Goal: Task Accomplishment & Management: Manage account settings

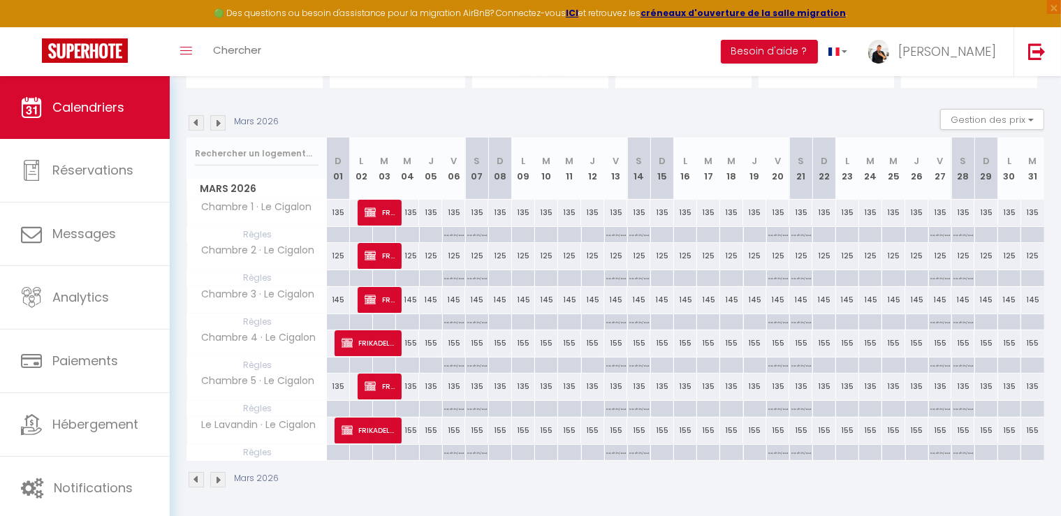
scroll to position [119, 0]
click at [218, 120] on img at bounding box center [217, 122] width 15 height 15
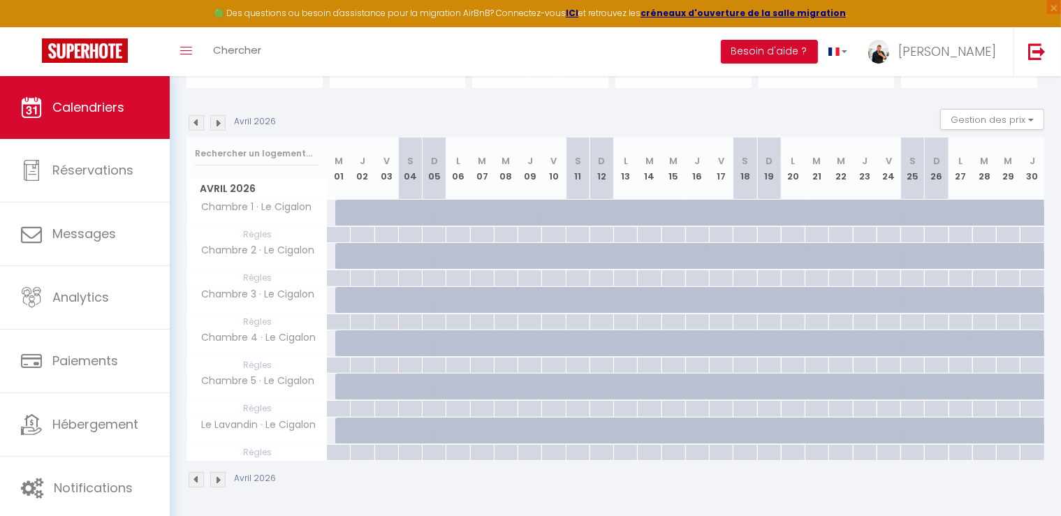
click at [332, 210] on div "145" at bounding box center [338, 213] width 24 height 26
type input "145"
type input "Mer 01 Avril 2026"
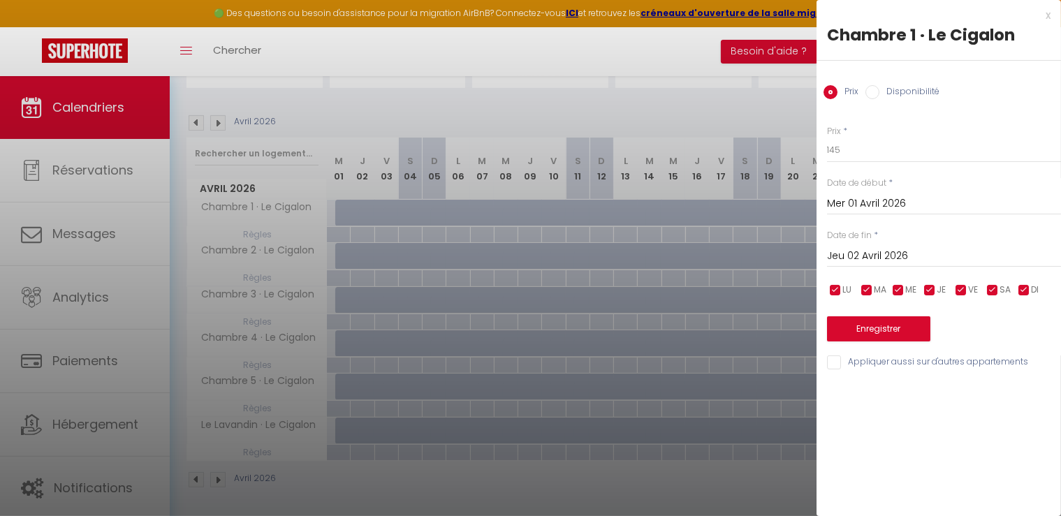
click at [921, 254] on input "Jeu 02 Avril 2026" at bounding box center [944, 256] width 234 height 18
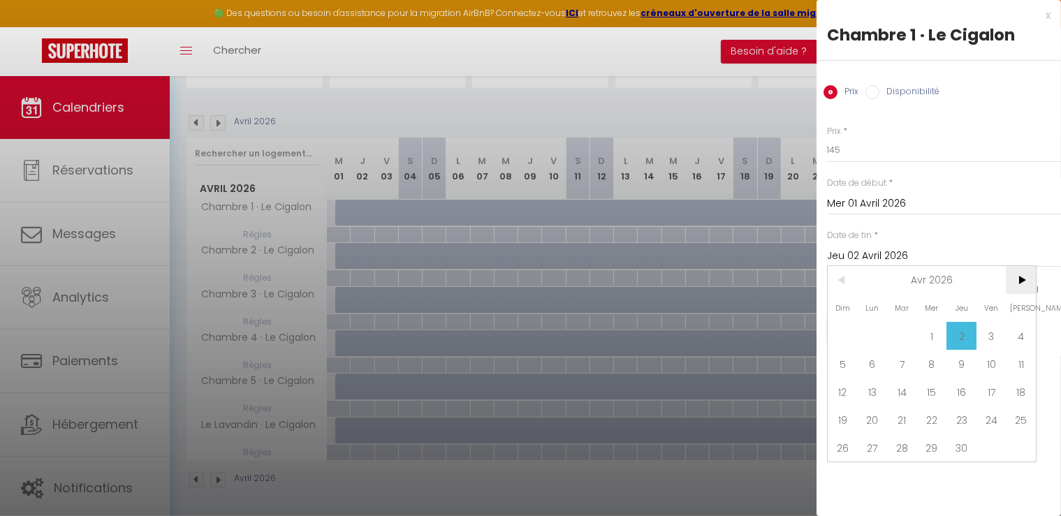
click at [1015, 276] on span ">" at bounding box center [1021, 280] width 30 height 28
click at [990, 332] on span "1" at bounding box center [991, 336] width 30 height 28
type input "Ven 01 Mai 2026"
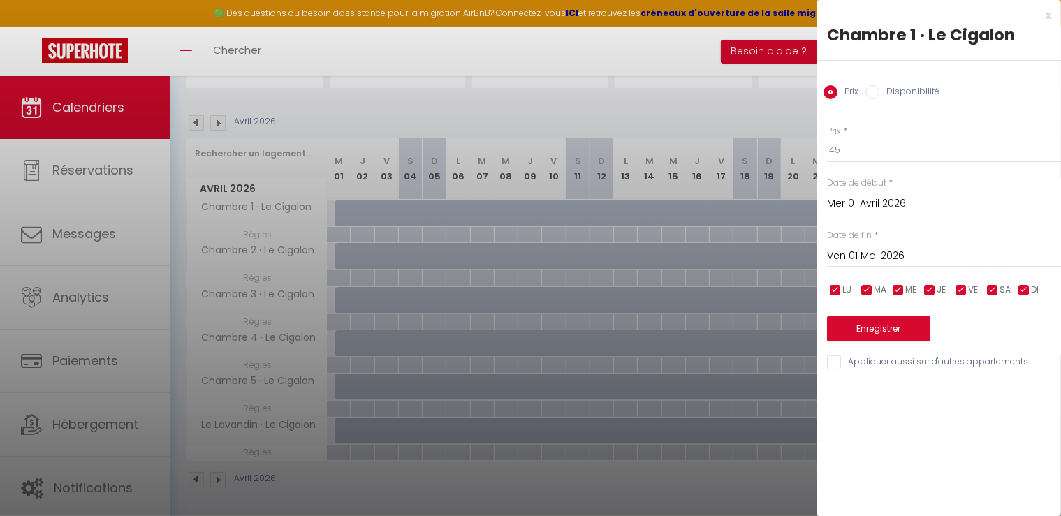
click at [872, 89] on input "Disponibilité" at bounding box center [872, 92] width 14 height 14
radio input "true"
radio input "false"
click at [839, 362] on input "Appliquer aussi sur d'autres appartements" at bounding box center [944, 364] width 234 height 14
checkbox input "true"
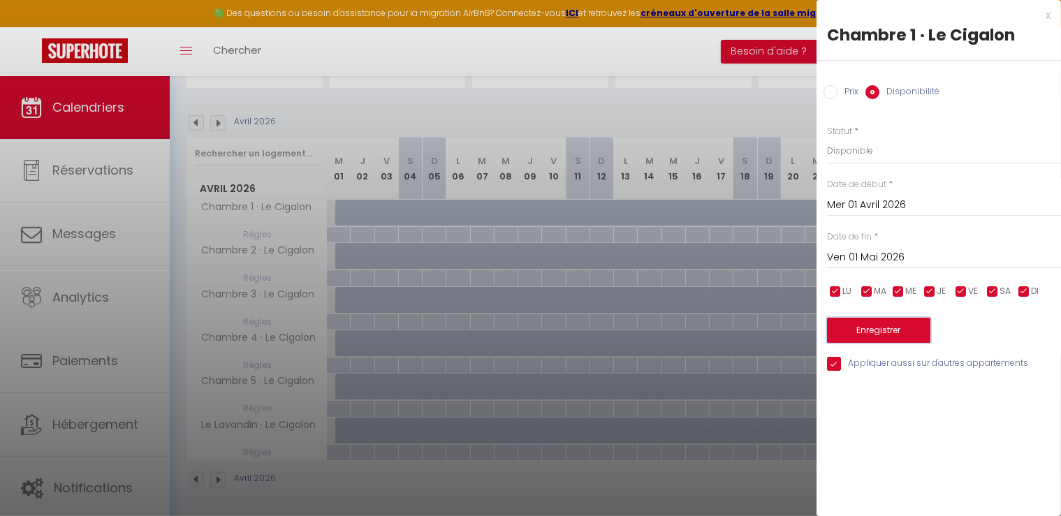
click at [883, 318] on button "Enregistrer" at bounding box center [878, 330] width 103 height 25
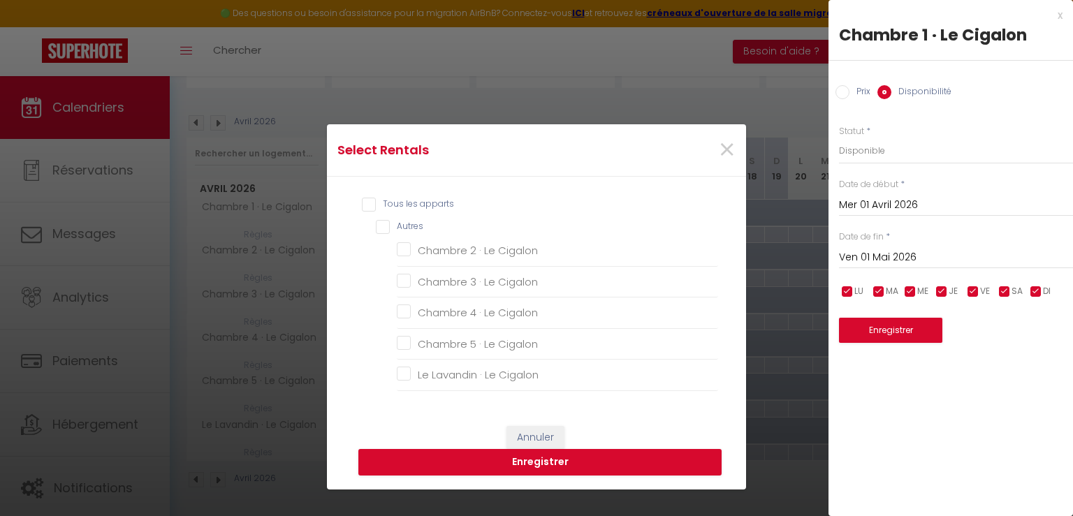
click at [362, 203] on input "Tous les apparts" at bounding box center [540, 205] width 356 height 14
checkbox input "true"
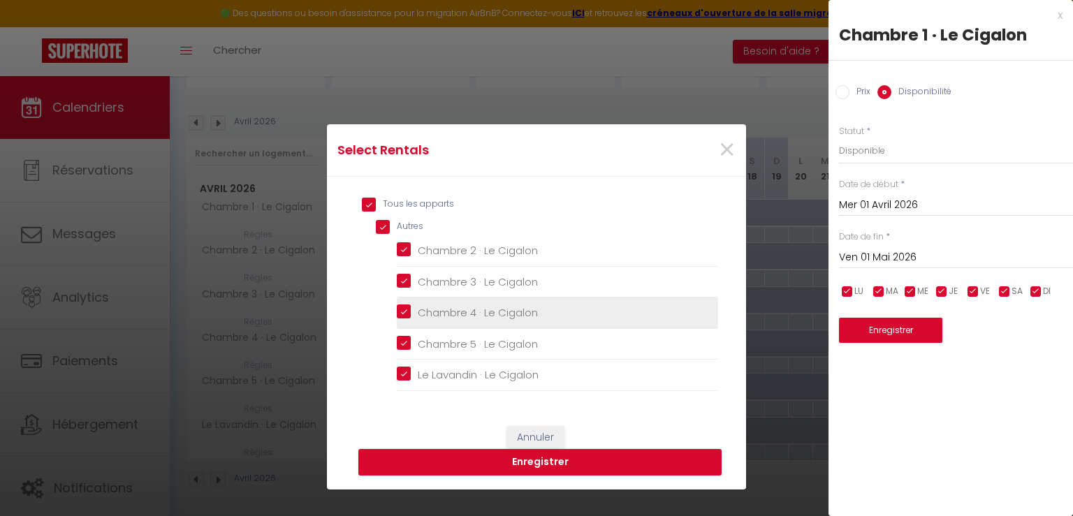
checkbox input "true"
checkbox Cigalon "true"
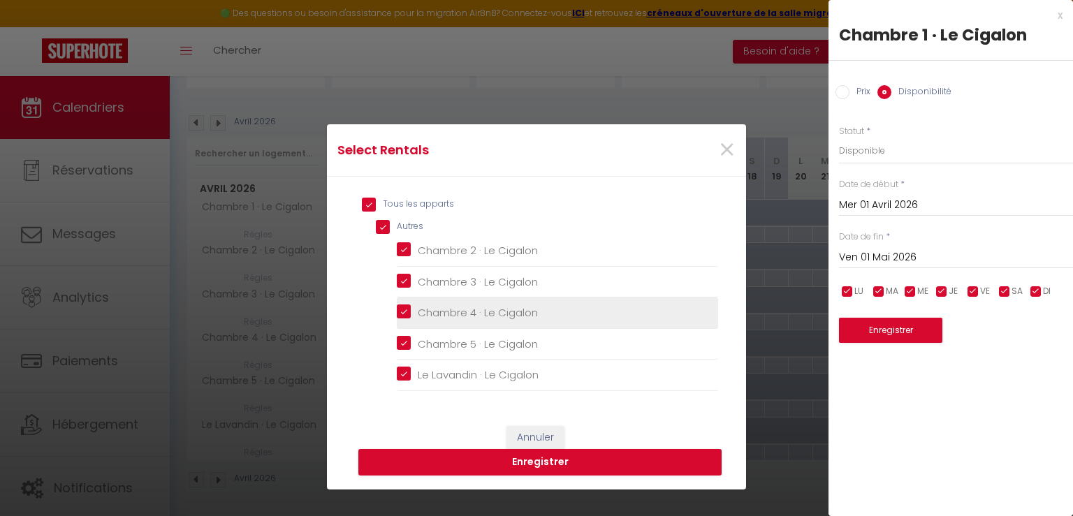
checkbox Cigalon "true"
click at [464, 457] on button "Enregistrer" at bounding box center [539, 462] width 363 height 27
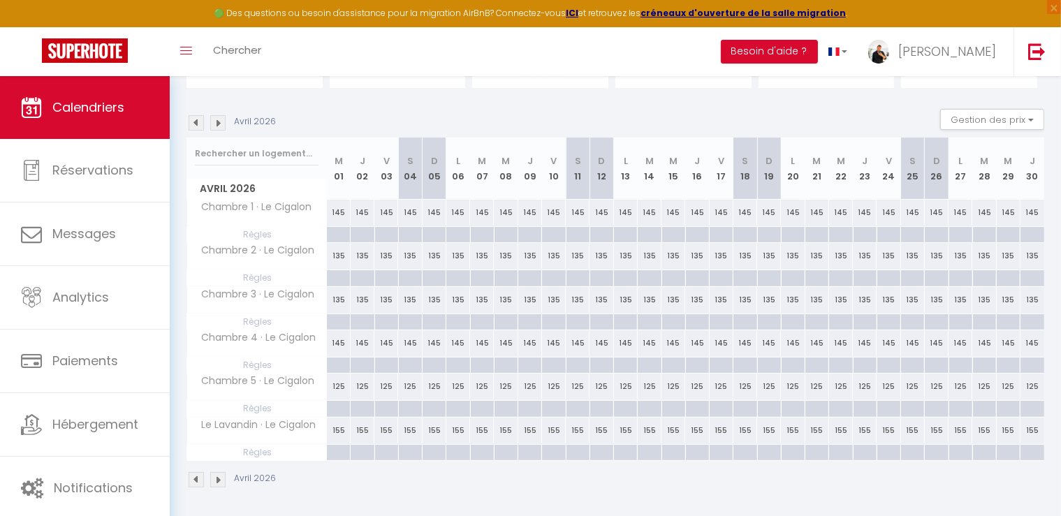
click at [198, 124] on img at bounding box center [196, 122] width 15 height 15
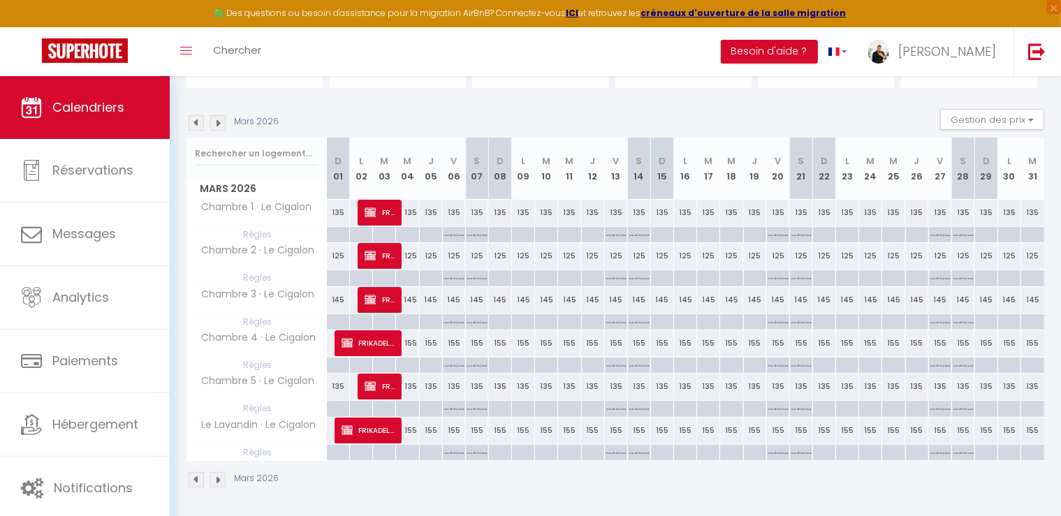
click at [221, 126] on img at bounding box center [217, 122] width 15 height 15
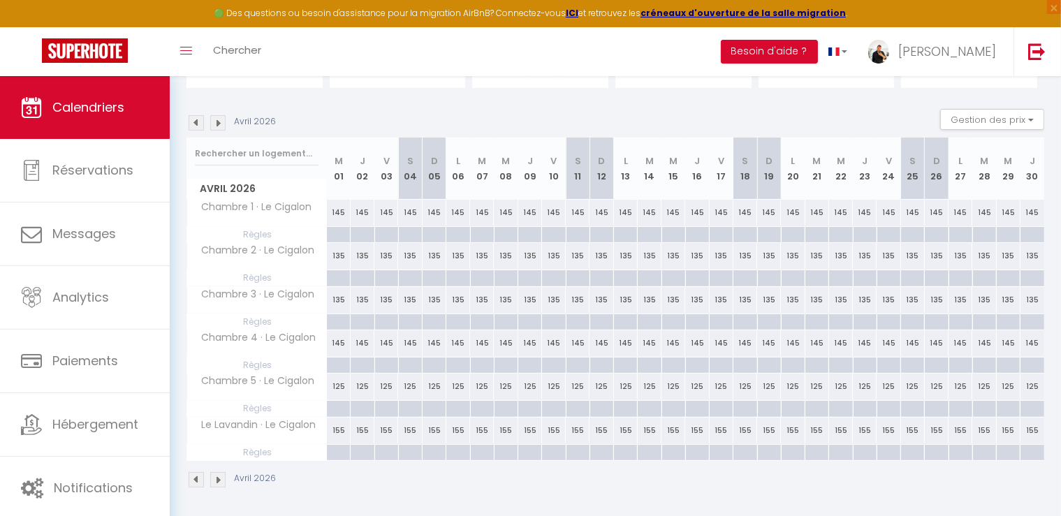
click at [341, 214] on div "145" at bounding box center [339, 213] width 24 height 26
type input "145"
select select "1"
type input "Mer 01 Avril 2026"
type input "Jeu 02 Avril 2026"
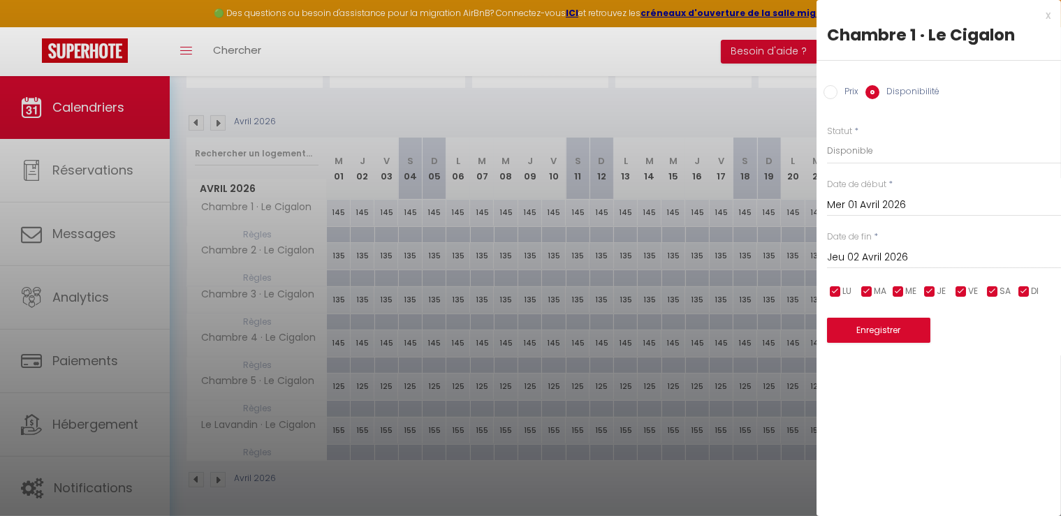
click at [835, 89] on input "Prix" at bounding box center [830, 92] width 14 height 14
radio input "true"
radio input "false"
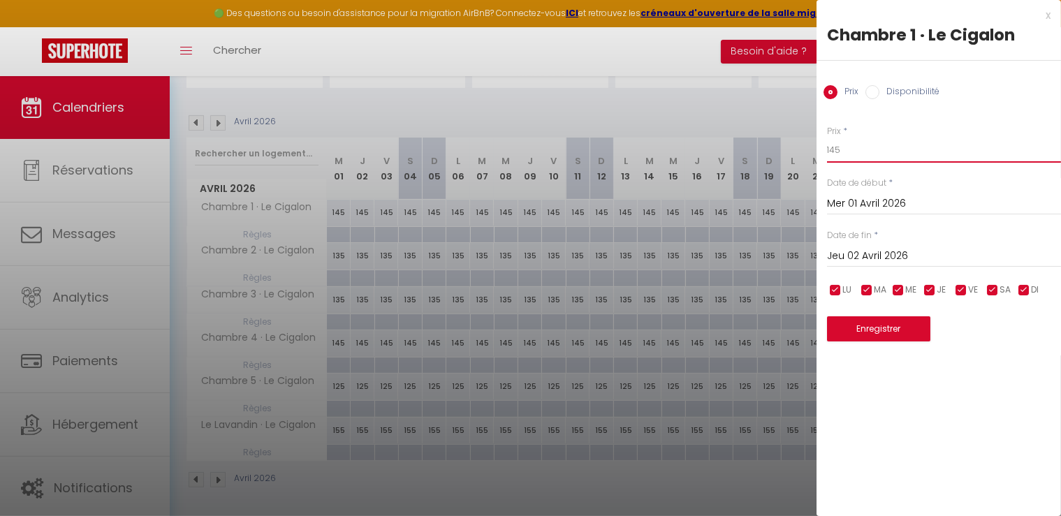
drag, startPoint x: 877, startPoint y: 149, endPoint x: 732, endPoint y: 136, distance: 145.9
click at [732, 136] on body "🟢 Des questions ou besoin d'assistance pour la migration AirBnB? Connectez-vous…" at bounding box center [530, 238] width 1061 height 562
type input "135"
click at [872, 257] on input "Jeu 02 Avril 2026" at bounding box center [944, 256] width 234 height 18
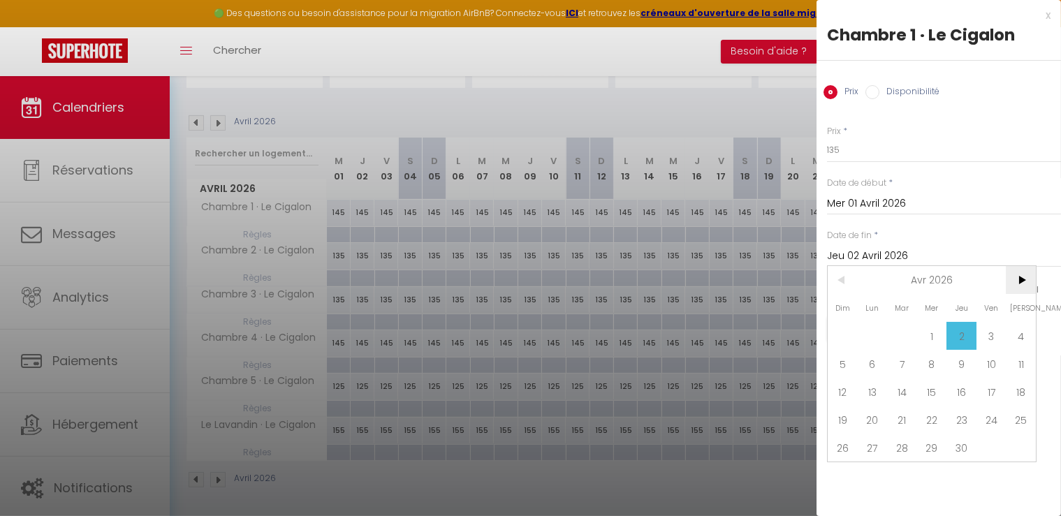
click at [1028, 279] on span ">" at bounding box center [1021, 280] width 30 height 28
click at [992, 338] on span "1" at bounding box center [991, 336] width 30 height 28
type input "Ven 01 Mai 2026"
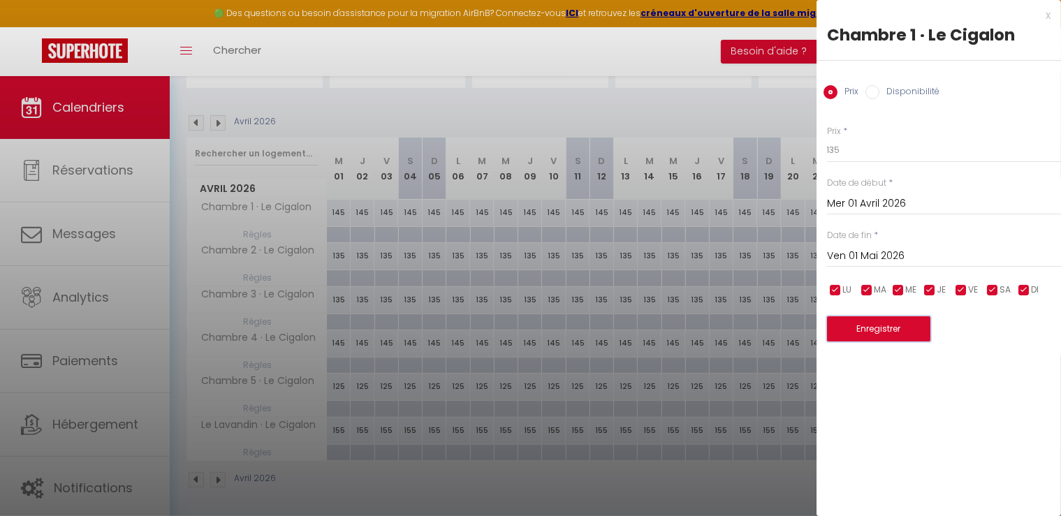
click at [866, 329] on button "Enregistrer" at bounding box center [878, 328] width 103 height 25
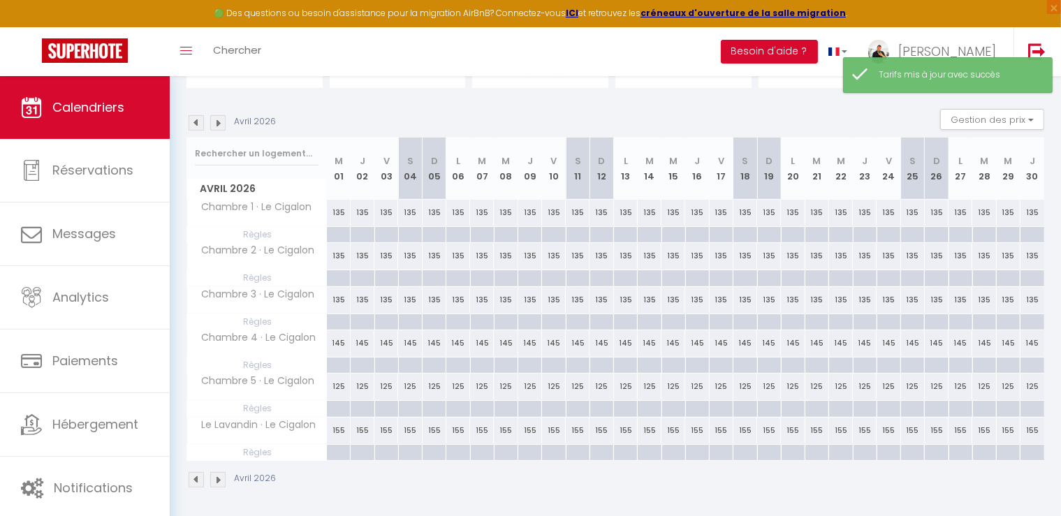
click at [337, 256] on div "135" at bounding box center [339, 256] width 24 height 26
type input "135"
type input "Mer 01 Avril 2026"
type input "Jeu 02 Avril 2026"
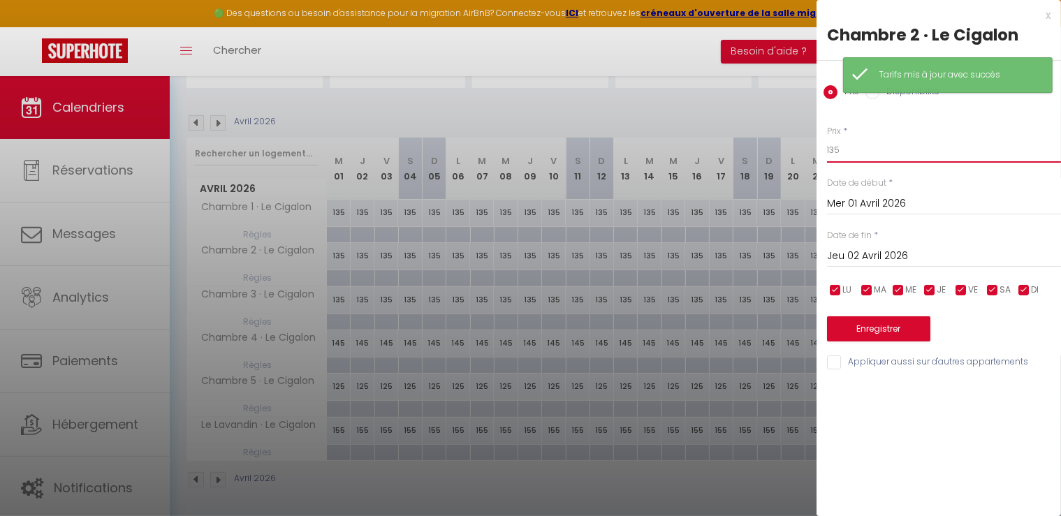
drag, startPoint x: 859, startPoint y: 150, endPoint x: 784, endPoint y: 151, distance: 75.4
click at [784, 151] on body "🟢 Des questions ou besoin d'assistance pour la migration AirBnB? Connectez-vous…" at bounding box center [530, 238] width 1061 height 562
type input "125"
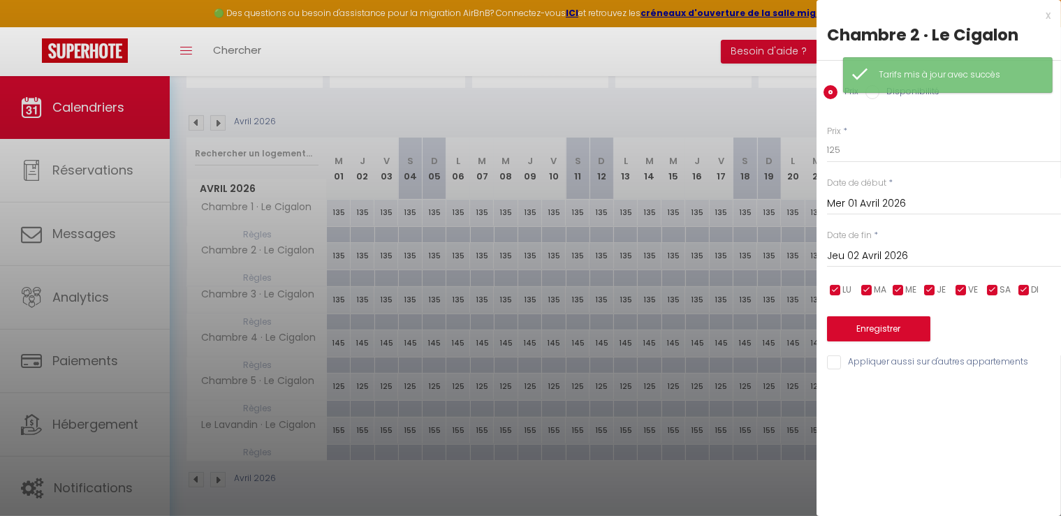
click at [841, 251] on input "Jeu 02 Avril 2026" at bounding box center [944, 256] width 234 height 18
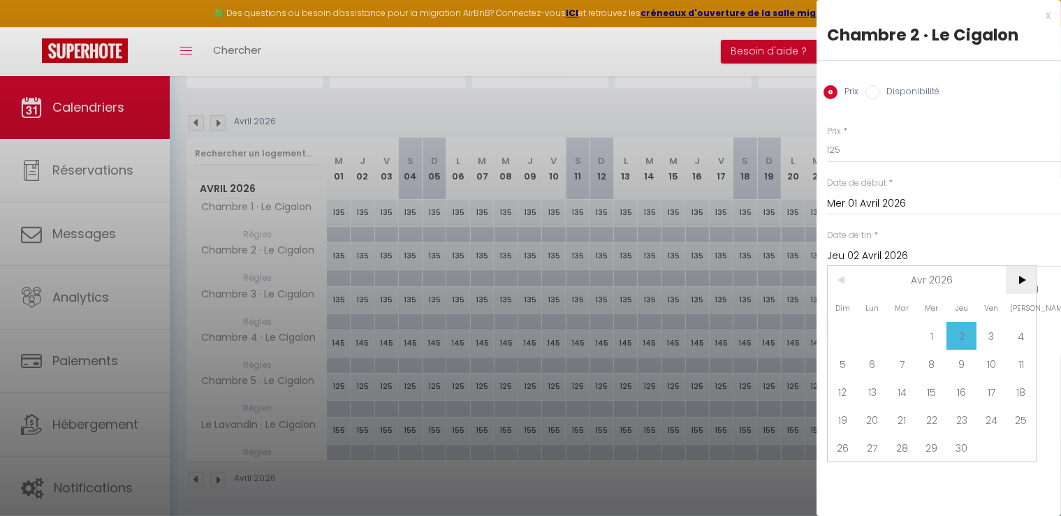
click at [1027, 271] on span ">" at bounding box center [1021, 280] width 30 height 28
click at [988, 331] on span "1" at bounding box center [991, 336] width 30 height 28
type input "Ven 01 Mai 2026"
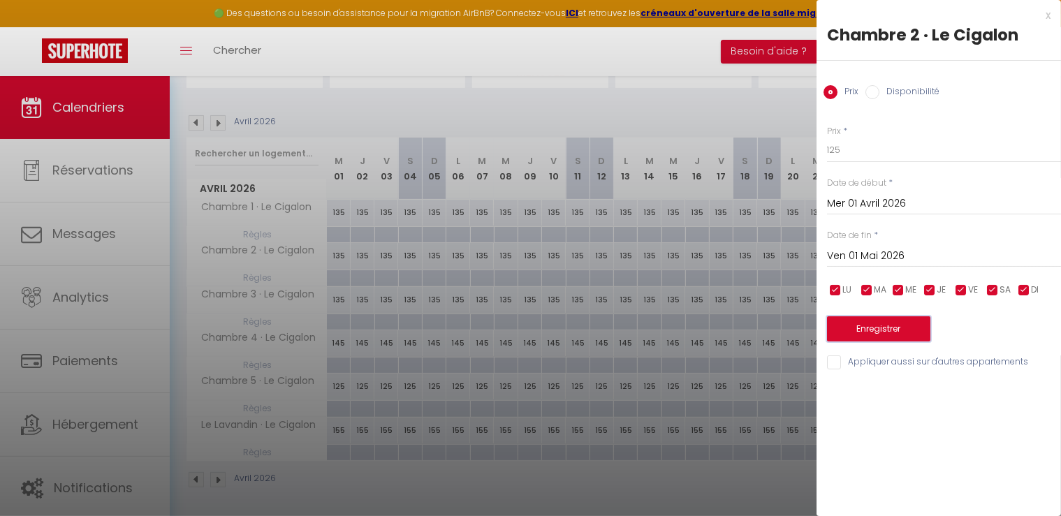
click at [852, 334] on button "Enregistrer" at bounding box center [878, 328] width 103 height 25
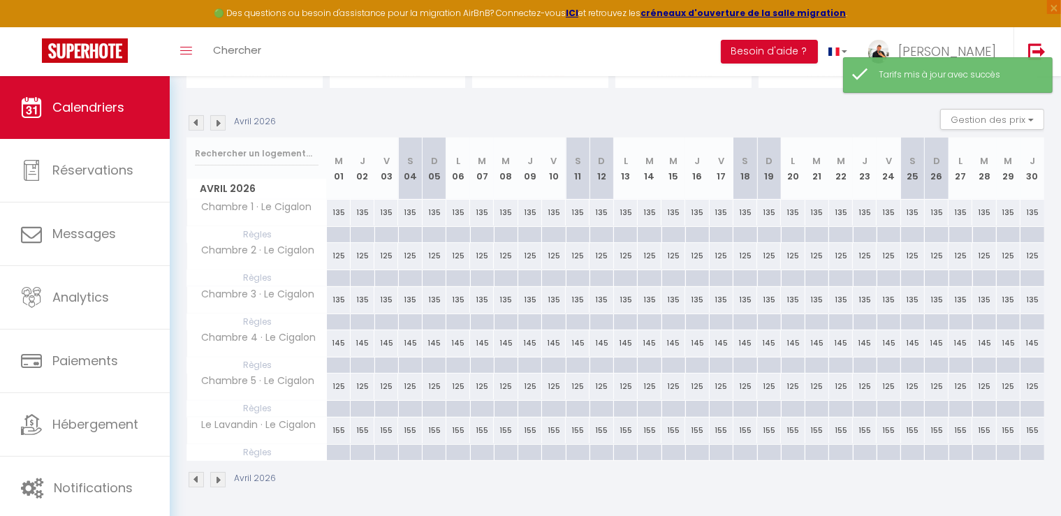
click at [340, 298] on div "135" at bounding box center [339, 300] width 24 height 26
type input "135"
type input "Mer 01 Avril 2026"
type input "Jeu 02 Avril 2026"
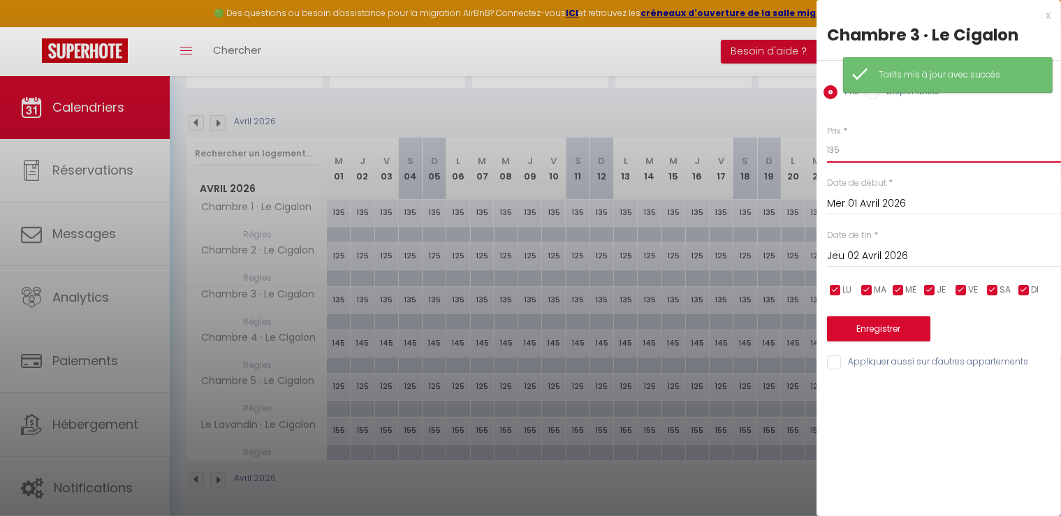
click at [854, 151] on input "135" at bounding box center [944, 150] width 234 height 25
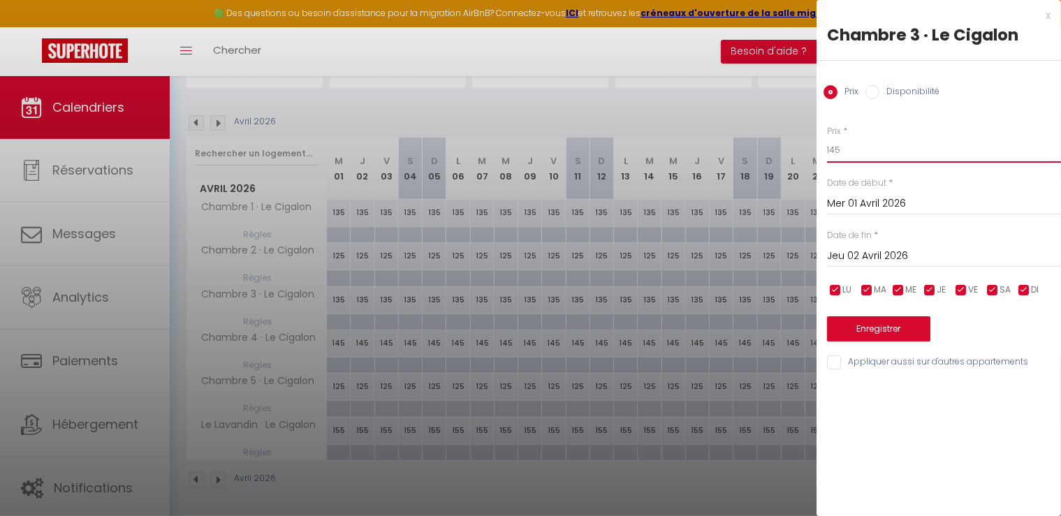
type input "145"
click at [904, 245] on div "Jeu 02 Avril 2026 < Avr 2026 > Dim Lun Mar Mer Jeu Ven Sam 1 2 3 4 5 6 7 8 9 10…" at bounding box center [944, 254] width 234 height 25
click at [905, 261] on input "Jeu 02 Avril 2026" at bounding box center [944, 256] width 234 height 18
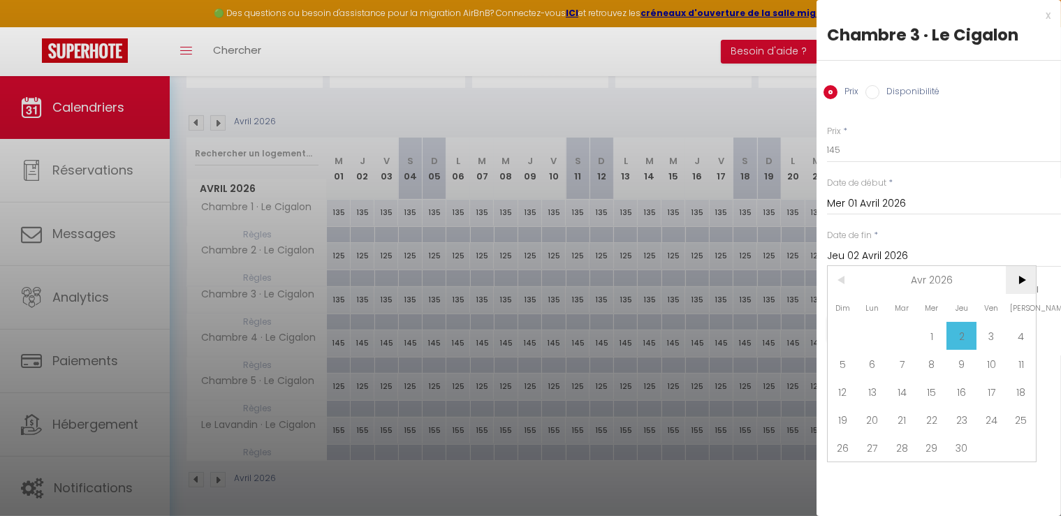
click at [1023, 283] on span ">" at bounding box center [1021, 280] width 30 height 28
click at [995, 342] on span "1" at bounding box center [991, 336] width 30 height 28
type input "Ven 01 Mai 2026"
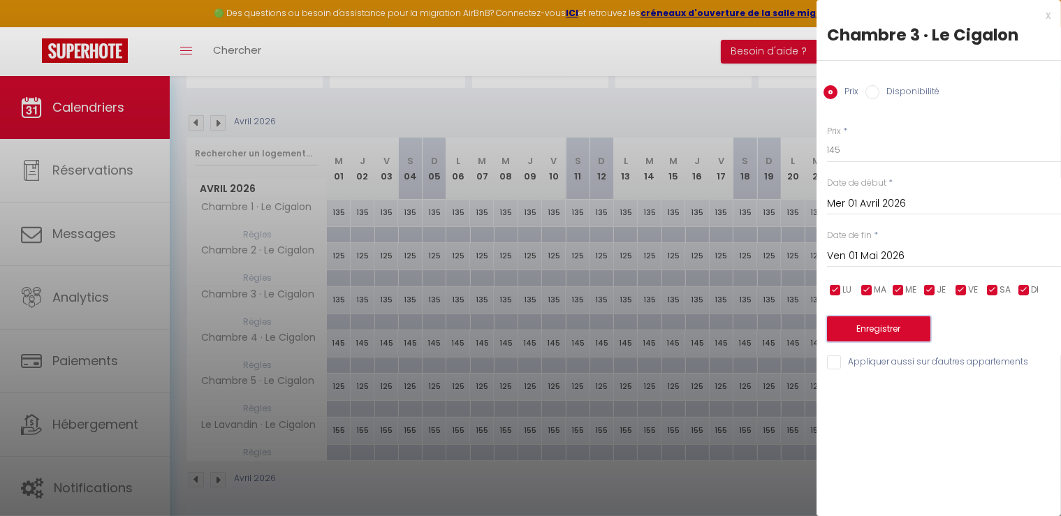
click at [862, 333] on button "Enregistrer" at bounding box center [878, 328] width 103 height 25
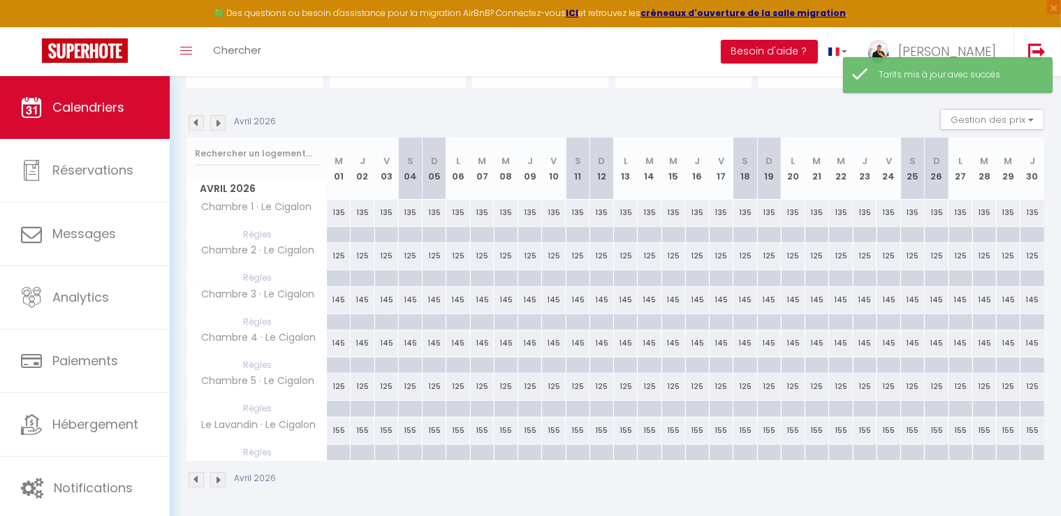
click at [337, 254] on div "125" at bounding box center [339, 256] width 24 height 26
type input "125"
type input "Mer 01 Avril 2026"
type input "Jeu 02 Avril 2026"
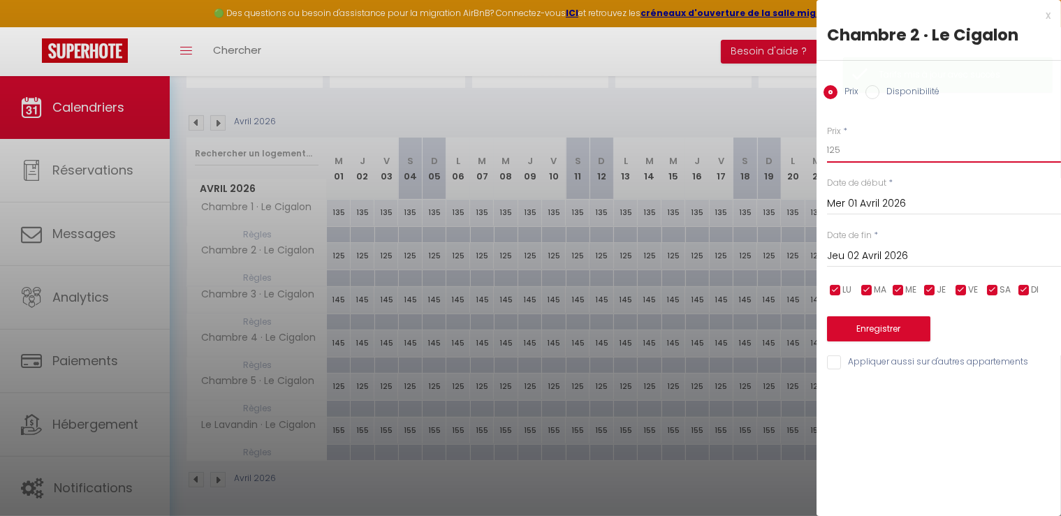
click at [876, 159] on input "125" at bounding box center [944, 150] width 234 height 25
type input "135"
click at [838, 359] on input "Appliquer aussi sur d'autres appartements" at bounding box center [944, 363] width 234 height 14
checkbox input "true"
click at [897, 252] on input "Jeu 02 Avril 2026" at bounding box center [944, 256] width 234 height 18
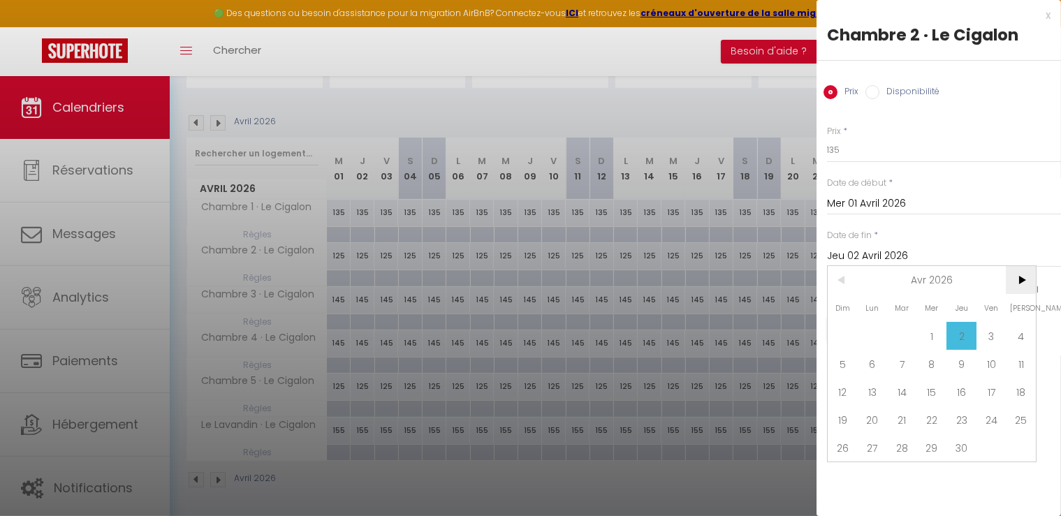
click at [1018, 278] on span ">" at bounding box center [1021, 280] width 30 height 28
click at [980, 336] on span "1" at bounding box center [991, 336] width 30 height 28
type input "Ven 01 Mai 2026"
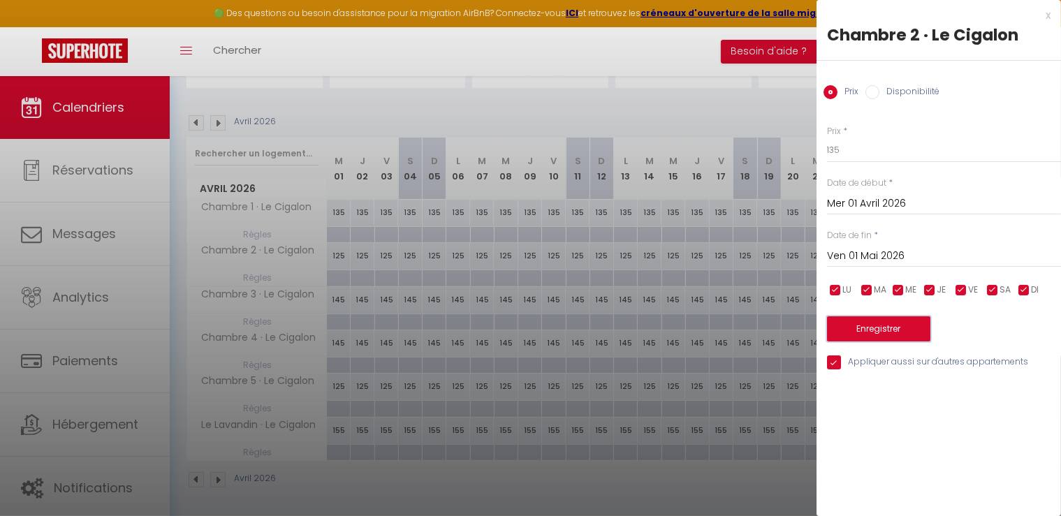
click at [894, 330] on button "Enregistrer" at bounding box center [878, 328] width 103 height 25
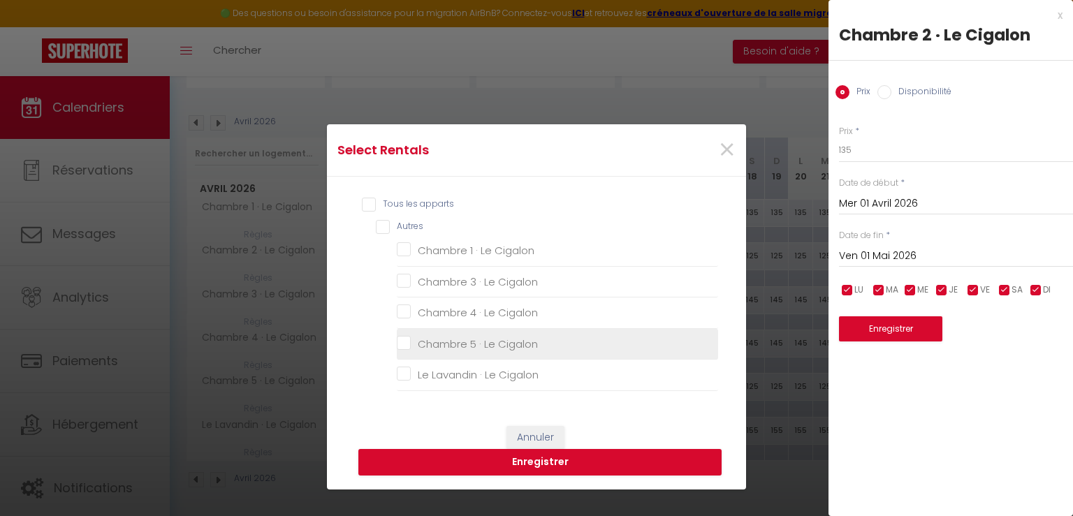
click at [397, 345] on Cigalon "Chambre 5 · Le Cigalon" at bounding box center [557, 344] width 321 height 14
checkbox Cigalon "true"
checkbox Cigalon "false"
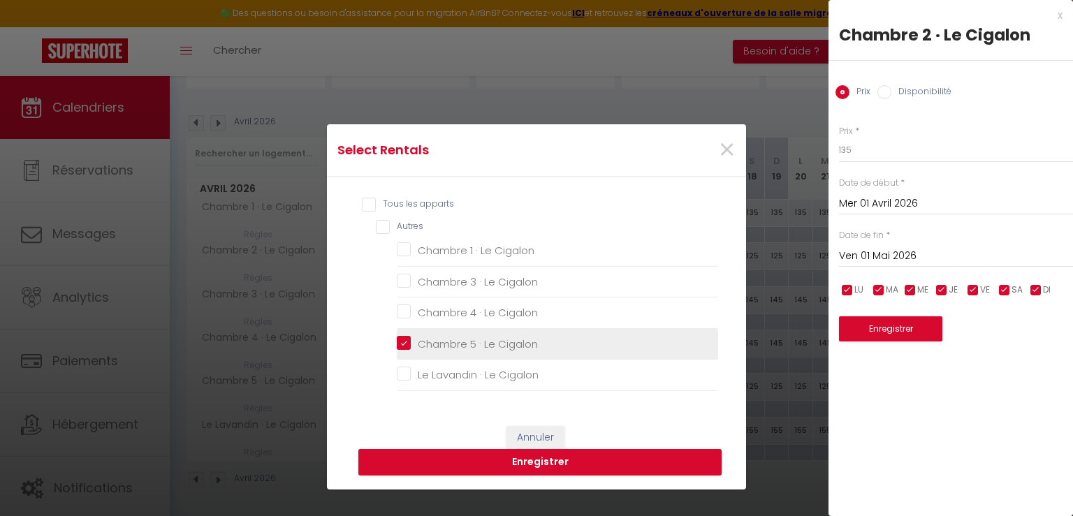
checkbox Cigalon "false"
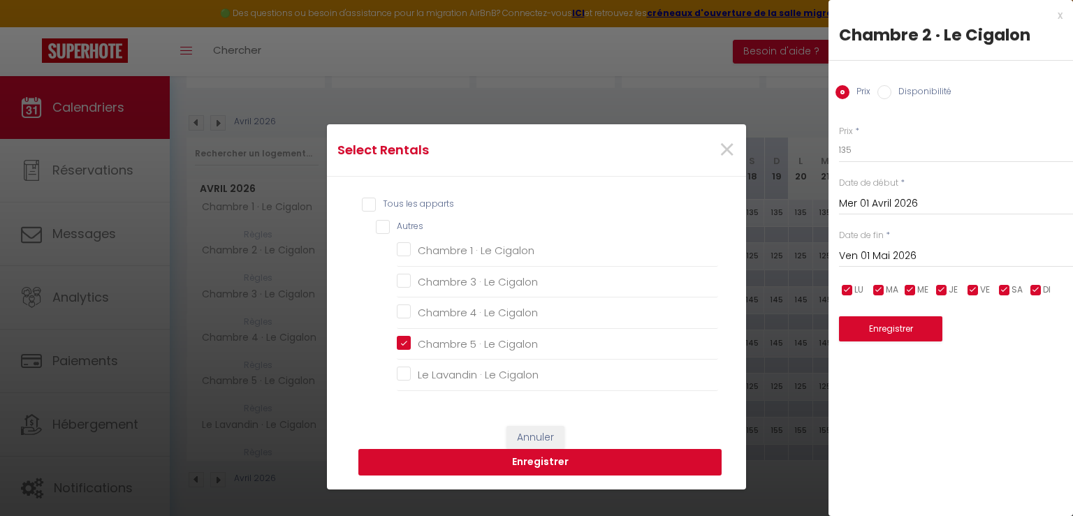
click at [545, 460] on button "Enregistrer" at bounding box center [539, 462] width 363 height 27
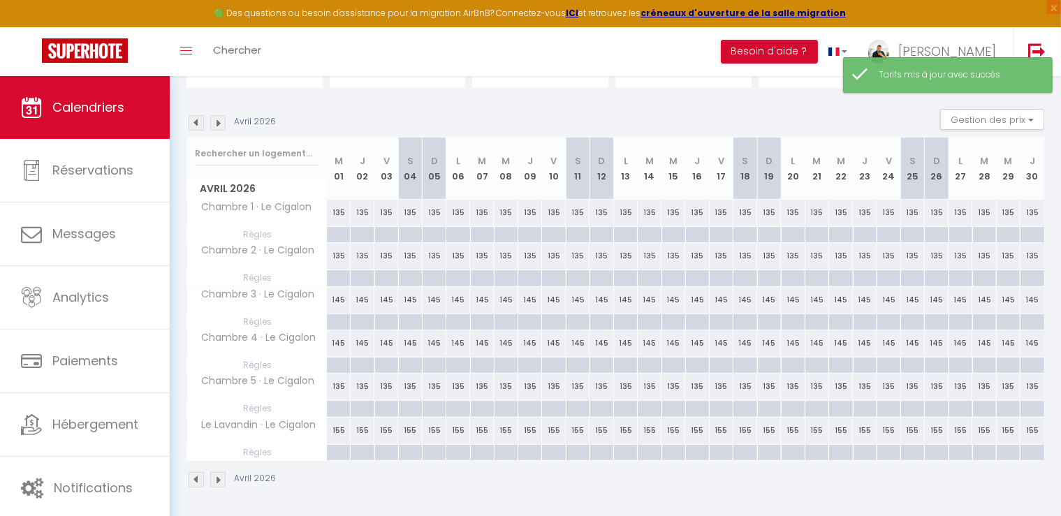
click at [335, 342] on div "145" at bounding box center [339, 343] width 24 height 26
type input "145"
type input "Mer 01 Avril 2026"
type input "Jeu 02 Avril 2026"
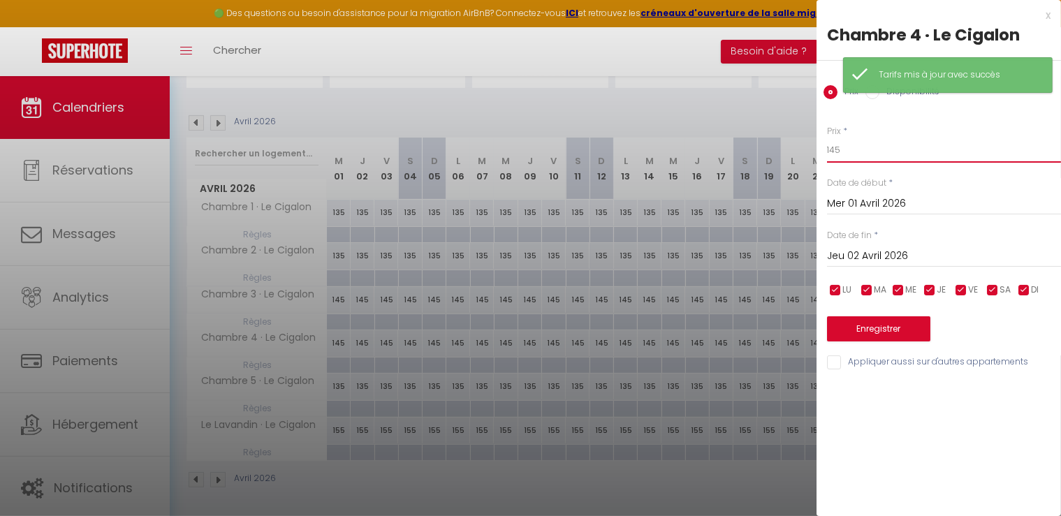
drag, startPoint x: 854, startPoint y: 149, endPoint x: 764, endPoint y: 132, distance: 91.6
click at [763, 133] on body "🟢 Des questions ou besoin d'assistance pour la migration AirBnB? Connectez-vous…" at bounding box center [530, 238] width 1061 height 562
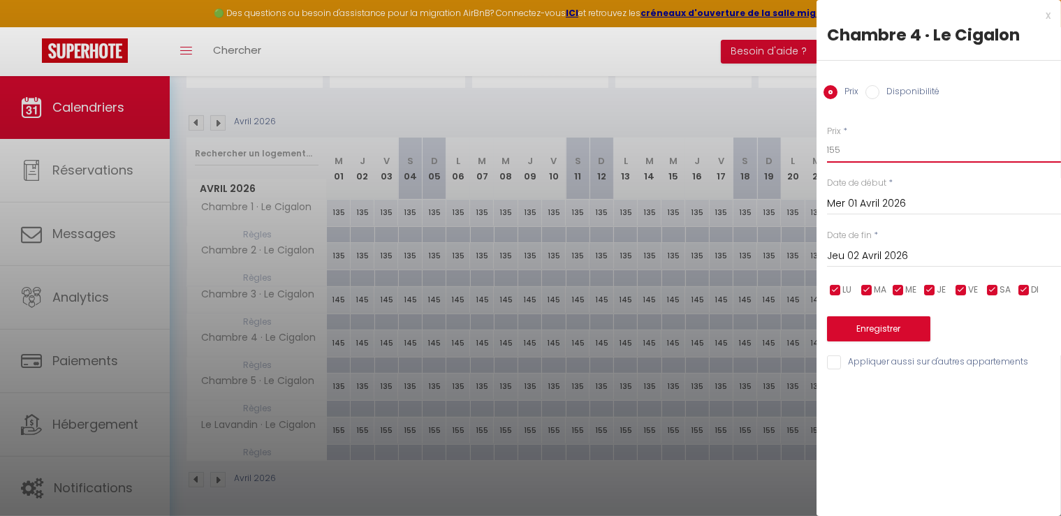
type input "155"
click at [894, 251] on input "Jeu 02 Avril 2026" at bounding box center [944, 256] width 234 height 18
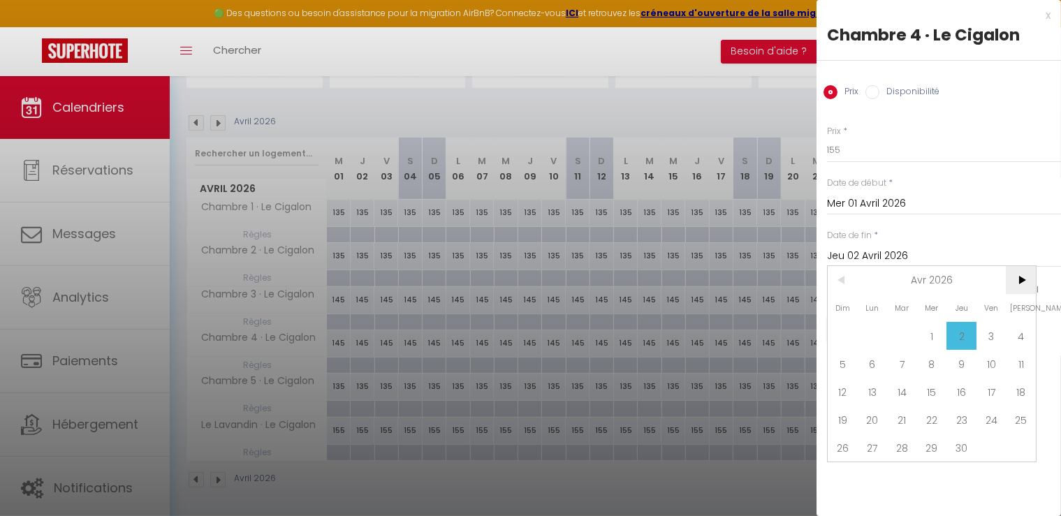
click at [1023, 284] on span ">" at bounding box center [1021, 280] width 30 height 28
click at [985, 329] on span "1" at bounding box center [991, 336] width 30 height 28
type input "Ven 01 Mai 2026"
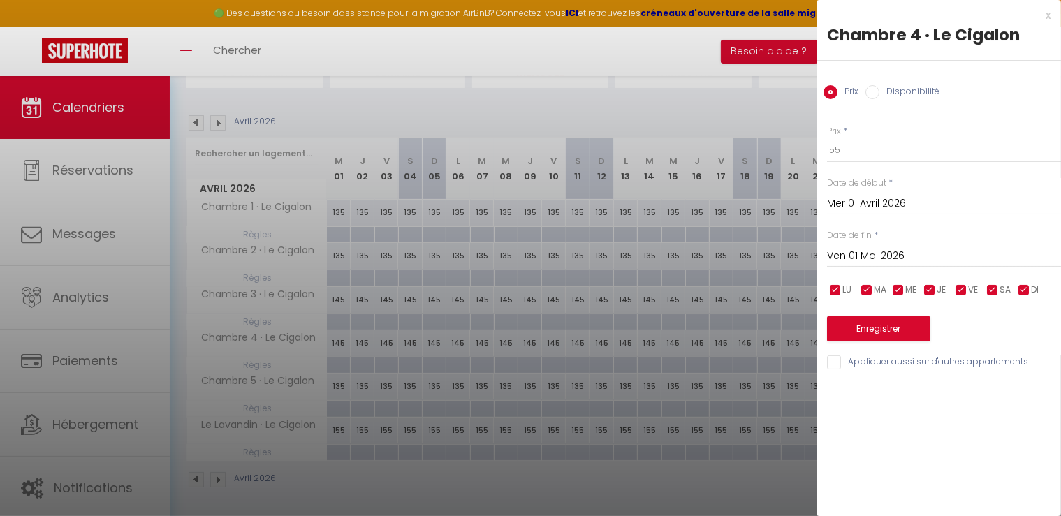
click at [841, 361] on input "Appliquer aussi sur d'autres appartements" at bounding box center [944, 363] width 234 height 14
checkbox input "true"
click at [877, 337] on button "Enregistrer" at bounding box center [878, 328] width 103 height 25
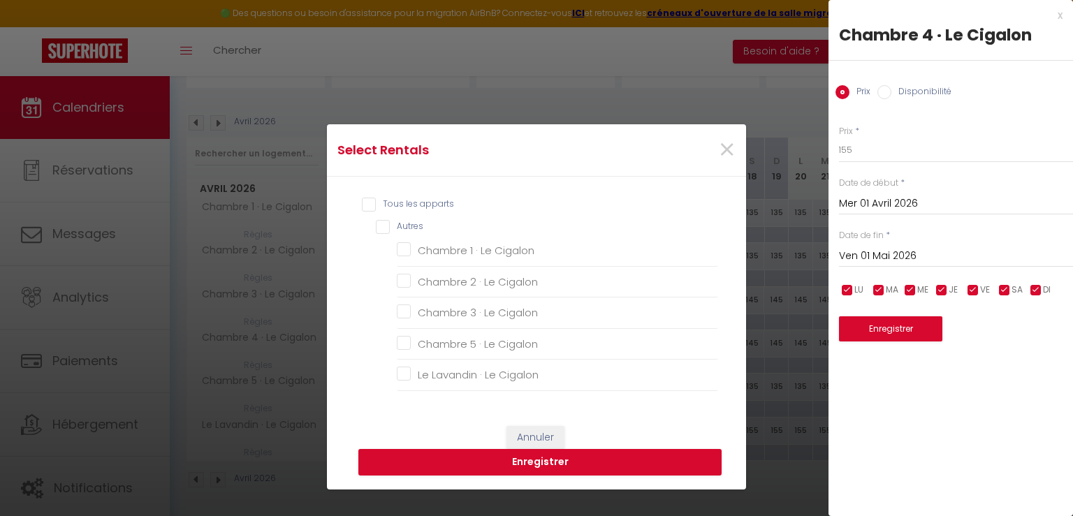
click at [362, 205] on input "Tous les apparts" at bounding box center [540, 205] width 356 height 14
checkbox input "true"
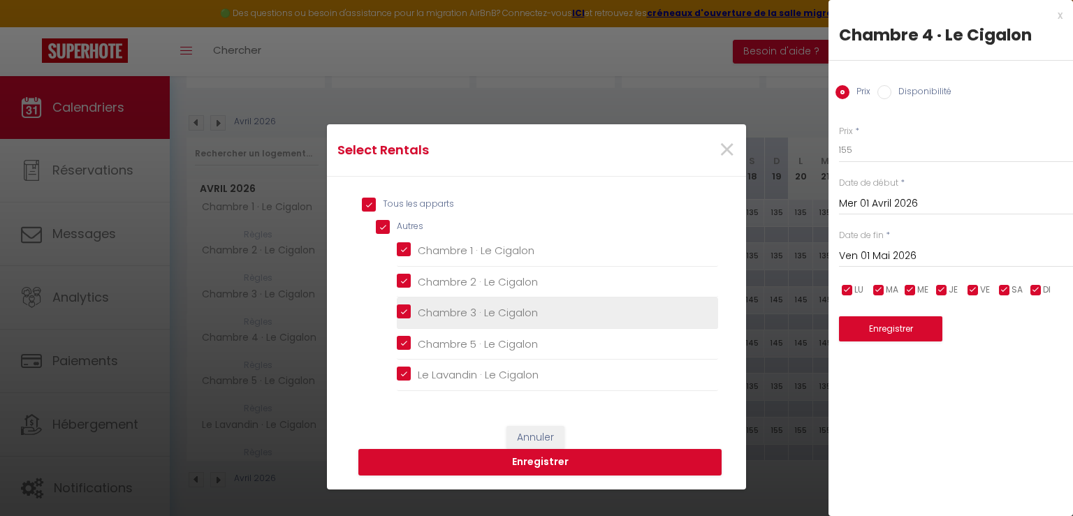
checkbox input "true"
checkbox Cigalon "true"
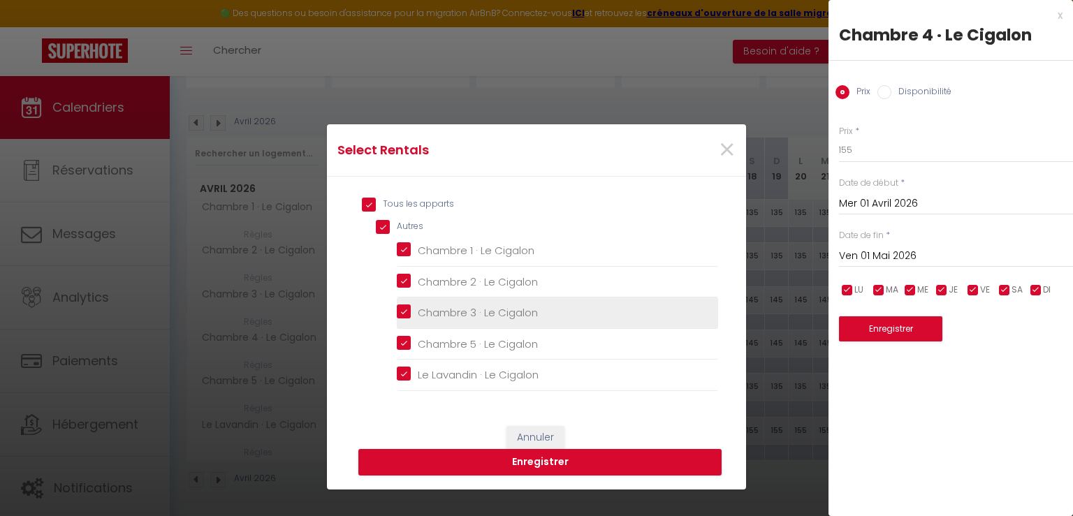
checkbox Cigalon "true"
click at [484, 455] on button "Enregistrer" at bounding box center [539, 462] width 363 height 27
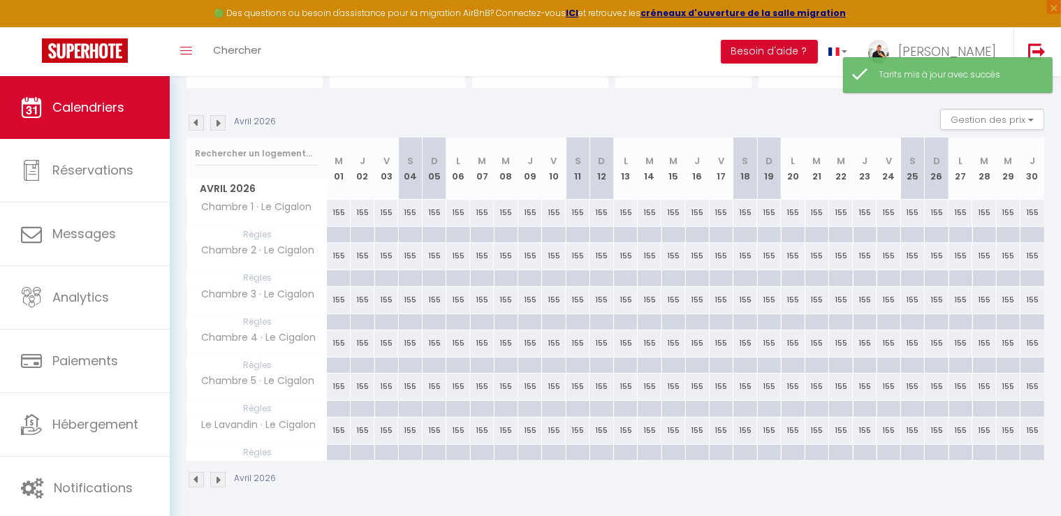
click at [386, 235] on div at bounding box center [386, 235] width 24 height 16
type input "Ven 03 Avril 2026"
type input "[PERSON_NAME] 04 Avril 2026"
select select
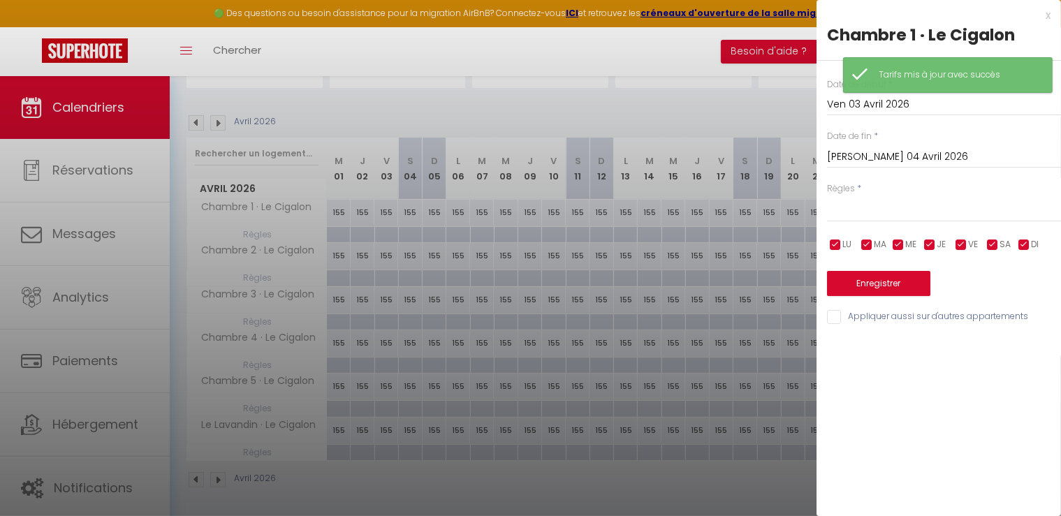
click at [859, 156] on input "[PERSON_NAME] 04 Avril 2026" at bounding box center [944, 157] width 234 height 18
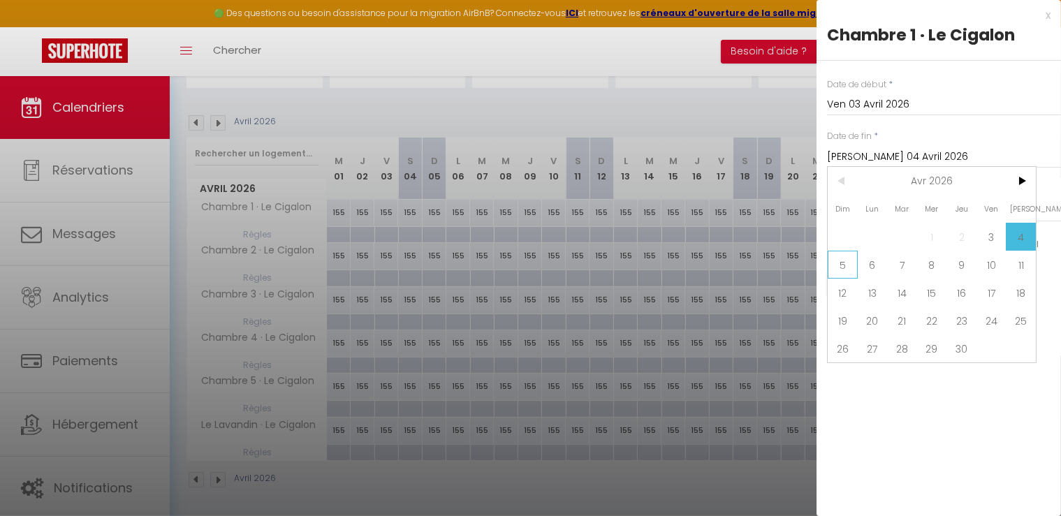
click at [838, 268] on span "5" at bounding box center [843, 265] width 30 height 28
type input "Dim 05 Avril 2026"
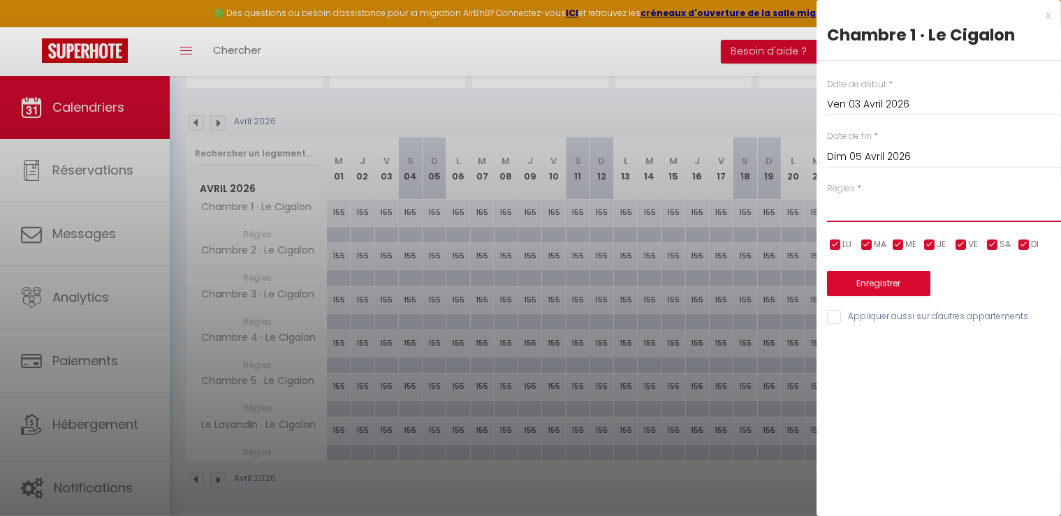
click at [869, 210] on select "Aucun No Checkin No Checkout Pas d'arrivée / Pas de départ" at bounding box center [944, 209] width 234 height 27
select select "3"
click at [827, 196] on select "Aucun No Checkin No Checkout Pas d'arrivée / Pas de départ" at bounding box center [944, 209] width 234 height 27
click at [902, 107] on input "Ven 03 Avril 2026" at bounding box center [944, 105] width 234 height 18
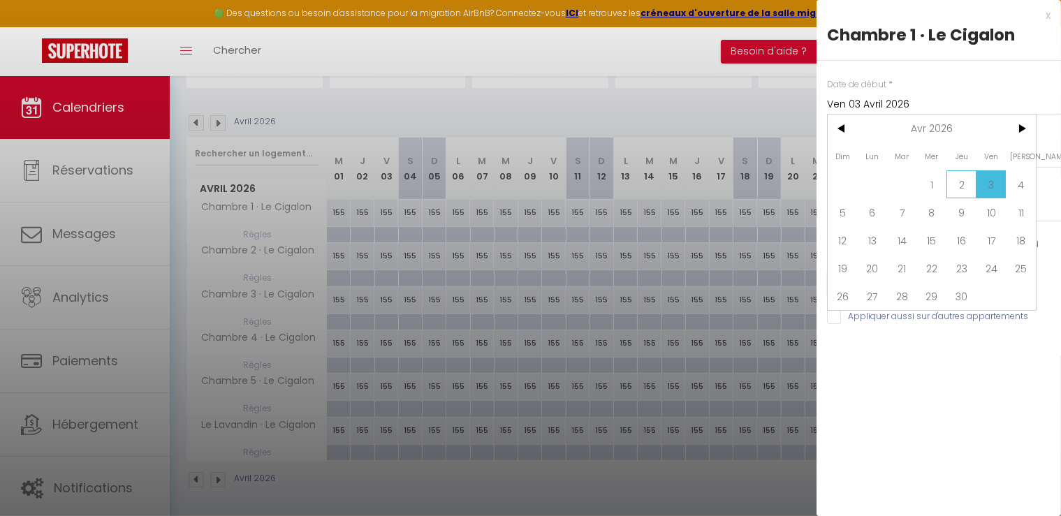
click at [955, 183] on span "2" at bounding box center [961, 184] width 30 height 28
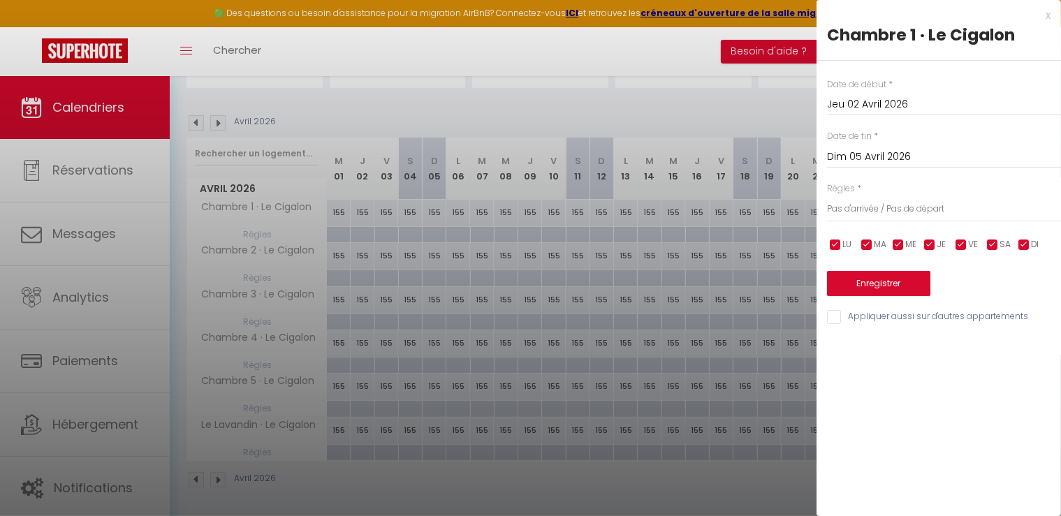
click at [867, 107] on input "Jeu 02 Avril 2026" at bounding box center [944, 105] width 234 height 18
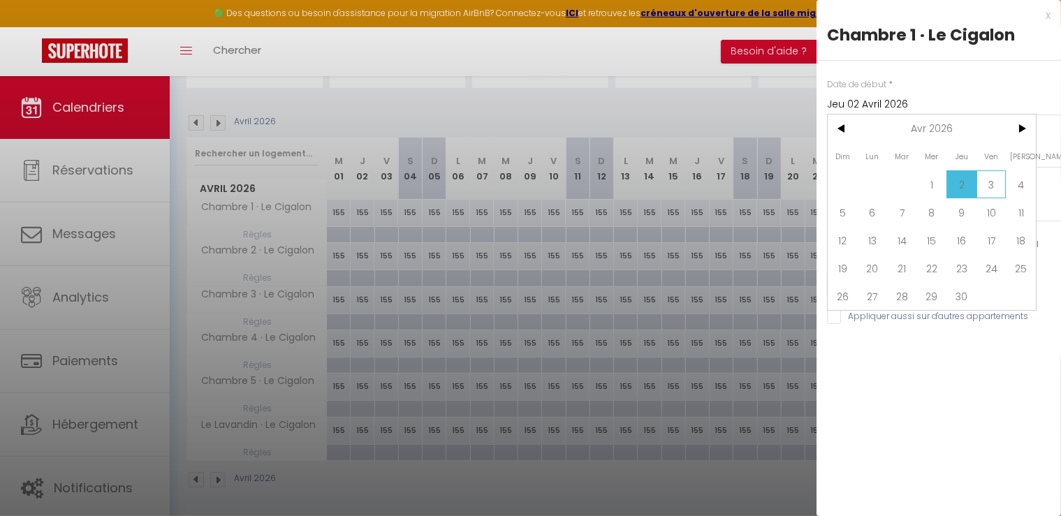
click at [990, 180] on span "3" at bounding box center [991, 184] width 30 height 28
type input "Ven 03 Avril 2026"
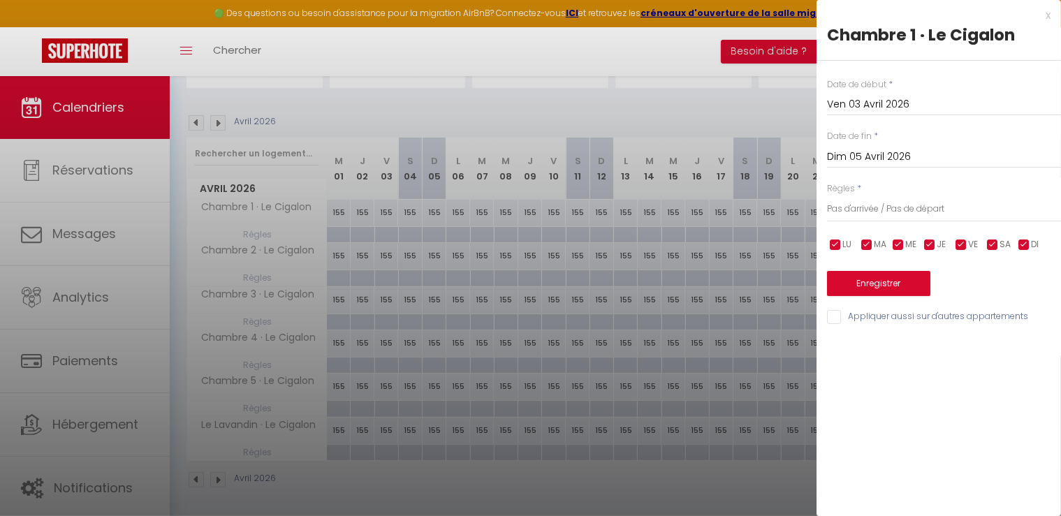
click at [833, 316] on input "Appliquer aussi sur d'autres appartements" at bounding box center [944, 317] width 234 height 14
checkbox input "true"
click at [872, 279] on button "Enregistrer" at bounding box center [878, 283] width 103 height 25
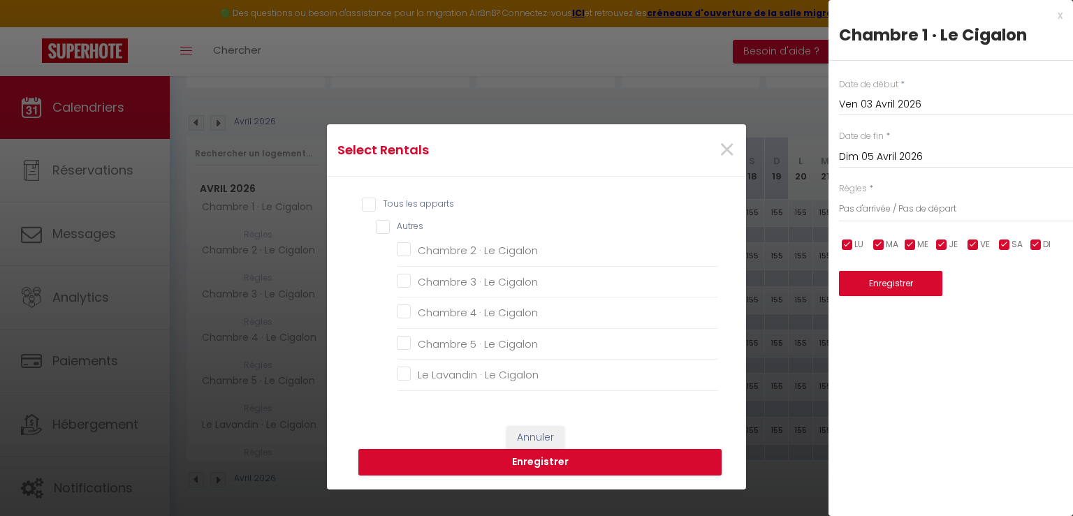
click at [362, 203] on input "Tous les apparts" at bounding box center [540, 205] width 356 height 14
checkbox input "true"
checkbox Cigalon "true"
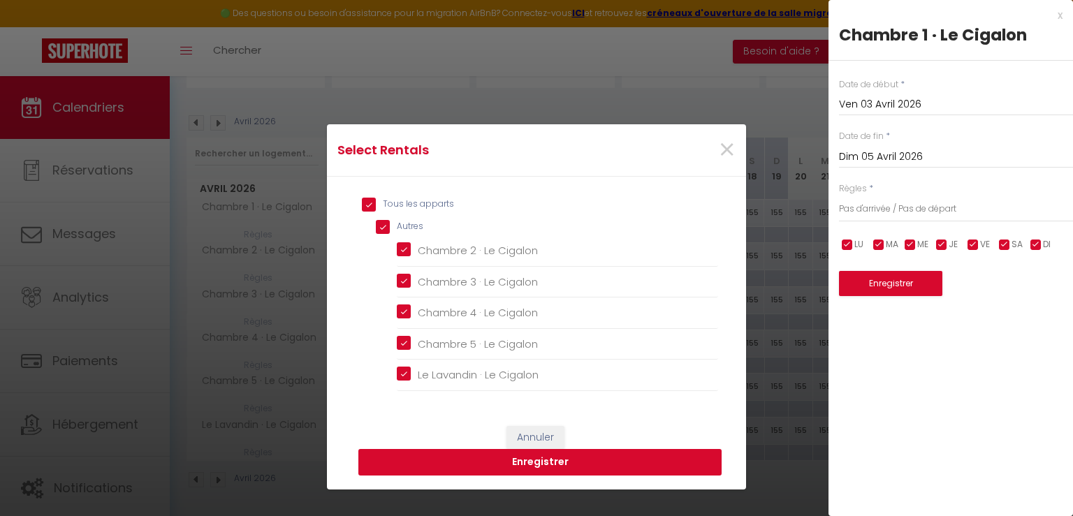
checkbox Cigalon "true"
click at [496, 460] on button "Enregistrer" at bounding box center [539, 462] width 363 height 27
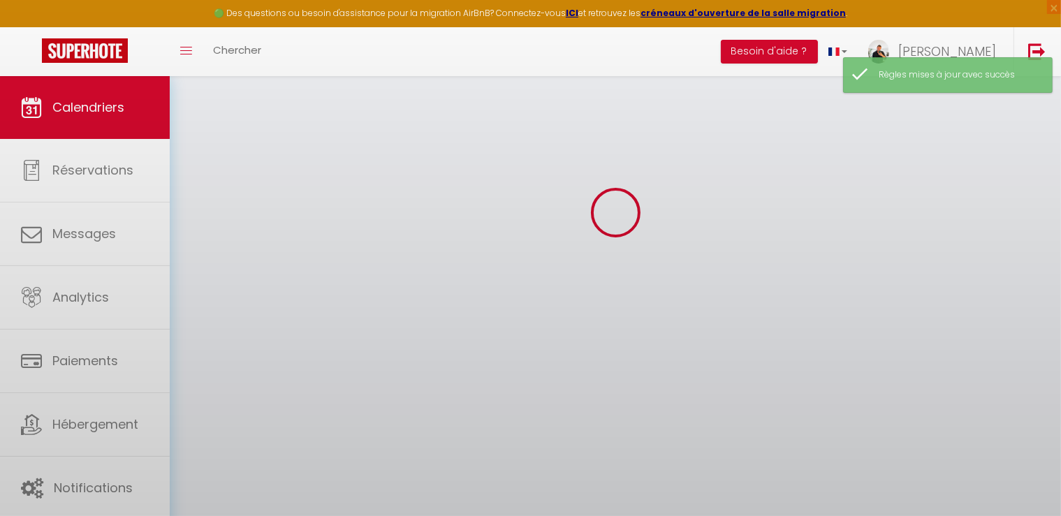
select select
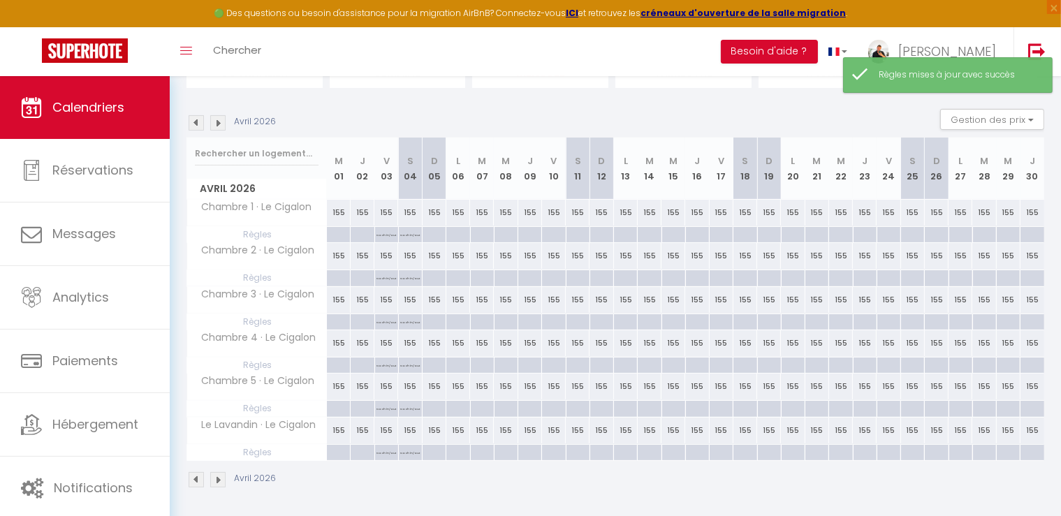
click at [558, 230] on div at bounding box center [553, 235] width 24 height 16
type input "Ven 10 Avril 2026"
type input "[PERSON_NAME] 11 Avril 2026"
select select
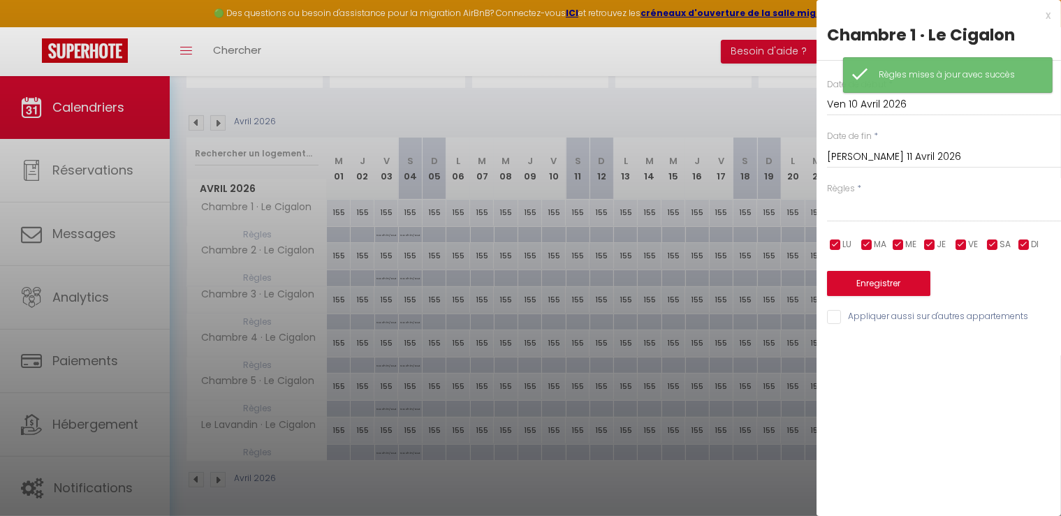
click at [855, 167] on div "[PERSON_NAME] 11 Avril 2026 < Avr 2026 > Dim Lun Mar Mer Jeu Ven Sam 1 2 3 4 5 …" at bounding box center [944, 155] width 234 height 25
click at [858, 156] on input "[PERSON_NAME] 11 Avril 2026" at bounding box center [944, 157] width 234 height 18
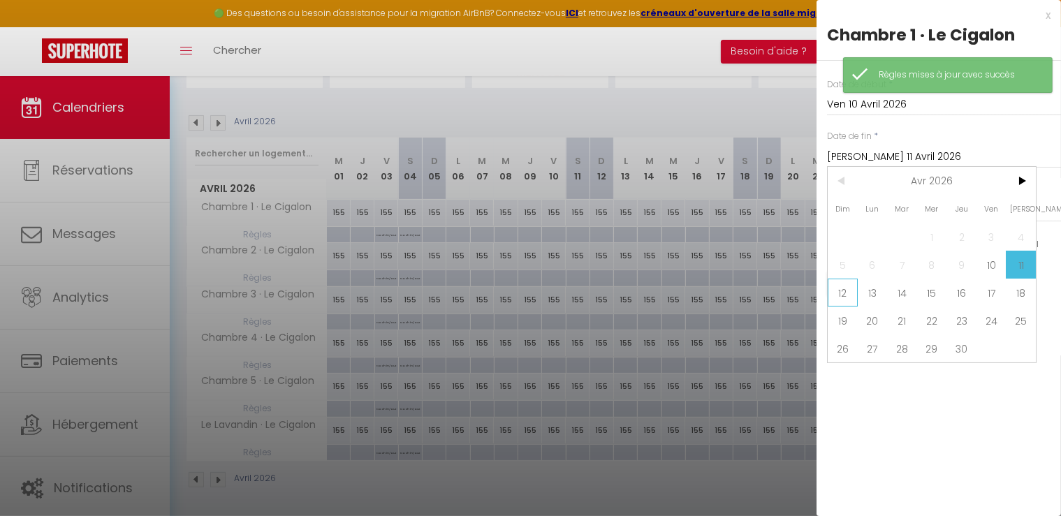
click at [841, 296] on span "12" at bounding box center [843, 293] width 30 height 28
type input "Dim 12 Avril 2026"
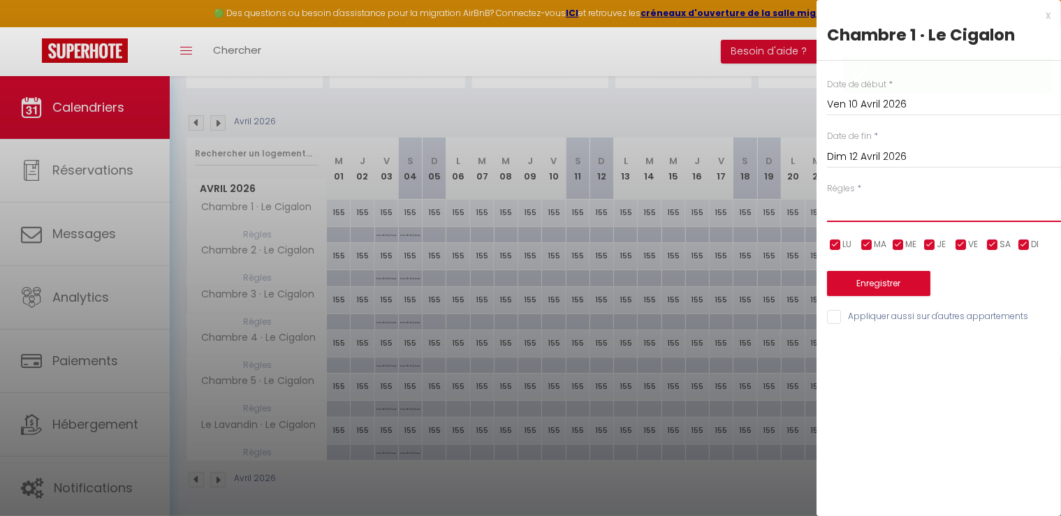
click at [852, 211] on select "Aucun No Checkin No Checkout Pas d'arrivée / Pas de départ" at bounding box center [944, 209] width 234 height 27
select select "3"
click at [827, 196] on select "Aucun No Checkin No Checkout Pas d'arrivée / Pas de départ" at bounding box center [944, 209] width 234 height 27
drag, startPoint x: 839, startPoint y: 318, endPoint x: 857, endPoint y: 291, distance: 32.2
click at [839, 318] on input "Appliquer aussi sur d'autres appartements" at bounding box center [944, 317] width 234 height 14
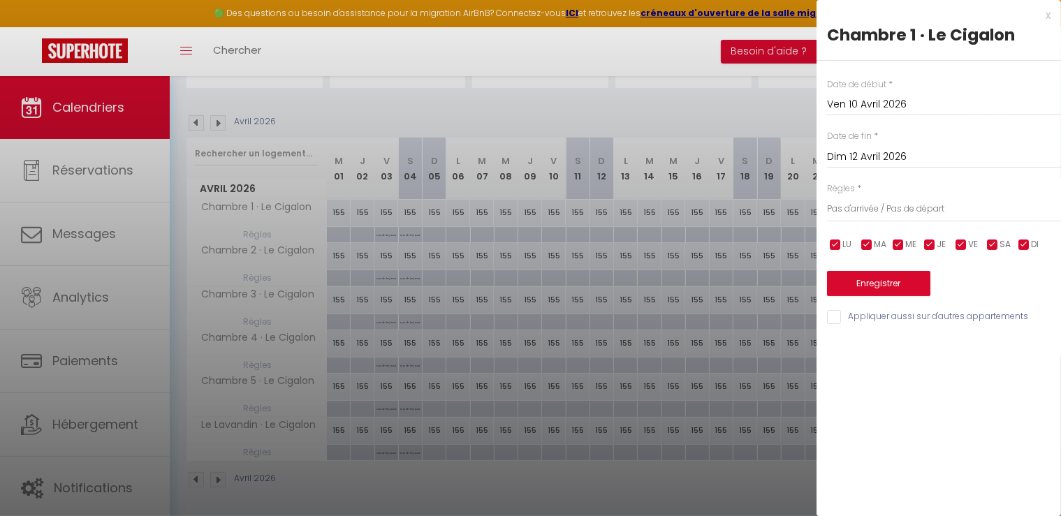
checkbox input "true"
click at [860, 288] on button "Enregistrer" at bounding box center [878, 283] width 103 height 25
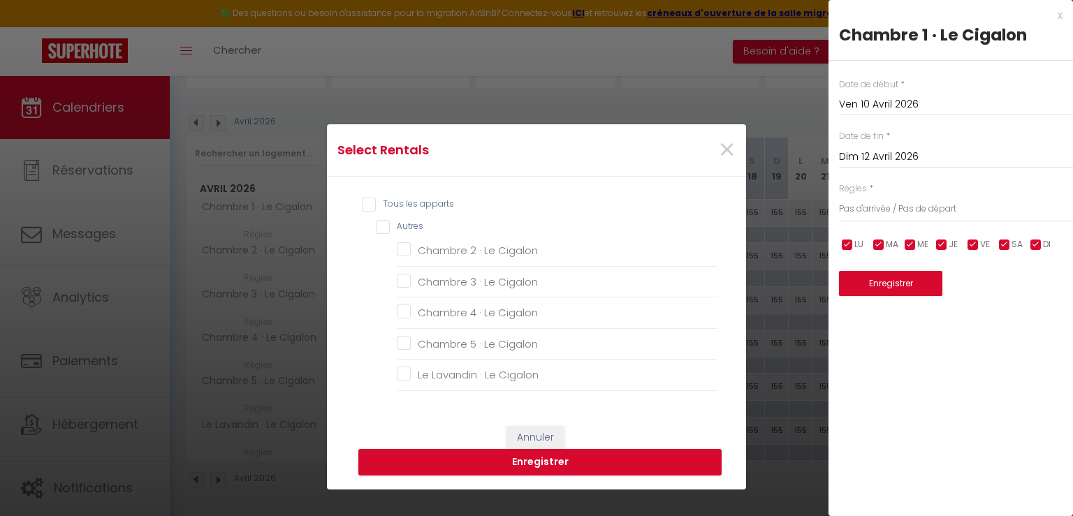
click at [372, 211] on input "Tous les apparts" at bounding box center [540, 205] width 356 height 14
checkbox input "true"
checkbox Cigalon "true"
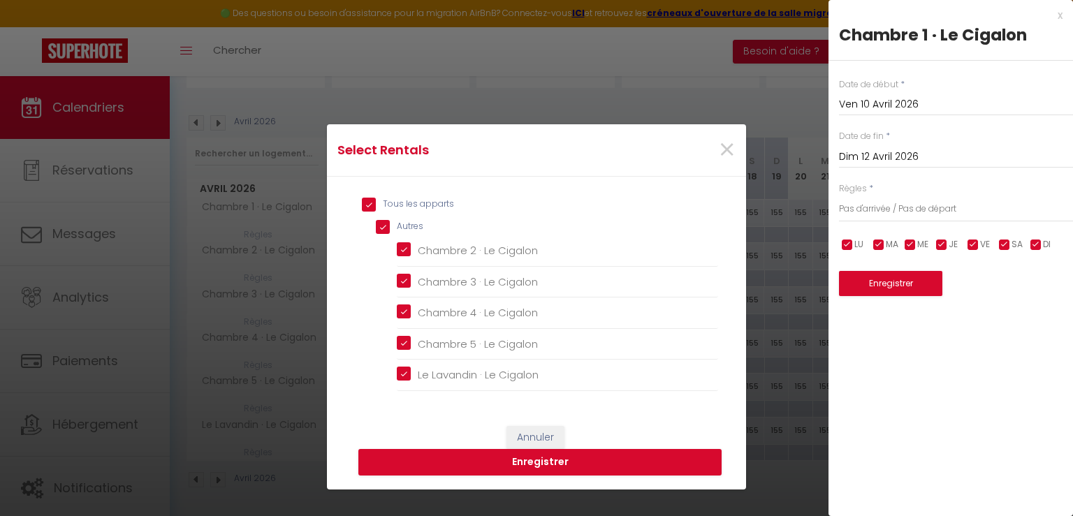
checkbox Cigalon "true"
click at [539, 459] on button "Enregistrer" at bounding box center [539, 462] width 363 height 27
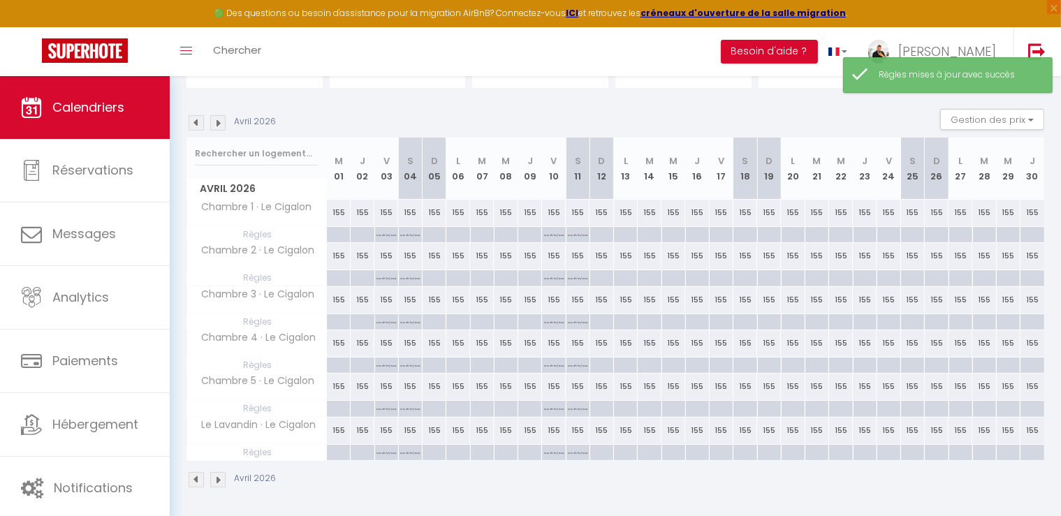
click at [721, 234] on div at bounding box center [721, 235] width 24 height 16
type input "Ven 17 Avril 2026"
type input "[PERSON_NAME] 18 Avril 2026"
select select
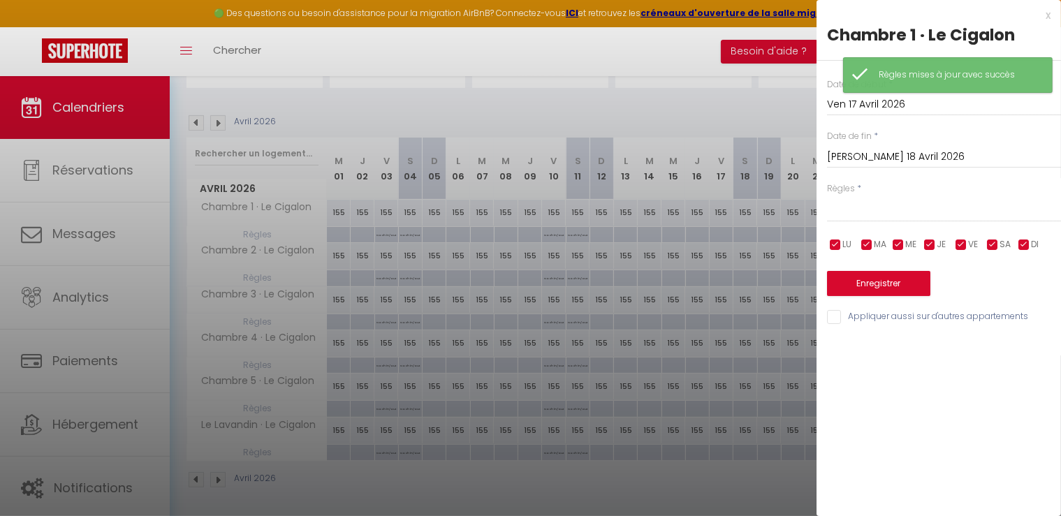
click at [877, 158] on input "[PERSON_NAME] 18 Avril 2026" at bounding box center [944, 157] width 234 height 18
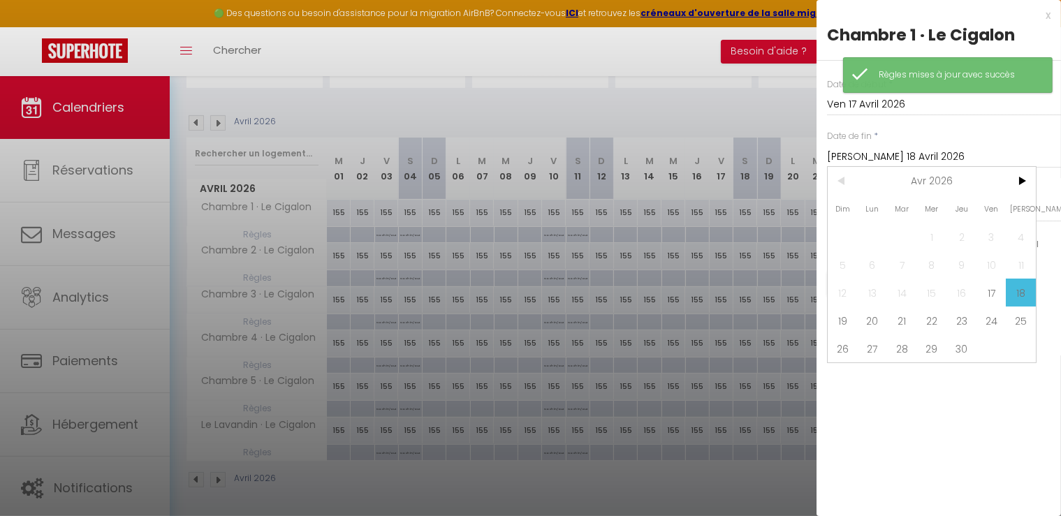
click at [840, 303] on span "12" at bounding box center [843, 293] width 30 height 28
click at [842, 318] on span "19" at bounding box center [843, 321] width 30 height 28
type input "Dim 19 Avril 2026"
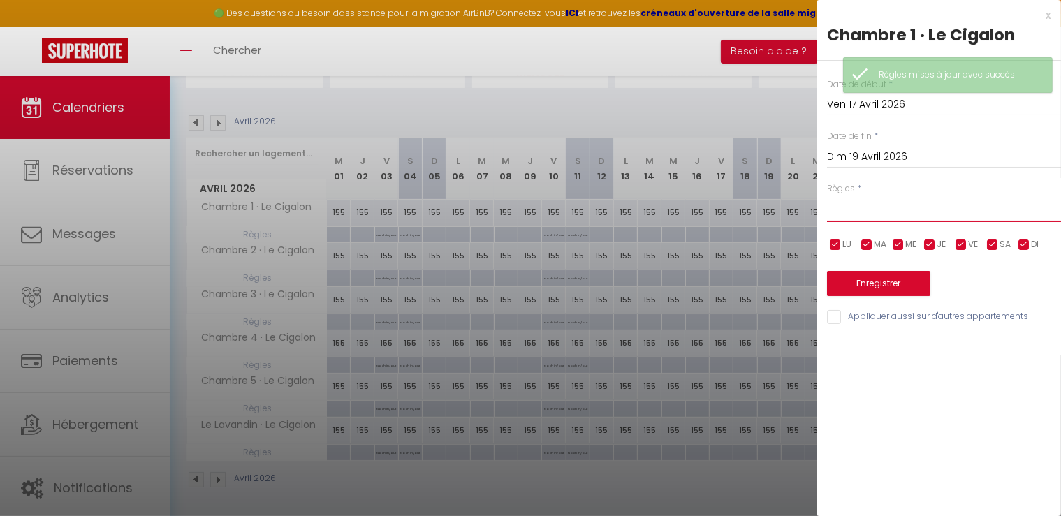
click at [852, 212] on select "Aucun No Checkin No Checkout Pas d'arrivée / Pas de départ" at bounding box center [944, 209] width 234 height 27
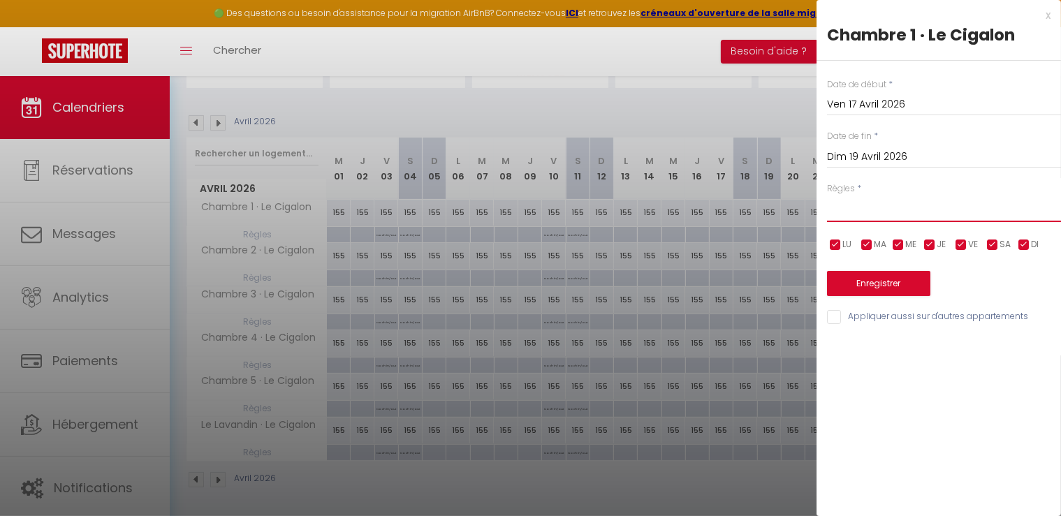
select select "3"
click at [827, 196] on select "Aucun No Checkin No Checkout Pas d'arrivée / Pas de départ" at bounding box center [944, 209] width 234 height 27
click at [855, 318] on input "Appliquer aussi sur d'autres appartements" at bounding box center [944, 317] width 234 height 14
checkbox input "true"
click at [867, 284] on button "Enregistrer" at bounding box center [878, 283] width 103 height 25
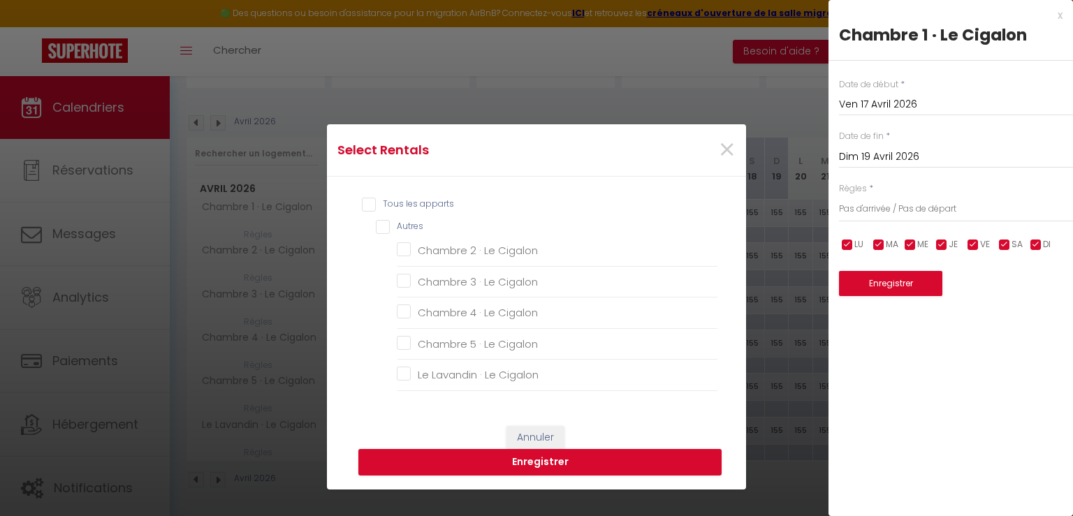
click at [366, 205] on input "Tous les apparts" at bounding box center [540, 205] width 356 height 14
checkbox input "true"
checkbox Cigalon "true"
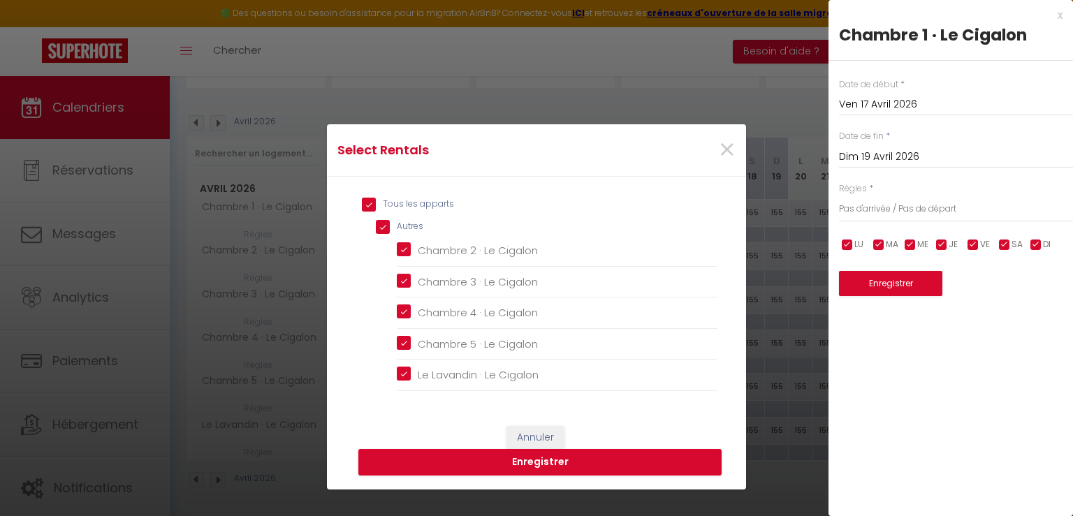
checkbox Cigalon "true"
click at [534, 471] on button "Enregistrer" at bounding box center [539, 462] width 363 height 27
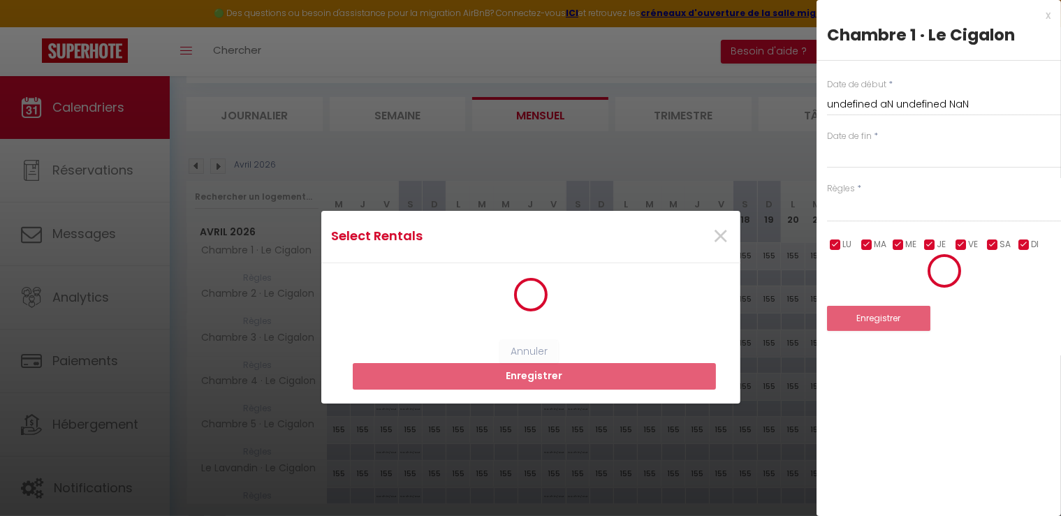
select select
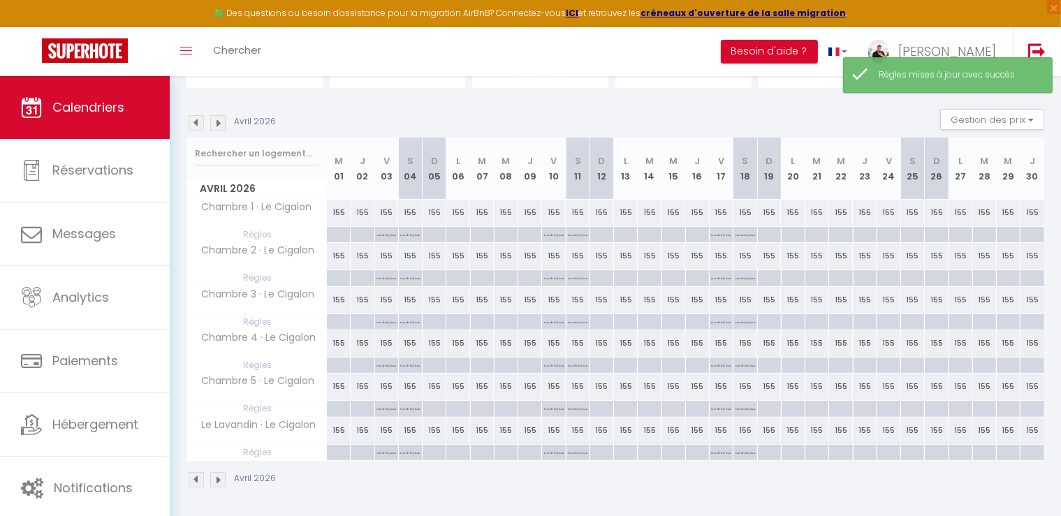
click at [881, 236] on div at bounding box center [889, 235] width 24 height 16
type input "Ven 24 Avril 2026"
type input "[PERSON_NAME] 25 Avril 2026"
select select
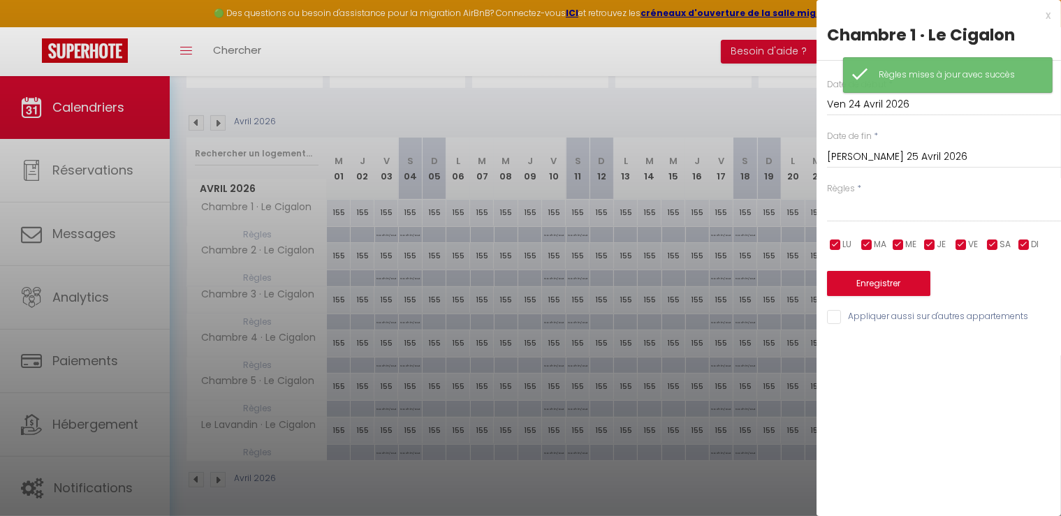
click at [860, 159] on input "[PERSON_NAME] 25 Avril 2026" at bounding box center [944, 157] width 234 height 18
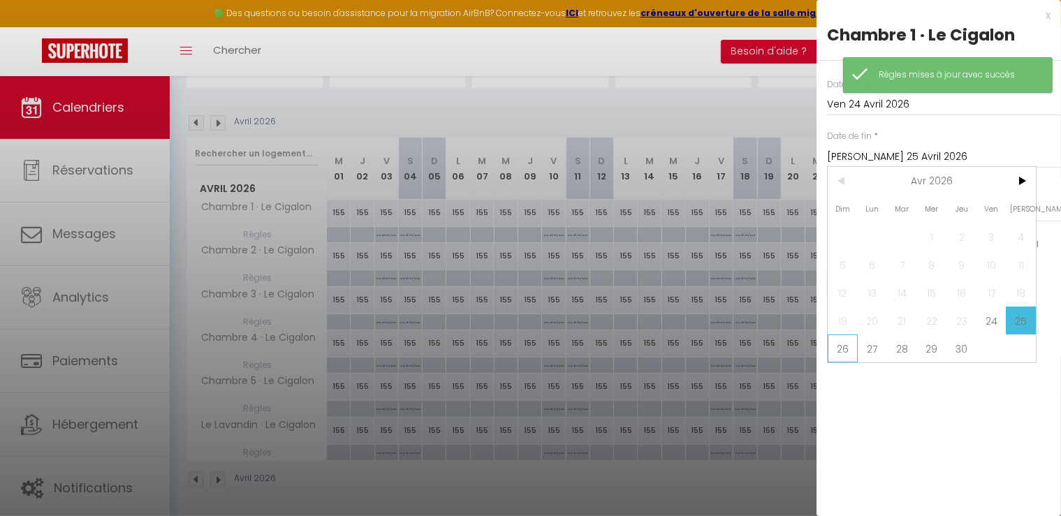
click at [841, 340] on span "26" at bounding box center [843, 349] width 30 height 28
type input "Dim 26 Avril 2026"
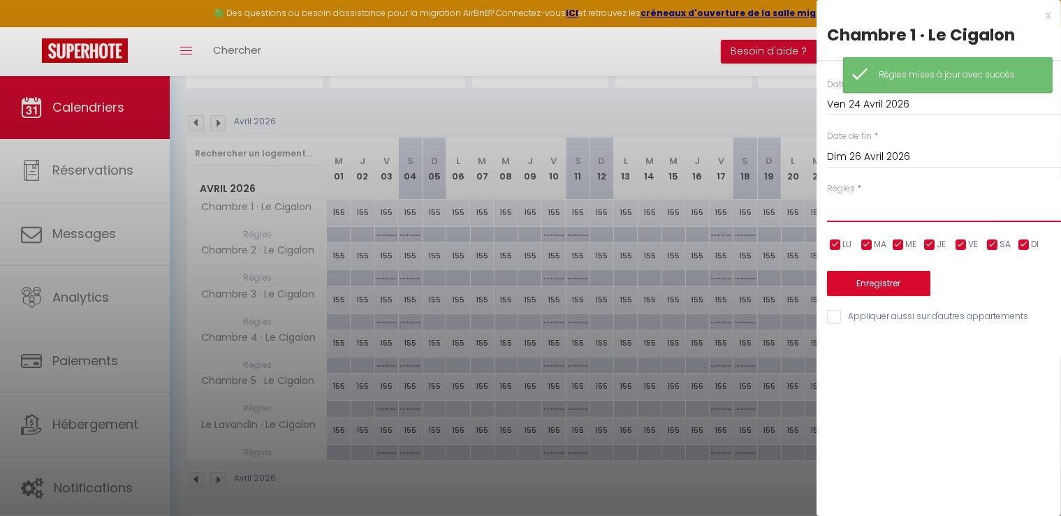
drag, startPoint x: 844, startPoint y: 212, endPoint x: 846, endPoint y: 219, distance: 7.3
click at [844, 212] on select "Aucun No Checkin No Checkout Pas d'arrivée / Pas de départ" at bounding box center [944, 209] width 234 height 27
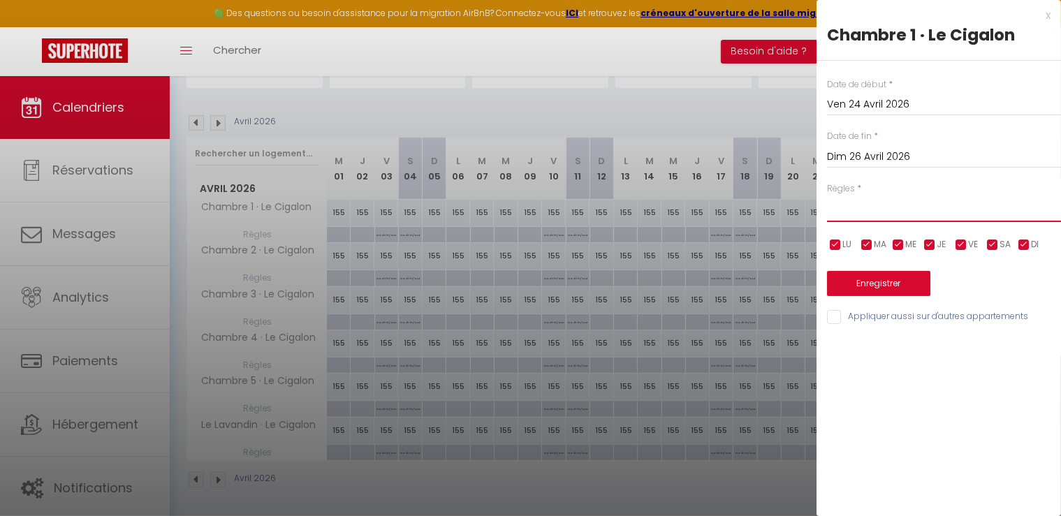
select select "3"
click at [827, 196] on select "Aucun No Checkin No Checkout Pas d'arrivée / Pas de départ" at bounding box center [944, 209] width 234 height 27
click at [835, 316] on input "Appliquer aussi sur d'autres appartements" at bounding box center [944, 317] width 234 height 14
checkbox input "true"
click at [872, 284] on button "Enregistrer" at bounding box center [878, 283] width 103 height 25
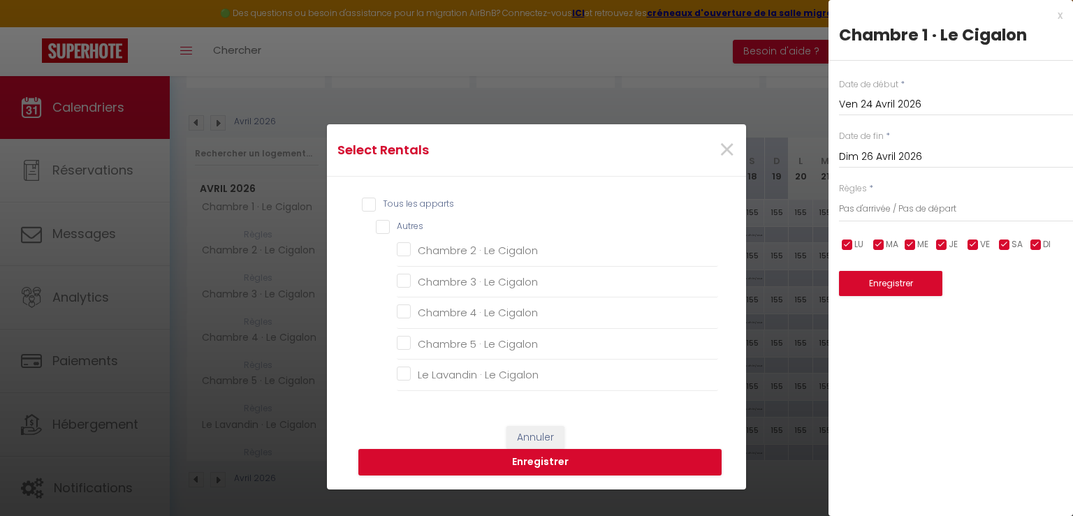
click at [363, 204] on input "Tous les apparts" at bounding box center [540, 205] width 356 height 14
checkbox input "true"
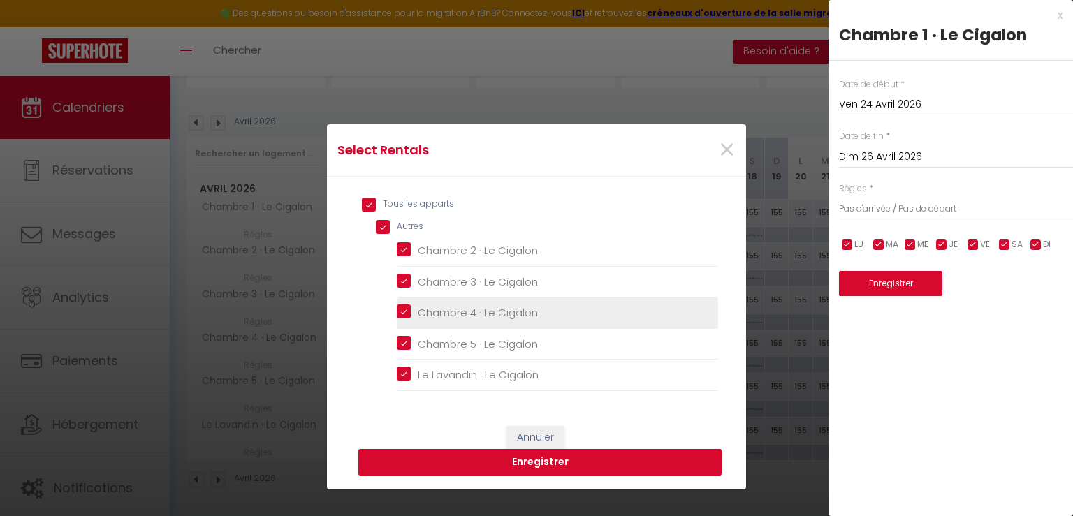
checkbox input "true"
checkbox Cigalon "true"
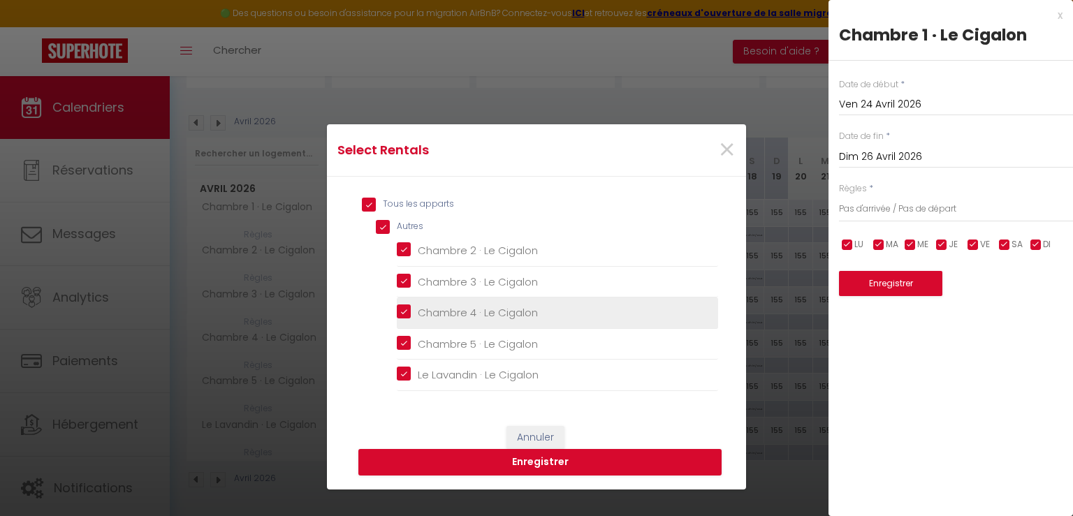
checkbox Cigalon "true"
click at [525, 460] on button "Enregistrer" at bounding box center [539, 462] width 363 height 27
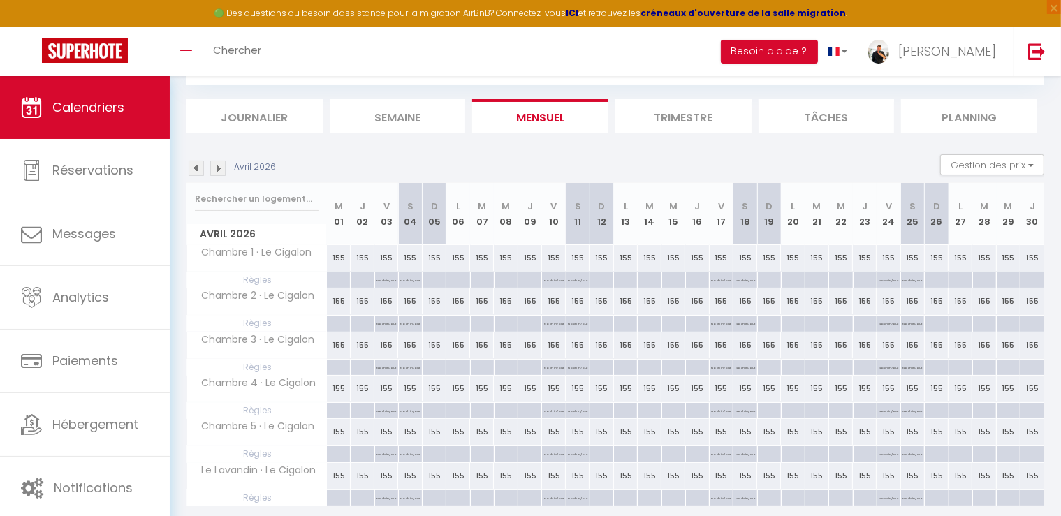
scroll to position [49, 0]
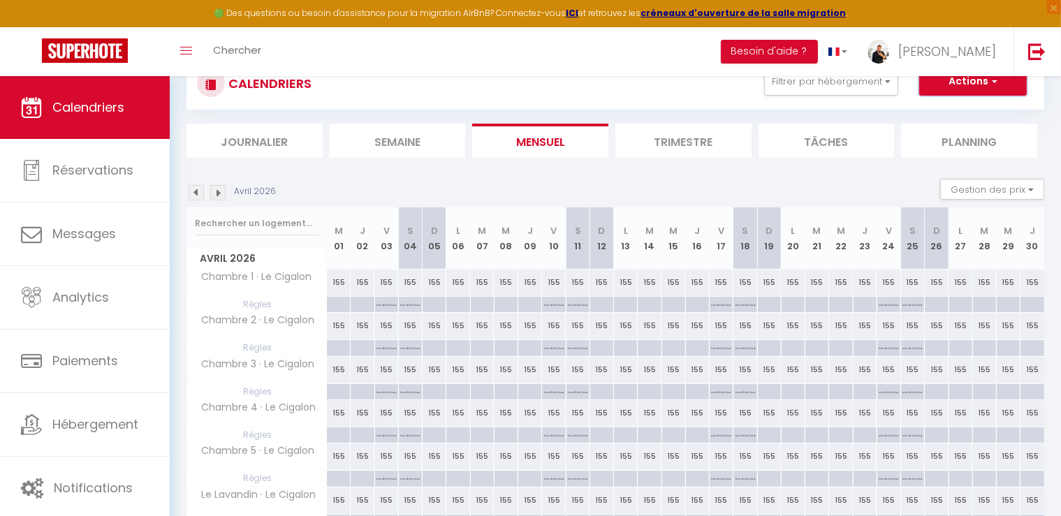
click at [995, 88] on button "Actions" at bounding box center [973, 82] width 108 height 28
click at [947, 112] on link "Nouvelle réservation" at bounding box center [959, 113] width 122 height 21
select select
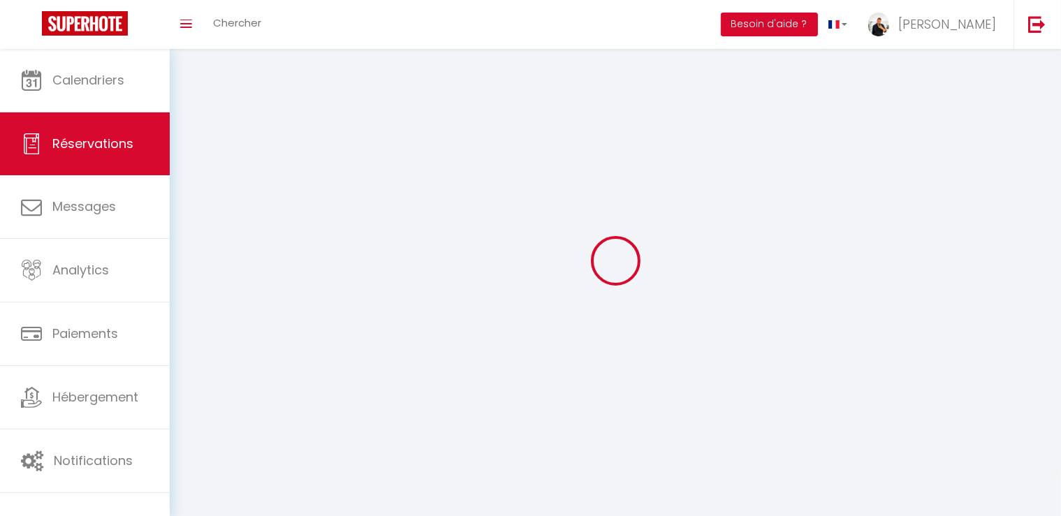
select select
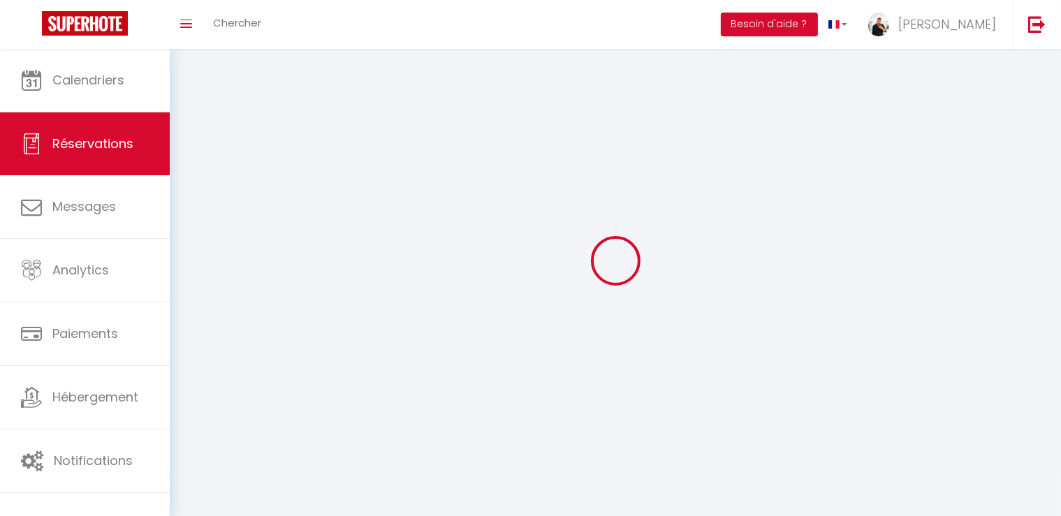
select select
checkbox input "false"
select select
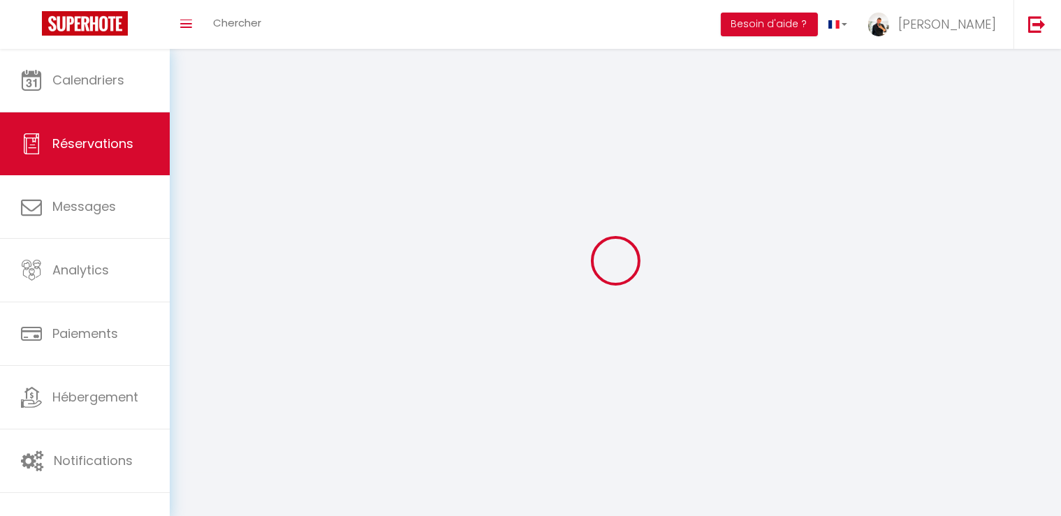
select select
checkbox input "false"
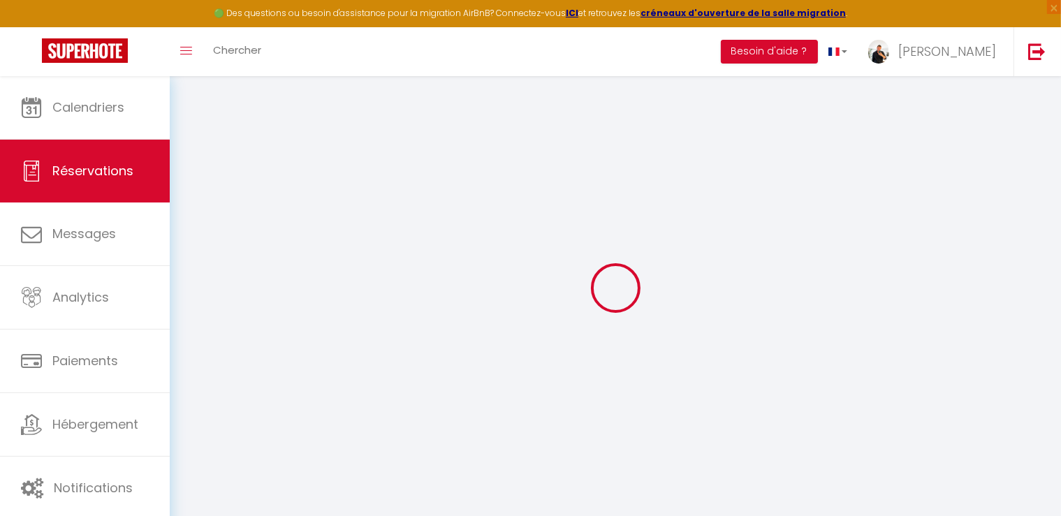
select select
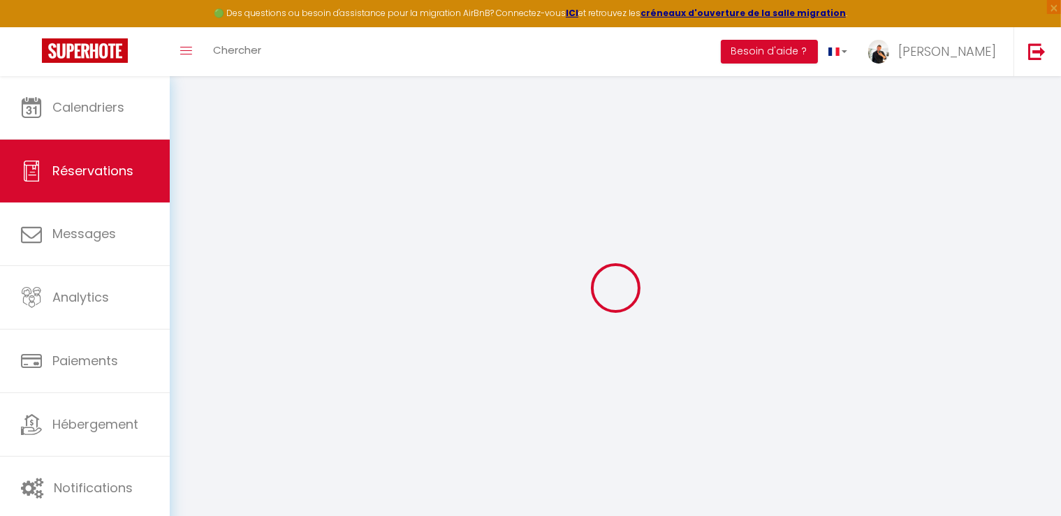
select select
checkbox input "false"
select select
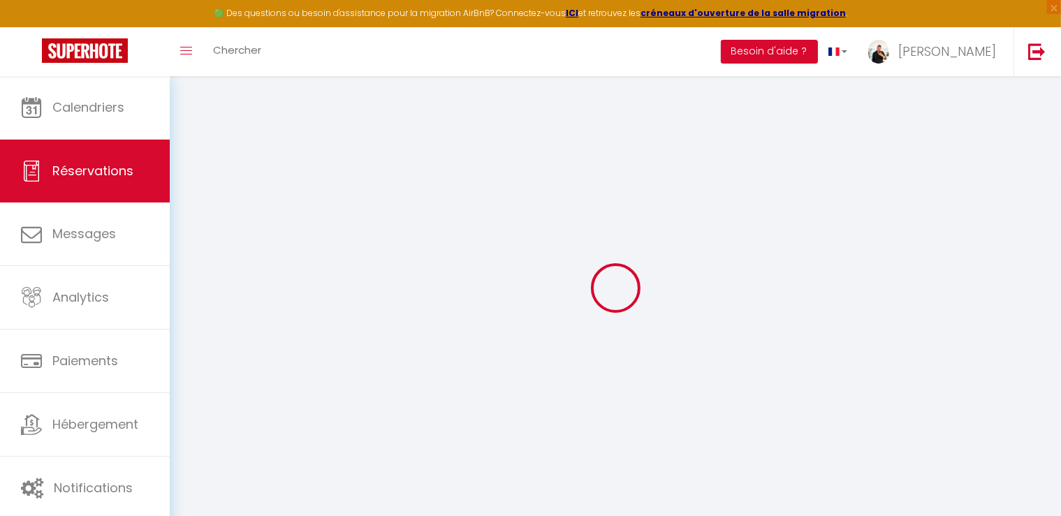
select select
checkbox input "false"
select select
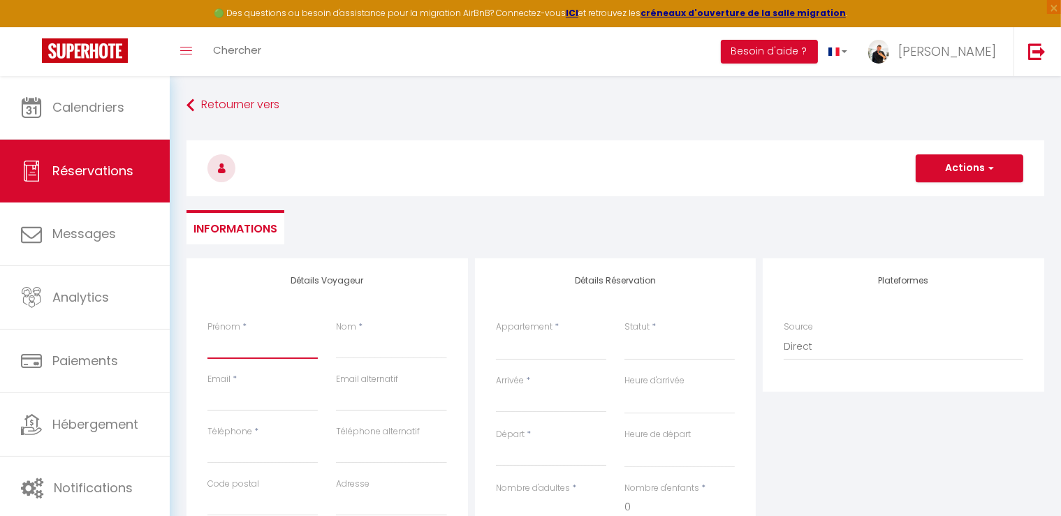
click at [264, 354] on input "Prénom" at bounding box center [262, 346] width 110 height 25
type input "C"
select select
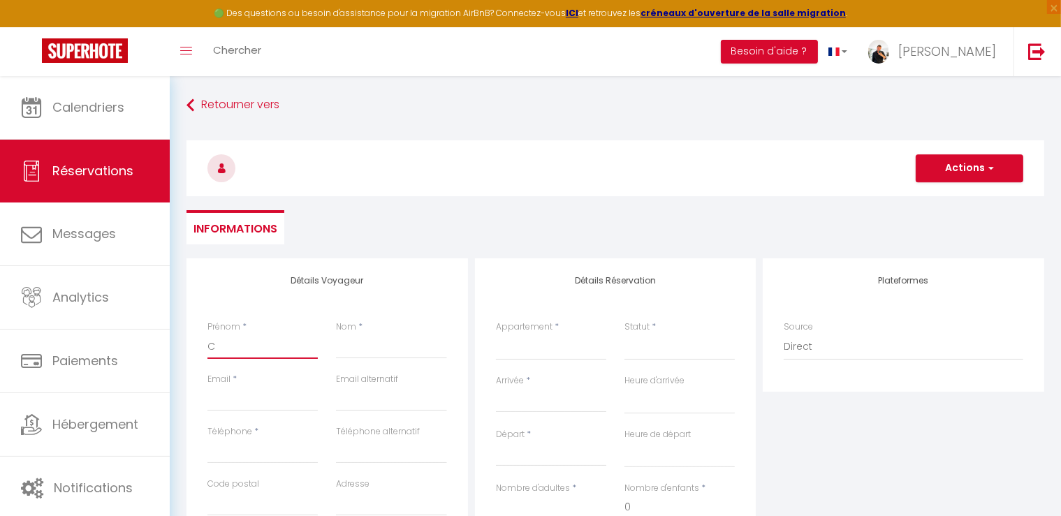
select select
checkbox input "false"
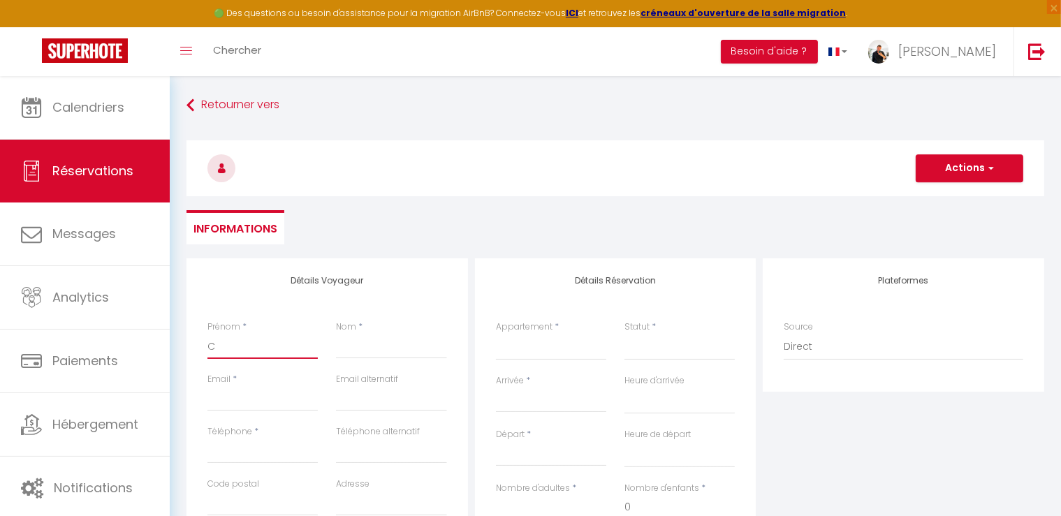
type input "CO"
select select
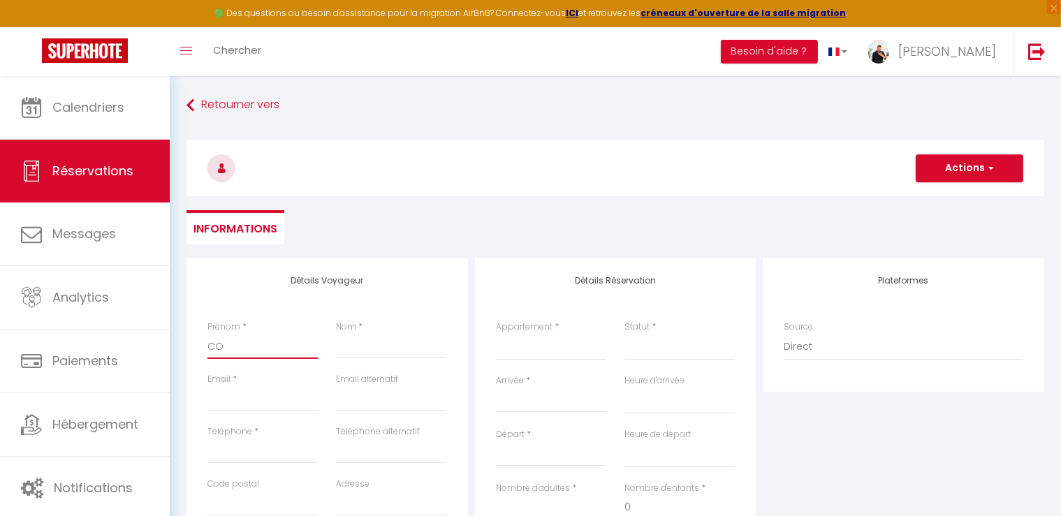
select select
checkbox input "false"
type input "COG"
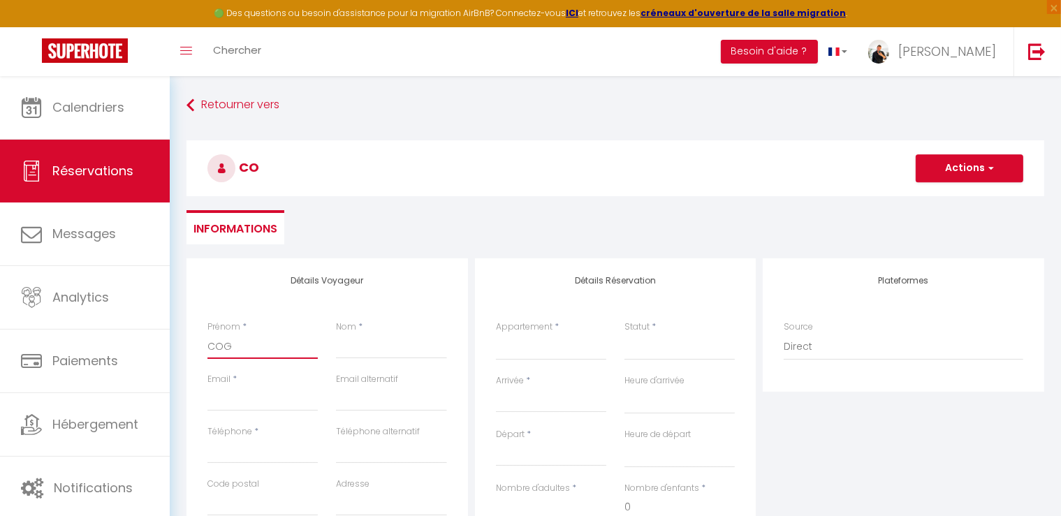
select select
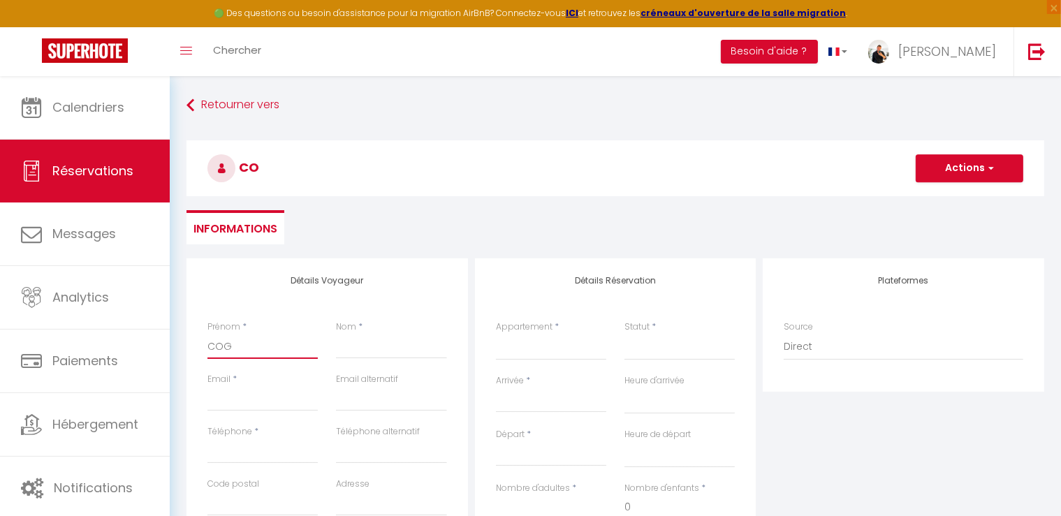
select select
checkbox input "false"
type input "COGE"
select select
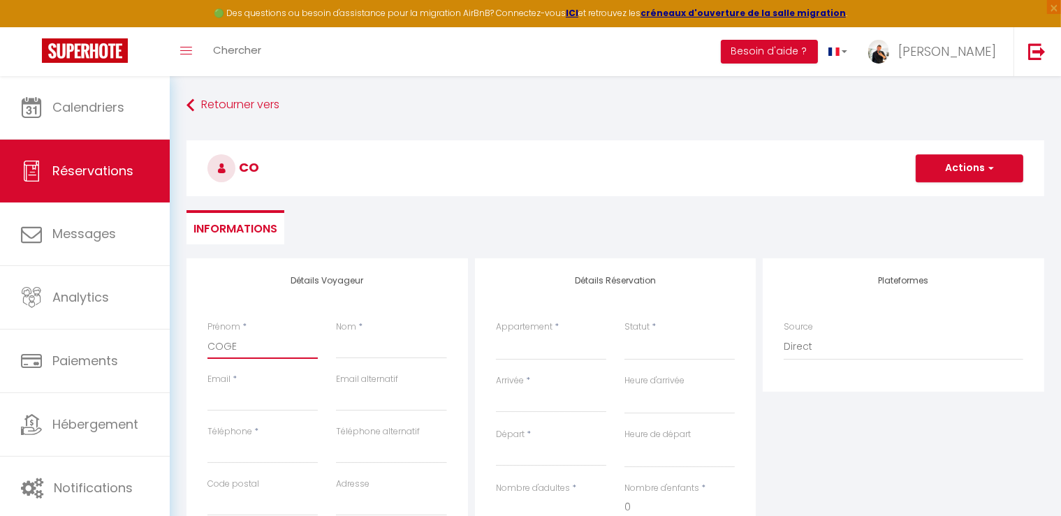
select select
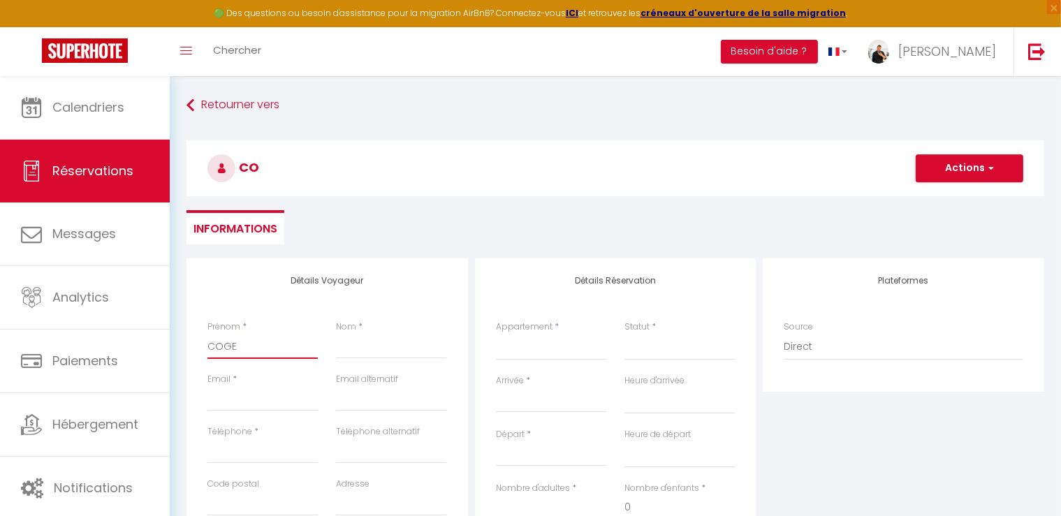
select select
checkbox input "false"
type input "COGEM"
select select
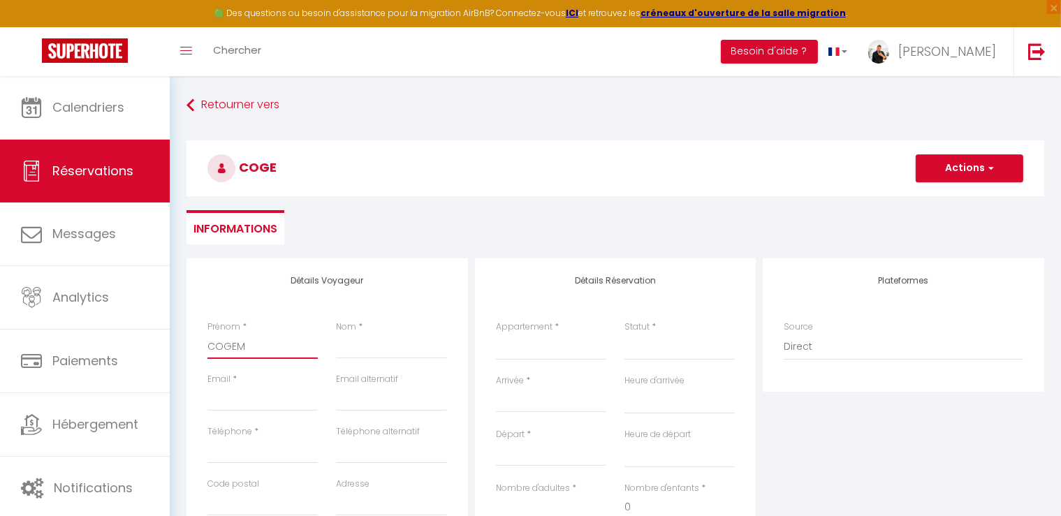
select select
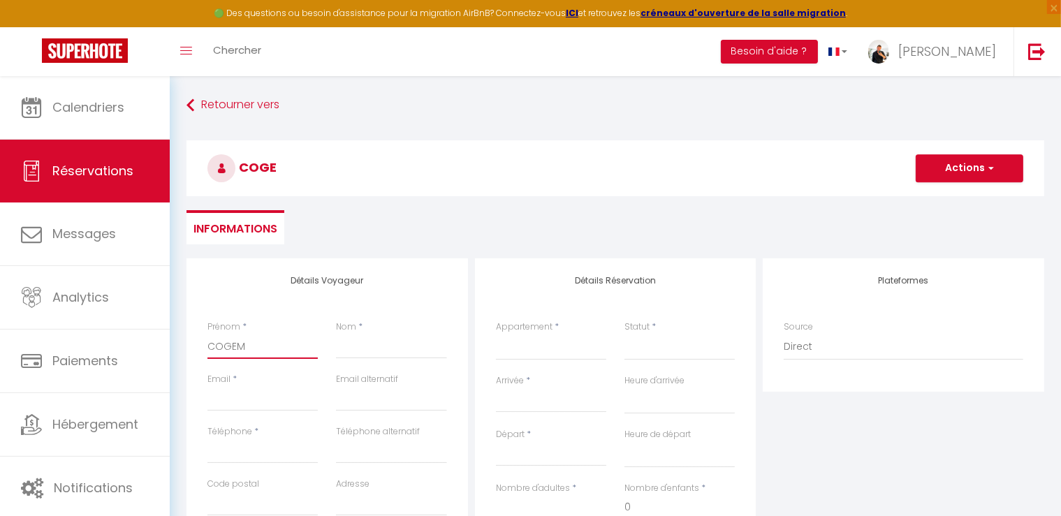
checkbox input "false"
type input "COGEMO"
select select
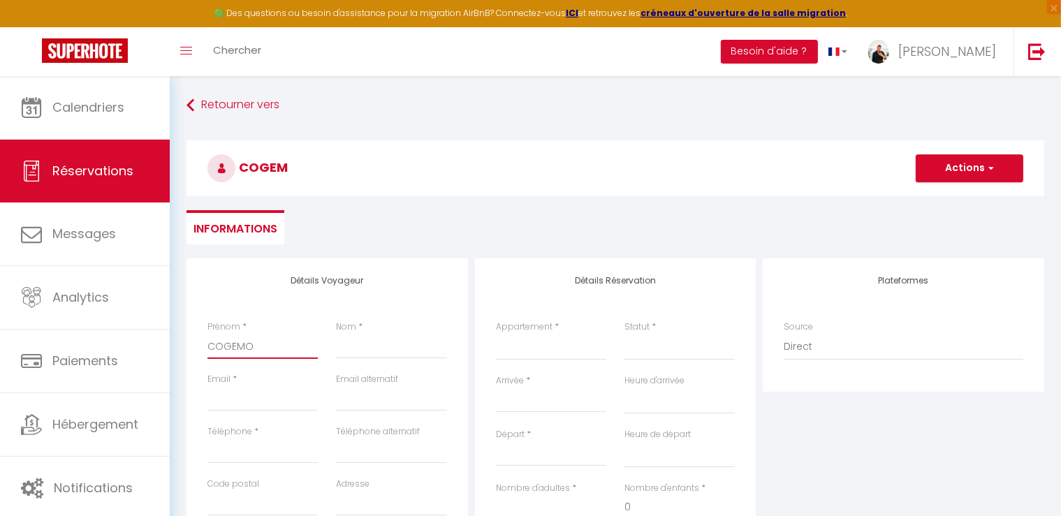
select select
checkbox input "false"
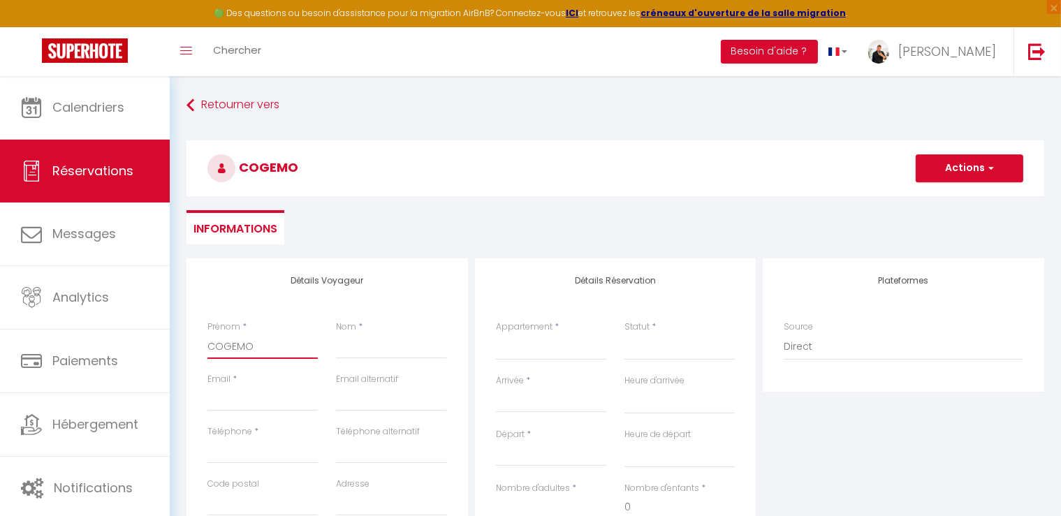
type input "COGEMO"
click at [396, 349] on input "Nom" at bounding box center [391, 346] width 110 height 25
type input "C"
select select
drag, startPoint x: 296, startPoint y: 400, endPoint x: 298, endPoint y: 393, distance: 7.1
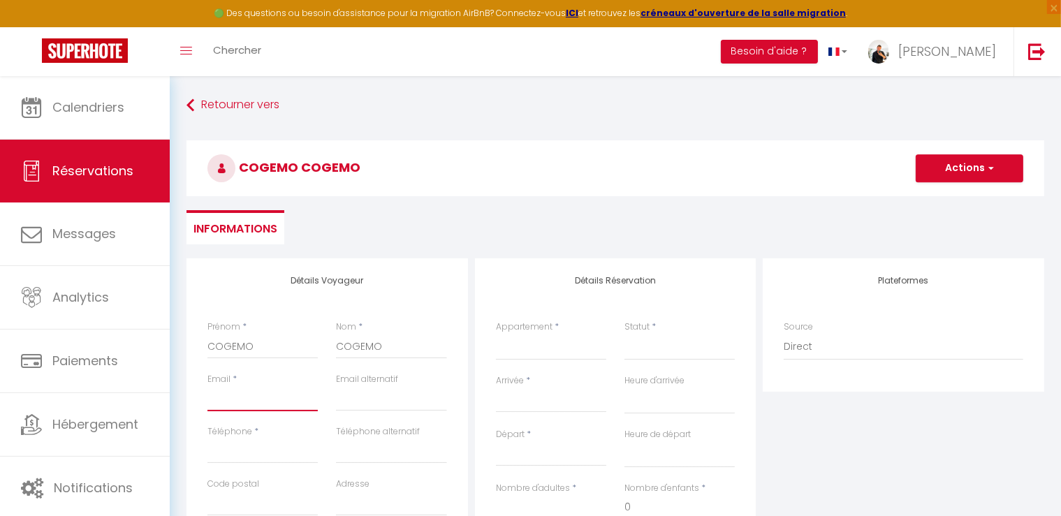
click at [296, 400] on input "Email client" at bounding box center [262, 398] width 110 height 25
click at [572, 345] on select "Chambre 1 · Le Cigalon Chambre 2 · Le Cigalon Chambre 3 · Le Cigalon Chambre 4 …" at bounding box center [551, 347] width 110 height 27
click at [496, 334] on select "Chambre 1 · Le Cigalon Chambre 2 · Le Cigalon Chambre 3 · Le Cigalon Chambre 4 …" at bounding box center [551, 347] width 110 height 27
click at [629, 351] on select "Confirmé Non Confirmé [PERSON_NAME] par le voyageur No Show Request" at bounding box center [679, 347] width 110 height 27
click at [664, 353] on select "Confirmé Non Confirmé [PERSON_NAME] par le voyageur No Show Request" at bounding box center [679, 347] width 110 height 27
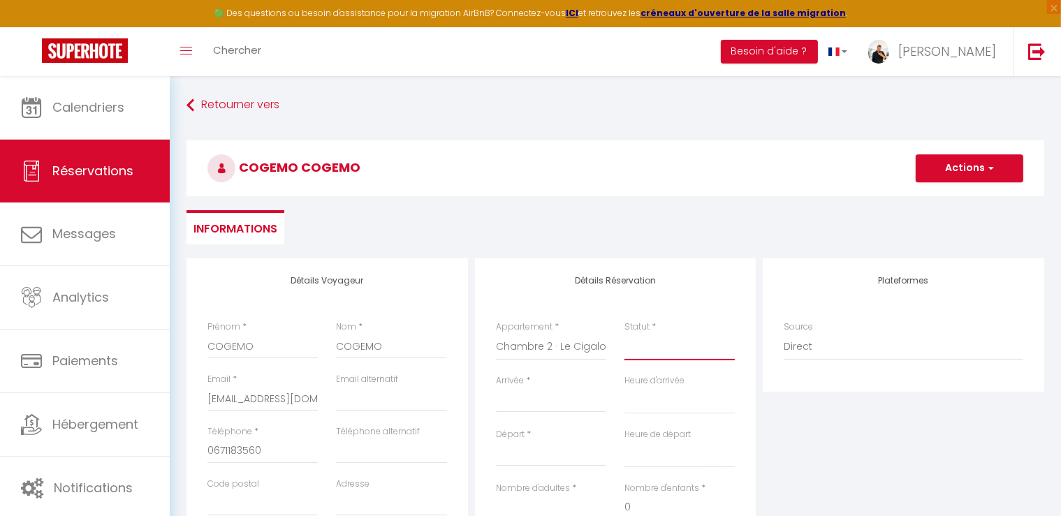
click at [661, 349] on select "Confirmé Non Confirmé [PERSON_NAME] par le voyageur No Show Request" at bounding box center [679, 347] width 110 height 27
click at [624, 334] on select "Confirmé Non Confirmé [PERSON_NAME] par le voyageur No Show Request" at bounding box center [679, 347] width 110 height 27
click at [531, 393] on input "Arrivée" at bounding box center [551, 402] width 110 height 18
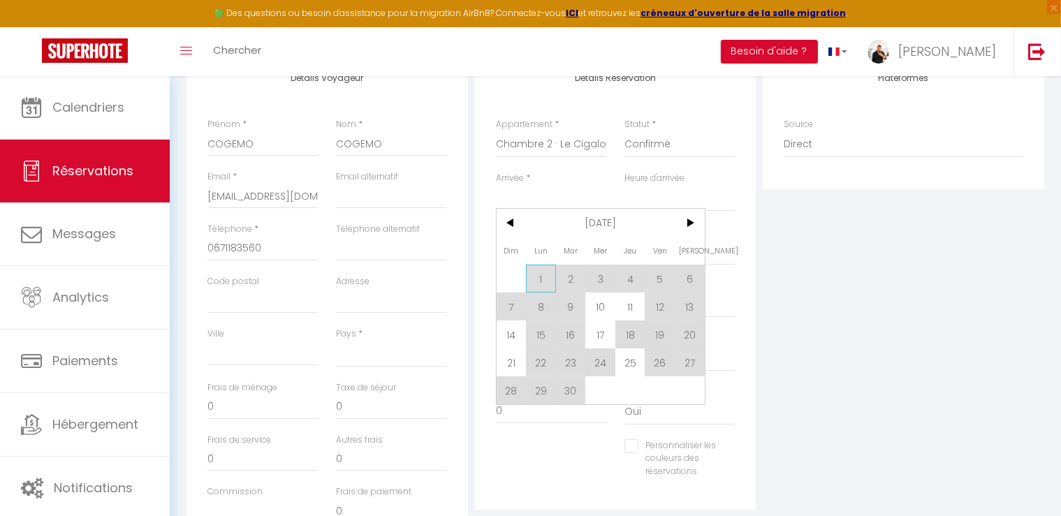
scroll to position [210, 0]
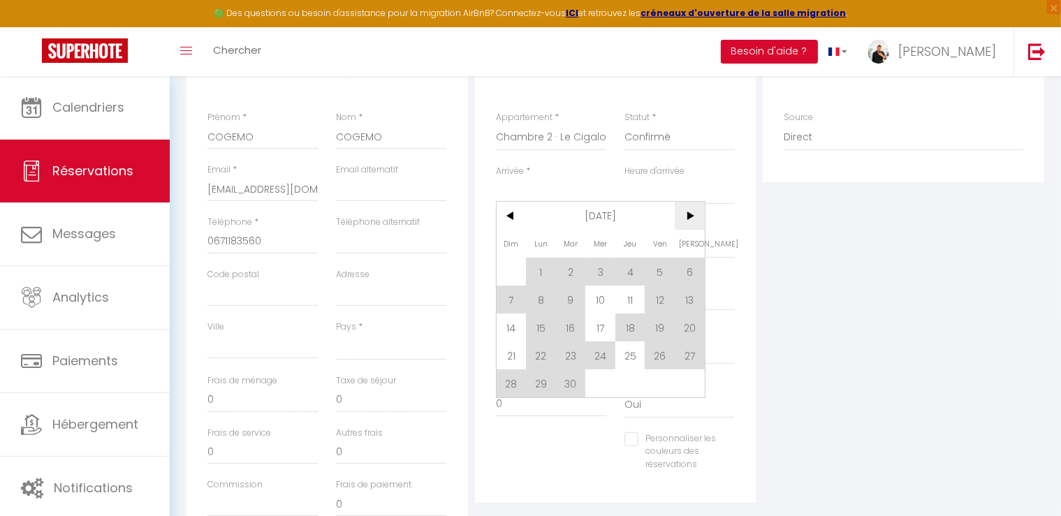
click at [690, 218] on span ">" at bounding box center [690, 216] width 30 height 28
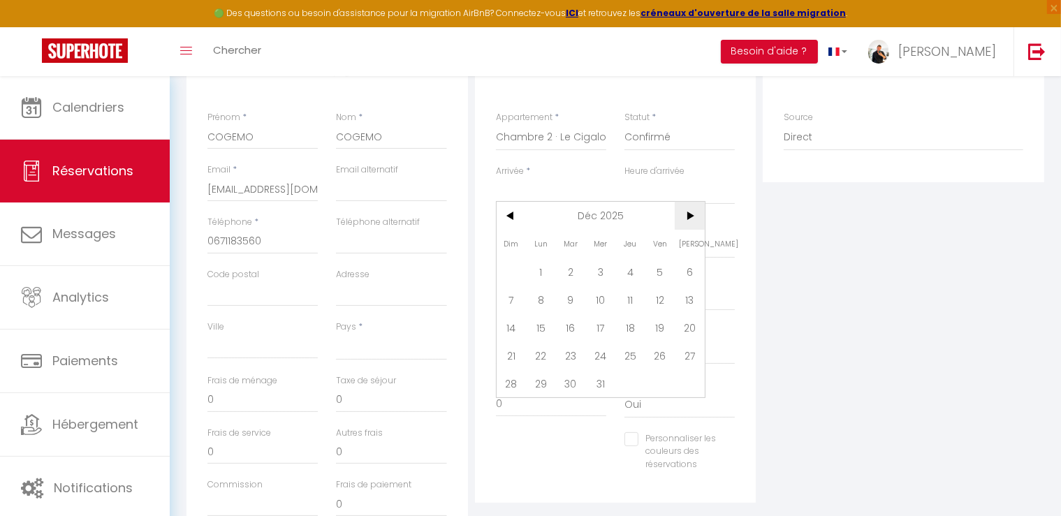
click at [690, 218] on span ">" at bounding box center [690, 216] width 30 height 28
click at [595, 353] on span "22" at bounding box center [600, 356] width 30 height 28
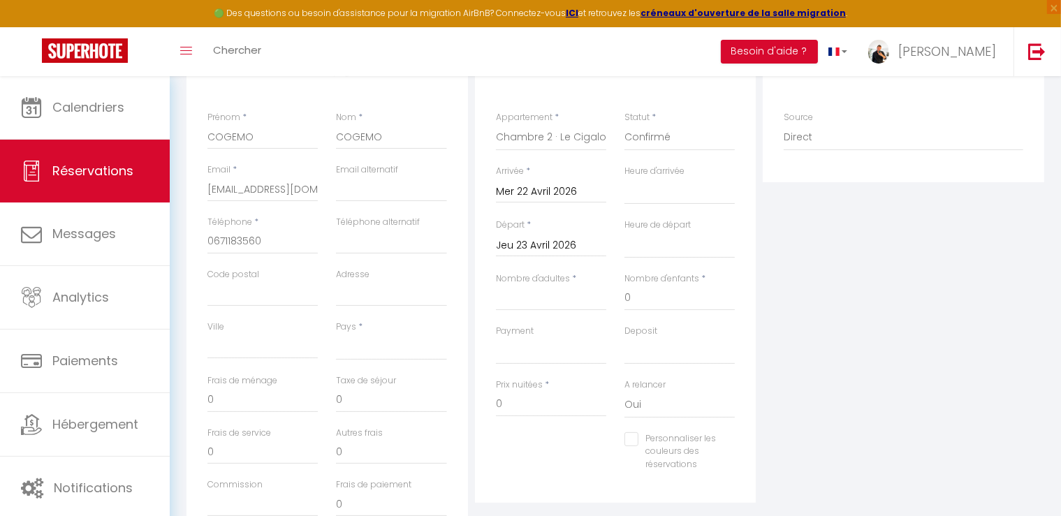
click at [555, 242] on input "Jeu 23 Avril 2026" at bounding box center [551, 246] width 110 height 18
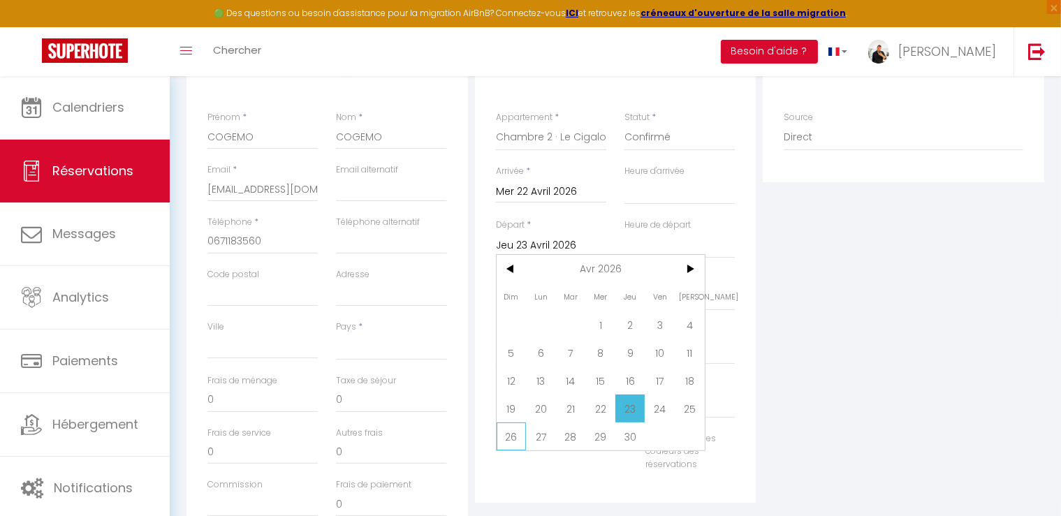
click at [513, 435] on span "26" at bounding box center [512, 437] width 30 height 28
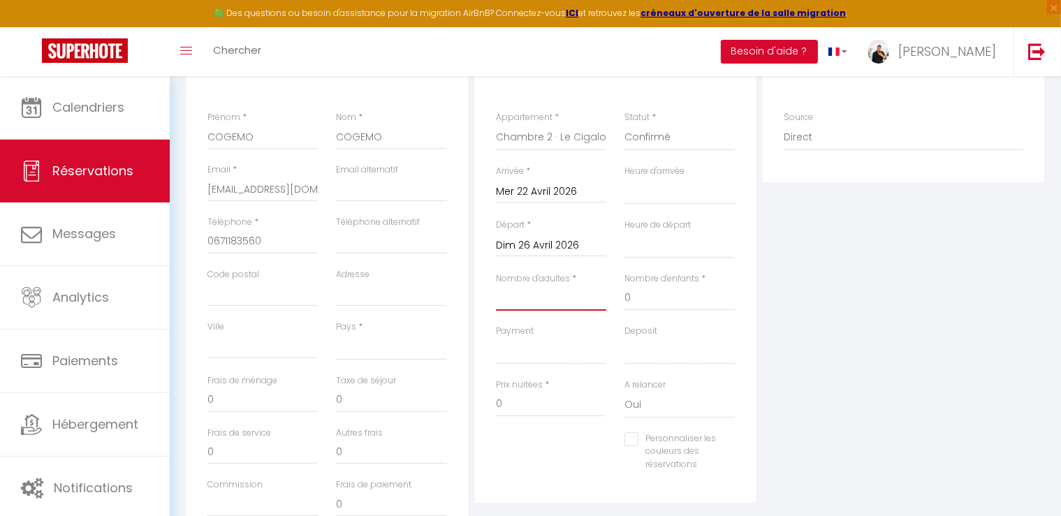
click at [520, 300] on input "Nombre d'adultes" at bounding box center [551, 298] width 110 height 25
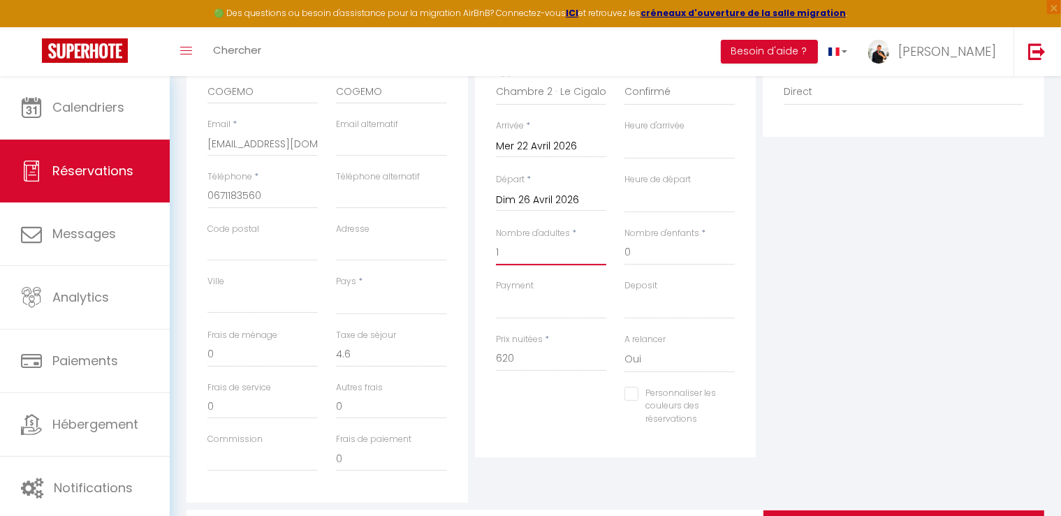
scroll to position [279, 0]
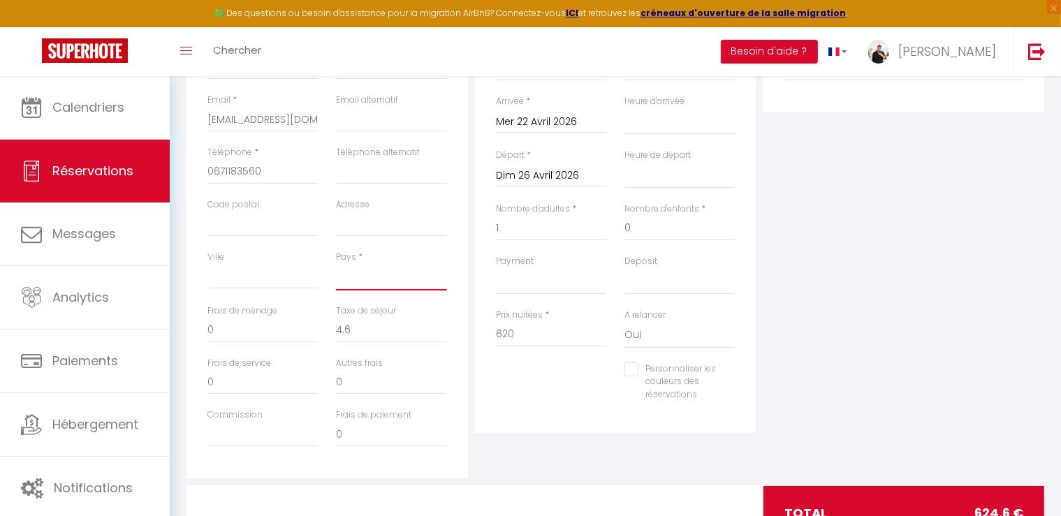
click at [344, 275] on select "[GEOGRAPHIC_DATA] [GEOGRAPHIC_DATA] [GEOGRAPHIC_DATA] [GEOGRAPHIC_DATA] [GEOGRA…" at bounding box center [391, 277] width 110 height 27
click at [336, 264] on select "[GEOGRAPHIC_DATA] [GEOGRAPHIC_DATA] [GEOGRAPHIC_DATA] [GEOGRAPHIC_DATA] [GEOGRA…" at bounding box center [391, 277] width 110 height 27
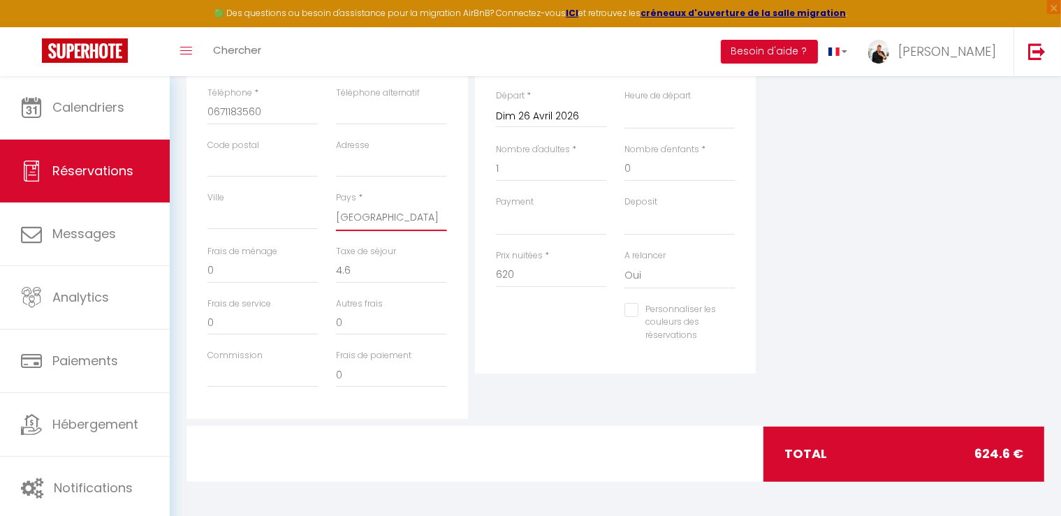
scroll to position [0, 0]
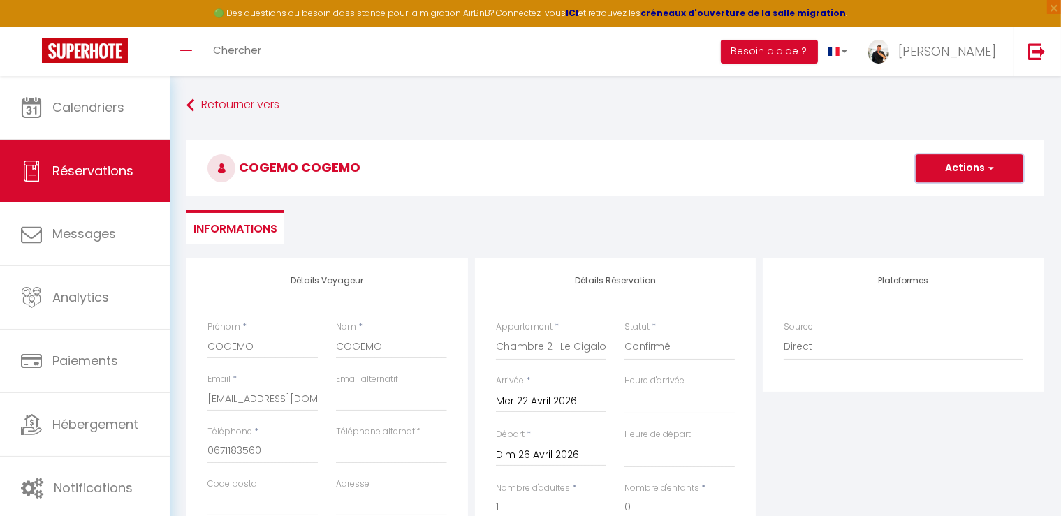
click at [995, 173] on button "Actions" at bounding box center [970, 168] width 108 height 28
click at [949, 199] on link "Enregistrer" at bounding box center [955, 199] width 110 height 18
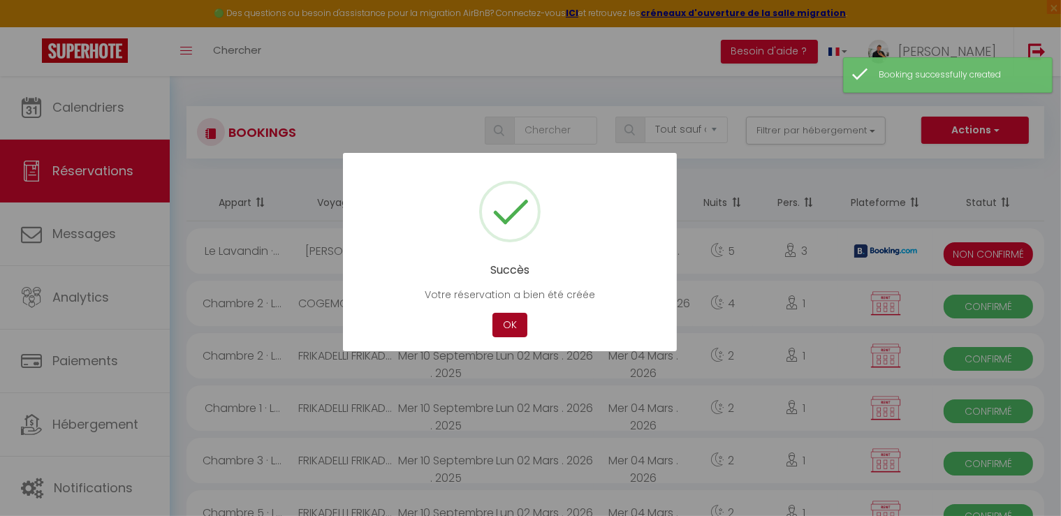
click at [506, 330] on button "OK" at bounding box center [509, 325] width 35 height 24
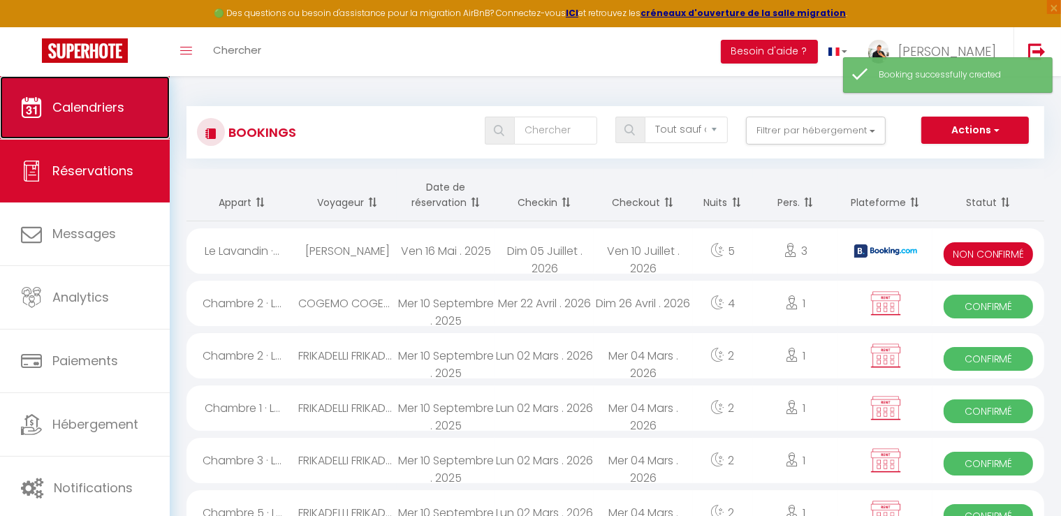
click at [61, 113] on span "Calendriers" at bounding box center [88, 106] width 72 height 17
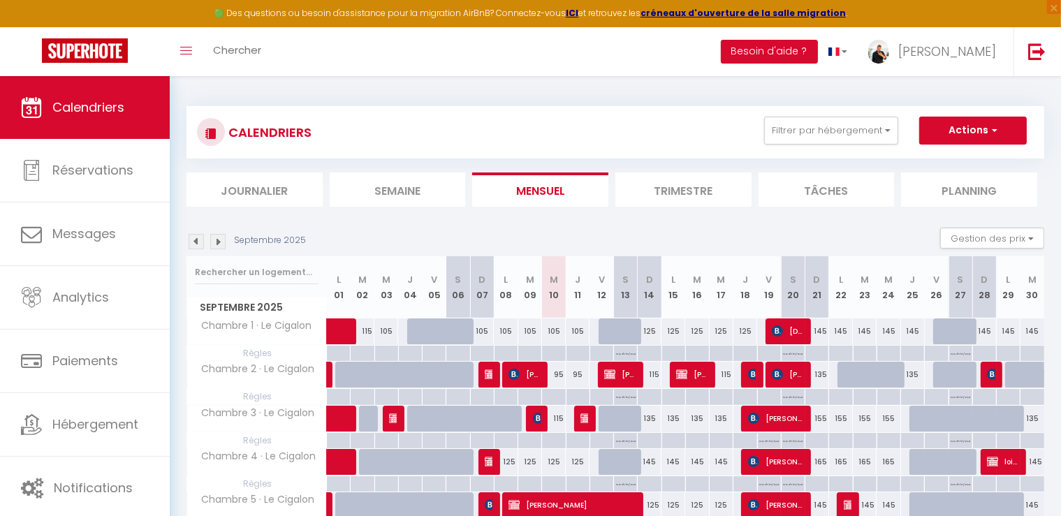
click at [218, 245] on img at bounding box center [217, 241] width 15 height 15
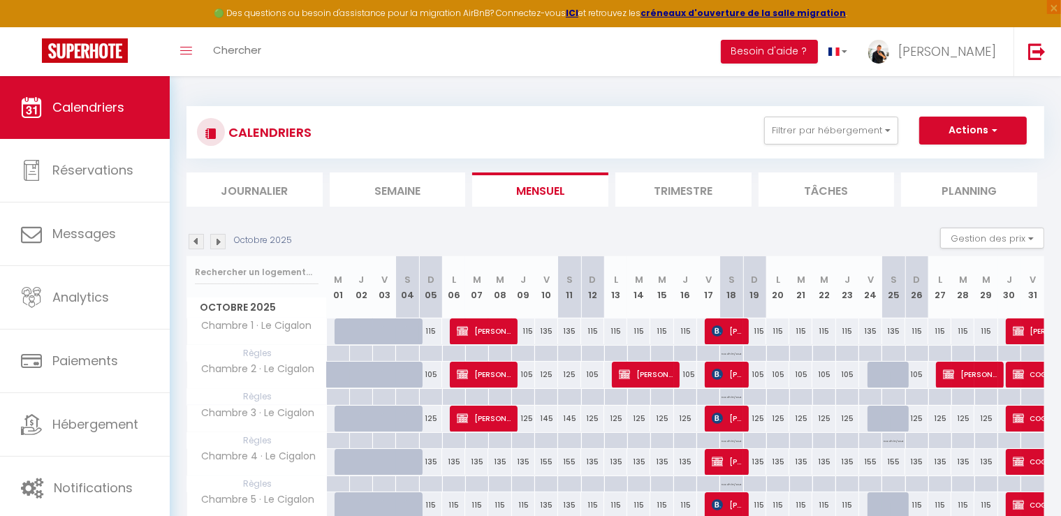
click at [218, 245] on img at bounding box center [217, 241] width 15 height 15
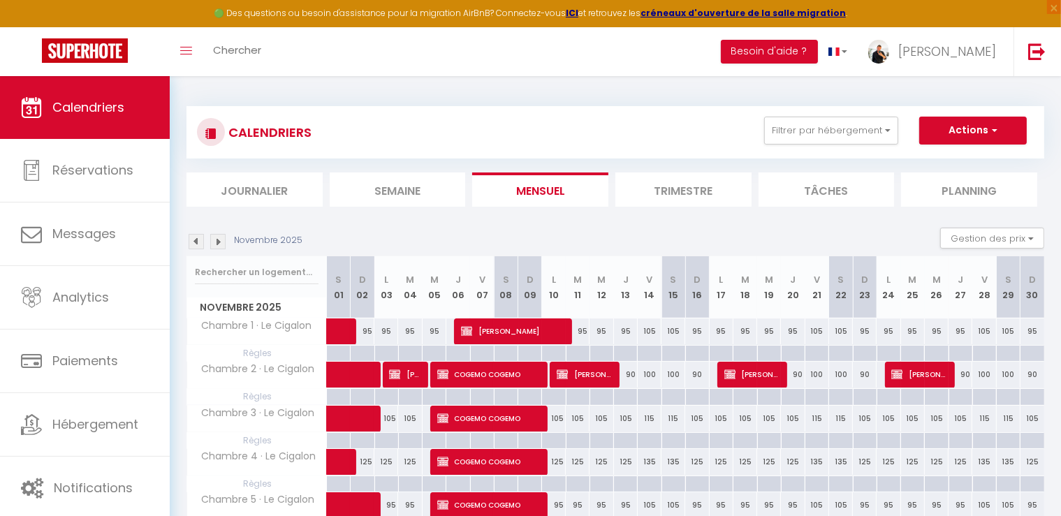
click at [218, 245] on img at bounding box center [217, 241] width 15 height 15
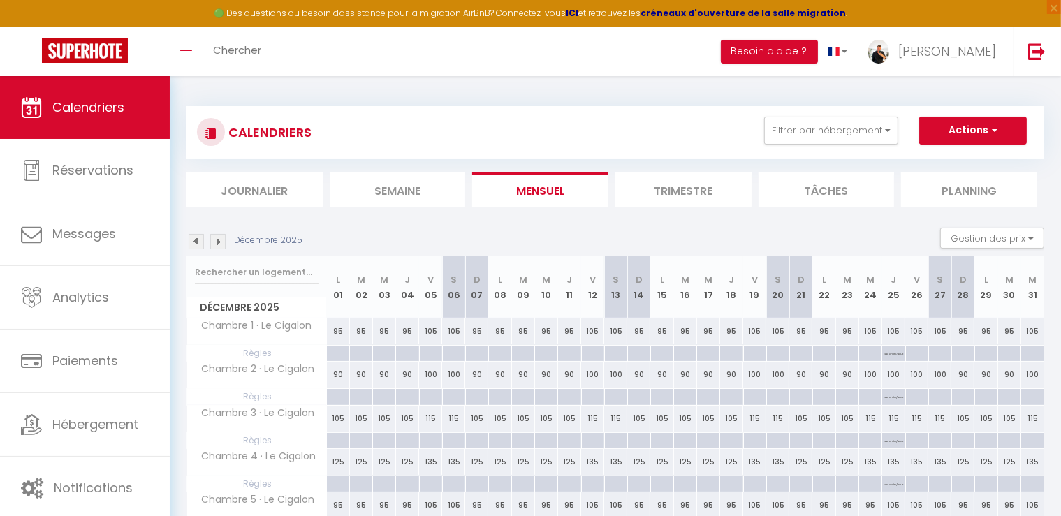
click at [218, 245] on img at bounding box center [217, 241] width 15 height 15
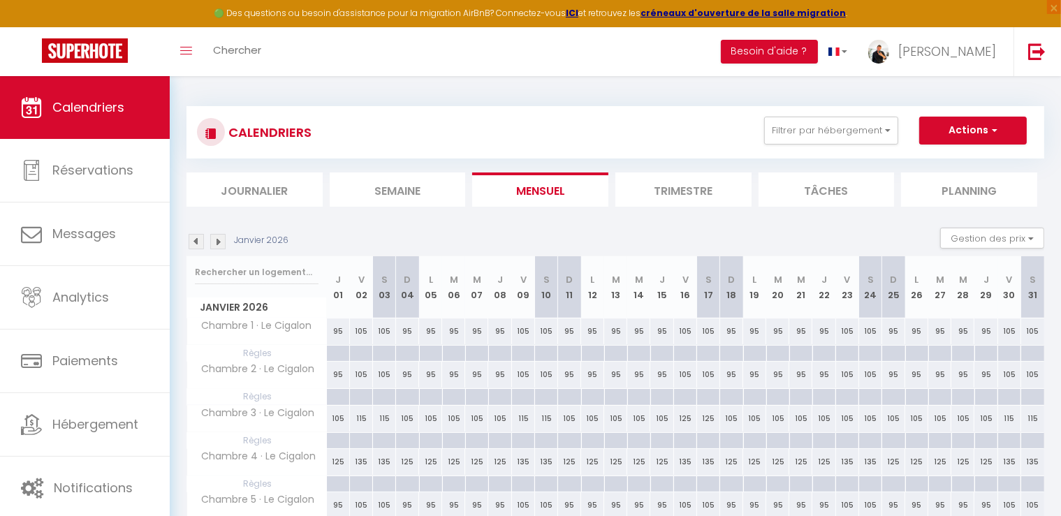
click at [218, 245] on img at bounding box center [217, 241] width 15 height 15
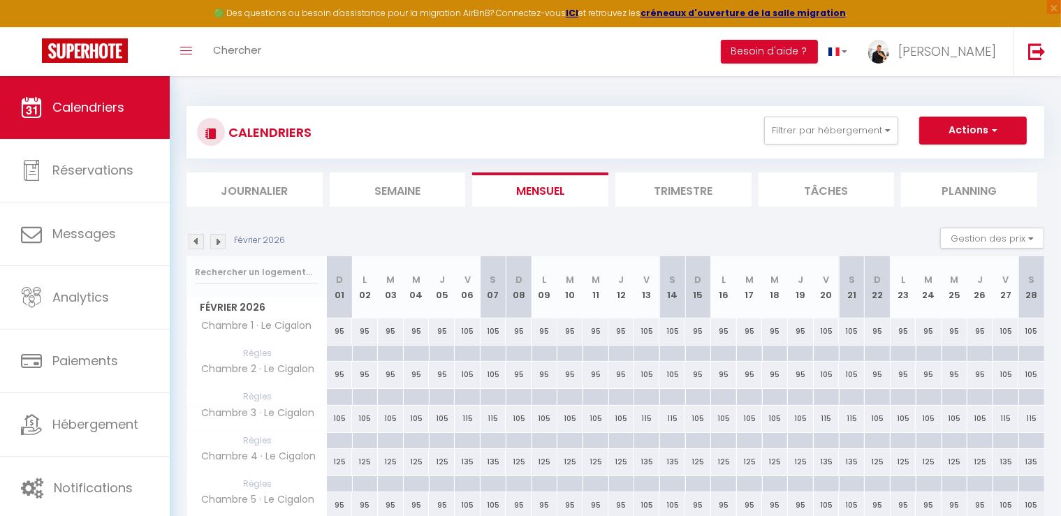
click at [218, 245] on img at bounding box center [217, 241] width 15 height 15
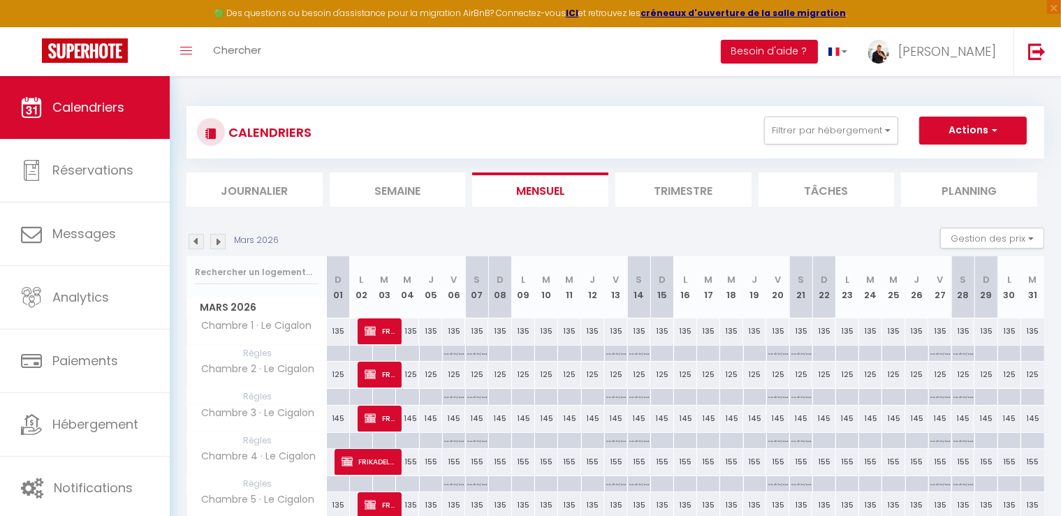
click at [218, 245] on img at bounding box center [217, 241] width 15 height 15
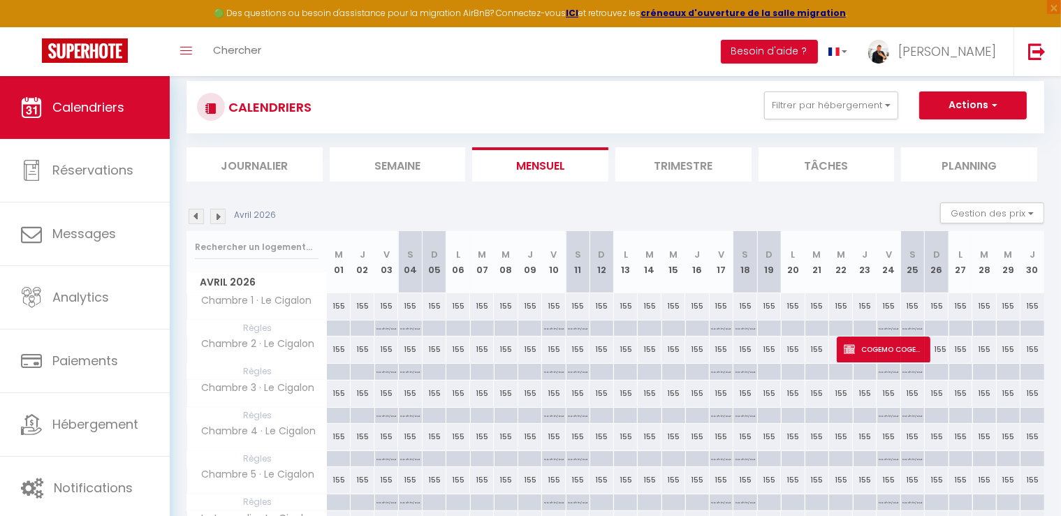
scroll to position [70, 0]
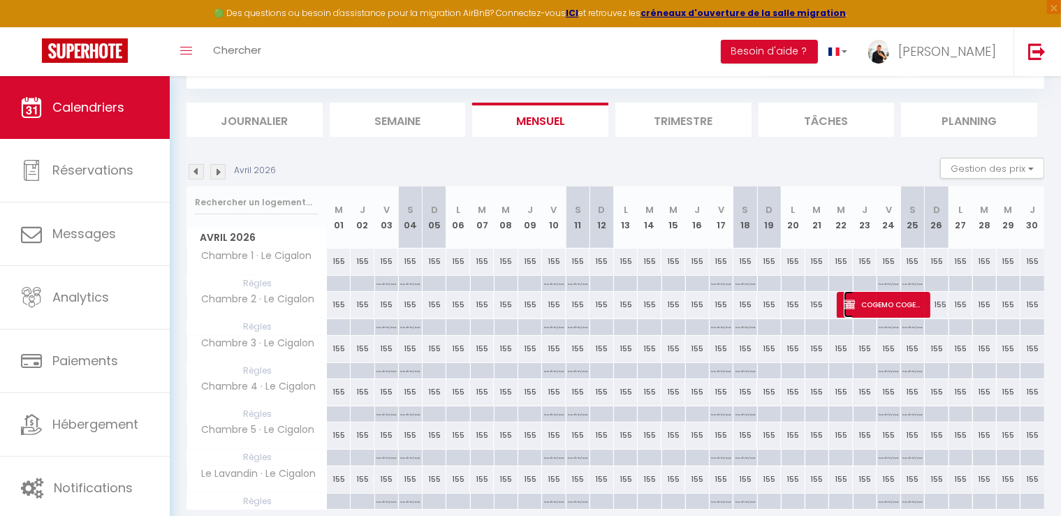
click at [881, 303] on span "COGEMO COGEMO" at bounding box center [883, 304] width 79 height 27
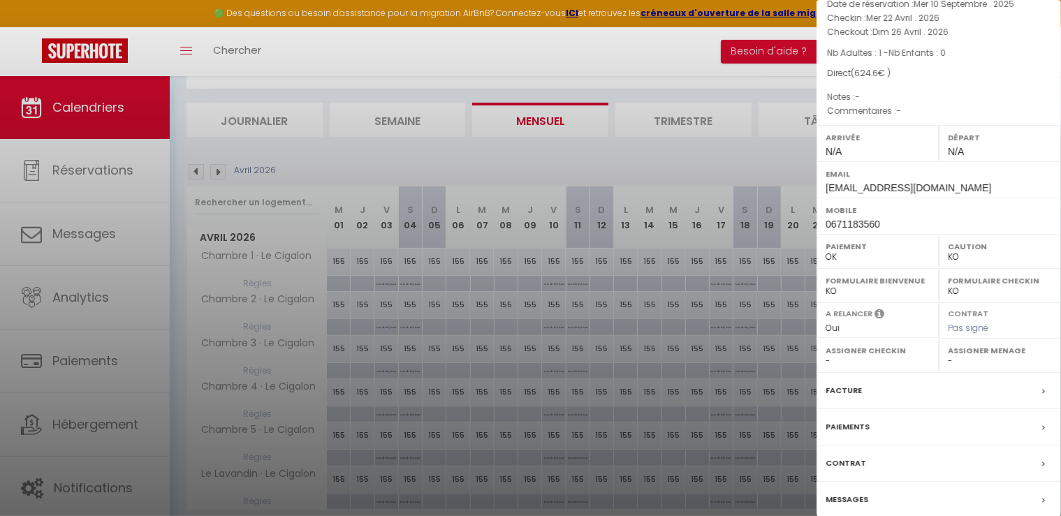
scroll to position [132, 0]
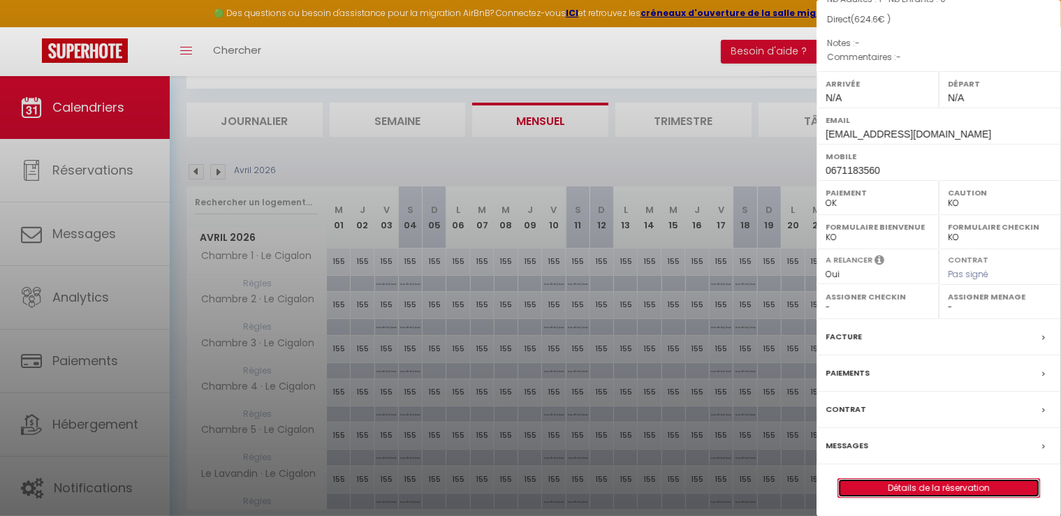
click at [988, 487] on link "Détails de la réservation" at bounding box center [938, 488] width 201 height 18
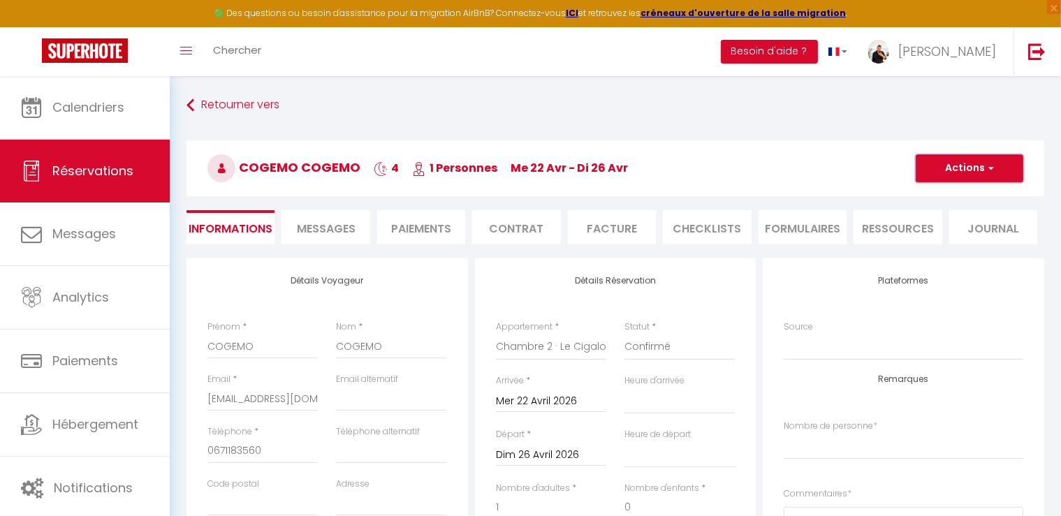
click at [992, 166] on span "button" at bounding box center [989, 168] width 8 height 13
click at [936, 218] on link "Dupliquer" at bounding box center [955, 217] width 110 height 18
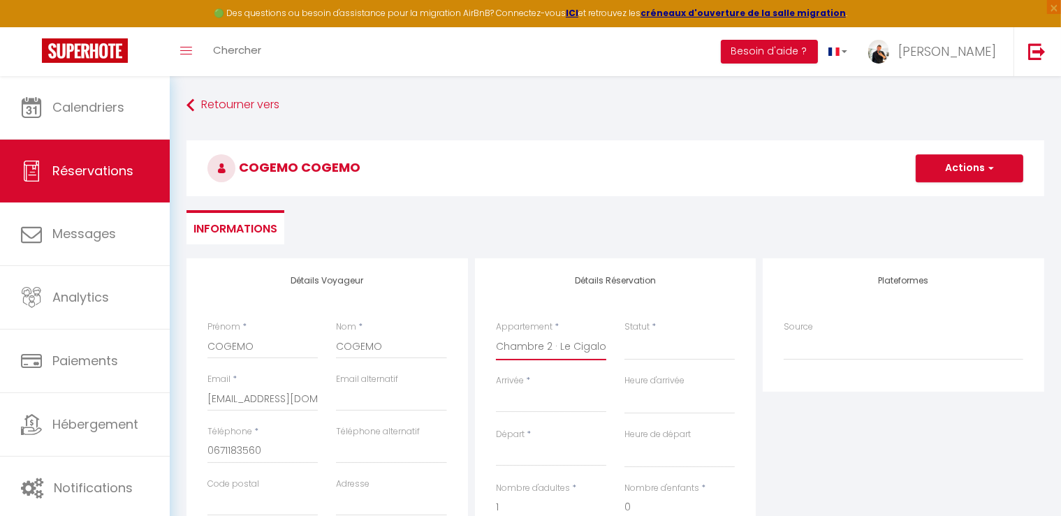
click at [575, 346] on select "Chambre 1 · Le Cigalon Chambre 2 · Le Cigalon Chambre 3 · Le Cigalon Chambre 4 …" at bounding box center [551, 347] width 110 height 27
click at [496, 334] on select "Chambre 1 · Le Cigalon Chambre 2 · Le Cigalon Chambre 3 · Le Cigalon Chambre 4 …" at bounding box center [551, 347] width 110 height 27
click at [539, 399] on input "Arrivée" at bounding box center [551, 402] width 110 height 18
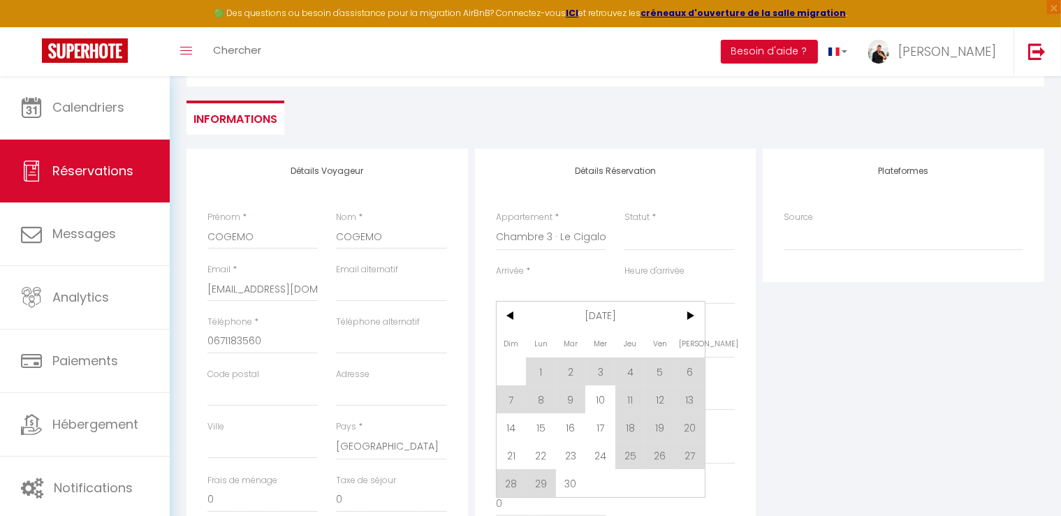
scroll to position [210, 0]
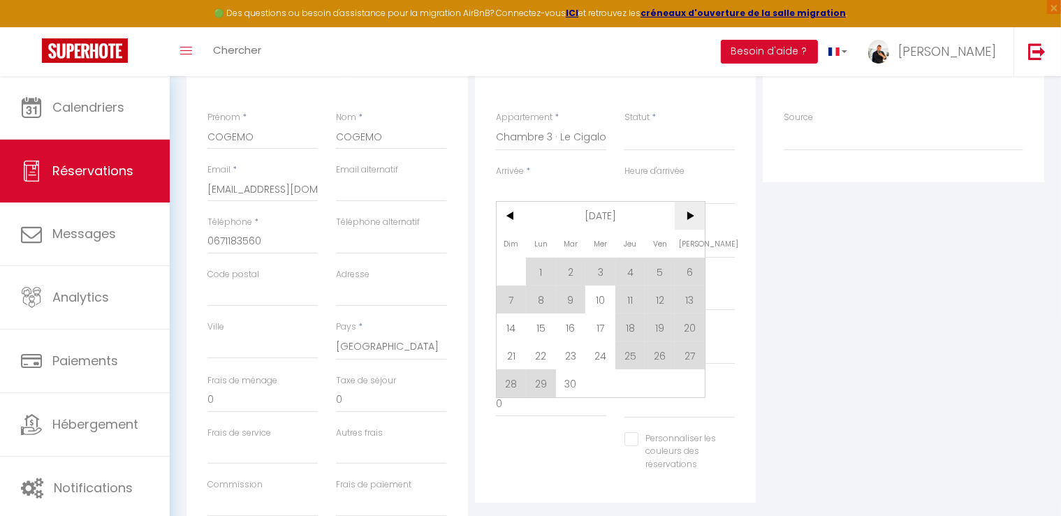
click at [691, 210] on span ">" at bounding box center [690, 216] width 30 height 28
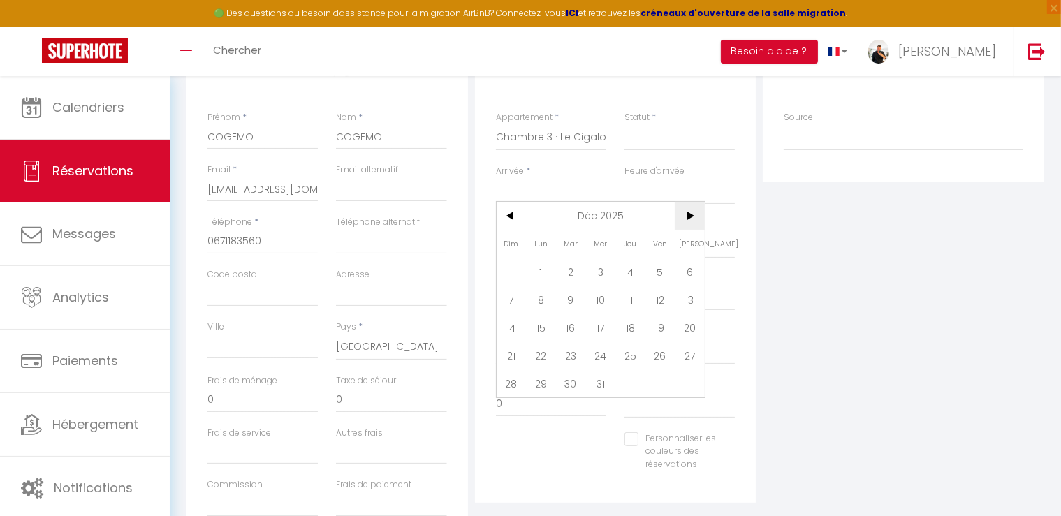
click at [691, 217] on span ">" at bounding box center [690, 216] width 30 height 28
click at [610, 357] on span "22" at bounding box center [600, 356] width 30 height 28
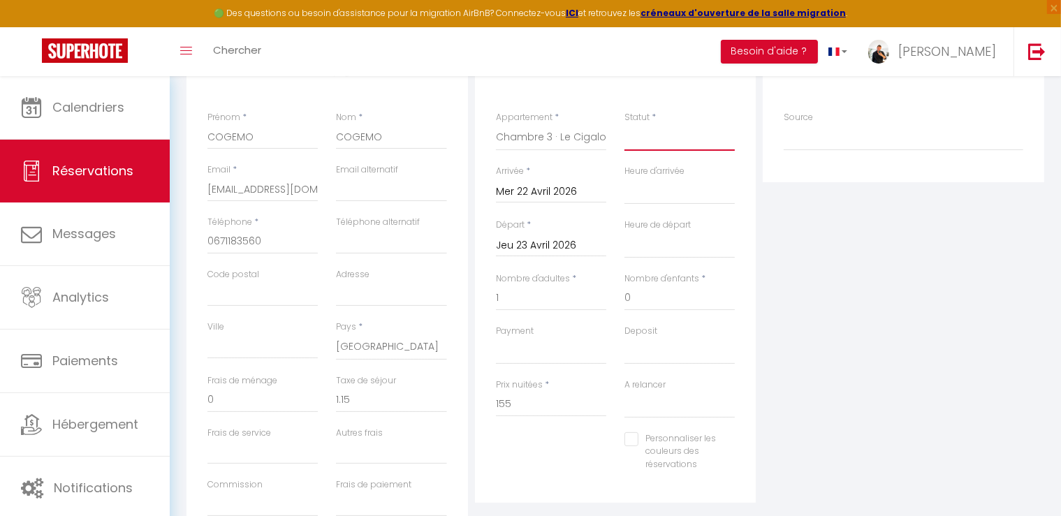
click at [683, 143] on select "Confirmé Non Confirmé [PERSON_NAME] par le voyageur No Show Request" at bounding box center [679, 137] width 110 height 27
click at [624, 124] on select "Confirmé Non Confirmé [PERSON_NAME] par le voyageur No Show Request" at bounding box center [679, 137] width 110 height 27
click at [548, 242] on input "Jeu 23 Avril 2026" at bounding box center [551, 246] width 110 height 18
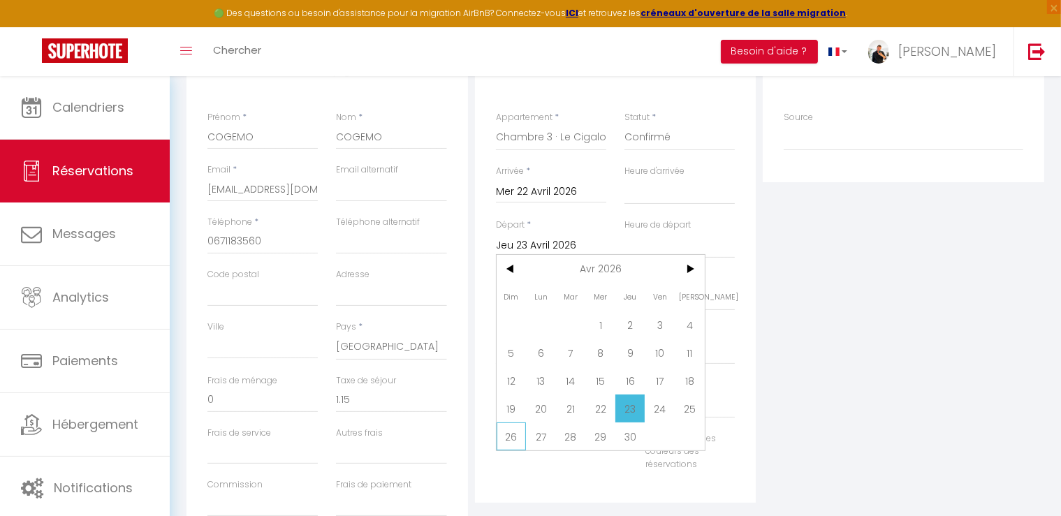
click at [508, 439] on span "26" at bounding box center [512, 437] width 30 height 28
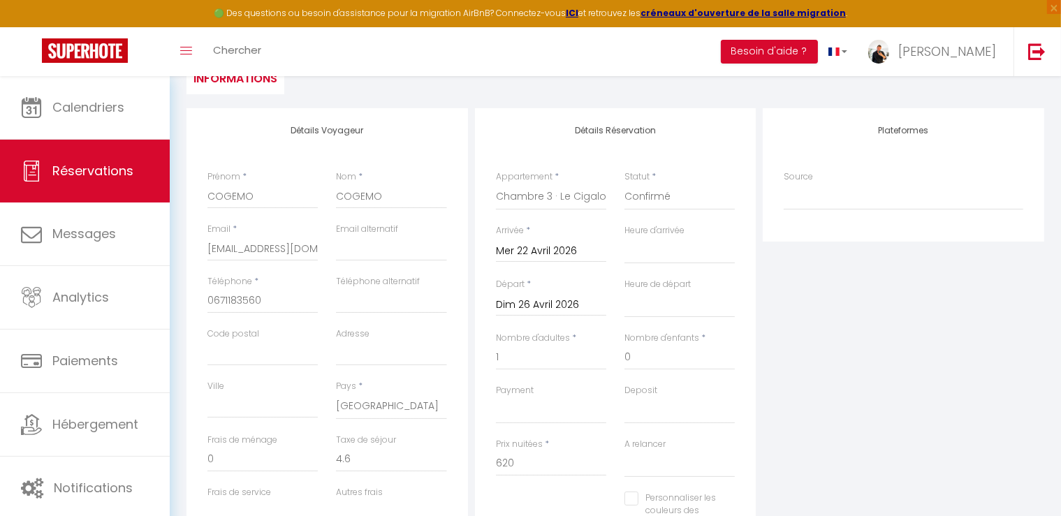
scroll to position [0, 0]
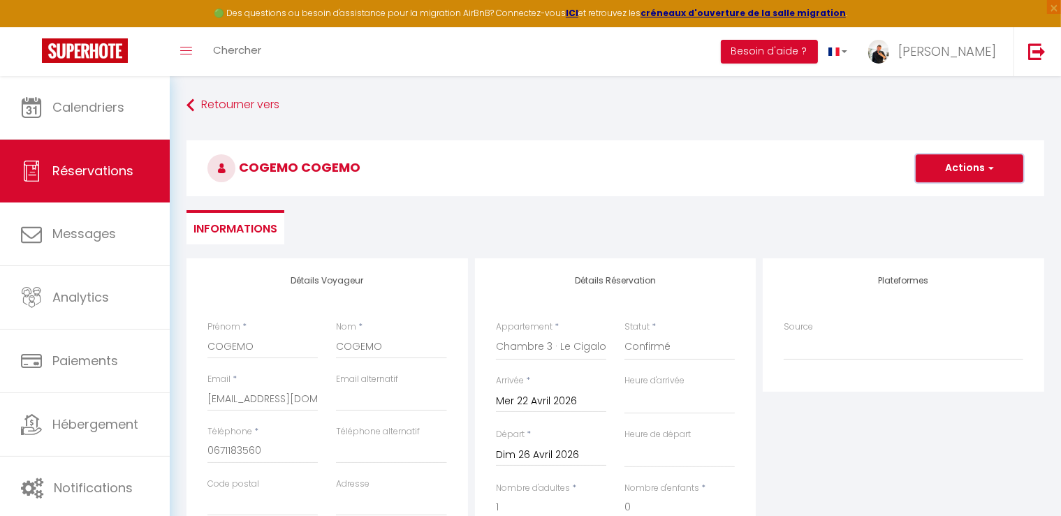
click at [940, 160] on button "Actions" at bounding box center [970, 168] width 108 height 28
click at [935, 193] on link "Enregistrer" at bounding box center [955, 199] width 110 height 18
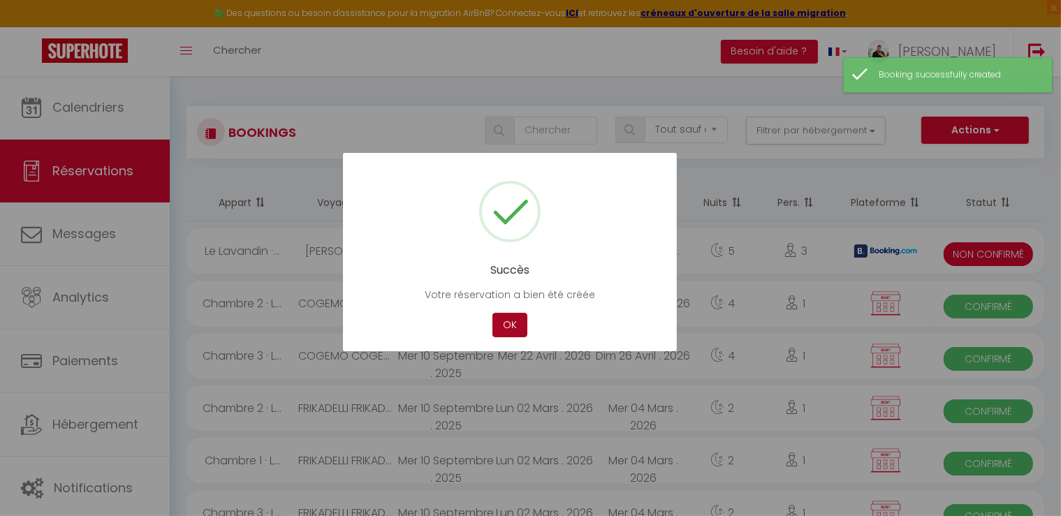
click at [516, 320] on button "OK" at bounding box center [509, 325] width 35 height 24
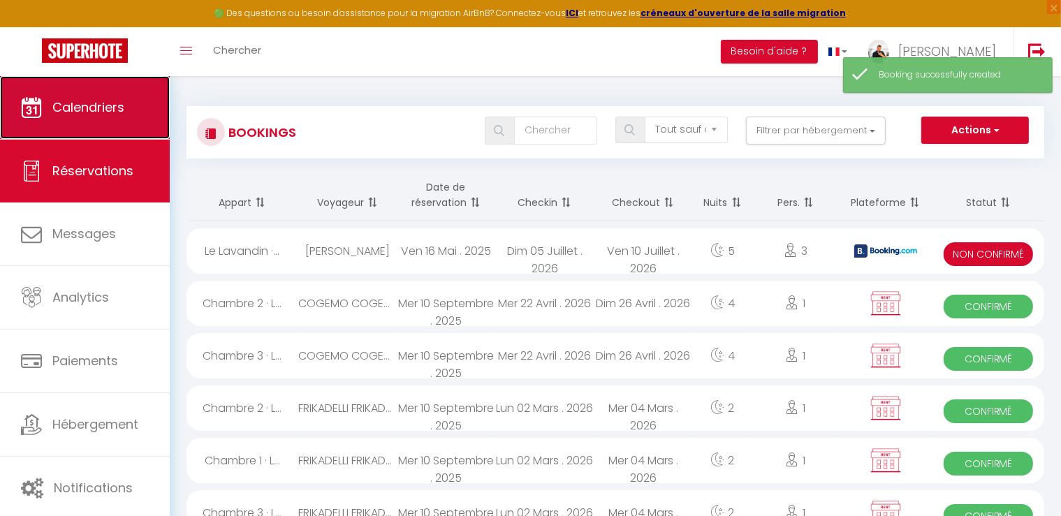
click at [125, 116] on link "Calendriers" at bounding box center [85, 107] width 170 height 63
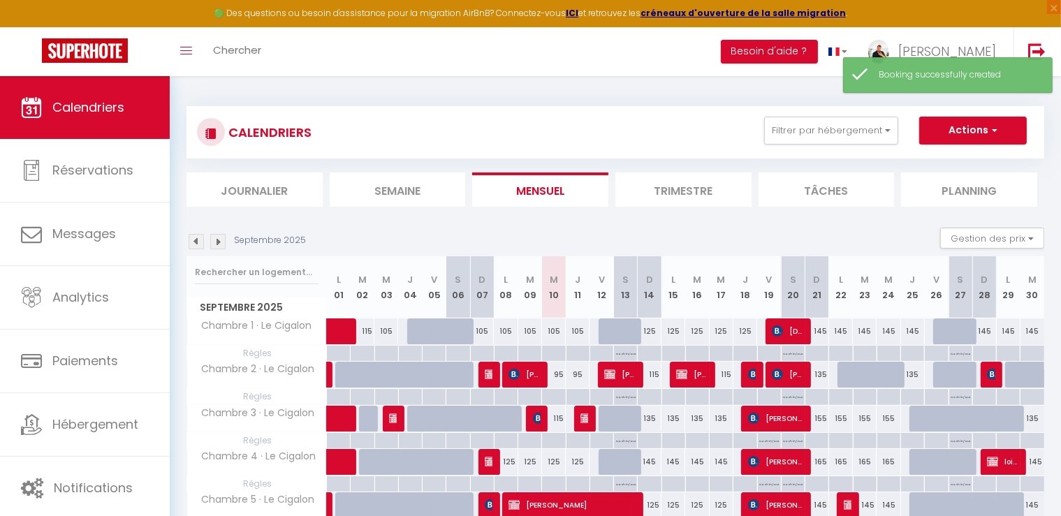
click at [223, 242] on img at bounding box center [217, 241] width 15 height 15
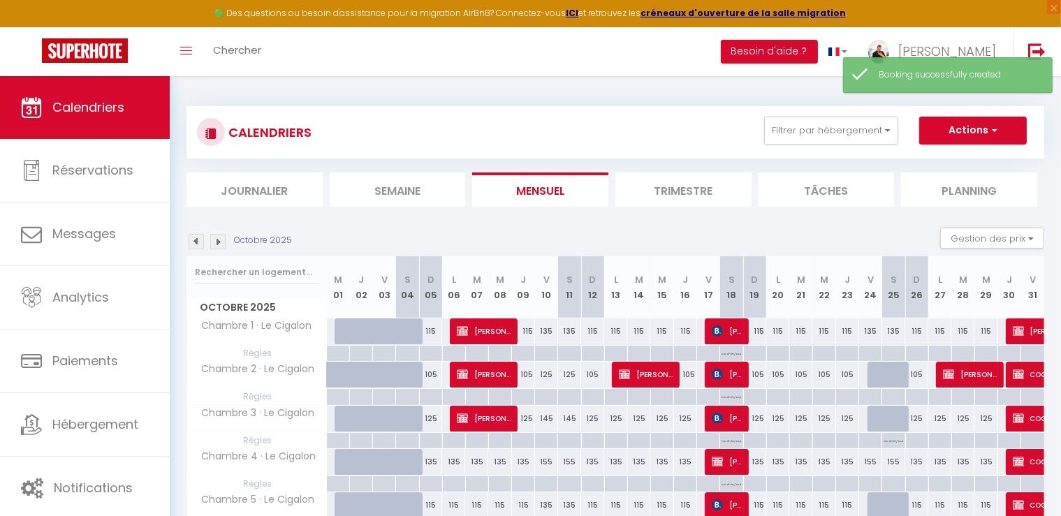
click at [223, 242] on img at bounding box center [217, 241] width 15 height 15
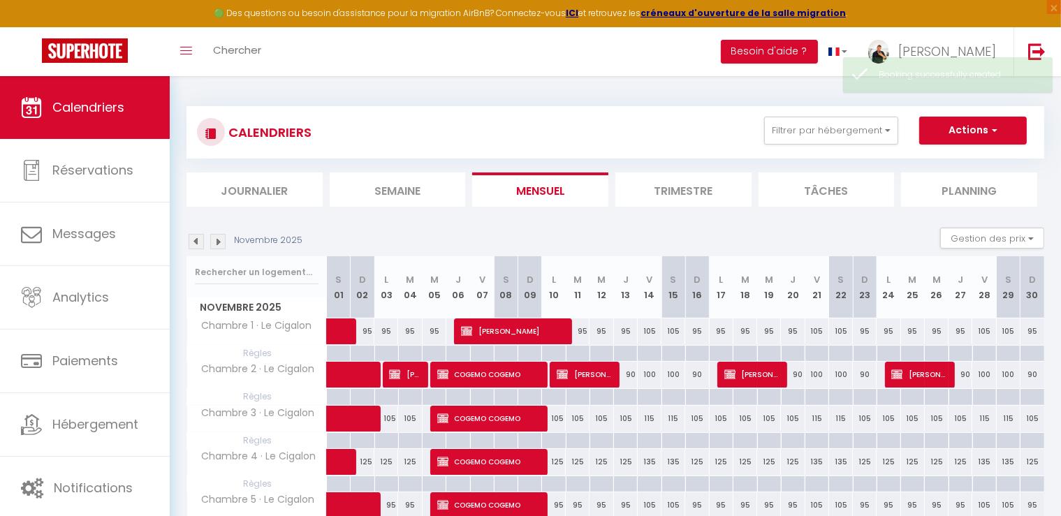
click at [224, 241] on img at bounding box center [217, 241] width 15 height 15
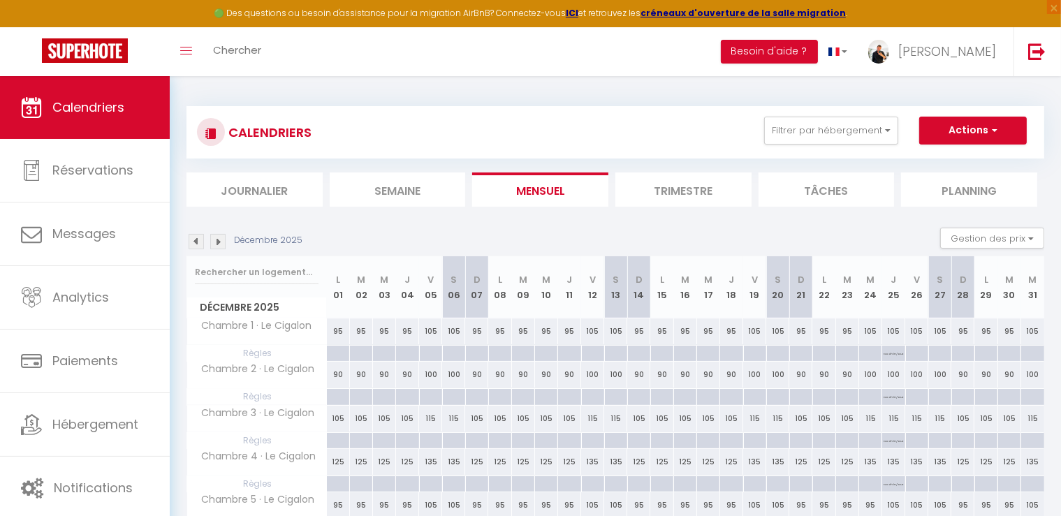
click at [226, 237] on div "Décembre 2025" at bounding box center [246, 241] width 120 height 15
click at [220, 245] on img at bounding box center [217, 241] width 15 height 15
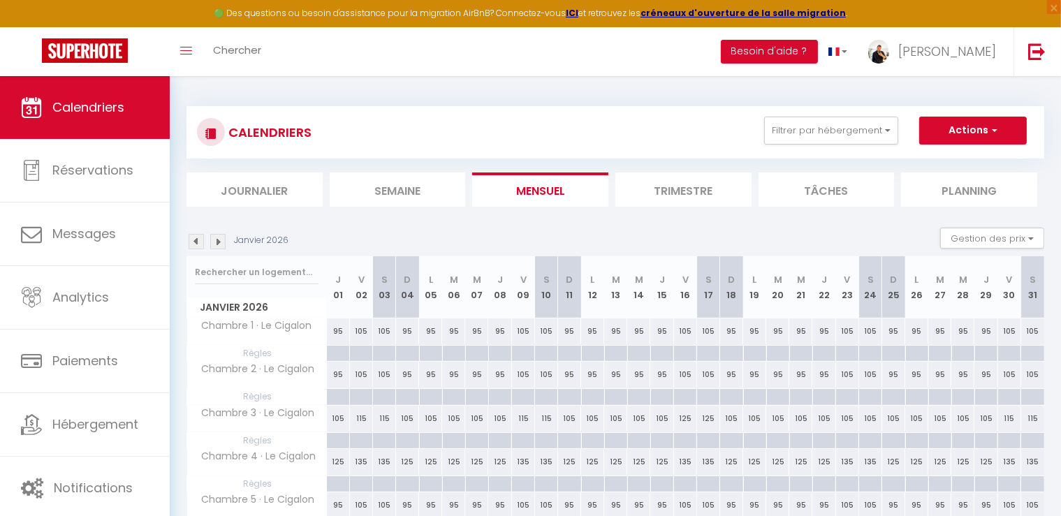
click at [220, 245] on img at bounding box center [217, 241] width 15 height 15
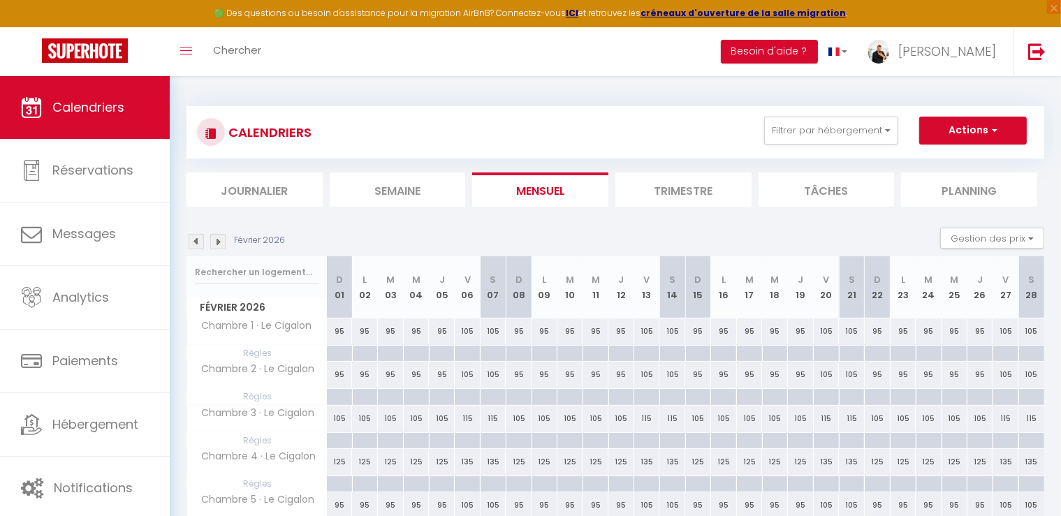
click at [220, 245] on img at bounding box center [217, 241] width 15 height 15
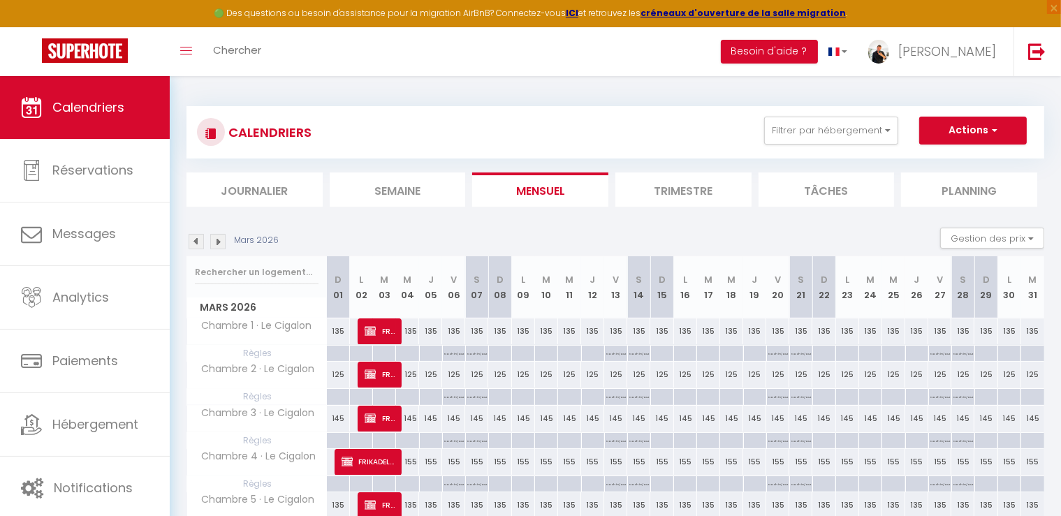
click at [221, 245] on img at bounding box center [217, 241] width 15 height 15
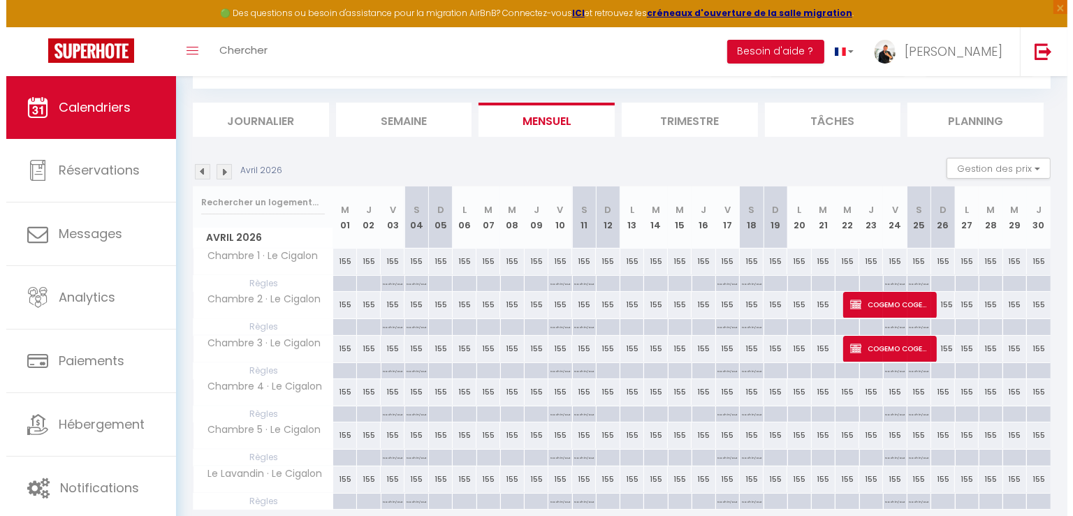
scroll to position [119, 0]
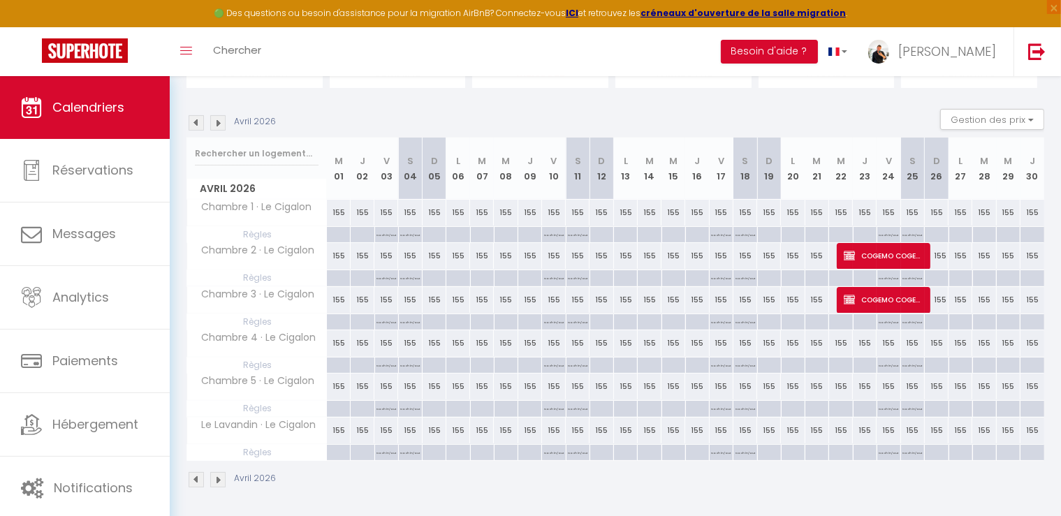
click at [198, 125] on img at bounding box center [196, 122] width 15 height 15
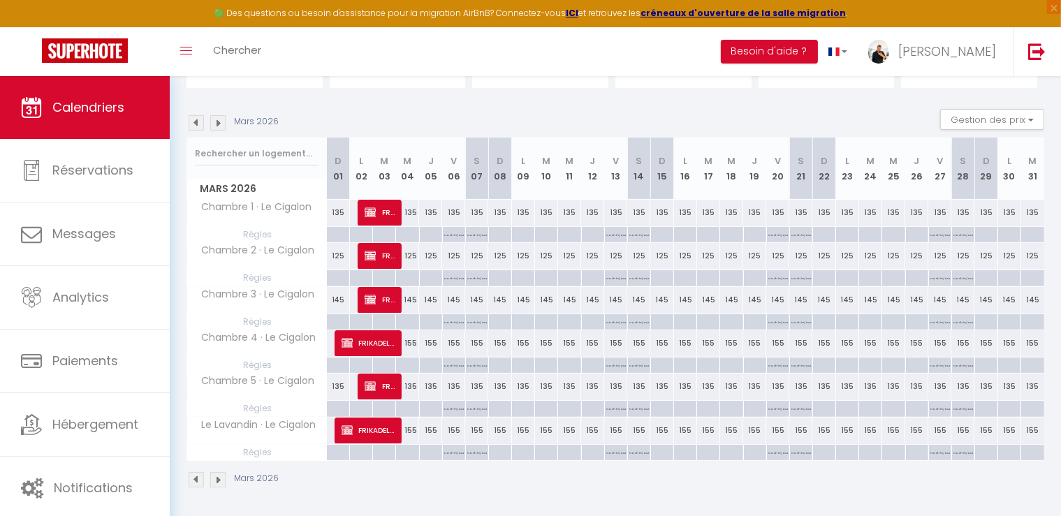
click at [223, 125] on img at bounding box center [217, 122] width 15 height 15
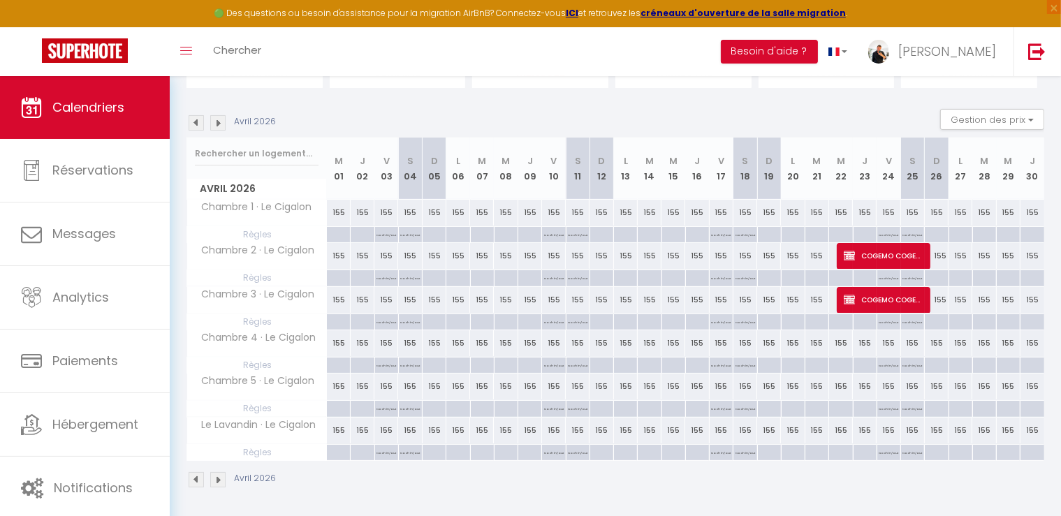
click at [337, 215] on div "155" at bounding box center [339, 213] width 24 height 26
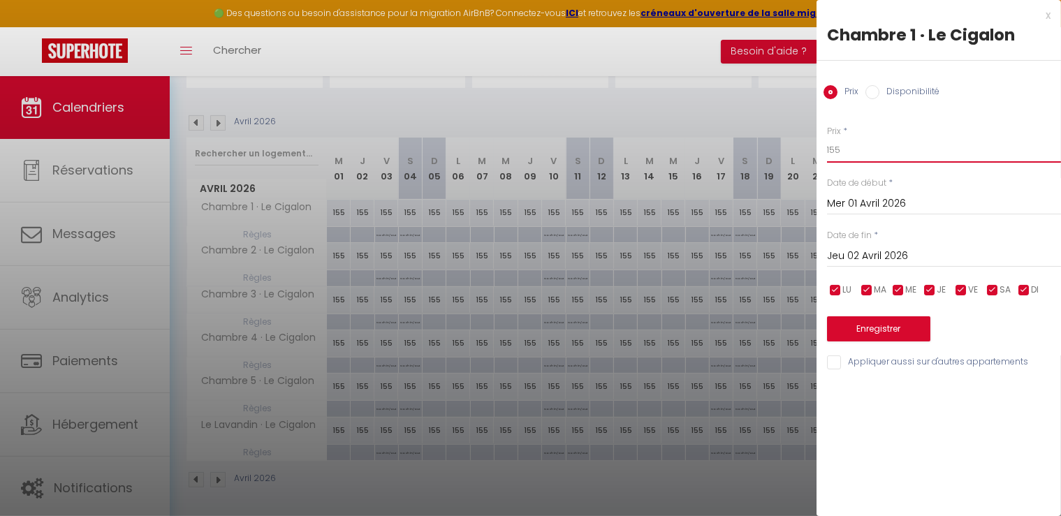
click at [771, 161] on body "🟢 Des questions ou besoin d'assistance pour la migration AirBnB? Connectez-vous…" at bounding box center [530, 238] width 1061 height 562
click at [873, 258] on input "Jeu 02 Avril 2026" at bounding box center [944, 256] width 234 height 18
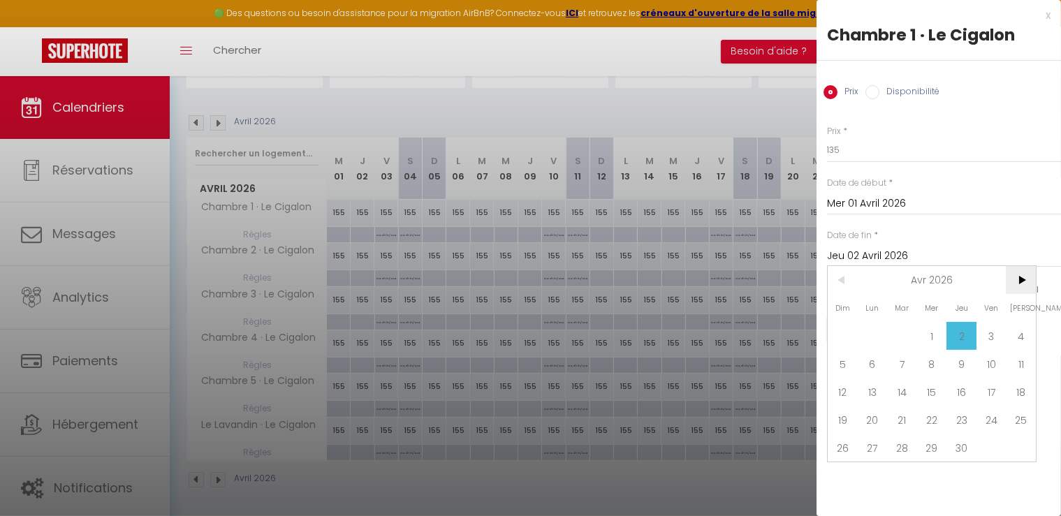
click at [1020, 279] on span ">" at bounding box center [1021, 280] width 30 height 28
click at [986, 343] on span "1" at bounding box center [991, 336] width 30 height 28
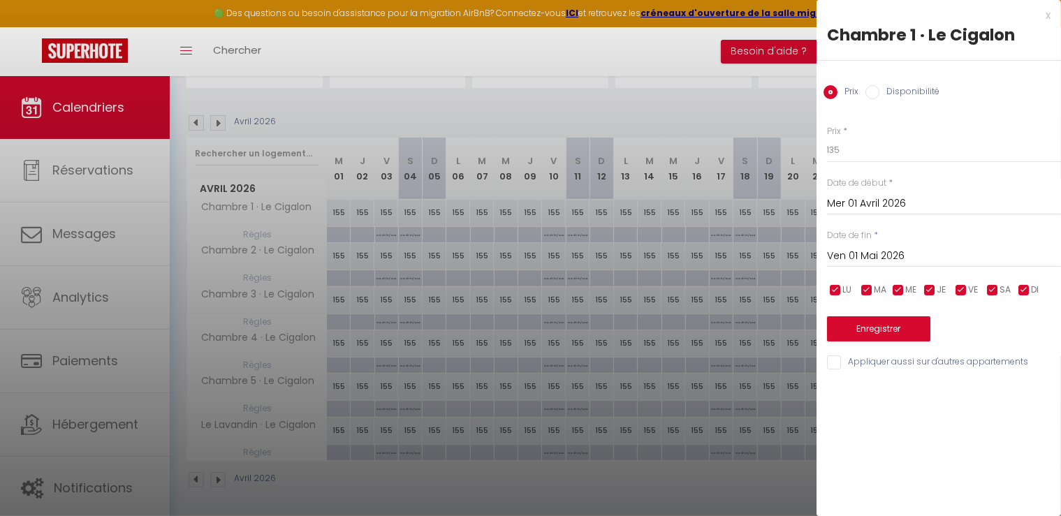
click at [840, 362] on input "Appliquer aussi sur d'autres appartements" at bounding box center [944, 363] width 234 height 14
click at [872, 332] on button "Enregistrer" at bounding box center [878, 328] width 103 height 25
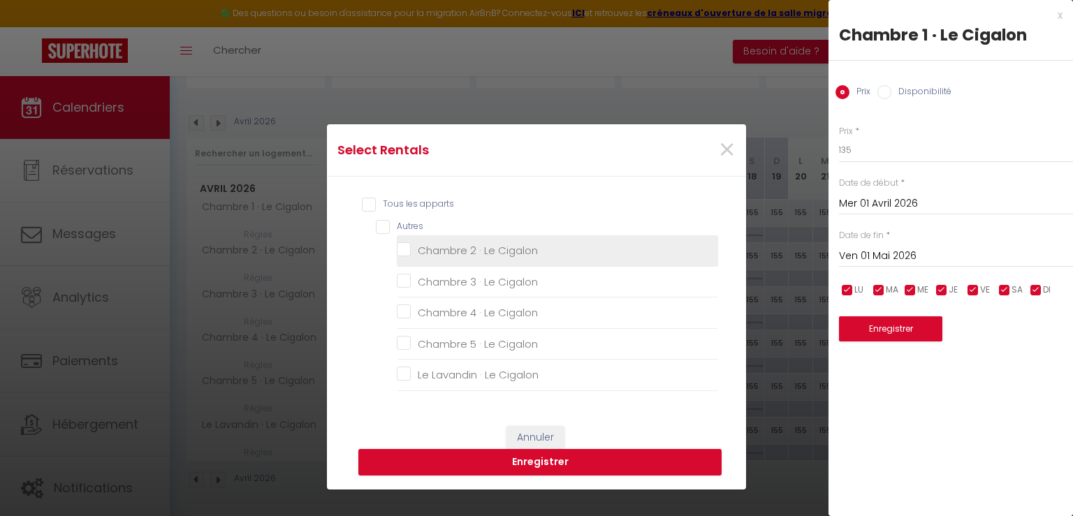
click at [397, 251] on Cigalon "Chambre 2 · Le Cigalon" at bounding box center [557, 251] width 321 height 14
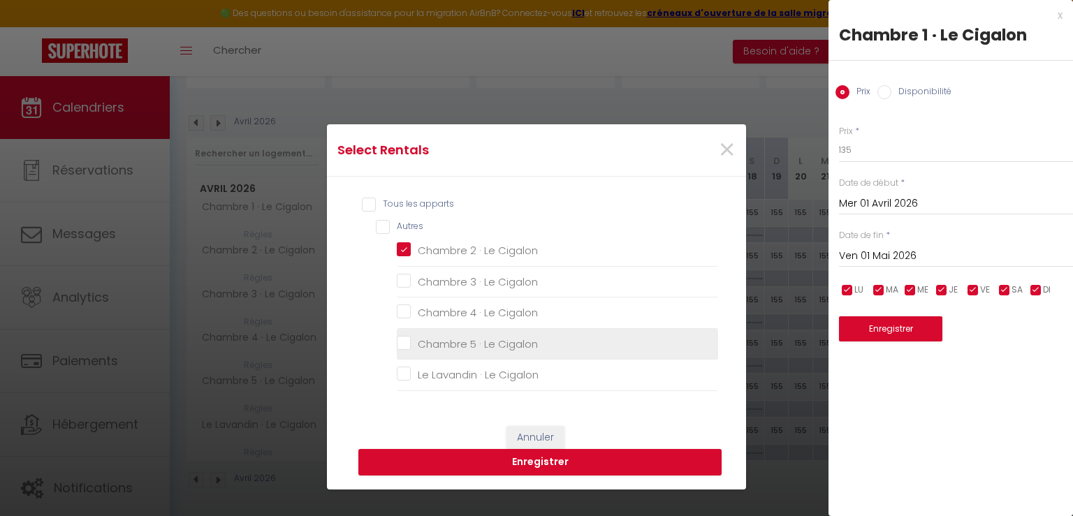
click at [403, 339] on Cigalon "Chambre 5 · Le Cigalon" at bounding box center [557, 344] width 321 height 14
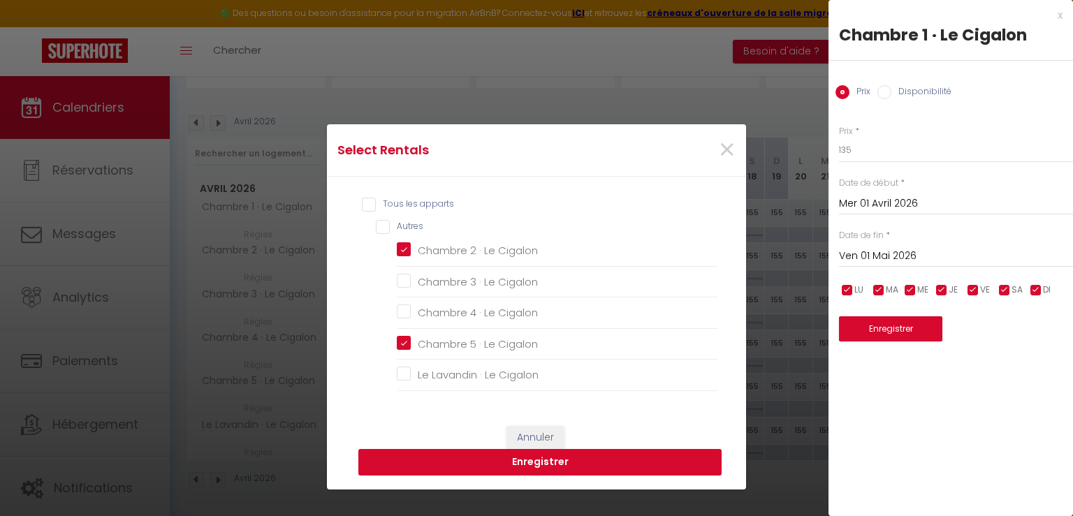
click at [545, 465] on button "Enregistrer" at bounding box center [539, 462] width 363 height 27
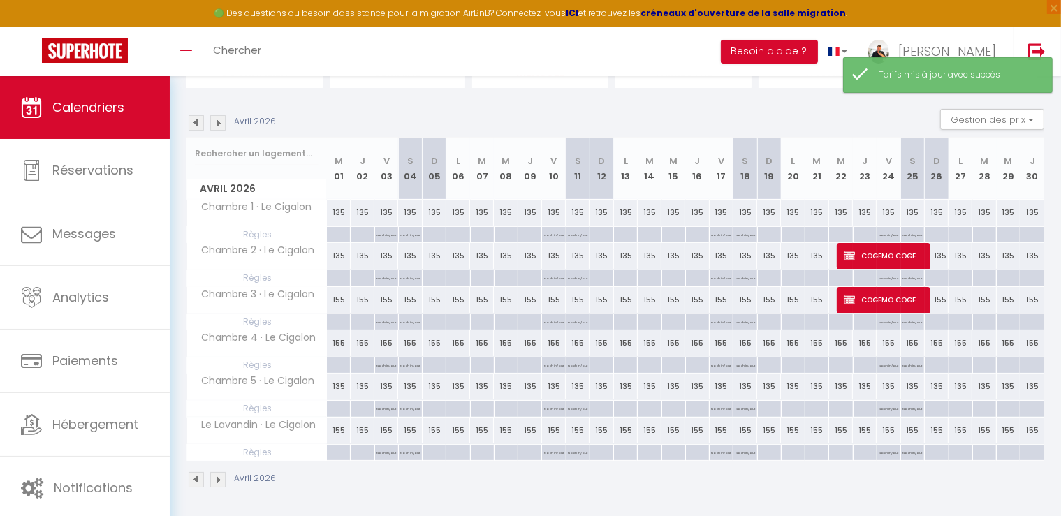
click at [339, 298] on div "155" at bounding box center [339, 300] width 24 height 26
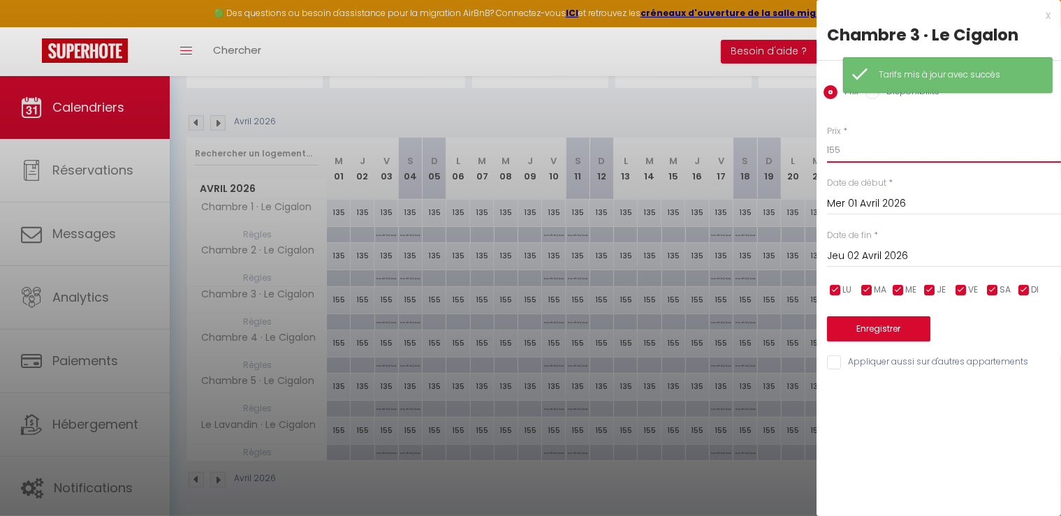
click at [862, 153] on input "155" at bounding box center [944, 150] width 234 height 25
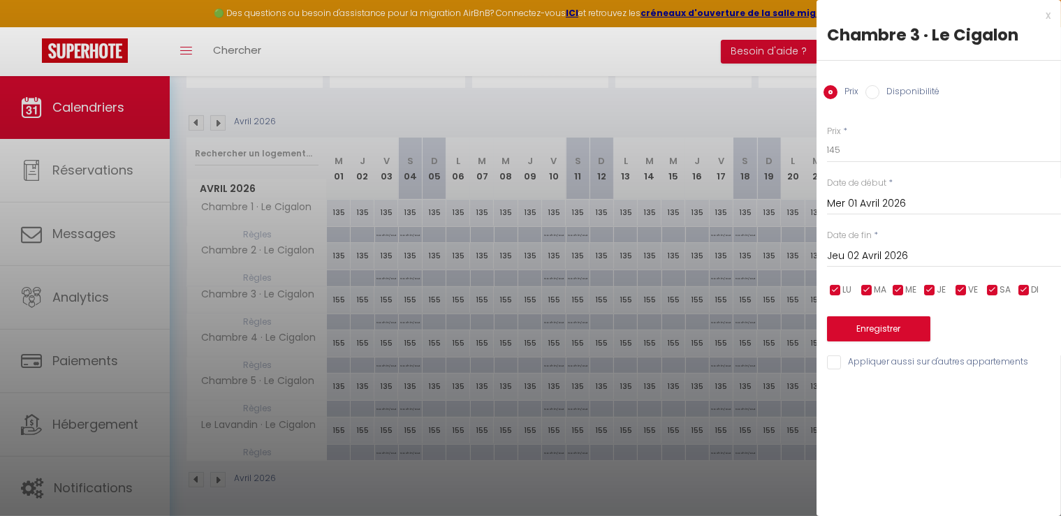
click at [863, 365] on input "Appliquer aussi sur d'autres appartements" at bounding box center [944, 363] width 234 height 14
click at [888, 259] on input "Jeu 02 Avril 2026" at bounding box center [944, 256] width 234 height 18
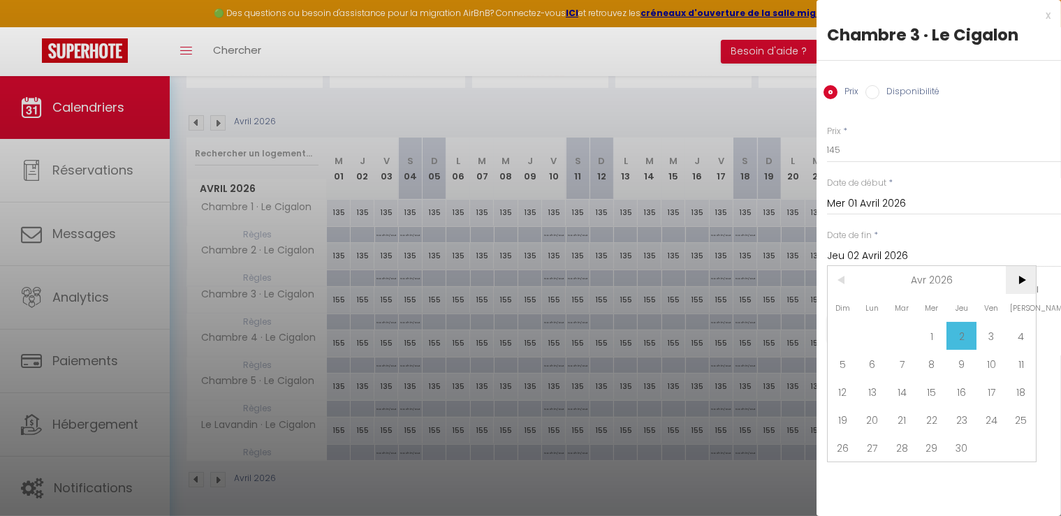
click at [1020, 277] on span ">" at bounding box center [1021, 280] width 30 height 28
click at [985, 331] on span "1" at bounding box center [991, 336] width 30 height 28
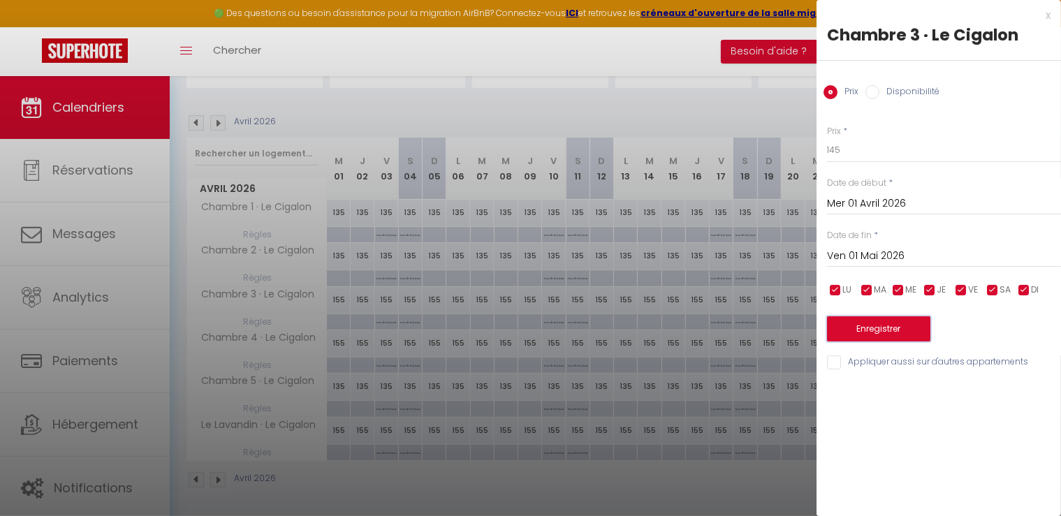
click at [897, 330] on button "Enregistrer" at bounding box center [878, 328] width 103 height 25
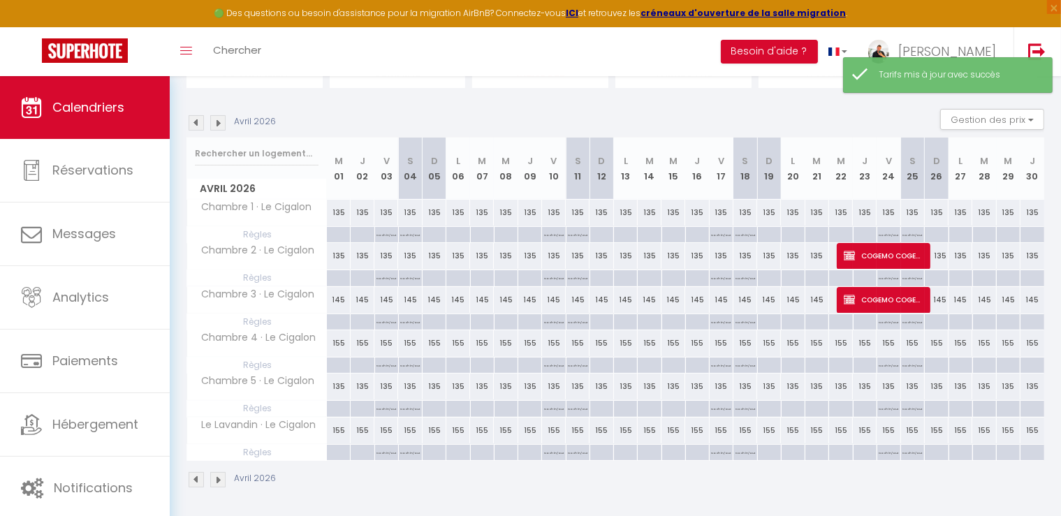
click at [338, 343] on div "155" at bounding box center [339, 343] width 24 height 26
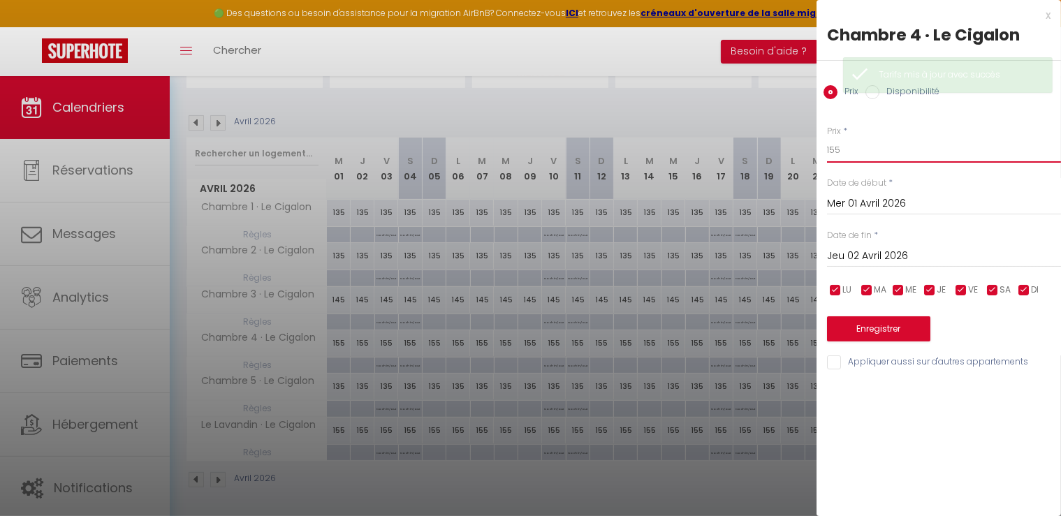
click at [860, 149] on input "155" at bounding box center [944, 150] width 234 height 25
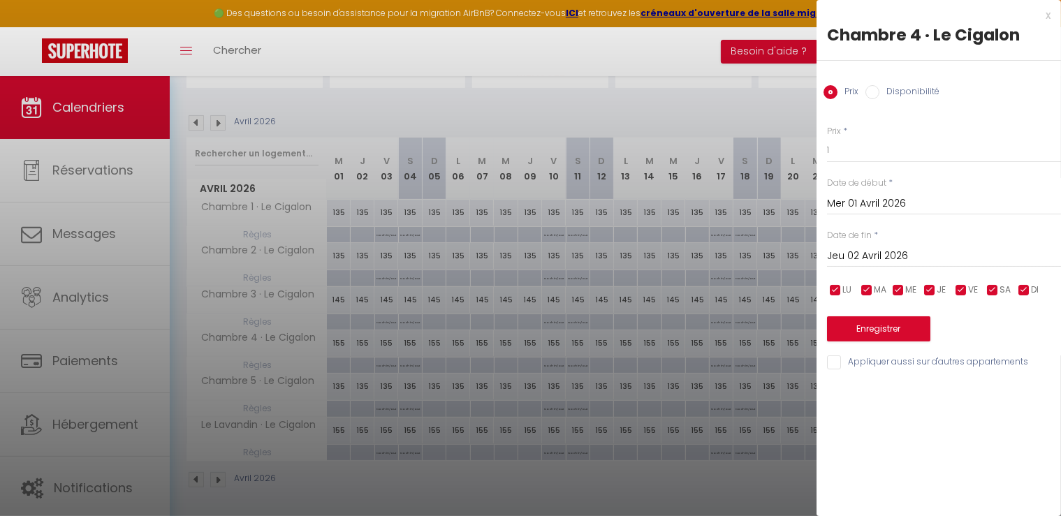
click at [1053, 18] on div "x Chambre 4 · Le Cigalon Prix Disponibilité Prix * 1 Statut * Disponible Indisp…" at bounding box center [938, 192] width 244 height 385
click at [1049, 13] on div "x" at bounding box center [933, 15] width 234 height 17
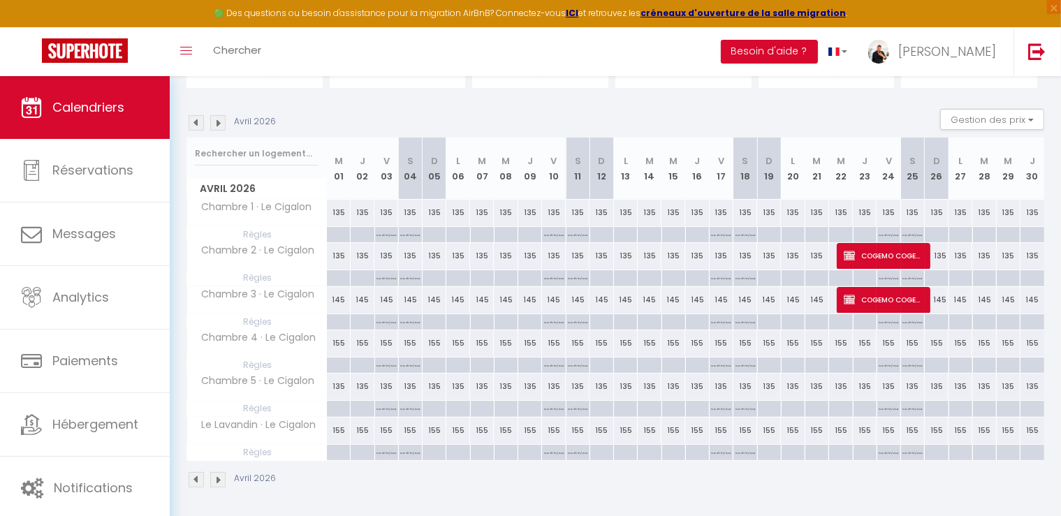
click at [220, 128] on img at bounding box center [217, 122] width 15 height 15
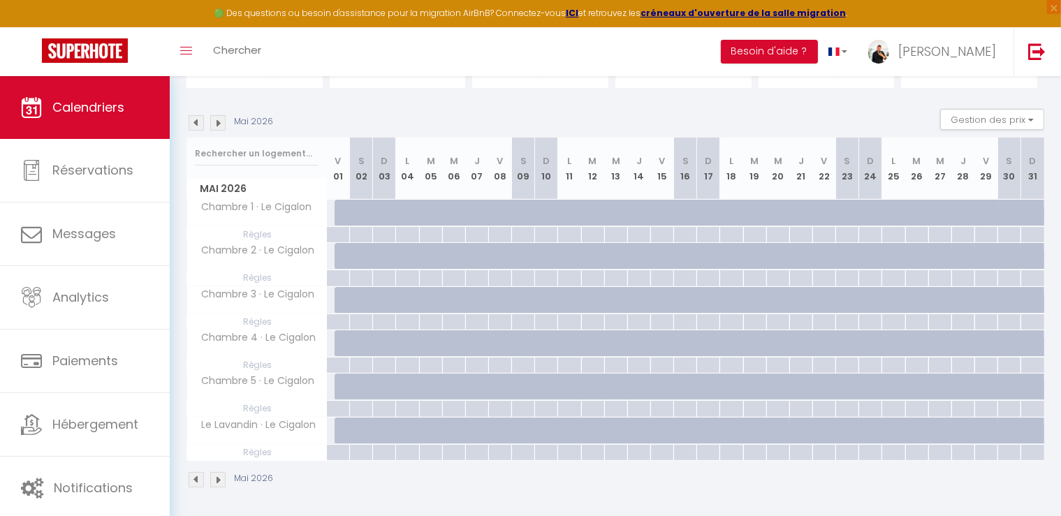
click at [335, 212] on div at bounding box center [346, 213] width 23 height 27
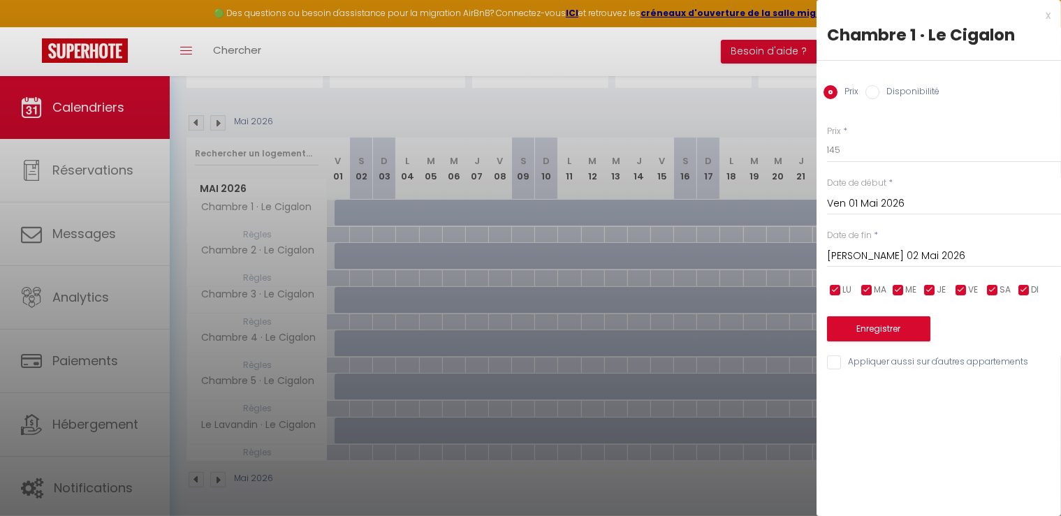
click at [879, 96] on input "Disponibilité" at bounding box center [872, 92] width 14 height 14
click at [875, 264] on input "[PERSON_NAME] 02 Mai 2026" at bounding box center [944, 258] width 234 height 18
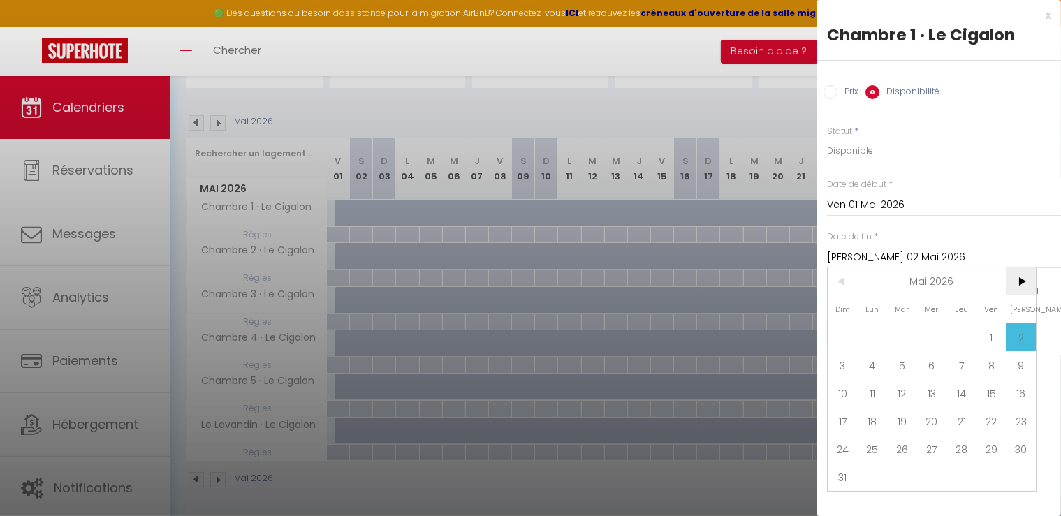
click at [1025, 281] on span ">" at bounding box center [1021, 282] width 30 height 28
click at [869, 331] on span "1" at bounding box center [873, 337] width 30 height 28
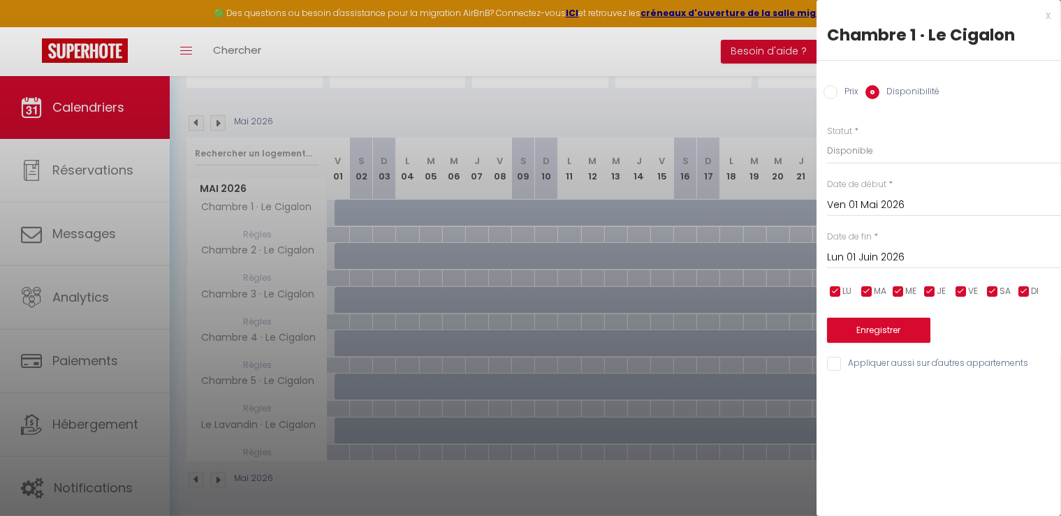
click at [838, 357] on input "Appliquer aussi sur d'autres appartements" at bounding box center [944, 364] width 234 height 14
click at [847, 318] on button "Enregistrer" at bounding box center [878, 330] width 103 height 25
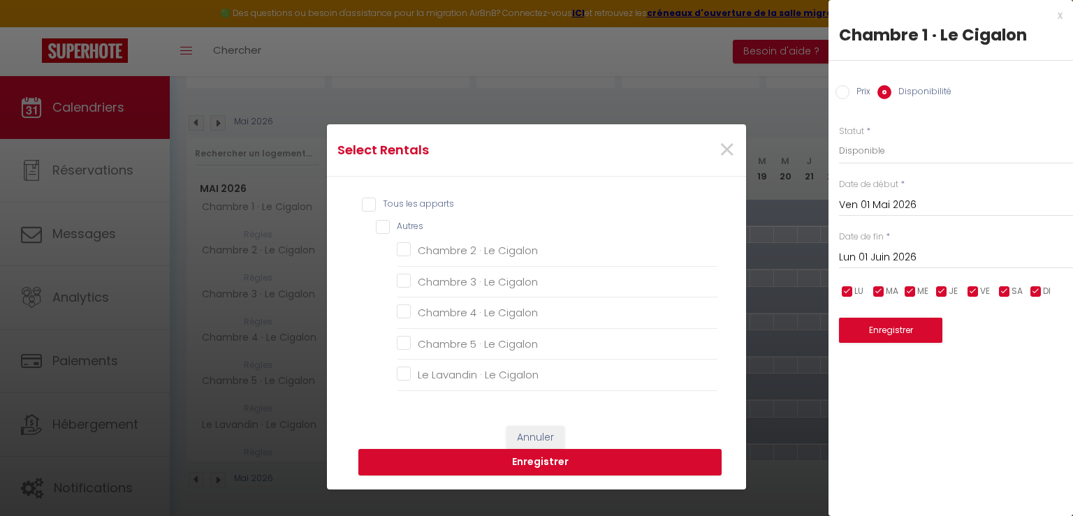
click at [362, 201] on input "Tous les apparts" at bounding box center [540, 205] width 356 height 14
click at [511, 463] on button "Enregistrer" at bounding box center [539, 462] width 363 height 27
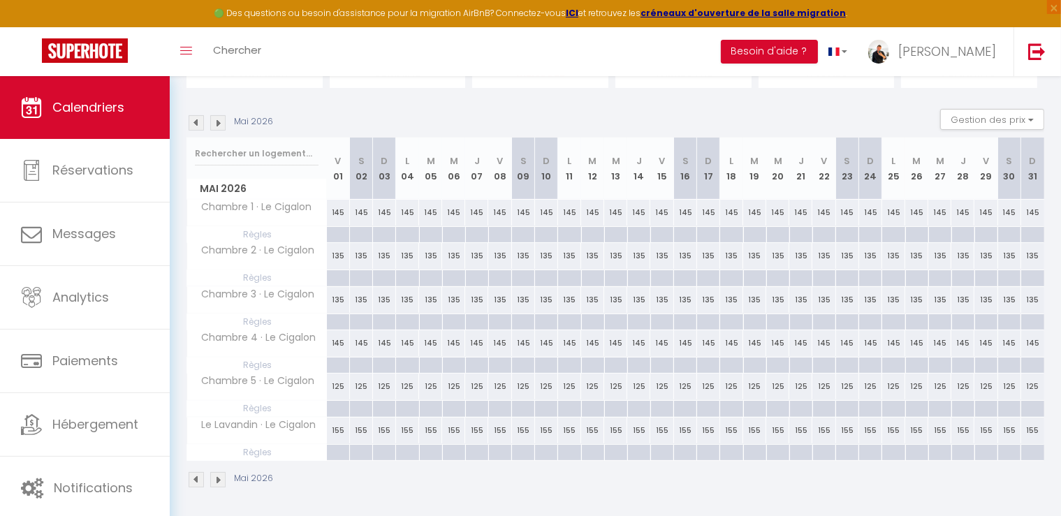
click at [341, 212] on div "145" at bounding box center [338, 213] width 23 height 26
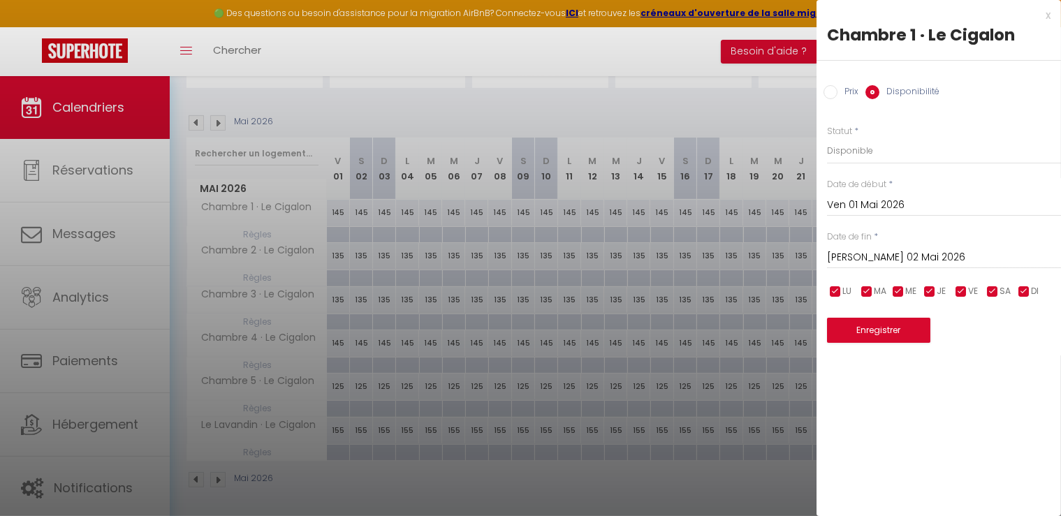
click at [833, 97] on input "Prix" at bounding box center [830, 92] width 14 height 14
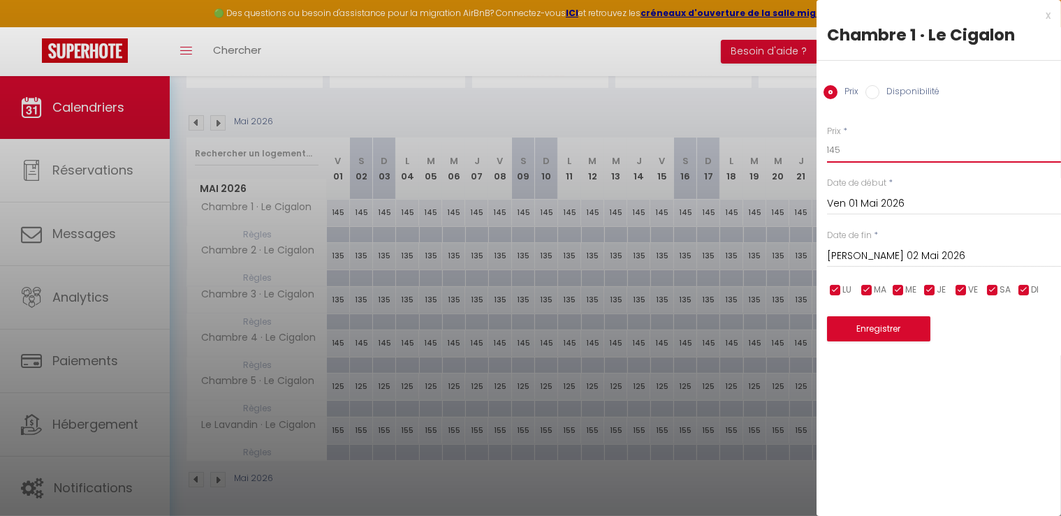
drag, startPoint x: 857, startPoint y: 153, endPoint x: 782, endPoint y: 150, distance: 74.8
click at [782, 150] on body "🟢 Des questions ou besoin d'assistance pour la migration AirBnB? Connectez-vous…" at bounding box center [530, 238] width 1061 height 562
click at [866, 254] on input "[PERSON_NAME] 02 Mai 2026" at bounding box center [944, 256] width 234 height 18
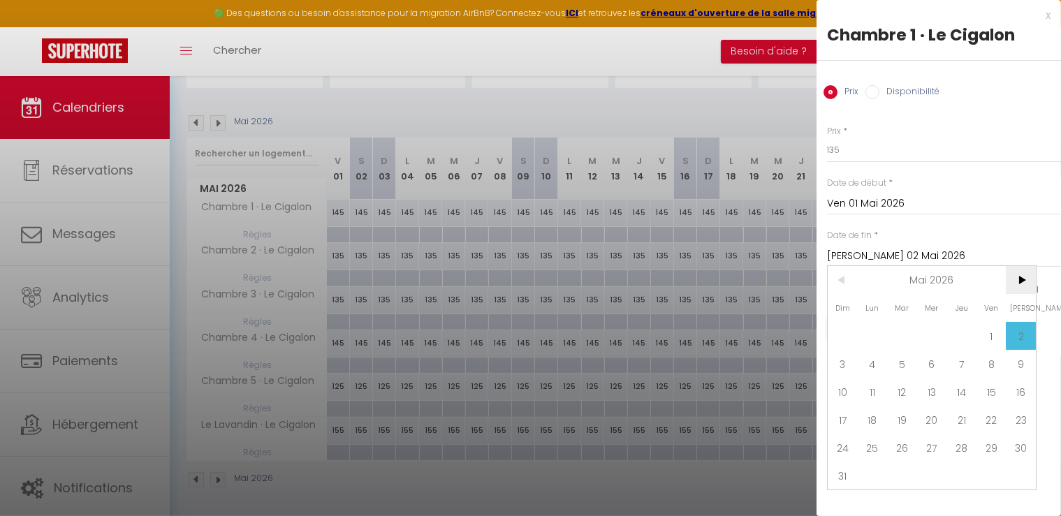
click at [1023, 277] on span ">" at bounding box center [1021, 280] width 30 height 28
click at [858, 338] on span "1" at bounding box center [873, 336] width 30 height 28
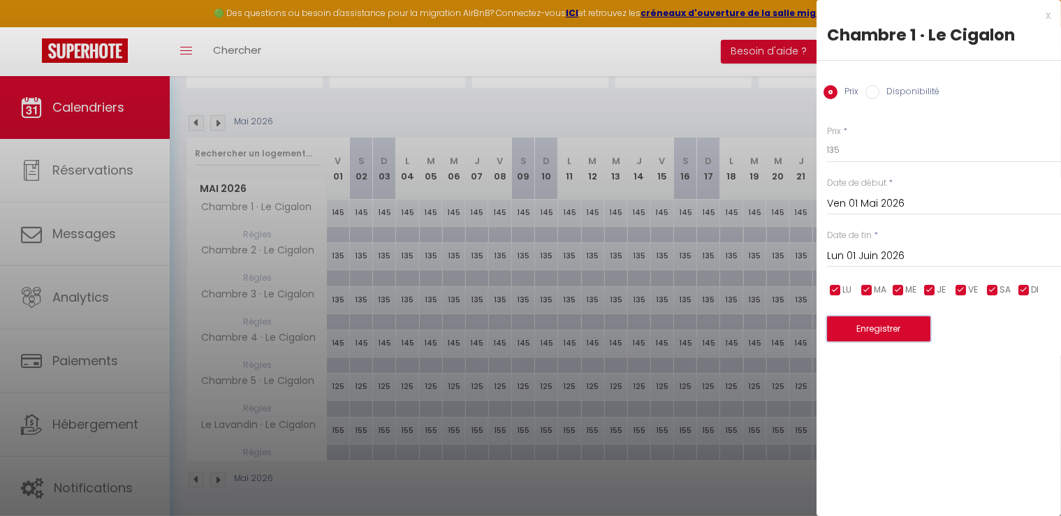
click at [863, 329] on button "Enregistrer" at bounding box center [878, 328] width 103 height 25
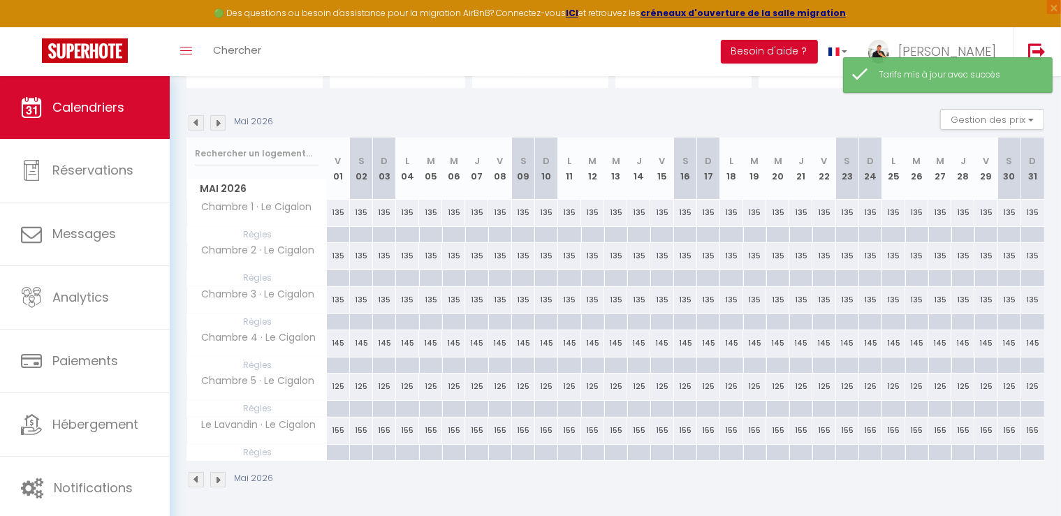
click at [332, 257] on div "135" at bounding box center [338, 256] width 23 height 26
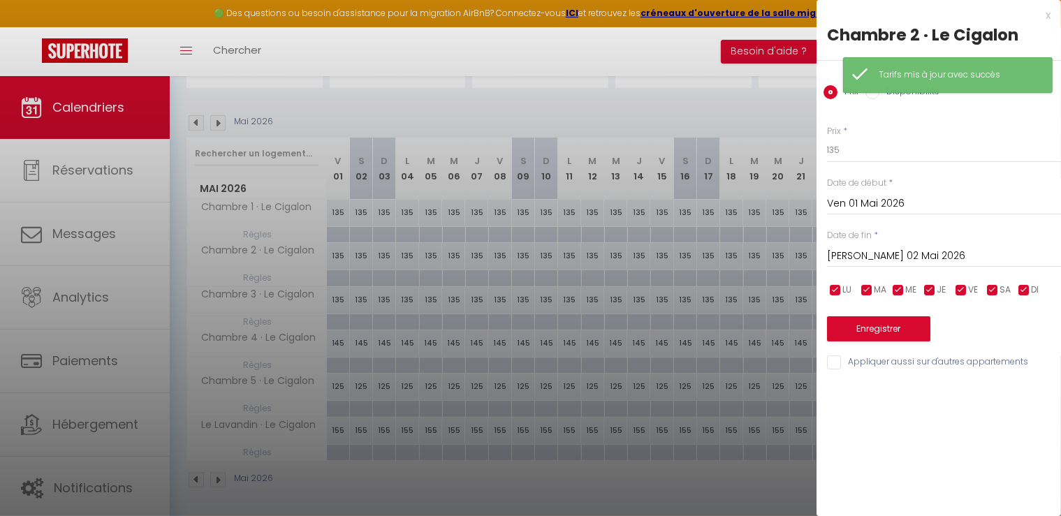
click at [374, 476] on div at bounding box center [530, 258] width 1061 height 516
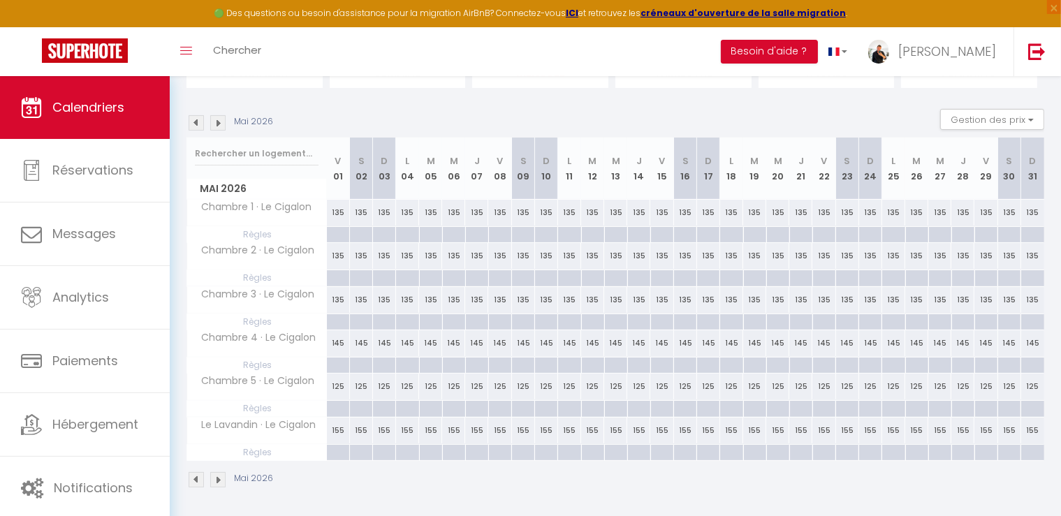
click at [339, 299] on div "135" at bounding box center [338, 300] width 23 height 26
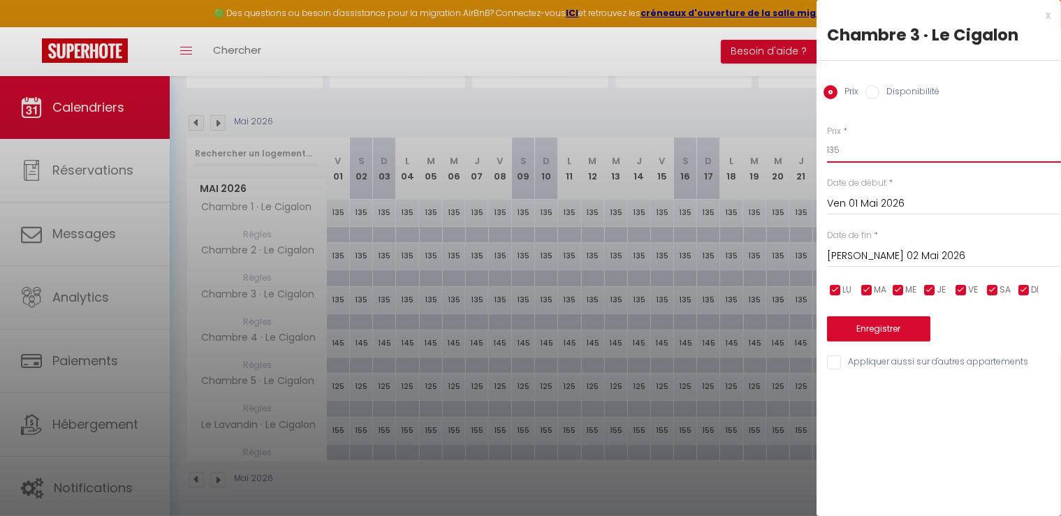
drag, startPoint x: 814, startPoint y: 151, endPoint x: 767, endPoint y: 152, distance: 46.8
click at [767, 152] on body "🟢 Des questions ou besoin d'assistance pour la migration AirBnB? Connectez-vous…" at bounding box center [530, 238] width 1061 height 562
click at [886, 251] on input "[PERSON_NAME] 02 Mai 2026" at bounding box center [944, 256] width 234 height 18
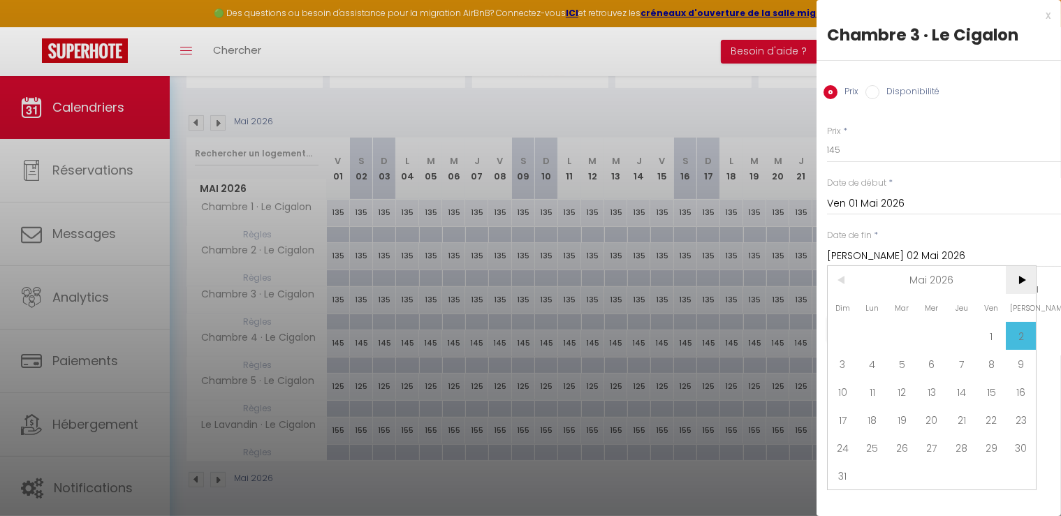
click at [1027, 274] on span ">" at bounding box center [1021, 280] width 30 height 28
click at [874, 330] on span "1" at bounding box center [873, 336] width 30 height 28
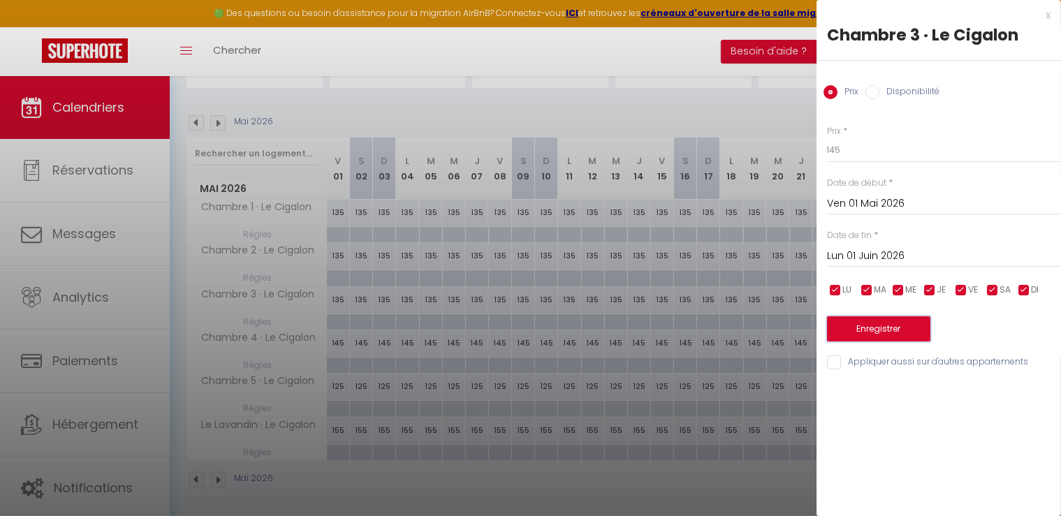
click at [869, 329] on button "Enregistrer" at bounding box center [878, 328] width 103 height 25
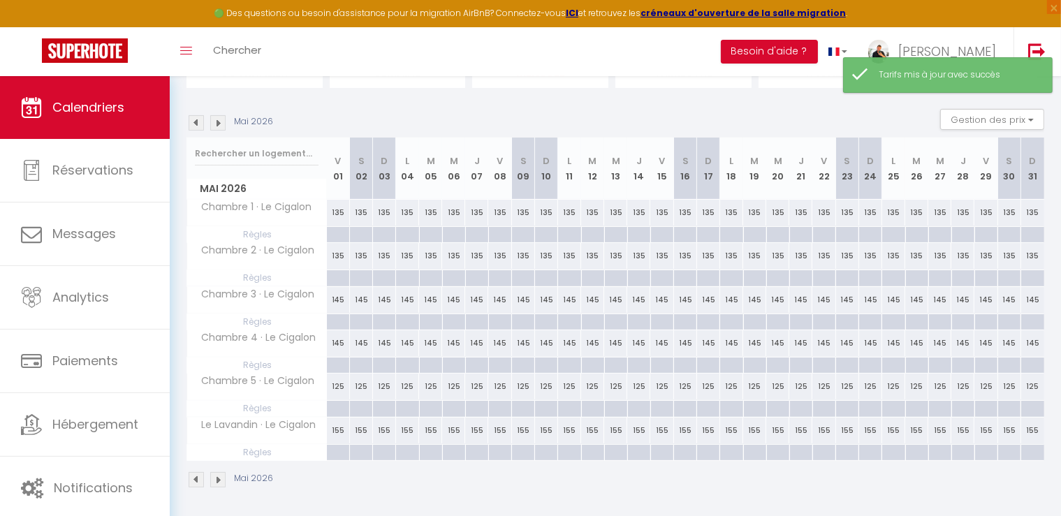
click at [338, 343] on div "145" at bounding box center [338, 343] width 23 height 26
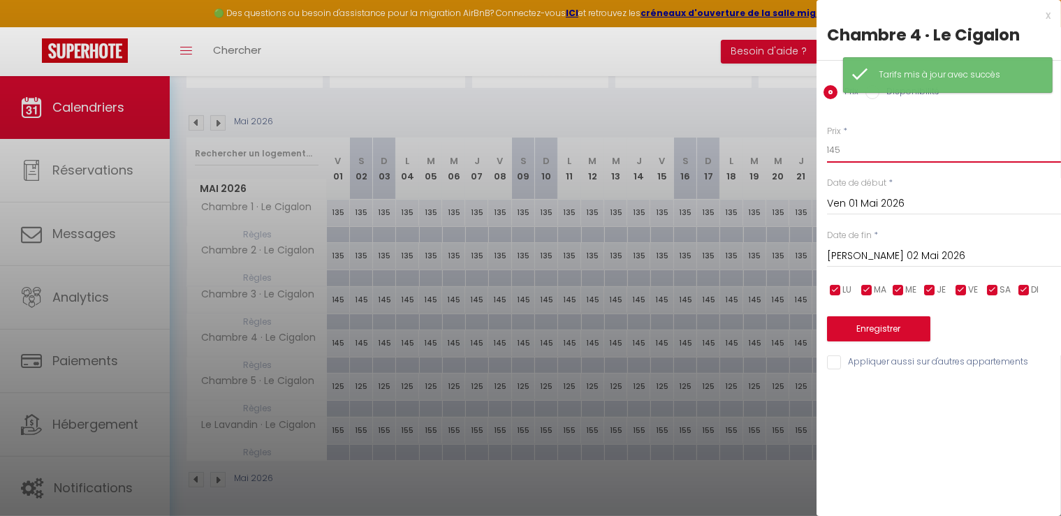
click at [826, 153] on div "Prix * 145 Statut * Disponible Indisponible Date de début * Ven 01 Mai 2026 < M…" at bounding box center [938, 240] width 244 height 264
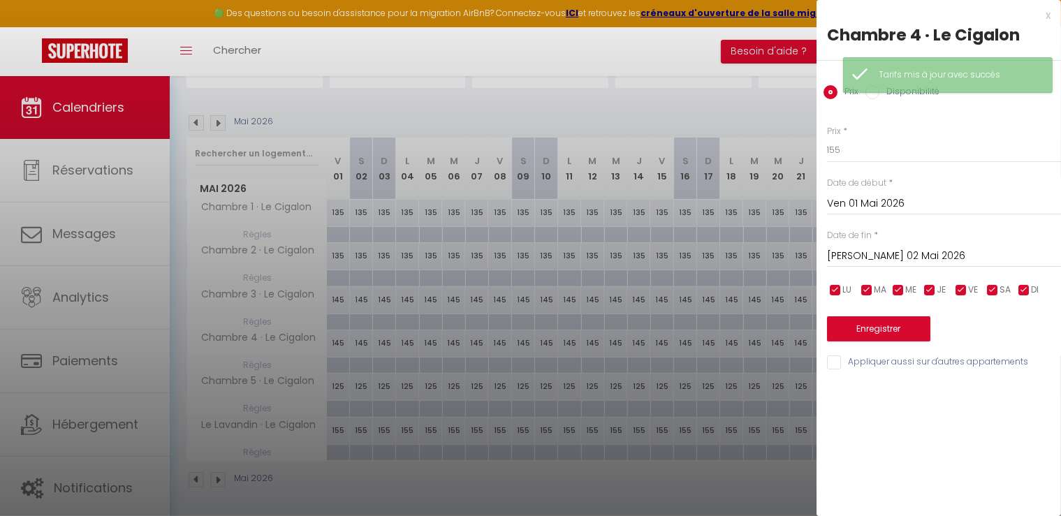
click at [877, 254] on input "[PERSON_NAME] 02 Mai 2026" at bounding box center [944, 256] width 234 height 18
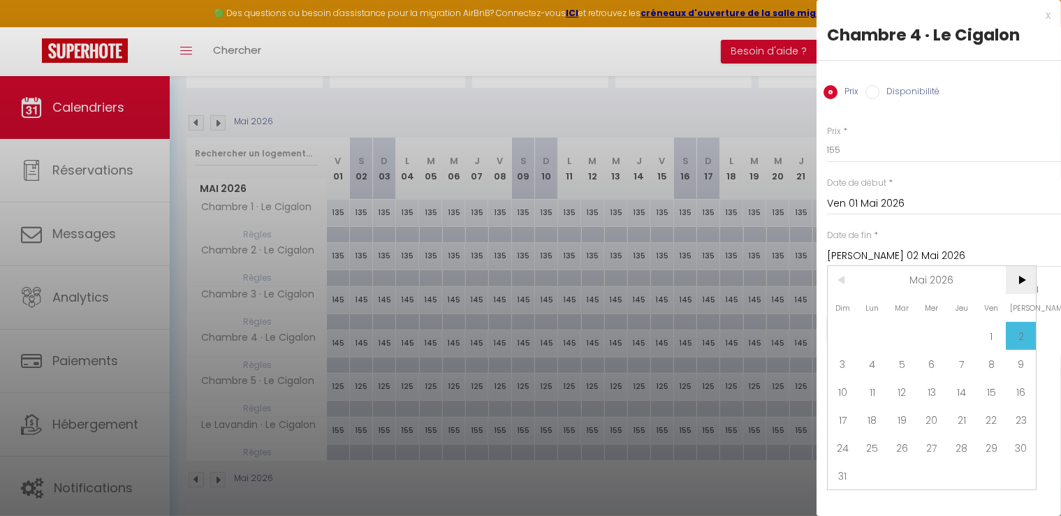
click at [1016, 284] on span ">" at bounding box center [1021, 280] width 30 height 28
click at [873, 332] on span "1" at bounding box center [873, 336] width 30 height 28
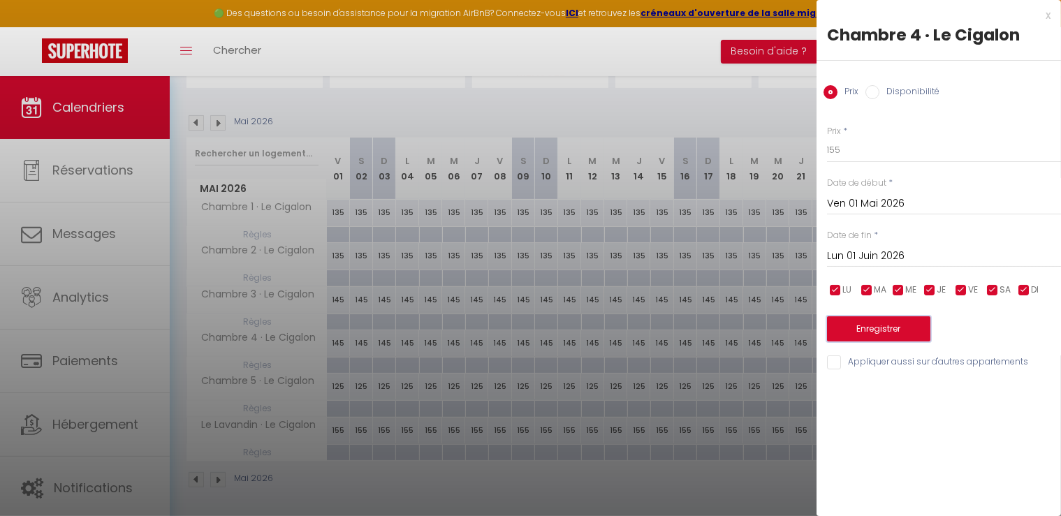
click at [872, 325] on button "Enregistrer" at bounding box center [878, 328] width 103 height 25
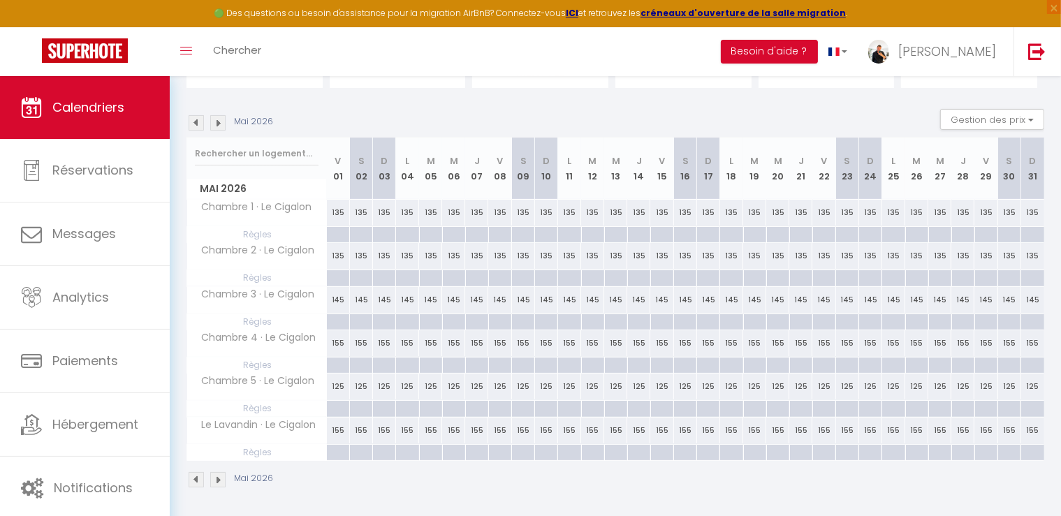
click at [336, 386] on div "125" at bounding box center [338, 387] width 23 height 26
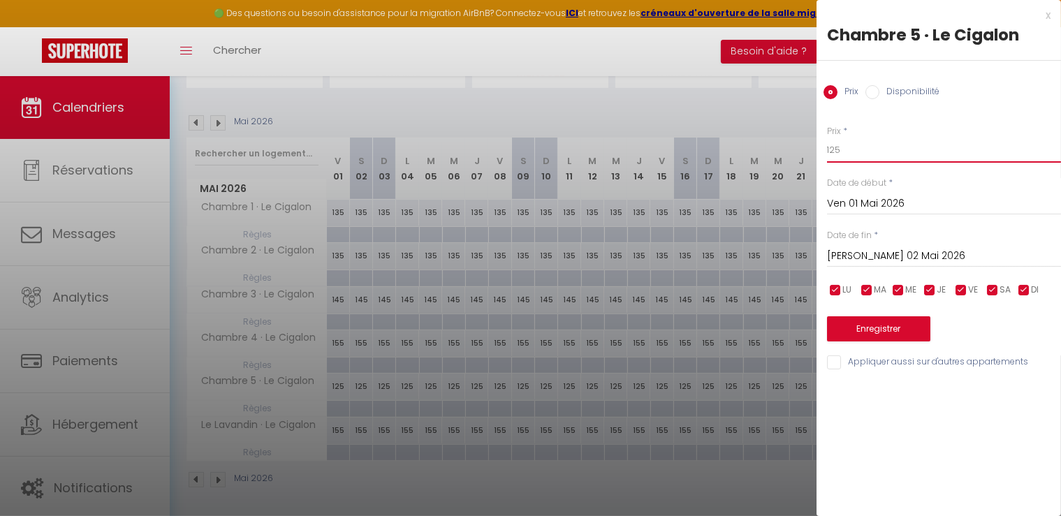
drag, startPoint x: 816, startPoint y: 150, endPoint x: 779, endPoint y: 149, distance: 37.0
click at [779, 150] on body "🟢 Des questions ou besoin d'assistance pour la migration AirBnB? Connectez-vous…" at bounding box center [530, 238] width 1061 height 562
click at [871, 256] on input "[PERSON_NAME] 02 Mai 2026" at bounding box center [944, 256] width 234 height 18
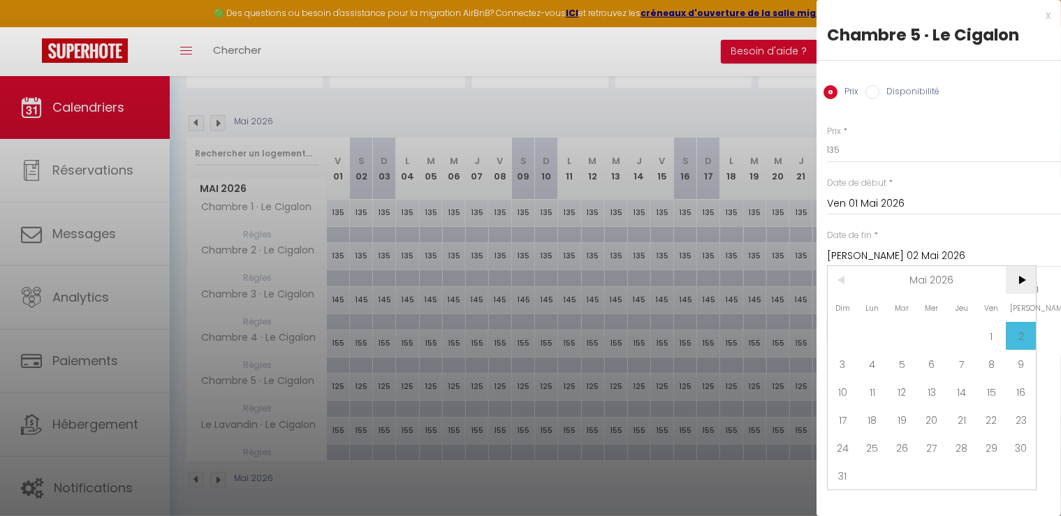
click at [1022, 279] on span ">" at bounding box center [1021, 280] width 30 height 28
click at [874, 336] on span "1" at bounding box center [873, 336] width 30 height 28
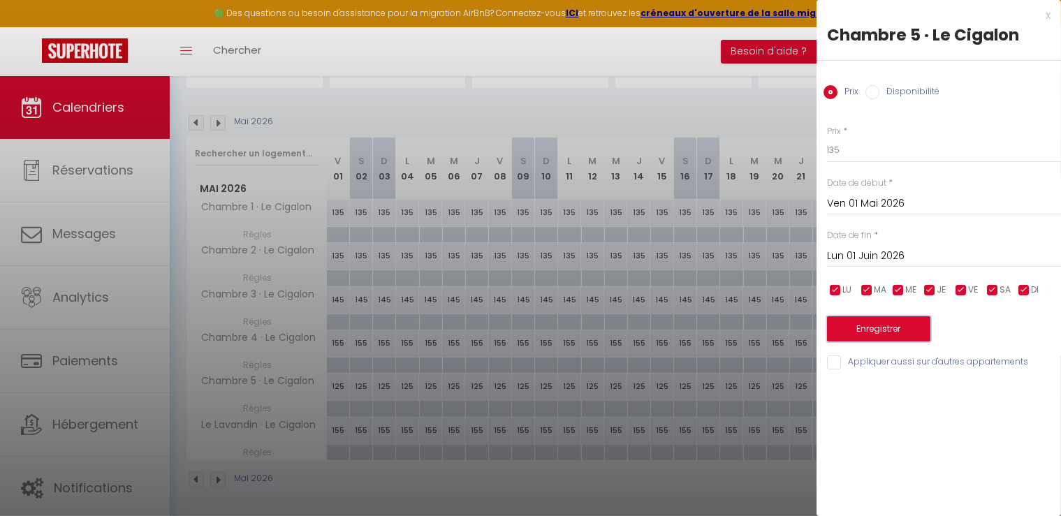
click at [887, 331] on button "Enregistrer" at bounding box center [878, 328] width 103 height 25
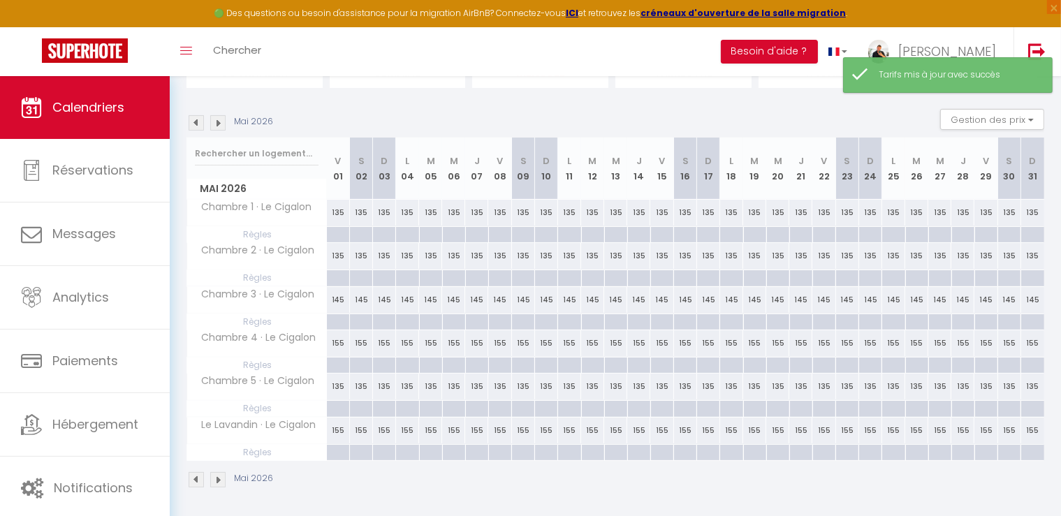
click at [335, 228] on div at bounding box center [337, 235] width 23 height 16
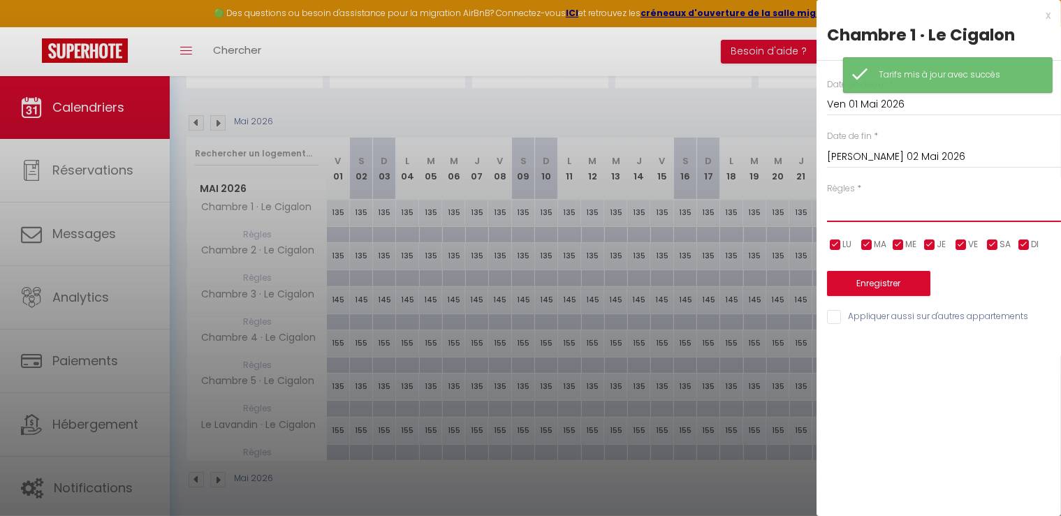
drag, startPoint x: 862, startPoint y: 208, endPoint x: 862, endPoint y: 217, distance: 8.4
click at [862, 208] on select "Aucun No Checkin No Checkout Pas d'arrivée / Pas de départ" at bounding box center [944, 209] width 234 height 27
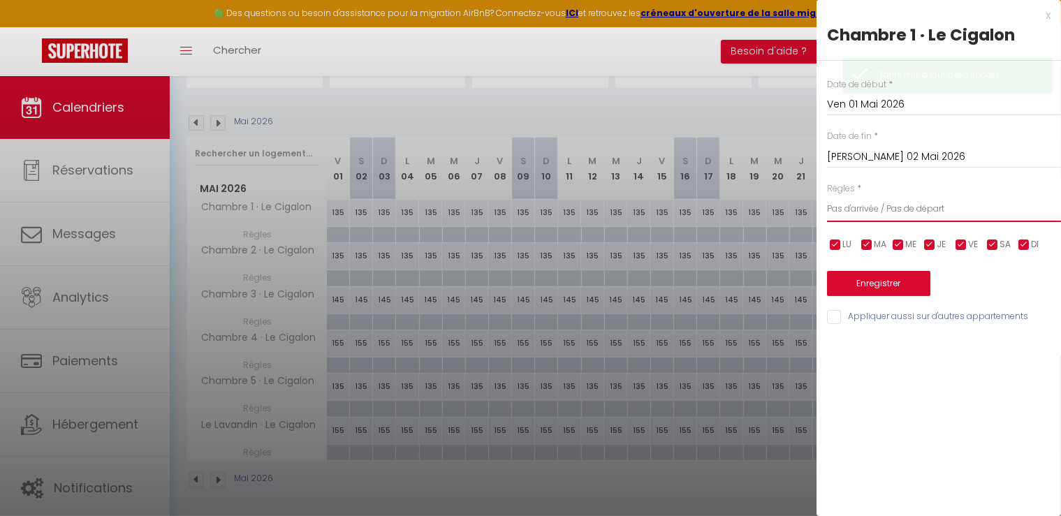
click at [827, 196] on select "Aucun No Checkin No Checkout Pas d'arrivée / Pas de départ" at bounding box center [944, 209] width 234 height 27
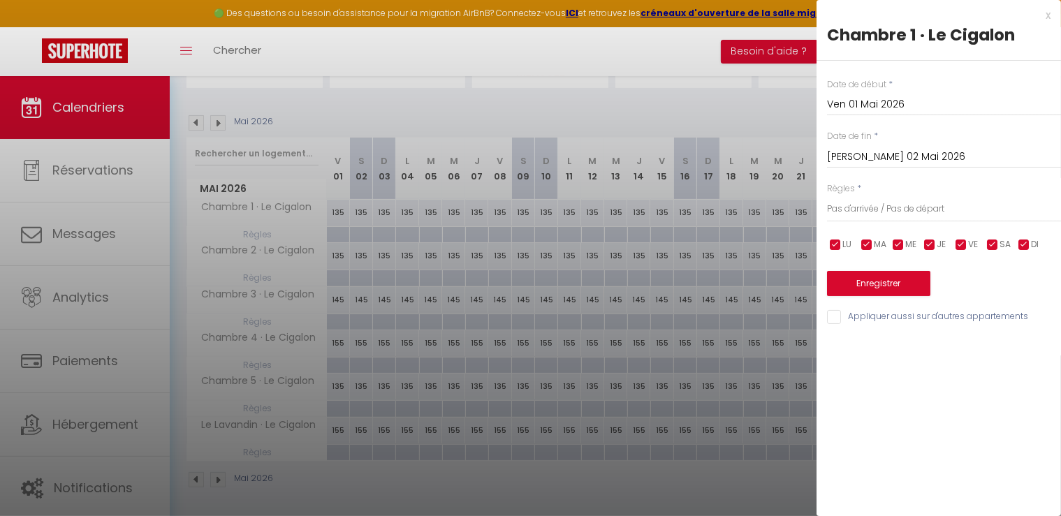
click at [878, 157] on input "[PERSON_NAME] 02 Mai 2026" at bounding box center [944, 157] width 234 height 18
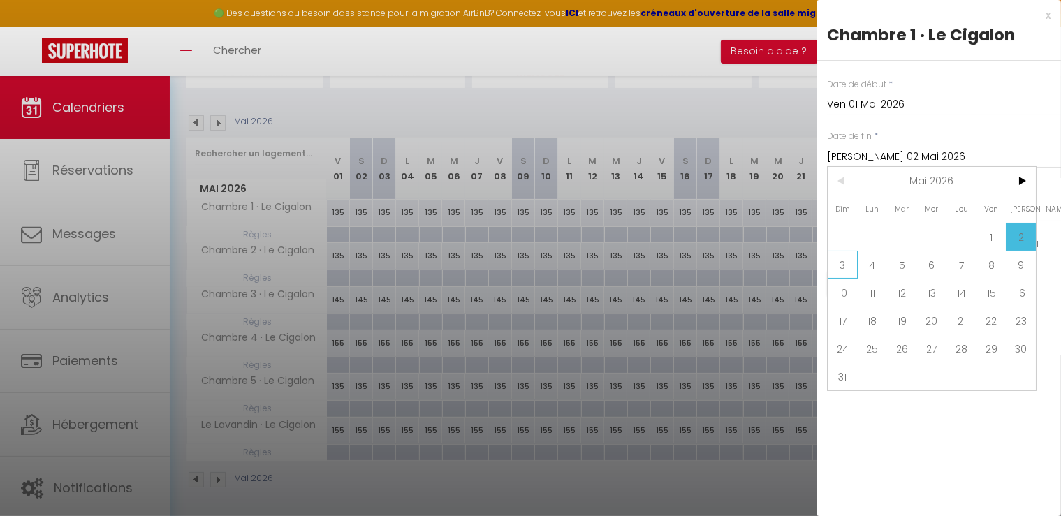
click at [842, 268] on span "3" at bounding box center [843, 265] width 30 height 28
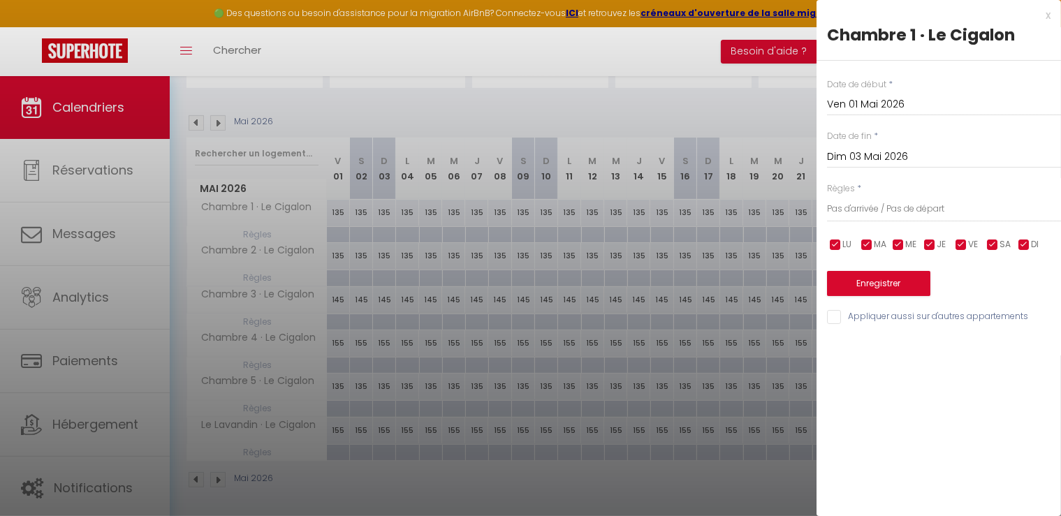
click at [842, 318] on input "Appliquer aussi sur d'autres appartements" at bounding box center [944, 317] width 234 height 14
click at [866, 277] on button "Enregistrer" at bounding box center [878, 283] width 103 height 25
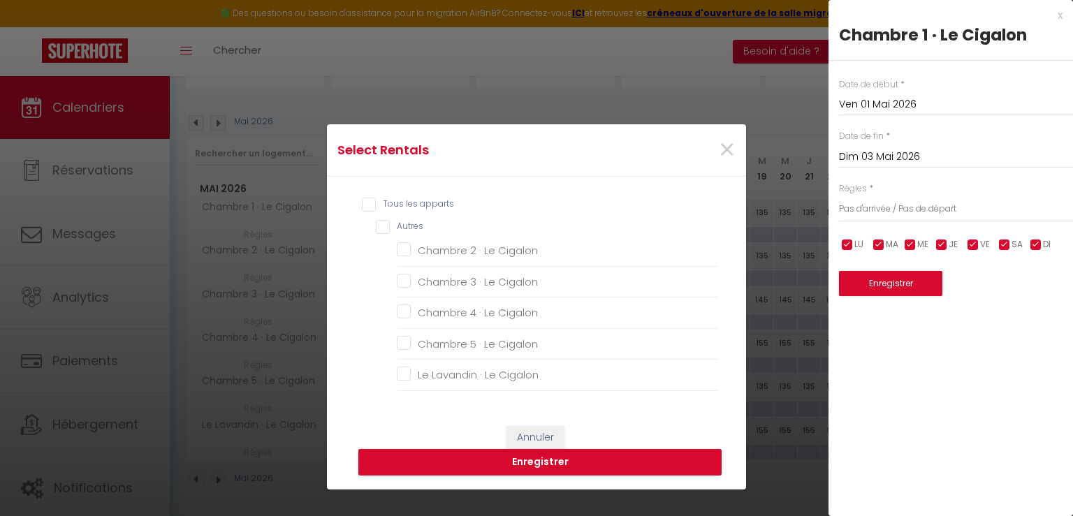
click at [360, 194] on div "Tous les apparts Autres Chambre 2 · Le Cigalon Chambre 3 · Le Cigalon Chambre 4…" at bounding box center [536, 294] width 363 height 207
click at [365, 213] on div "Tous les apparts" at bounding box center [540, 205] width 356 height 15
click at [366, 202] on input "Tous les apparts" at bounding box center [540, 205] width 356 height 14
click at [500, 459] on button "Enregistrer" at bounding box center [539, 462] width 363 height 27
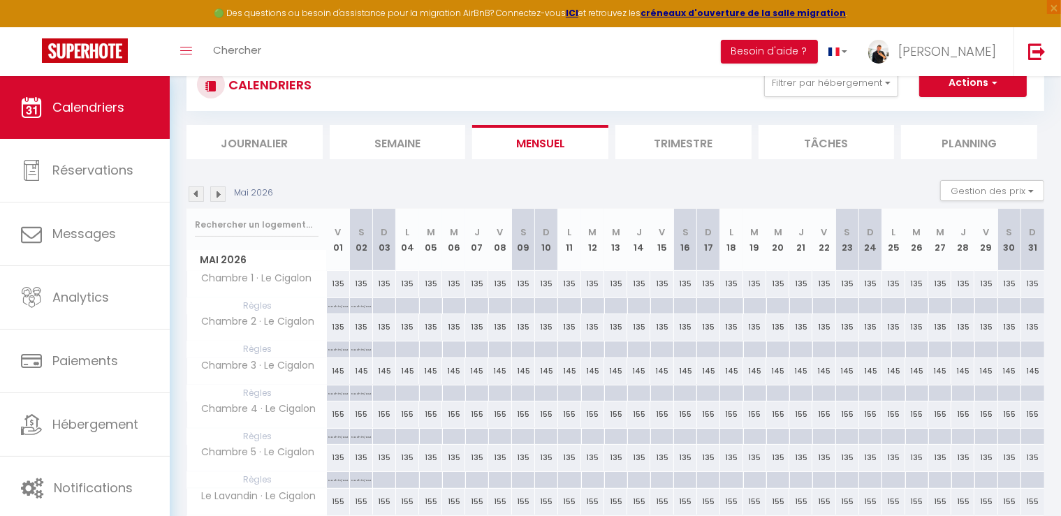
scroll to position [0, 0]
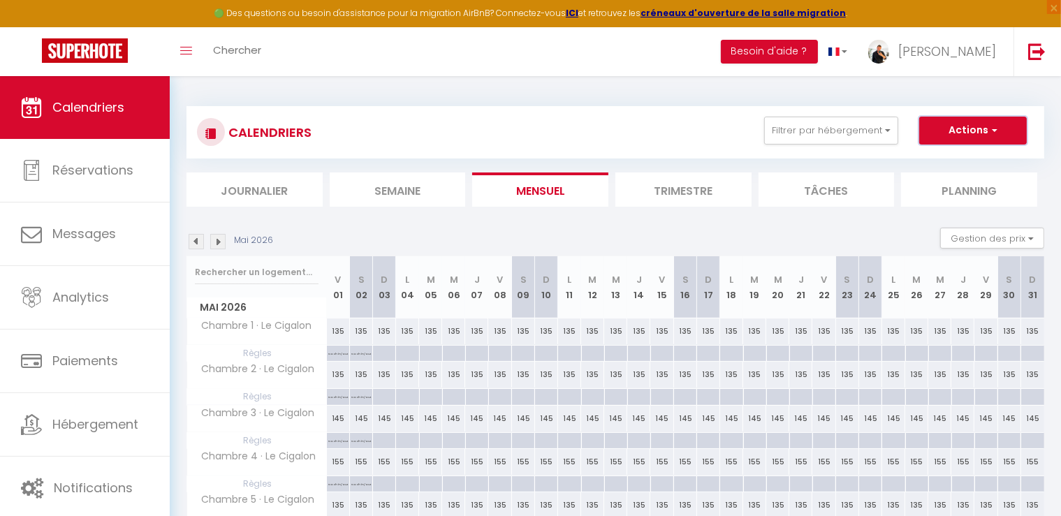
click at [992, 133] on span "button" at bounding box center [992, 130] width 8 height 14
click at [953, 165] on link "Nouvelle réservation" at bounding box center [959, 162] width 122 height 21
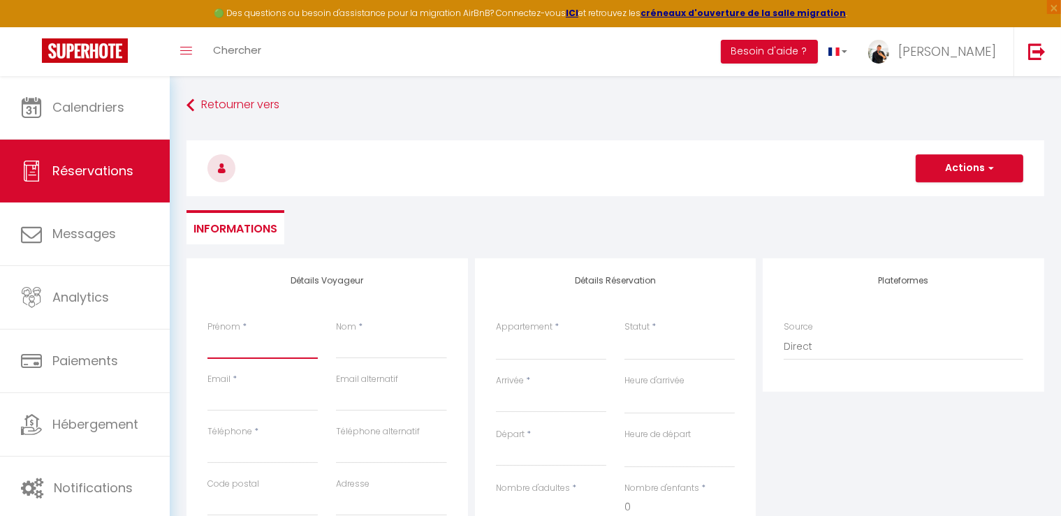
click at [233, 348] on input "Prénom" at bounding box center [262, 346] width 110 height 25
click at [376, 354] on input "Nom" at bounding box center [391, 346] width 110 height 25
click at [259, 400] on input "Email client" at bounding box center [262, 398] width 110 height 25
click at [467, 415] on div "Détails Voyageur Prénom * IXAIR Nom * IXAIR Email * [EMAIL_ADDRESS][DOMAIN_NAME…" at bounding box center [326, 507] width 281 height 499
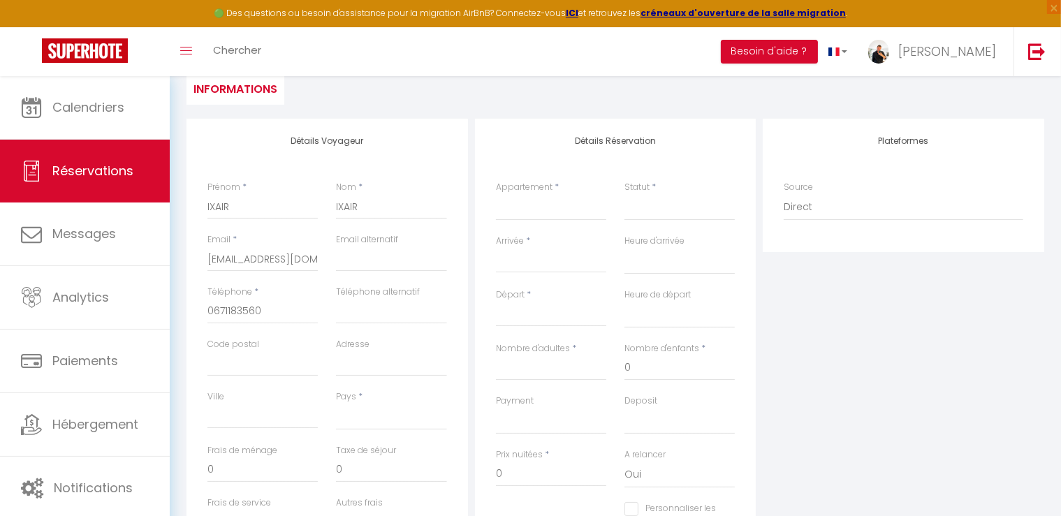
scroll to position [210, 0]
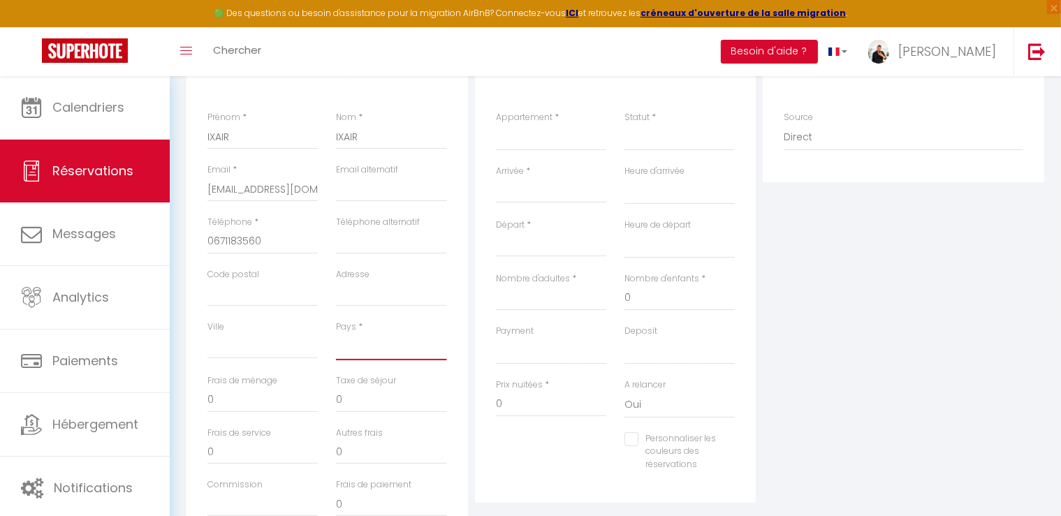
click at [406, 355] on select "[GEOGRAPHIC_DATA] [GEOGRAPHIC_DATA] [GEOGRAPHIC_DATA] [GEOGRAPHIC_DATA] [GEOGRA…" at bounding box center [391, 347] width 110 height 27
click at [336, 334] on select "[GEOGRAPHIC_DATA] [GEOGRAPHIC_DATA] [GEOGRAPHIC_DATA] [GEOGRAPHIC_DATA] [GEOGRA…" at bounding box center [391, 347] width 110 height 27
click at [534, 146] on select "Chambre 1 · Le Cigalon Chambre 2 · Le Cigalon Chambre 3 · Le Cigalon Chambre 4 …" at bounding box center [551, 137] width 110 height 27
click at [496, 124] on select "Chambre 1 · Le Cigalon Chambre 2 · Le Cigalon Chambre 3 · Le Cigalon Chambre 4 …" at bounding box center [551, 137] width 110 height 27
click at [667, 143] on select "Confirmé Non Confirmé [PERSON_NAME] par le voyageur No Show Request" at bounding box center [679, 137] width 110 height 27
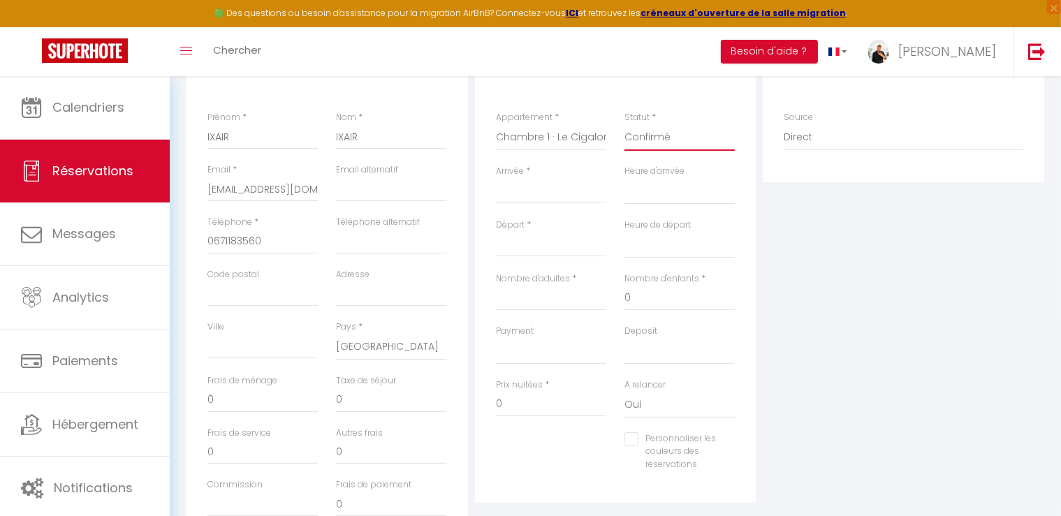
click at [624, 124] on select "Confirmé Non Confirmé [PERSON_NAME] par le voyageur No Show Request" at bounding box center [679, 137] width 110 height 27
click at [520, 191] on input "Arrivée" at bounding box center [551, 192] width 110 height 18
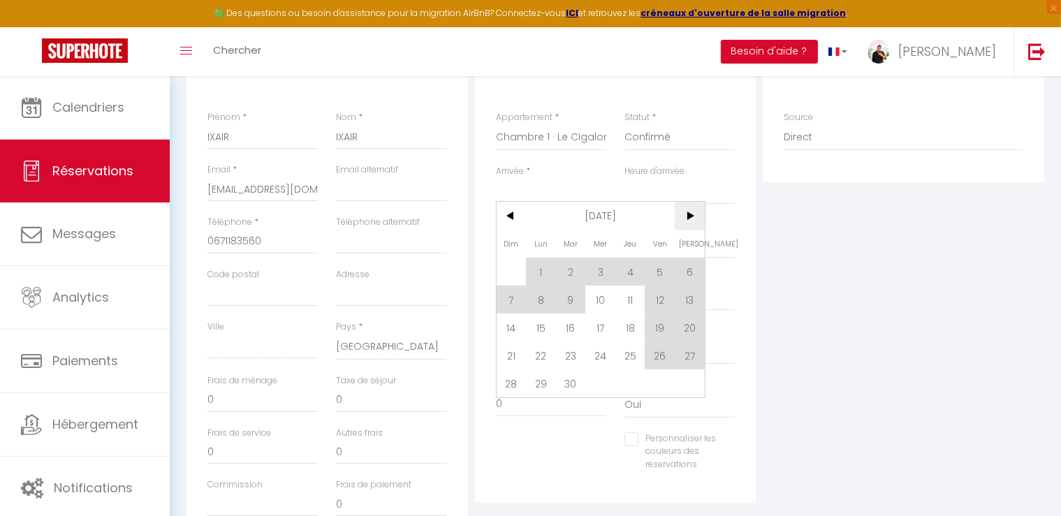
click at [679, 214] on span ">" at bounding box center [690, 216] width 30 height 28
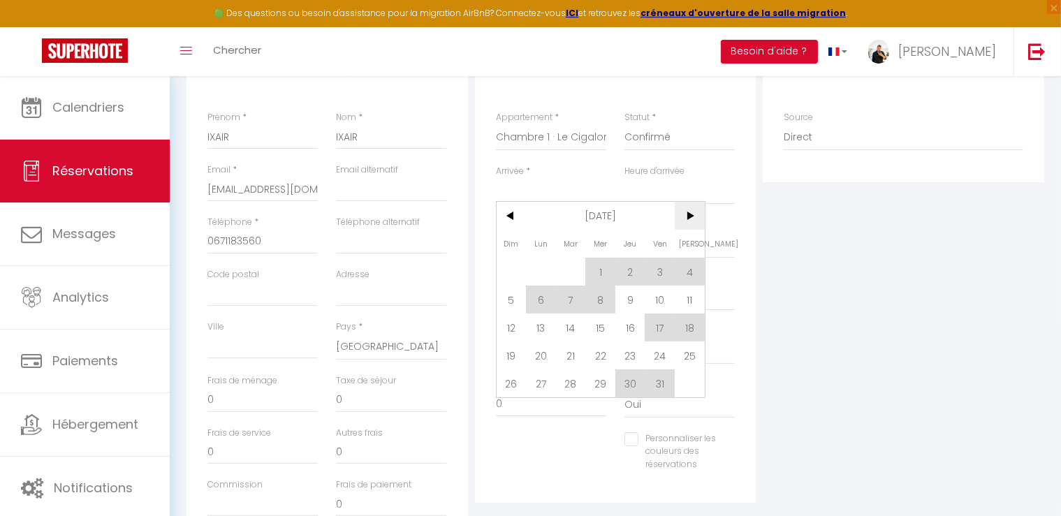
click at [692, 217] on span ">" at bounding box center [690, 216] width 30 height 28
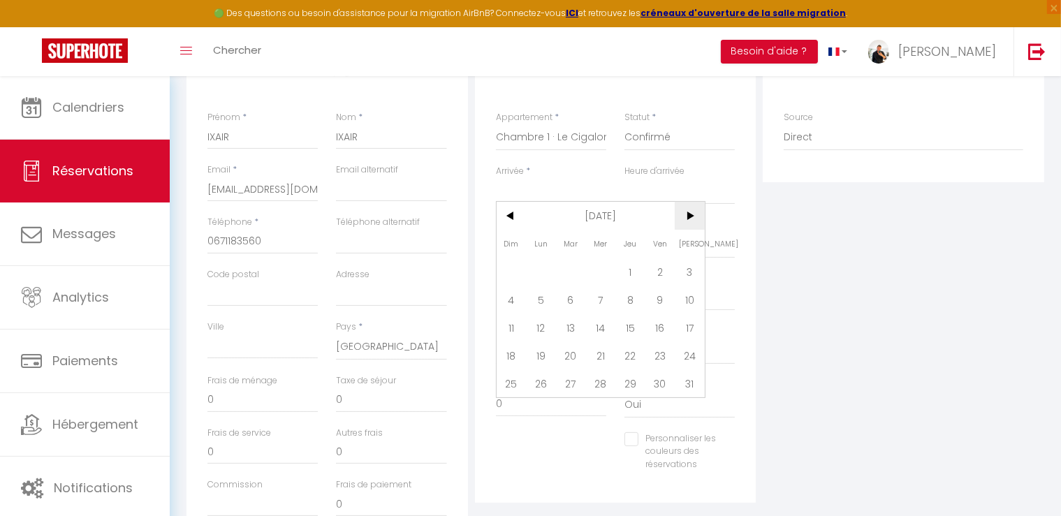
click at [692, 217] on span ">" at bounding box center [690, 216] width 30 height 28
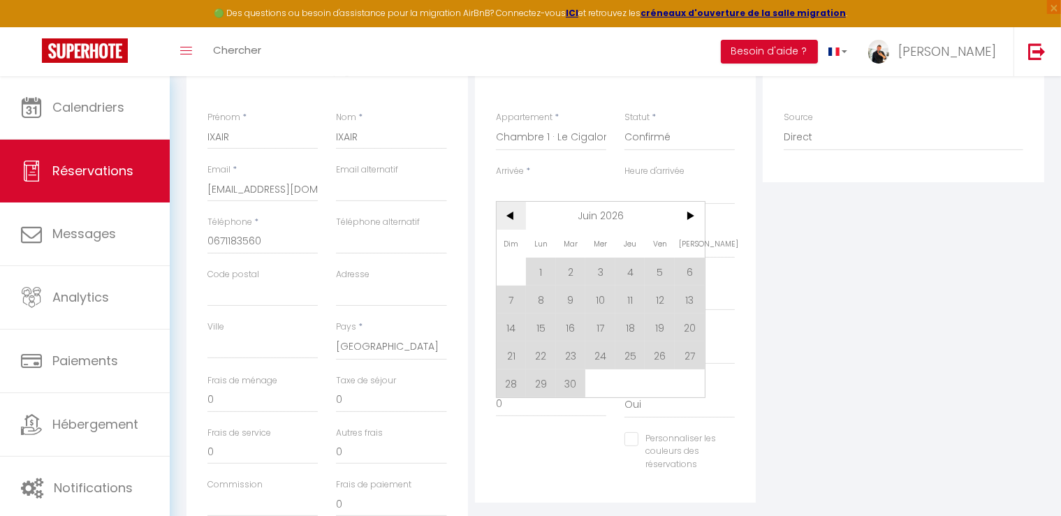
click at [511, 218] on span "<" at bounding box center [512, 216] width 30 height 28
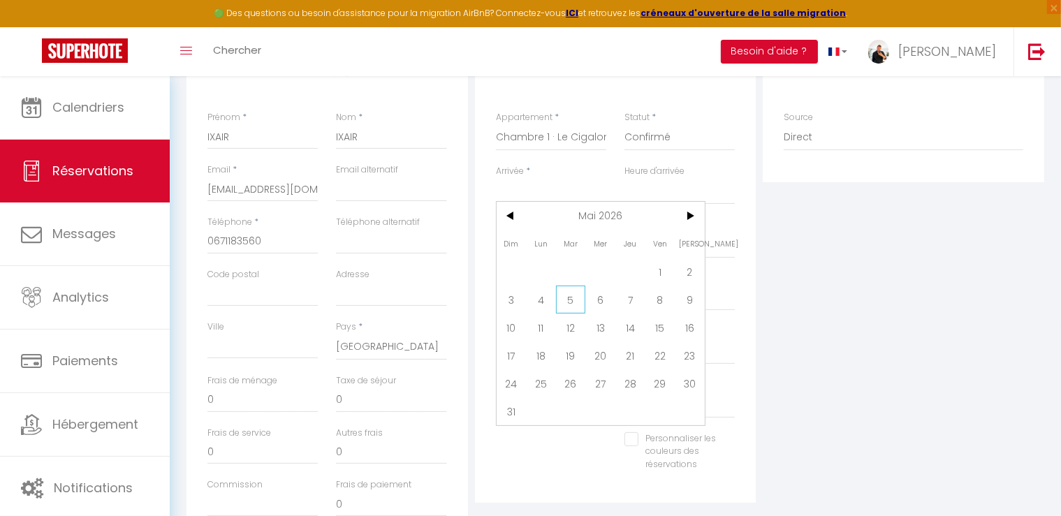
click at [577, 301] on span "5" at bounding box center [571, 300] width 30 height 28
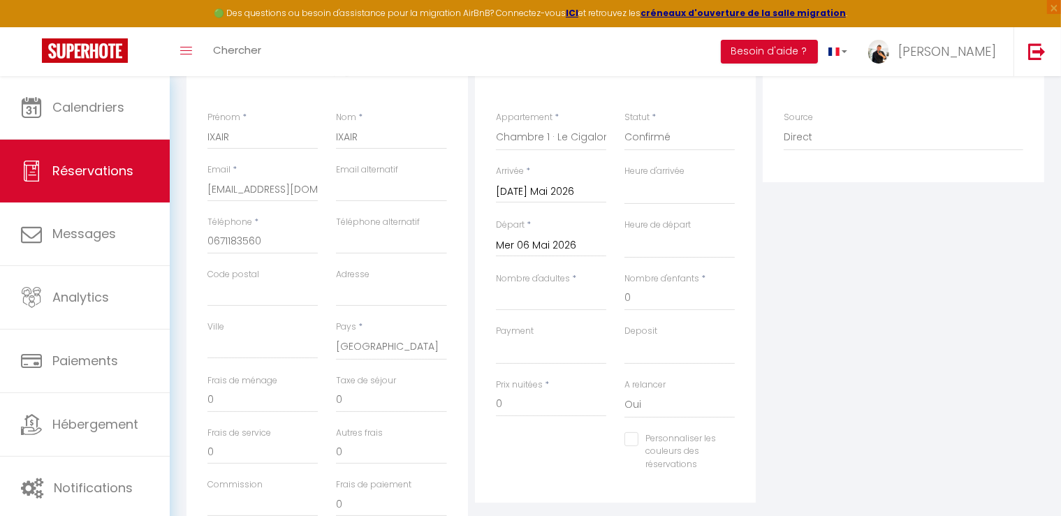
click at [540, 242] on input "Mer 06 Mai 2026" at bounding box center [551, 246] width 110 height 18
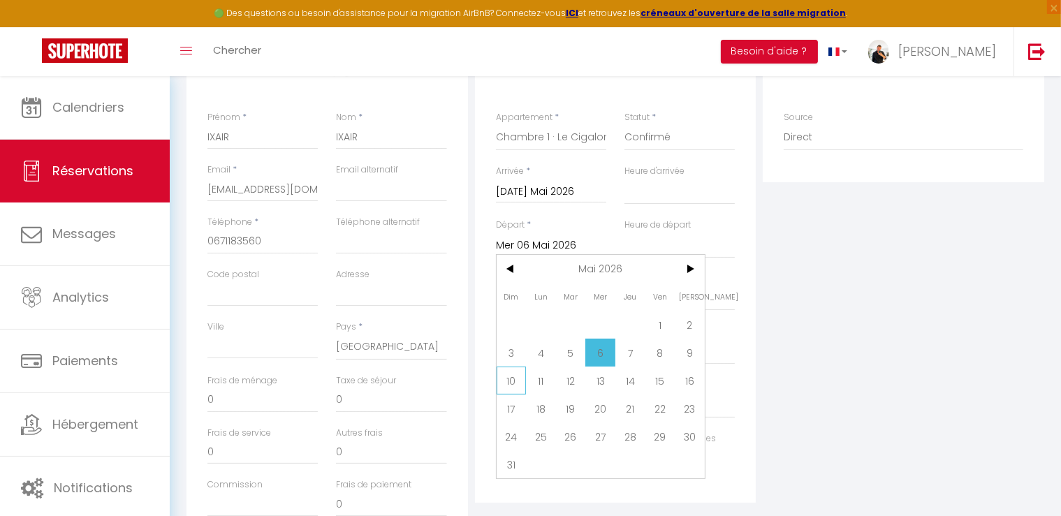
click at [509, 373] on span "10" at bounding box center [512, 381] width 30 height 28
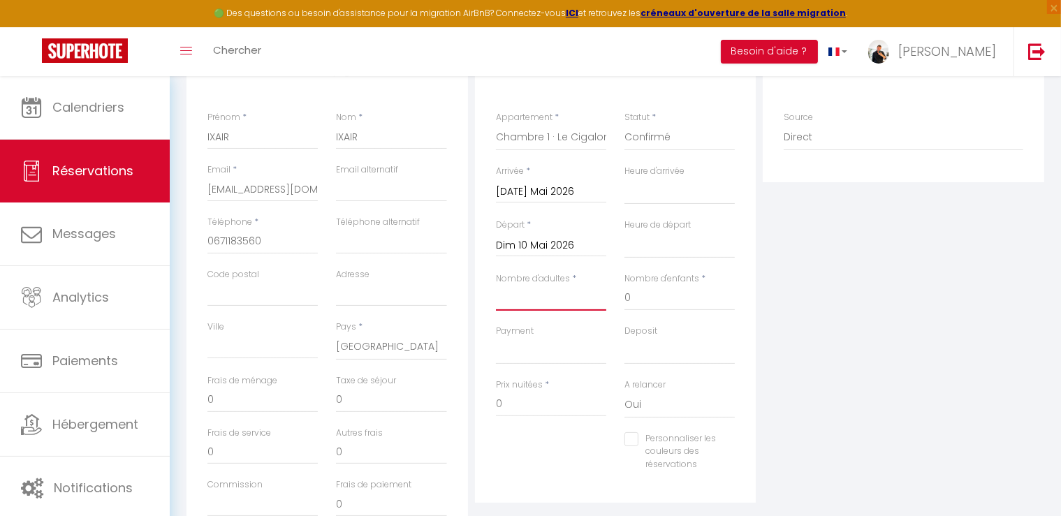
click at [575, 298] on input "Nombre d'adultes" at bounding box center [551, 298] width 110 height 25
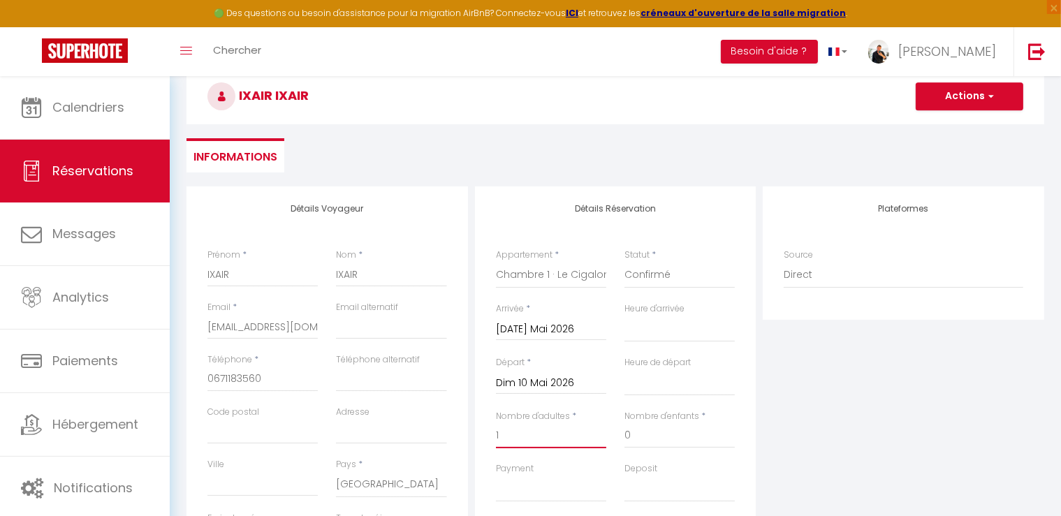
scroll to position [70, 0]
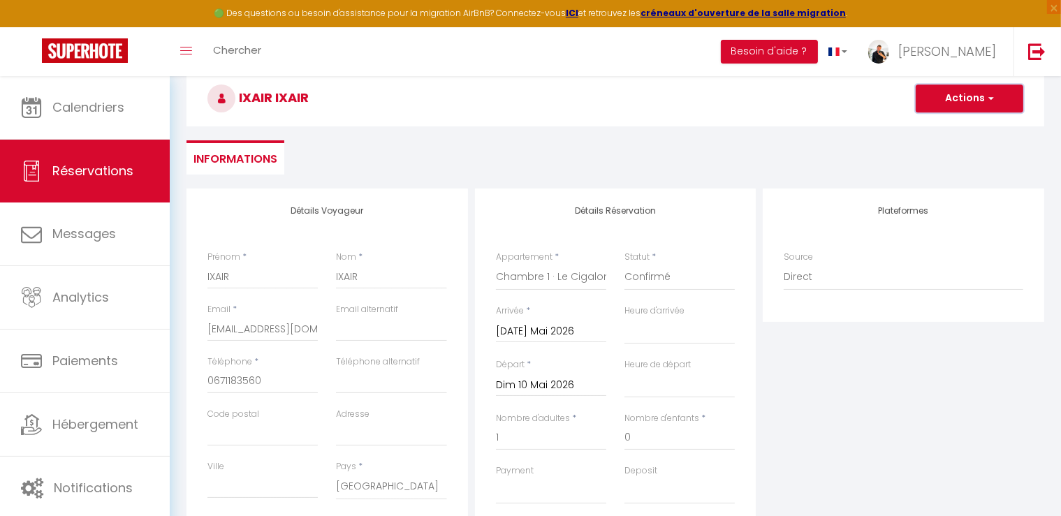
click at [945, 101] on button "Actions" at bounding box center [970, 99] width 108 height 28
click at [932, 127] on link "Enregistrer" at bounding box center [955, 129] width 110 height 18
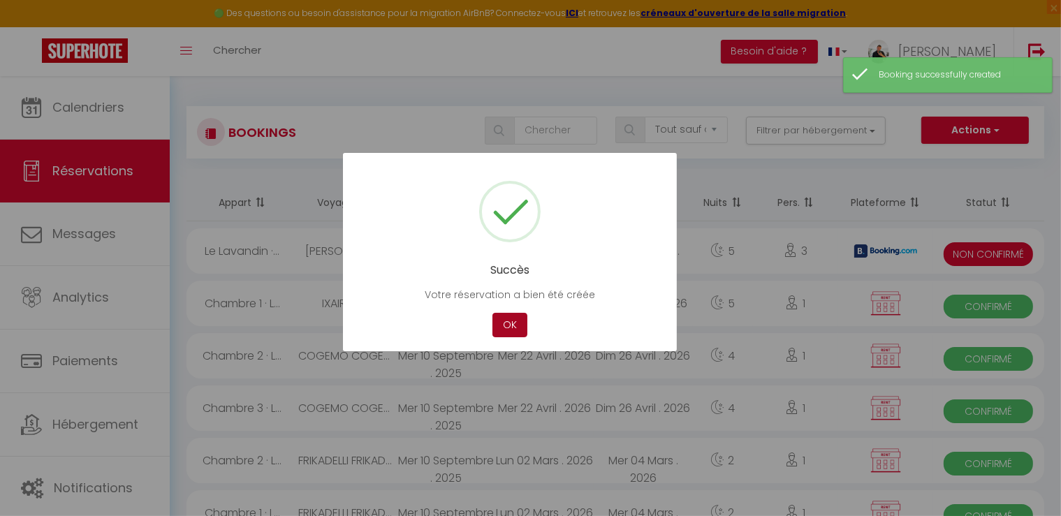
click at [508, 325] on button "OK" at bounding box center [509, 325] width 35 height 24
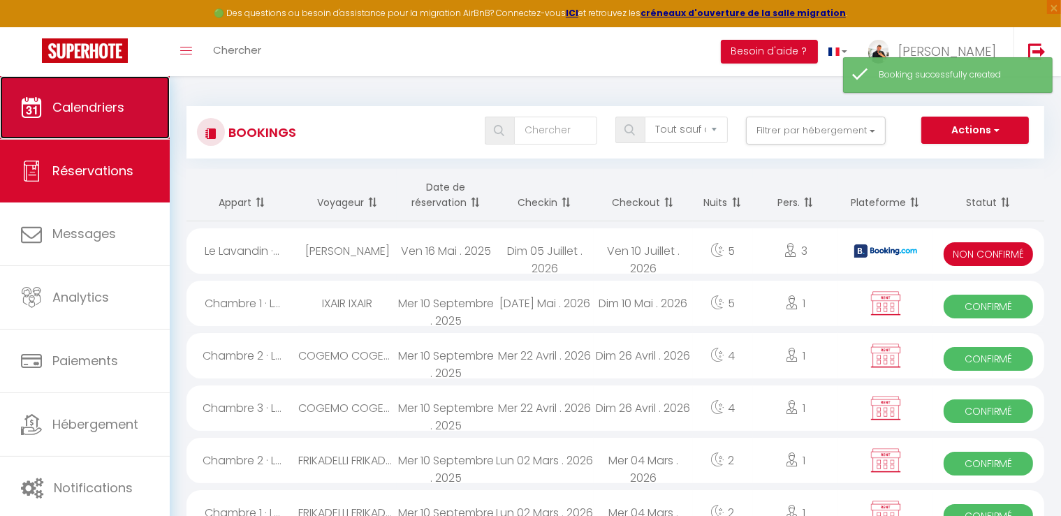
click at [47, 112] on link "Calendriers" at bounding box center [85, 107] width 170 height 63
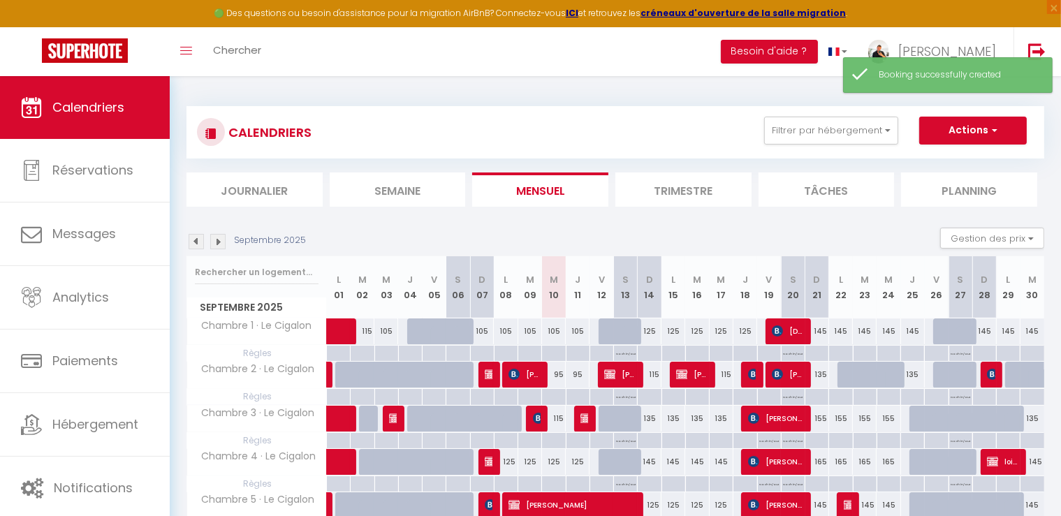
click at [217, 242] on img at bounding box center [217, 241] width 15 height 15
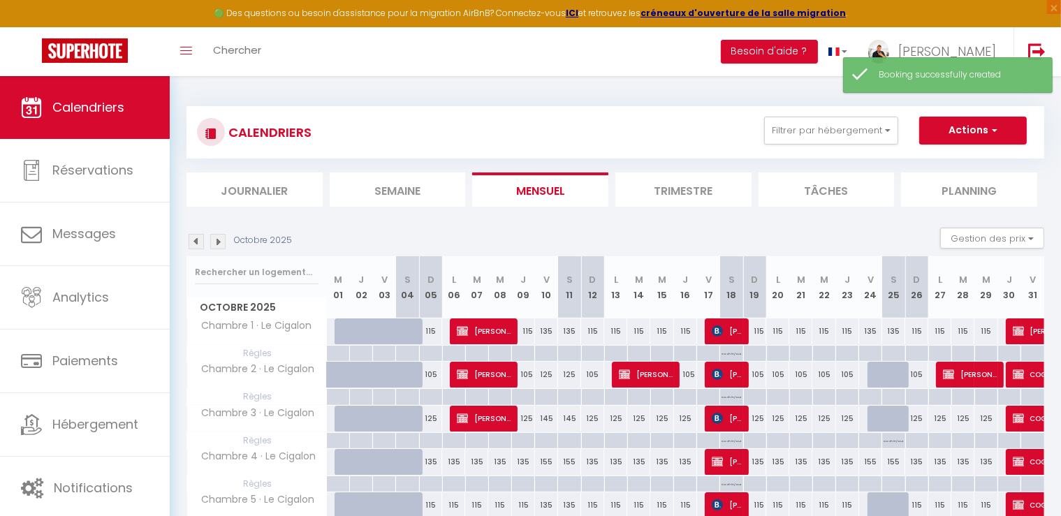
click at [217, 242] on img at bounding box center [217, 241] width 15 height 15
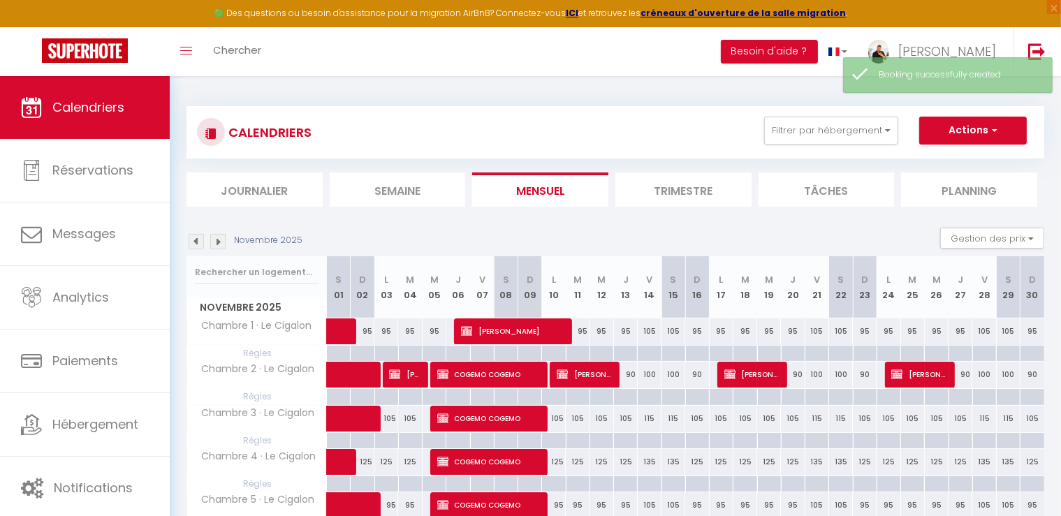
click at [217, 242] on img at bounding box center [217, 241] width 15 height 15
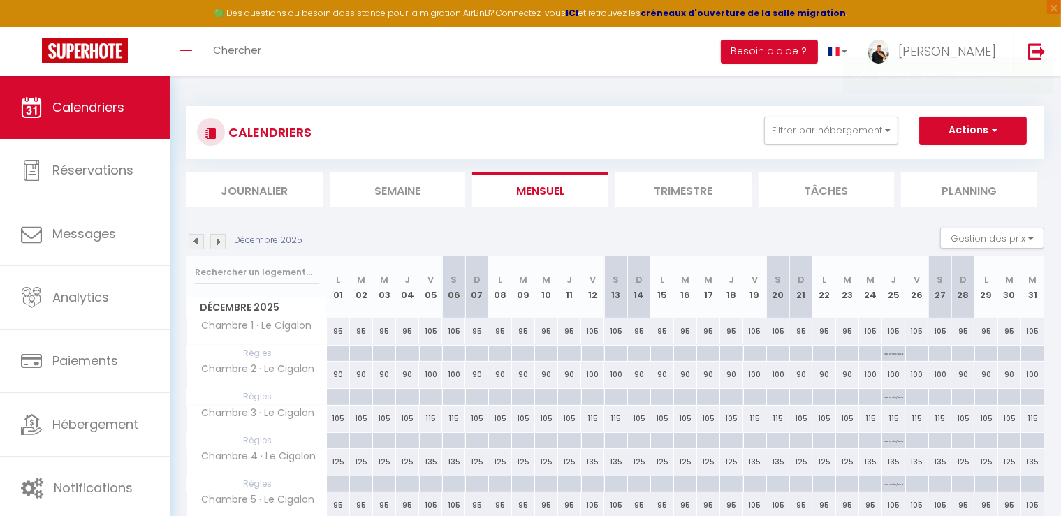
click at [217, 242] on img at bounding box center [217, 241] width 15 height 15
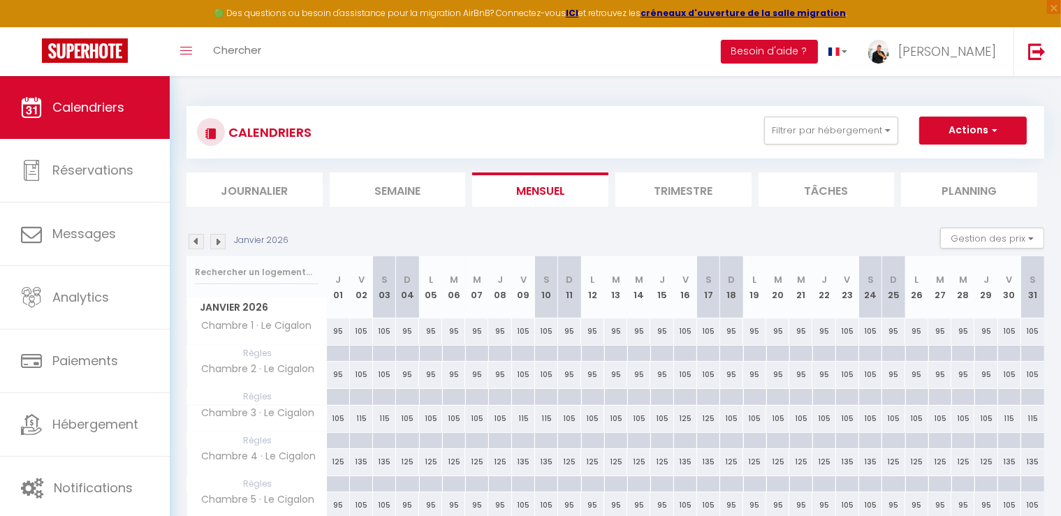
click at [217, 242] on img at bounding box center [217, 241] width 15 height 15
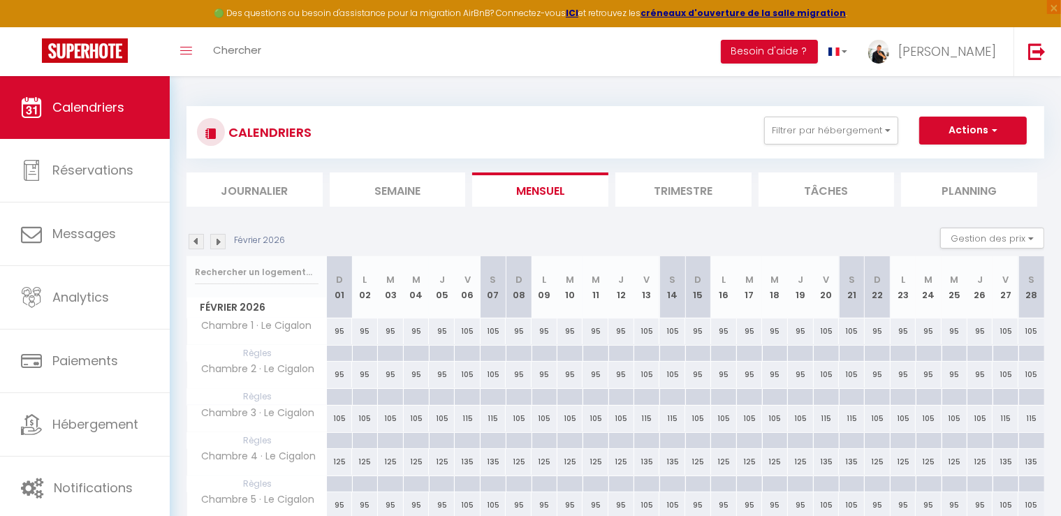
click at [217, 242] on img at bounding box center [217, 241] width 15 height 15
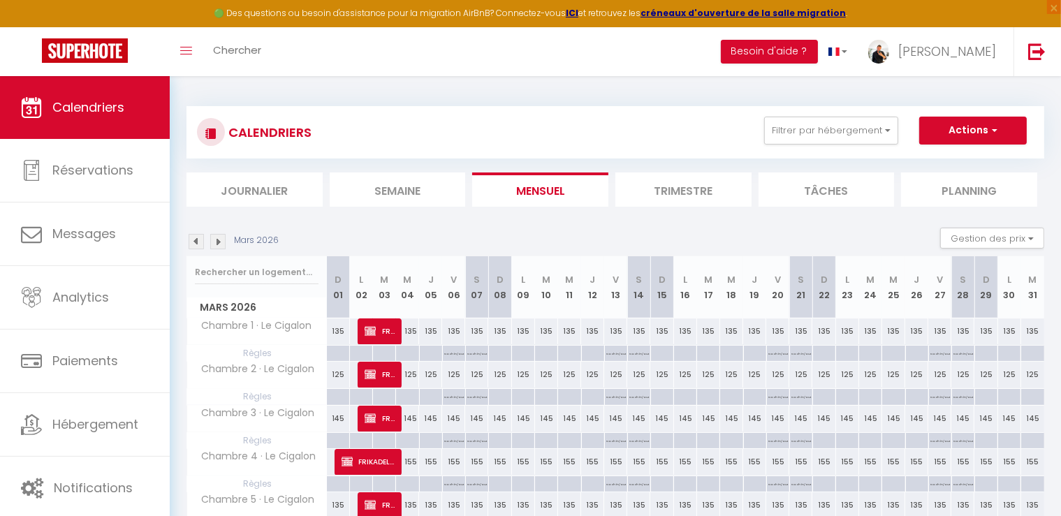
click at [217, 242] on img at bounding box center [217, 241] width 15 height 15
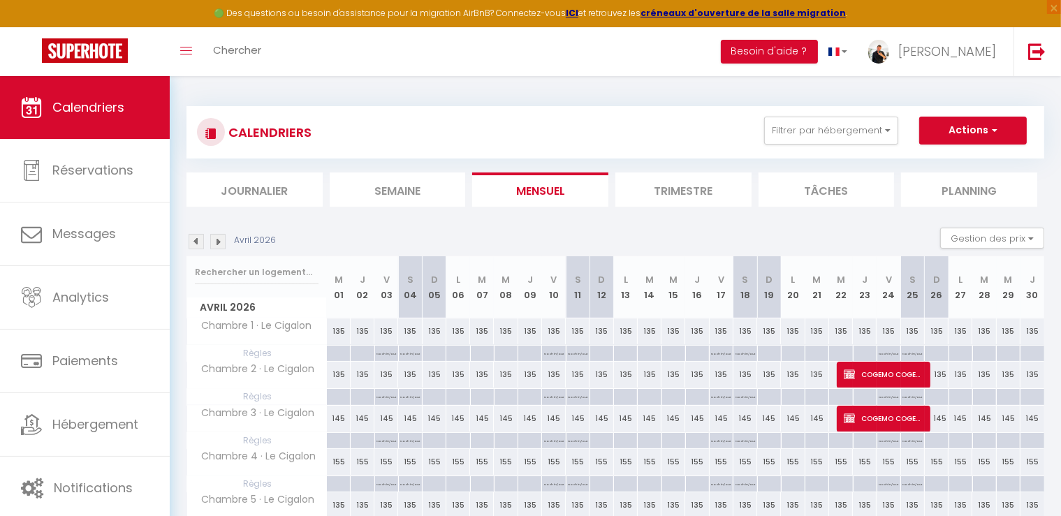
click at [217, 242] on img at bounding box center [217, 241] width 15 height 15
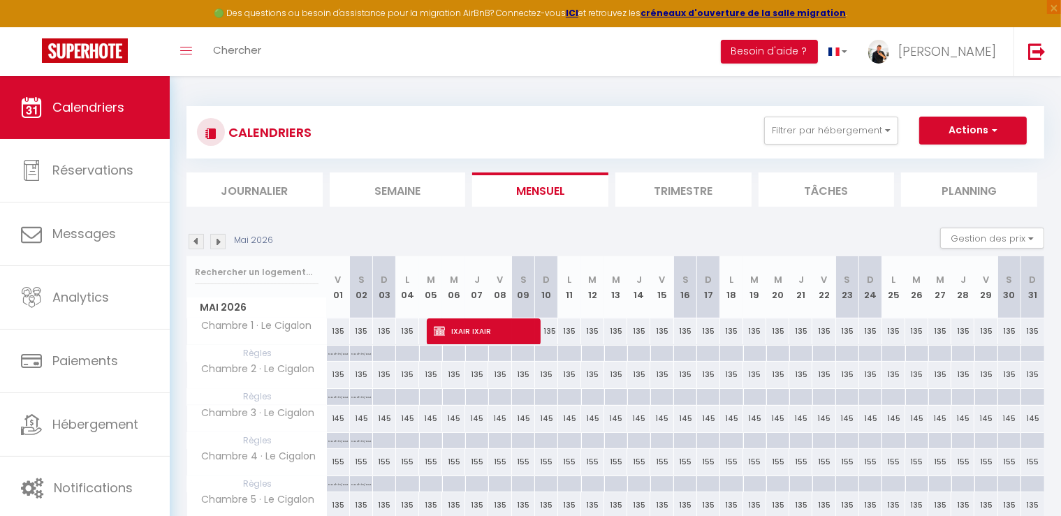
click at [217, 242] on img at bounding box center [217, 241] width 15 height 15
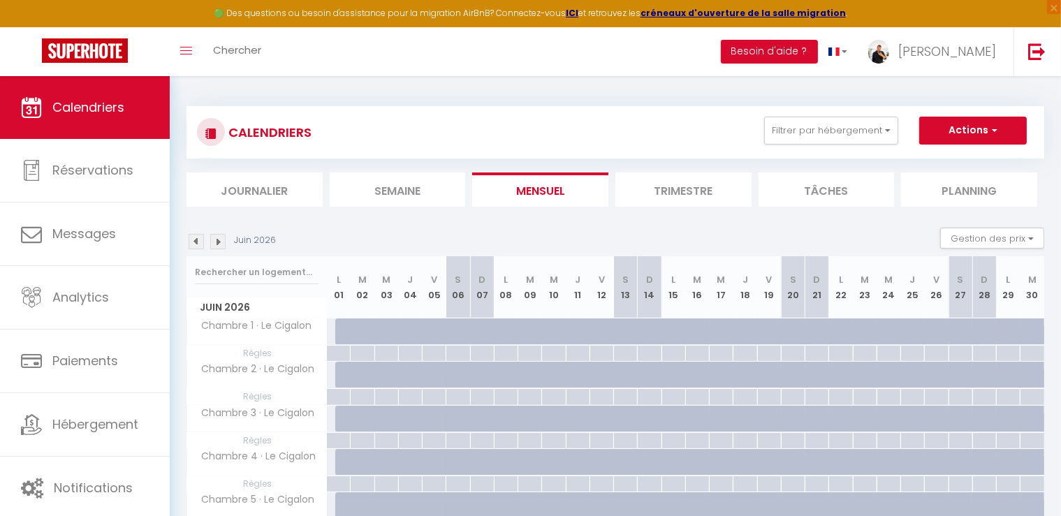
click at [193, 242] on img at bounding box center [196, 241] width 15 height 15
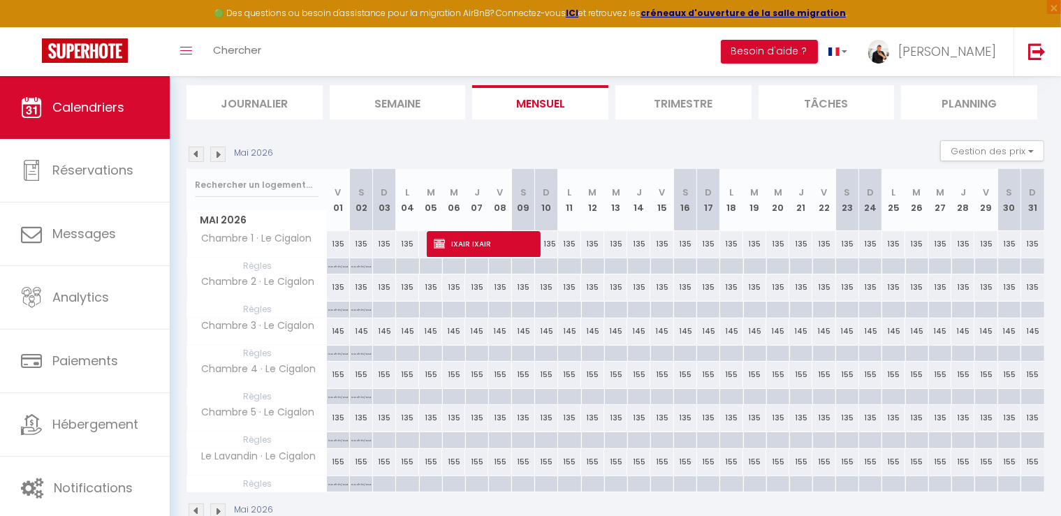
scroll to position [119, 0]
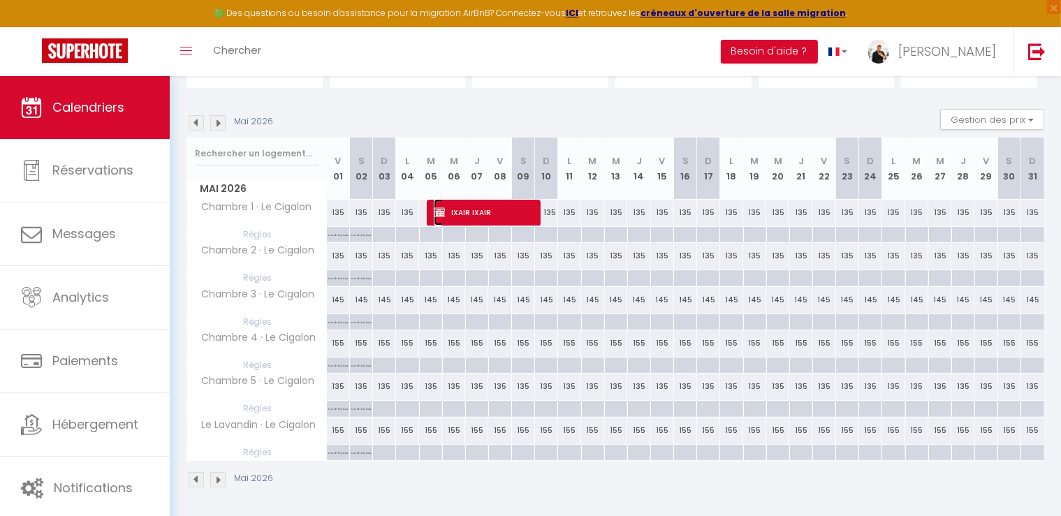
click at [486, 212] on span "IXAIR IXAIR" at bounding box center [484, 212] width 100 height 27
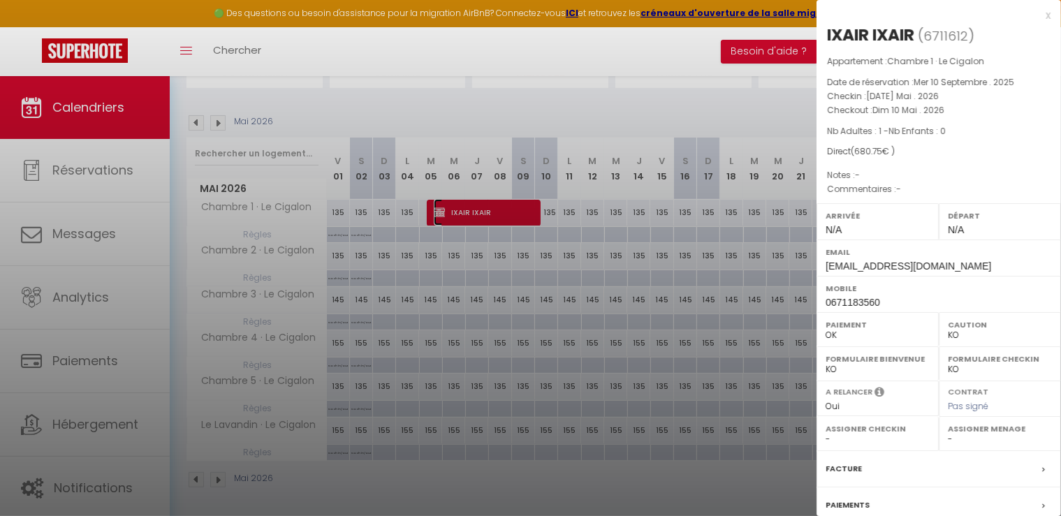
scroll to position [132, 0]
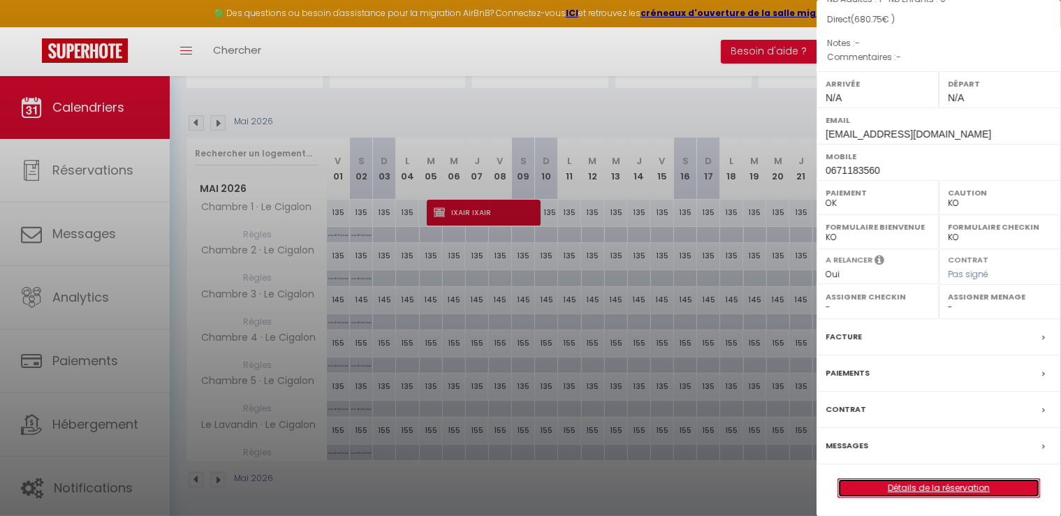
click at [918, 481] on link "Détails de la réservation" at bounding box center [938, 488] width 201 height 18
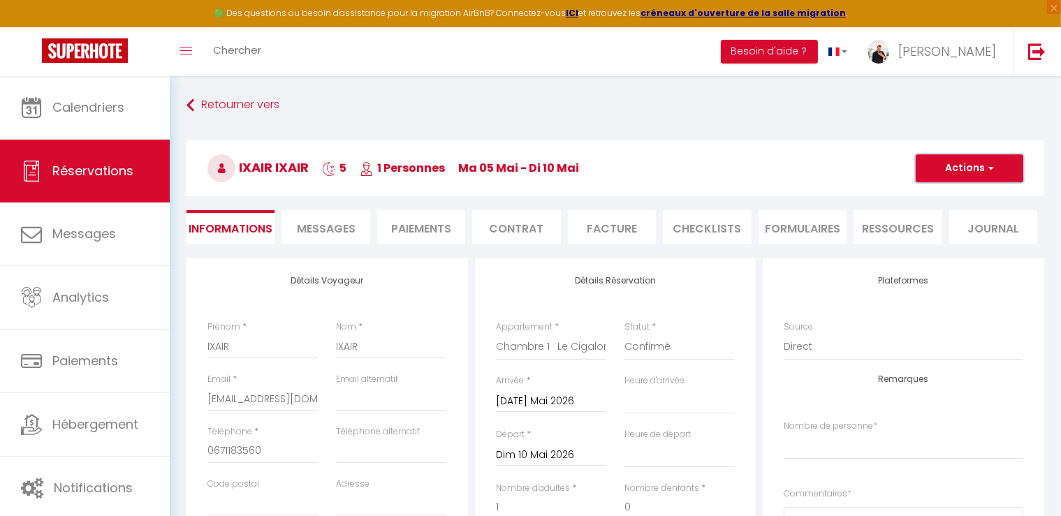
click at [947, 166] on button "Actions" at bounding box center [970, 168] width 108 height 28
click at [946, 214] on link "Dupliquer" at bounding box center [955, 217] width 110 height 18
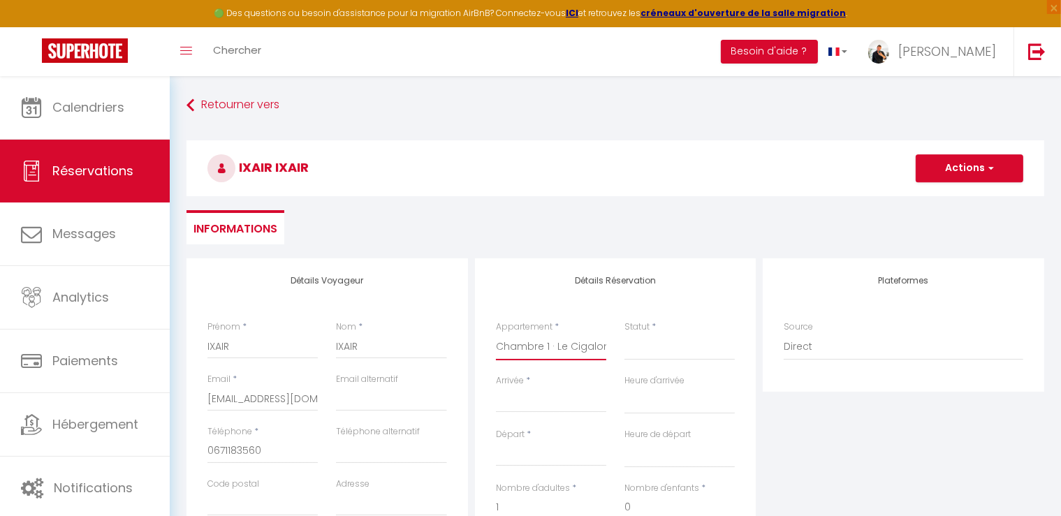
click at [534, 349] on select "Chambre 1 · Le Cigalon Chambre 2 · Le Cigalon Chambre 3 · Le Cigalon Chambre 4 …" at bounding box center [551, 347] width 110 height 27
click at [496, 334] on select "Chambre 1 · Le Cigalon Chambre 2 · Le Cigalon Chambre 3 · Le Cigalon Chambre 4 …" at bounding box center [551, 347] width 110 height 27
click at [524, 411] on div "< [DATE] > Dim Lun Mar Mer Jeu Ven Sam 1 2 3 4 5 6 7 8 9 10 11 12 13 14 15 16 1…" at bounding box center [551, 400] width 110 height 25
click at [536, 397] on input "Arrivée" at bounding box center [551, 402] width 110 height 18
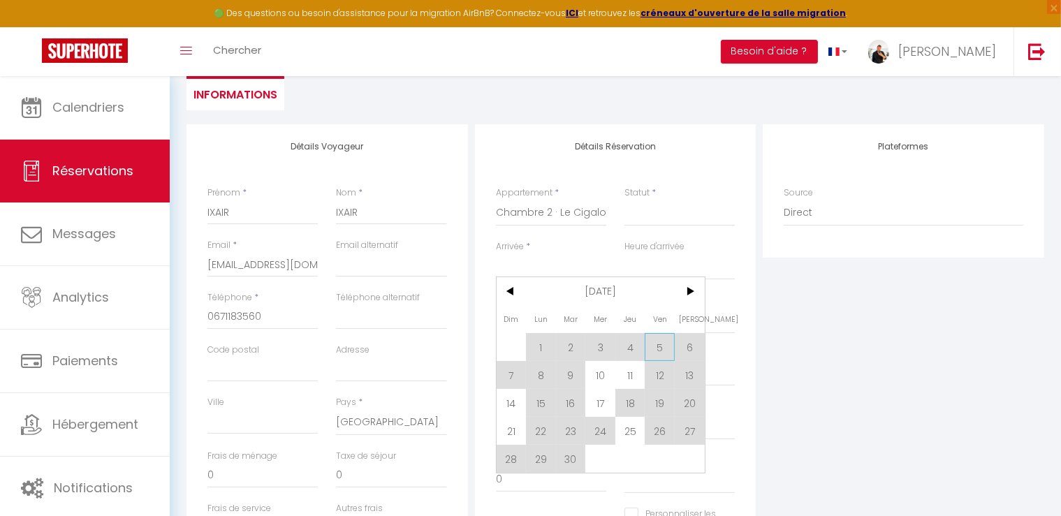
scroll to position [140, 0]
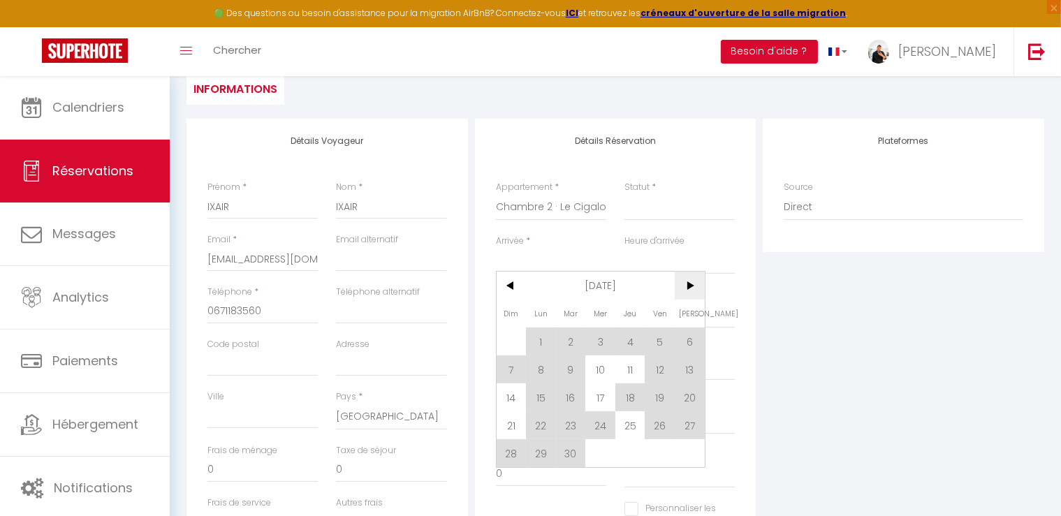
click at [690, 285] on span ">" at bounding box center [690, 286] width 30 height 28
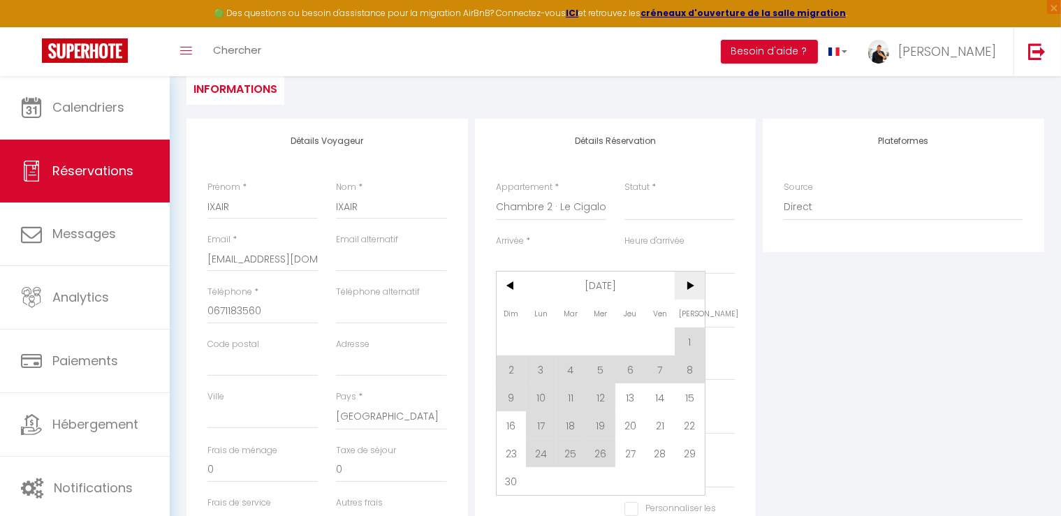
click at [690, 285] on span ">" at bounding box center [690, 286] width 30 height 28
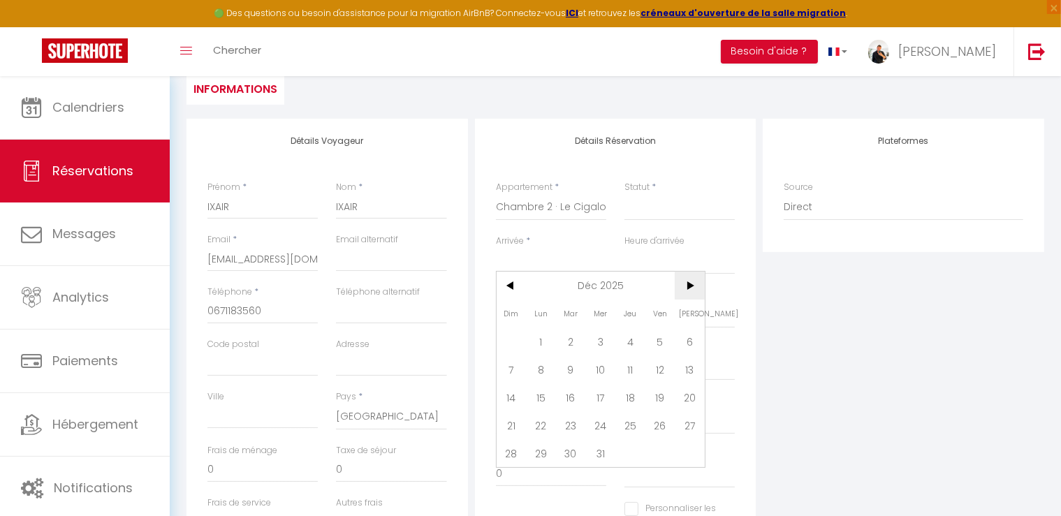
click at [690, 285] on span ">" at bounding box center [690, 286] width 30 height 28
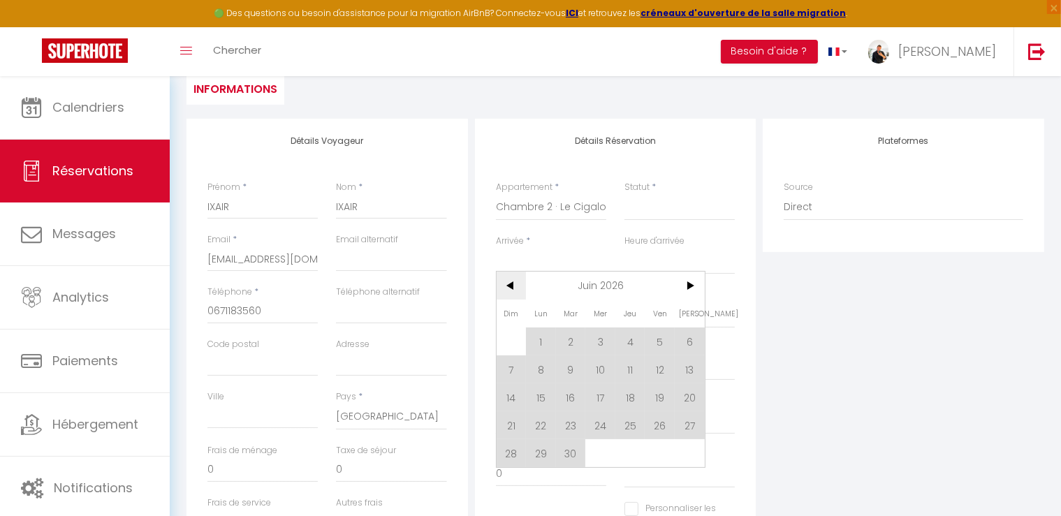
click at [508, 281] on span "<" at bounding box center [512, 286] width 30 height 28
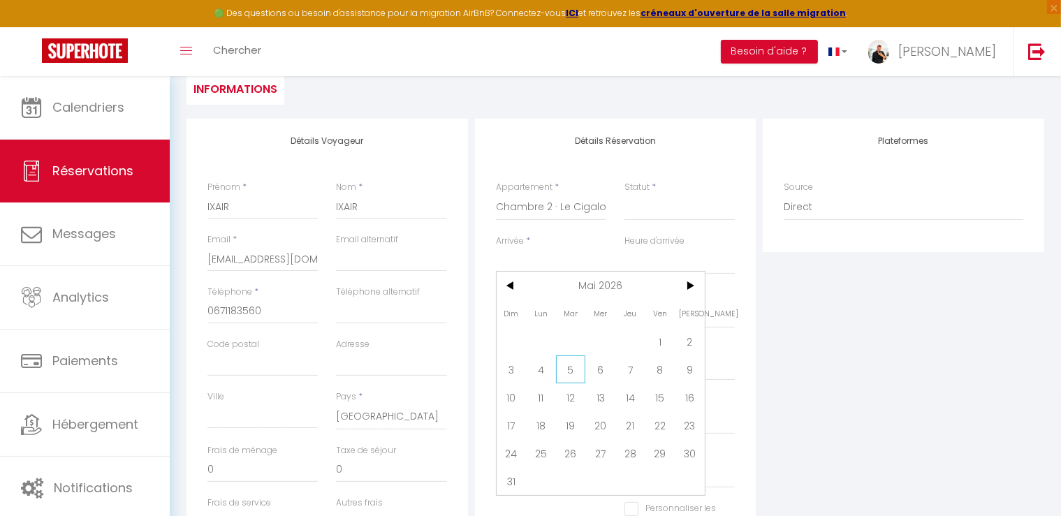
click at [571, 368] on span "5" at bounding box center [571, 370] width 30 height 28
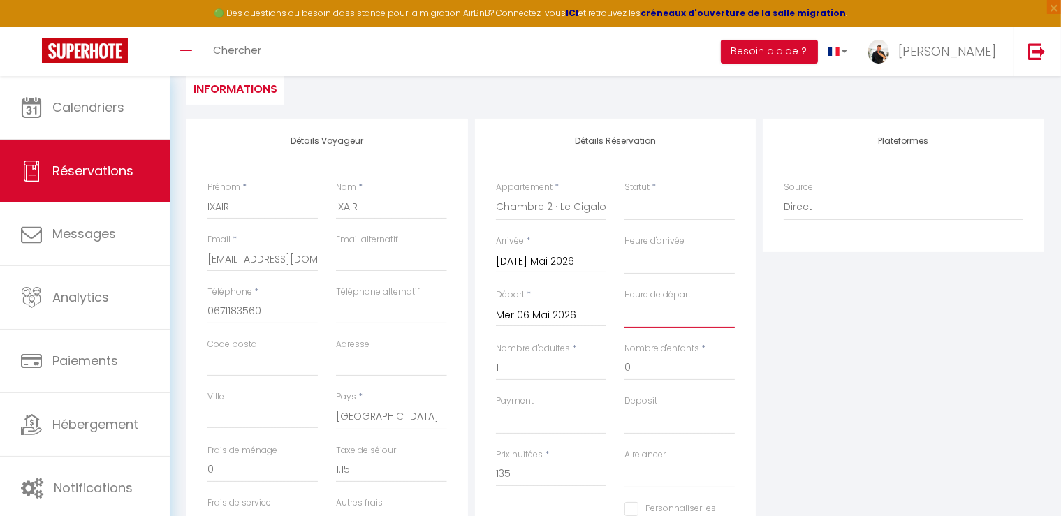
click at [652, 314] on select "00:00 00:30 01:00 01:30 02:00 02:30 03:00 03:30 04:00 04:30 05:00 05:30 06:00 0…" at bounding box center [679, 315] width 110 height 27
click at [538, 319] on input "Mer 06 Mai 2026" at bounding box center [551, 316] width 110 height 18
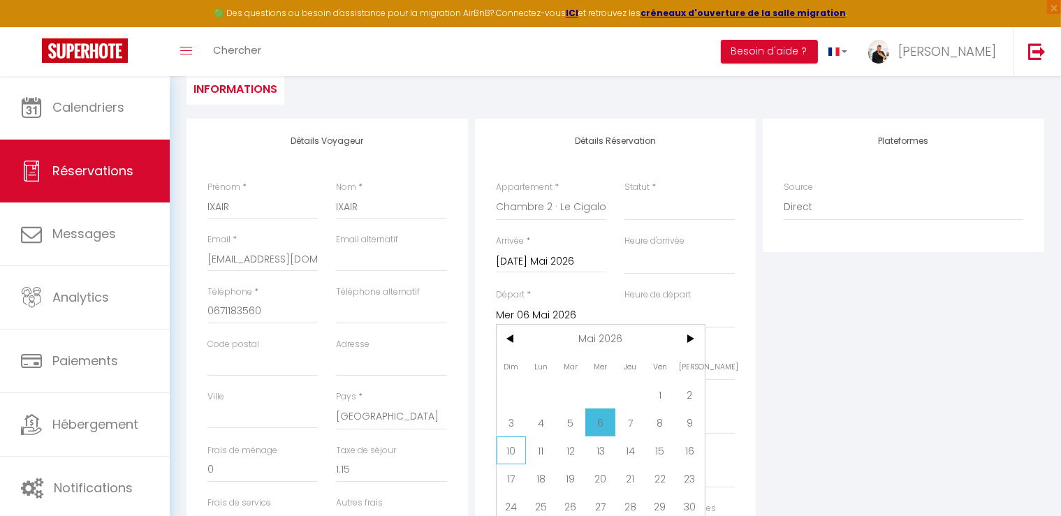
click at [523, 452] on span "10" at bounding box center [512, 451] width 30 height 28
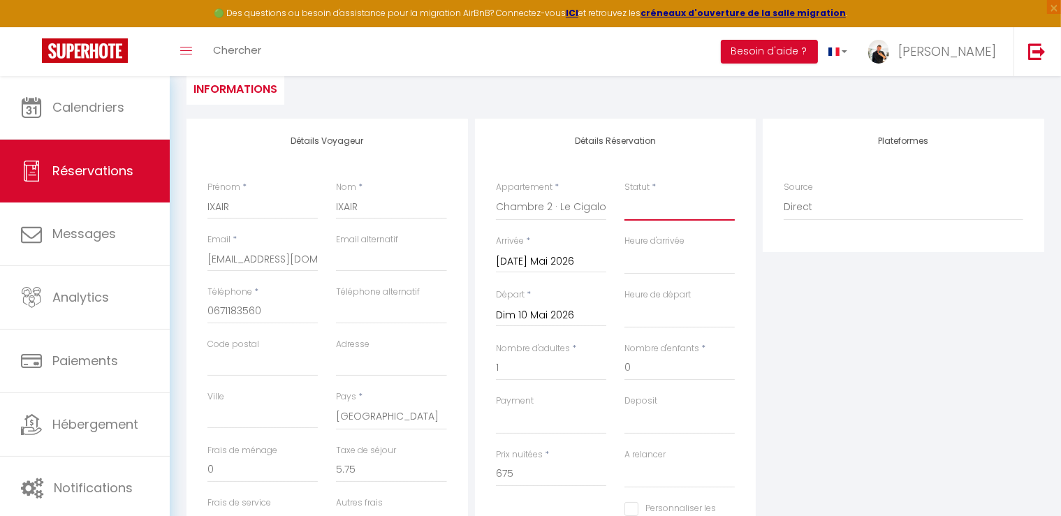
click at [674, 218] on select "Confirmé Non Confirmé [PERSON_NAME] par le voyageur No Show Request" at bounding box center [679, 207] width 110 height 27
click at [624, 194] on select "Confirmé Non Confirmé [PERSON_NAME] par le voyageur No Show Request" at bounding box center [679, 207] width 110 height 27
drag, startPoint x: 667, startPoint y: 203, endPoint x: 661, endPoint y: 217, distance: 16.0
click at [667, 203] on select "Confirmé Non Confirmé [PERSON_NAME] par le voyageur No Show Request" at bounding box center [679, 207] width 110 height 27
click at [624, 194] on select "Confirmé Non Confirmé [PERSON_NAME] par le voyageur No Show Request" at bounding box center [679, 207] width 110 height 27
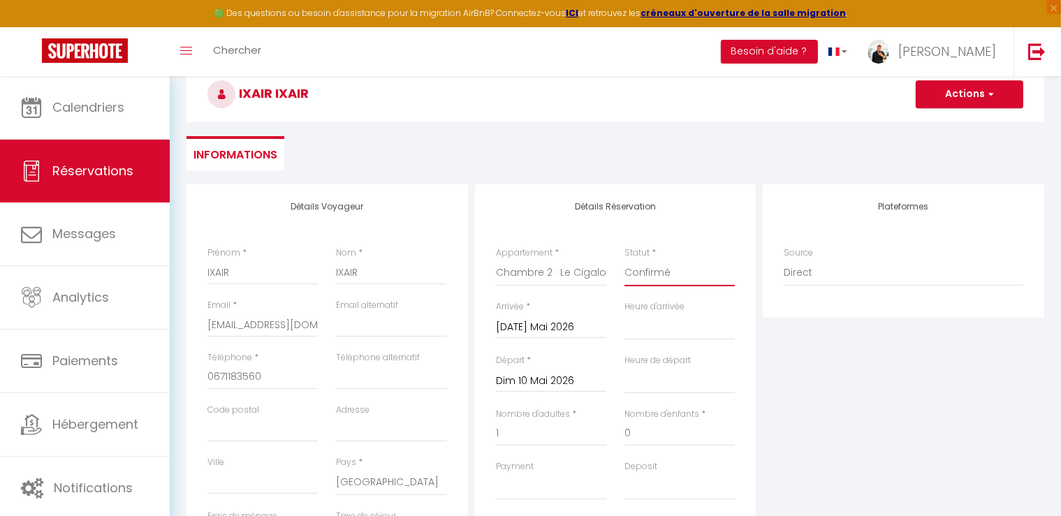
scroll to position [0, 0]
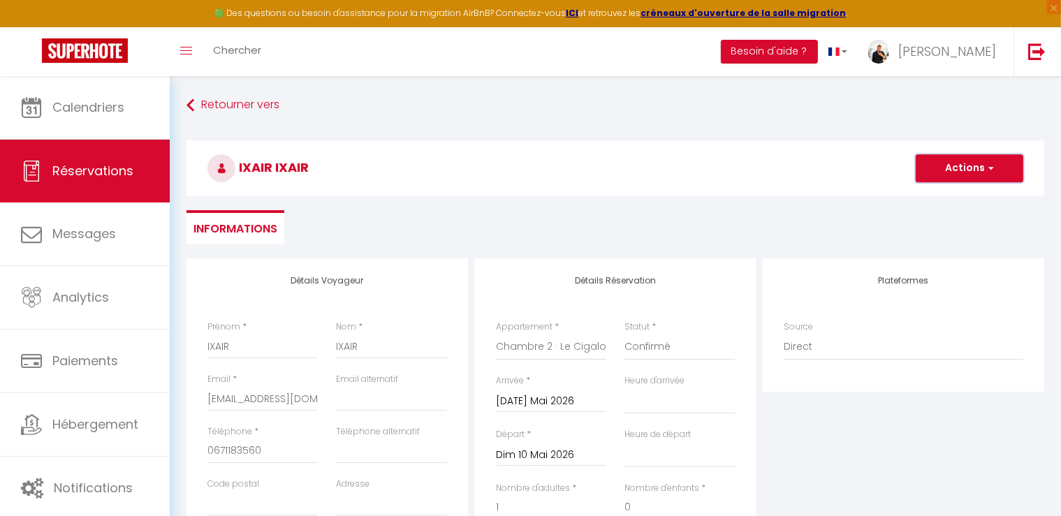
click at [947, 178] on button "Actions" at bounding box center [970, 168] width 108 height 28
click at [927, 198] on link "Enregistrer" at bounding box center [955, 199] width 110 height 18
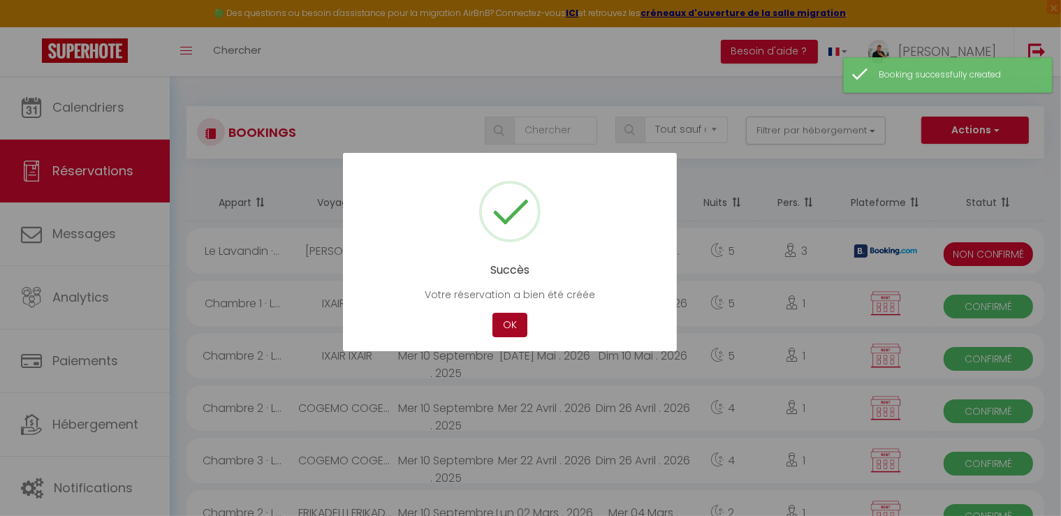
click at [520, 335] on button "OK" at bounding box center [509, 325] width 35 height 24
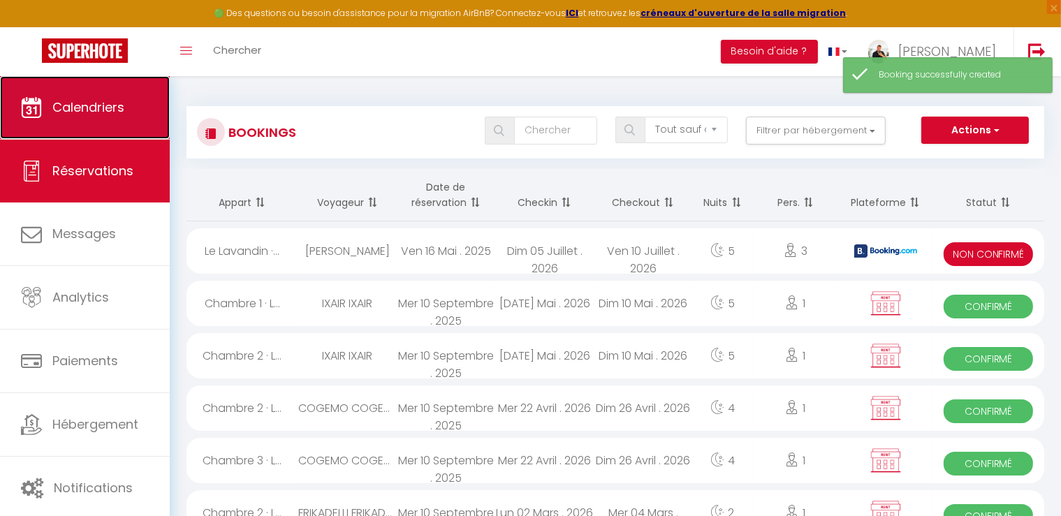
click at [99, 93] on link "Calendriers" at bounding box center [85, 107] width 170 height 63
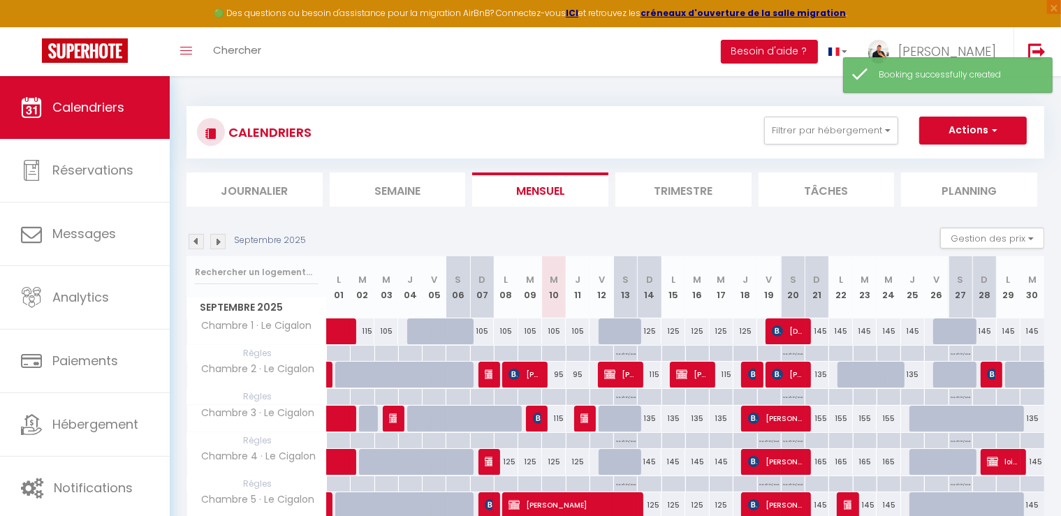
click at [217, 236] on img at bounding box center [217, 241] width 15 height 15
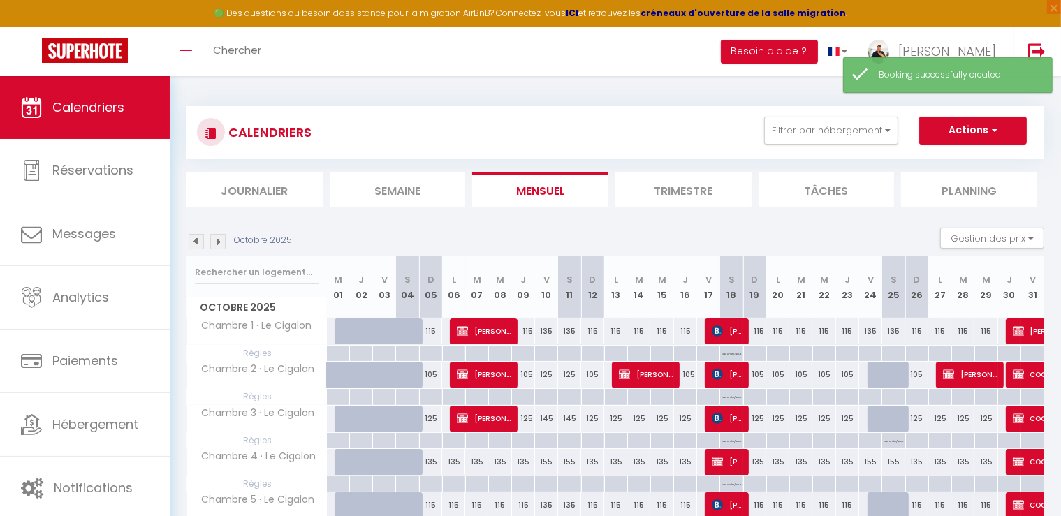
click at [221, 246] on img at bounding box center [217, 241] width 15 height 15
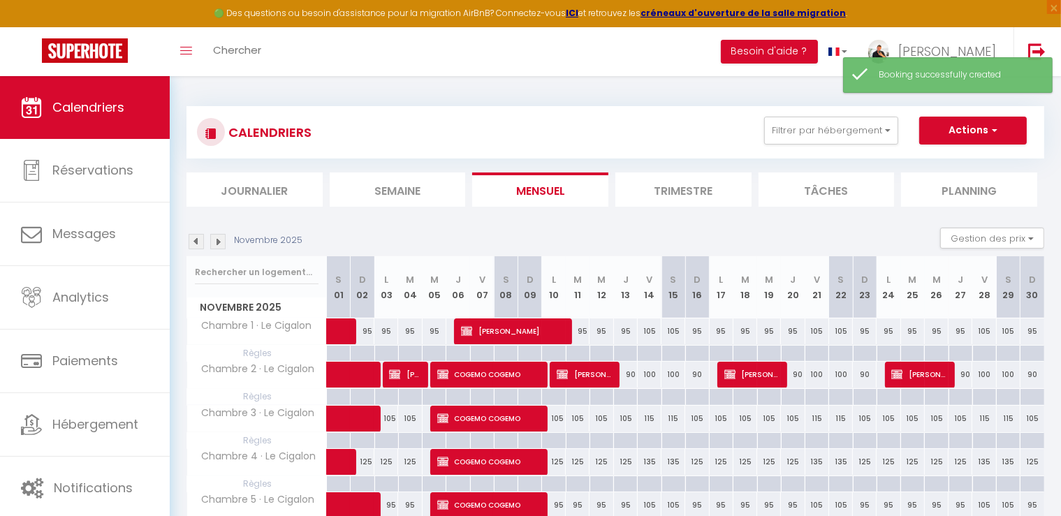
click at [221, 246] on img at bounding box center [217, 241] width 15 height 15
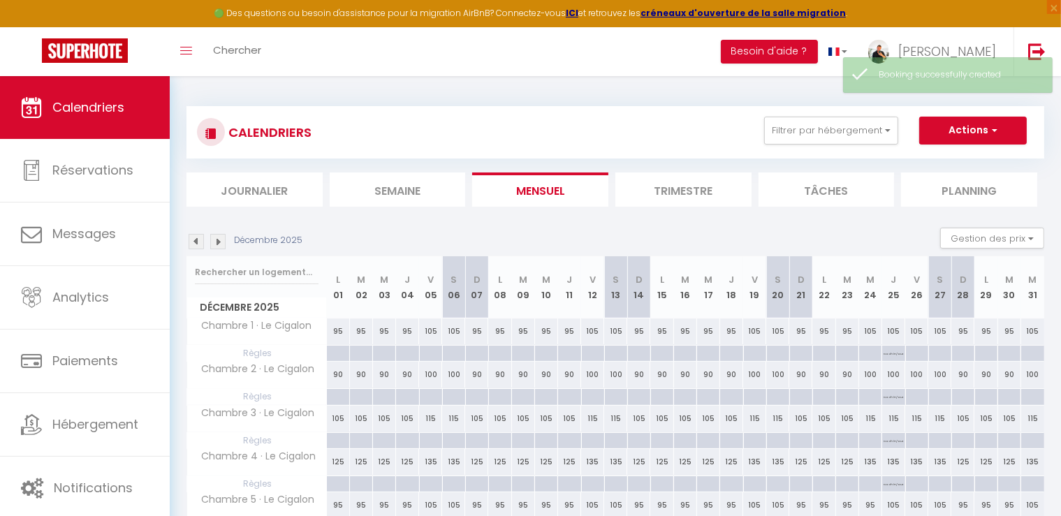
click at [221, 246] on img at bounding box center [217, 241] width 15 height 15
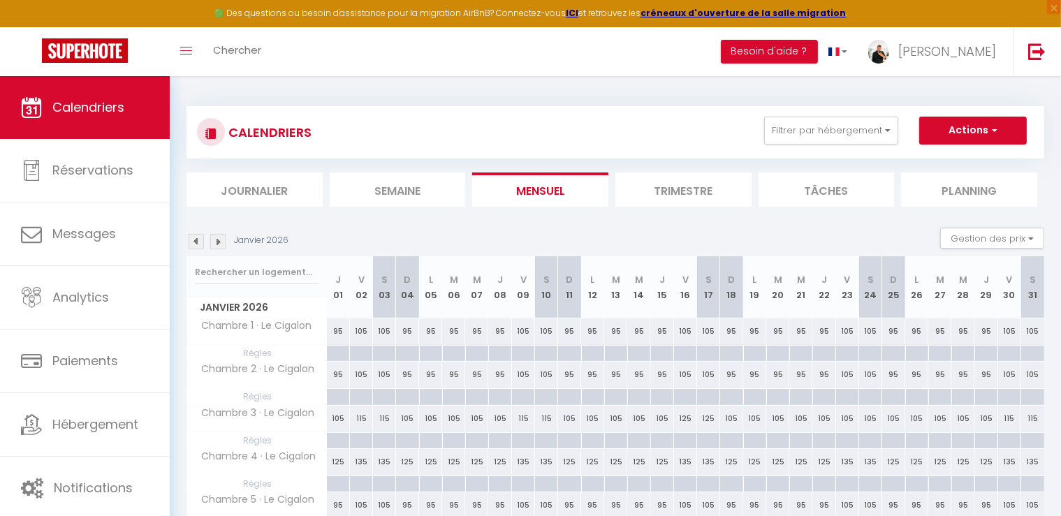
click at [221, 246] on img at bounding box center [217, 241] width 15 height 15
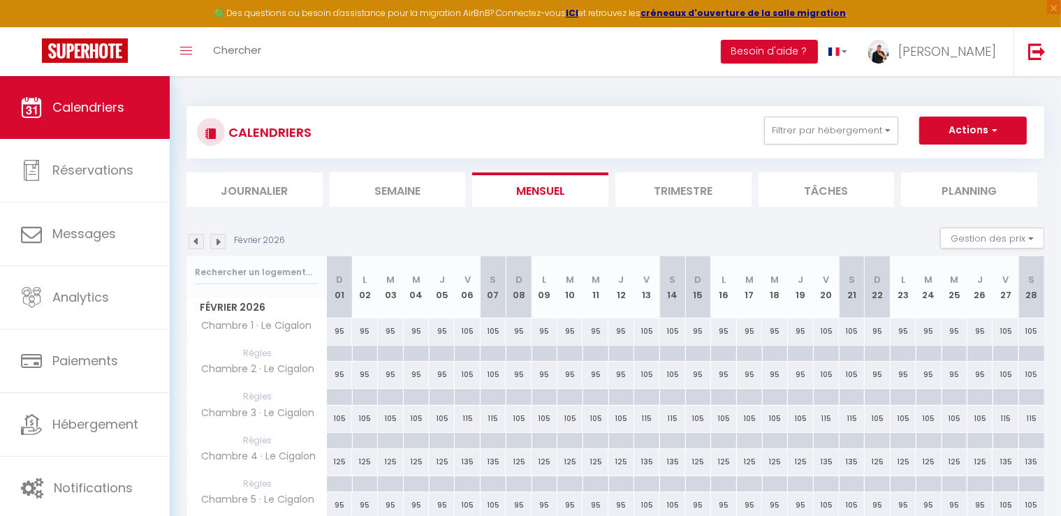
click at [221, 246] on img at bounding box center [217, 241] width 15 height 15
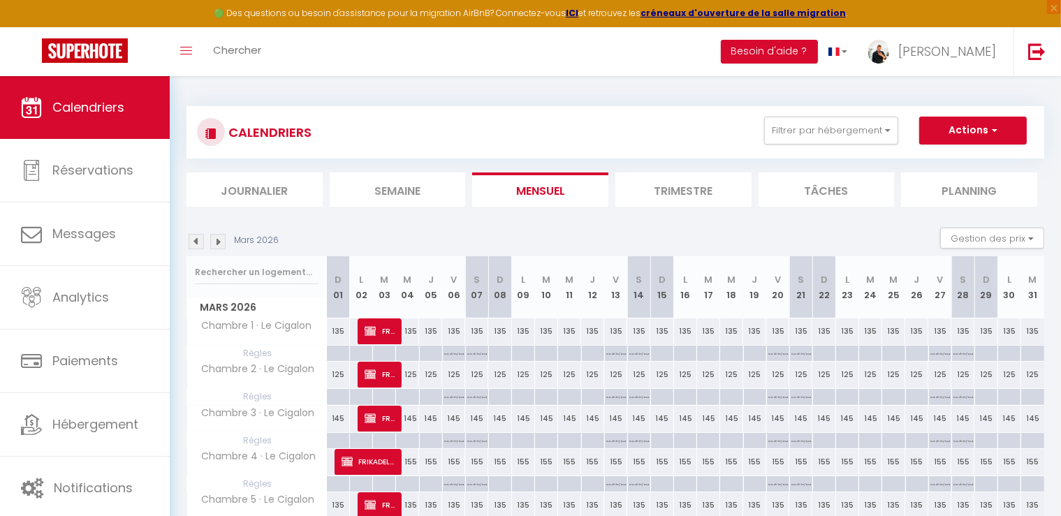
click at [221, 246] on img at bounding box center [217, 241] width 15 height 15
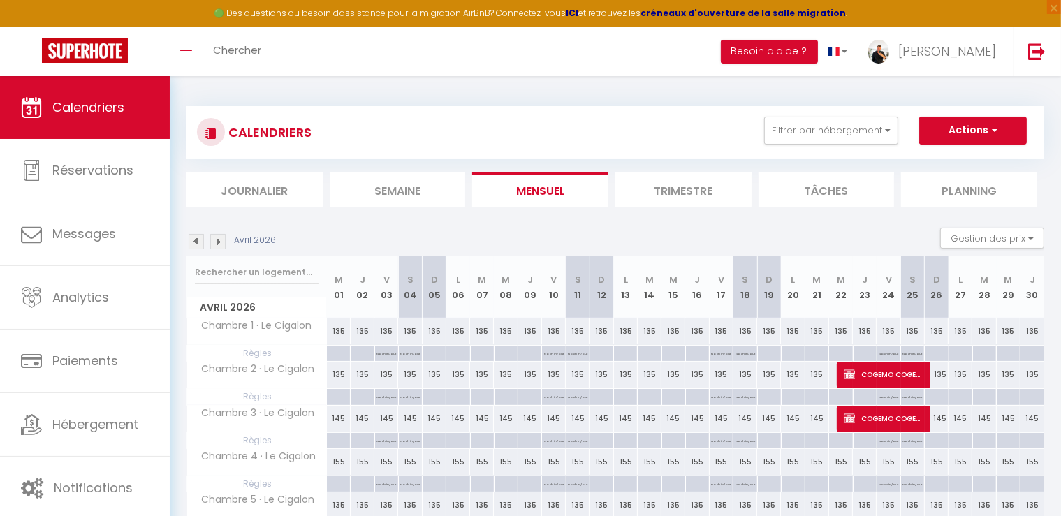
click at [221, 246] on img at bounding box center [217, 241] width 15 height 15
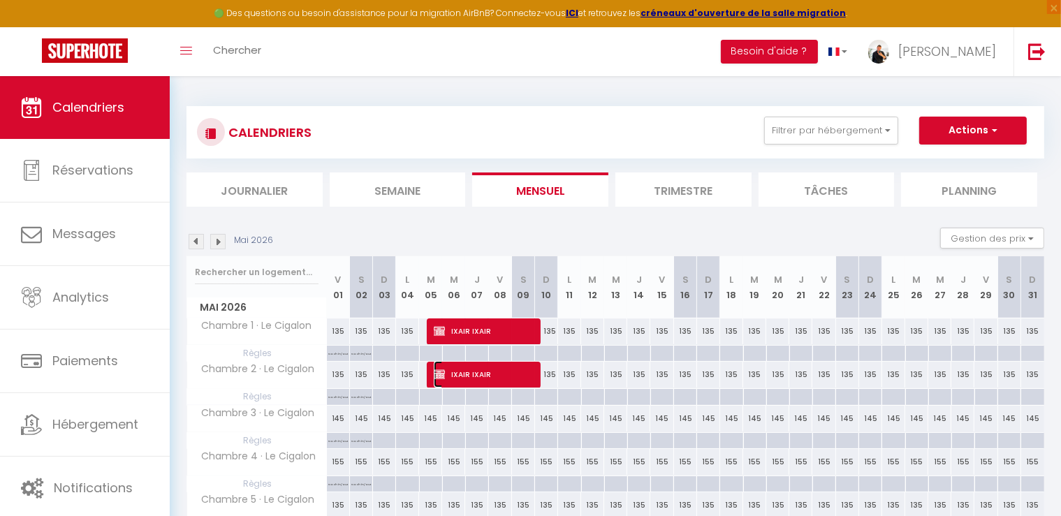
click at [505, 379] on span "IXAIR IXAIR" at bounding box center [484, 374] width 100 height 27
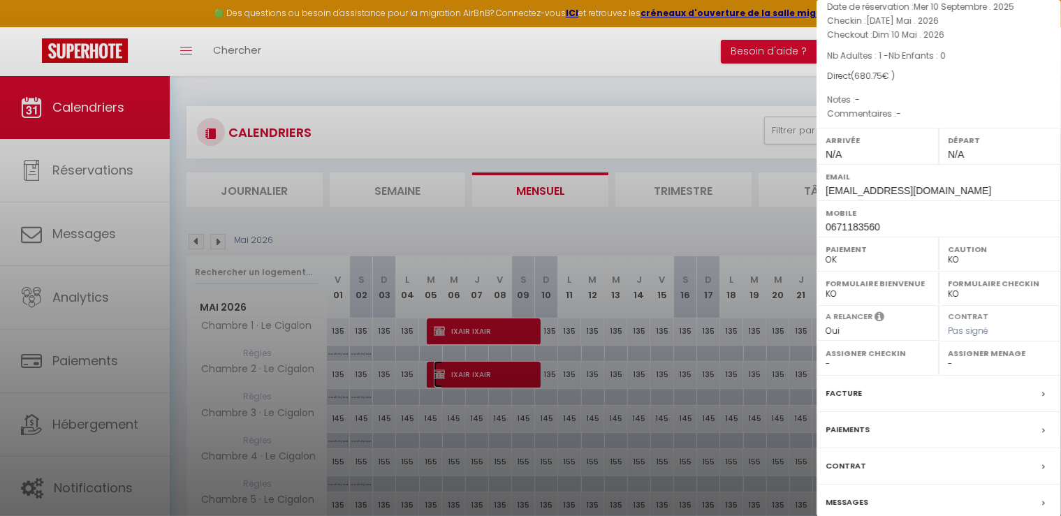
scroll to position [132, 0]
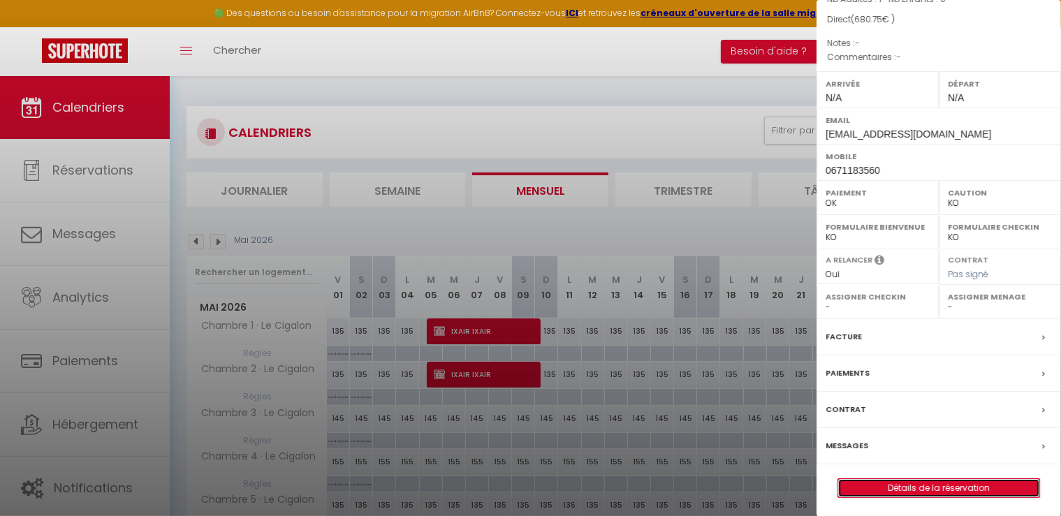
click at [967, 488] on link "Détails de la réservation" at bounding box center [938, 488] width 201 height 18
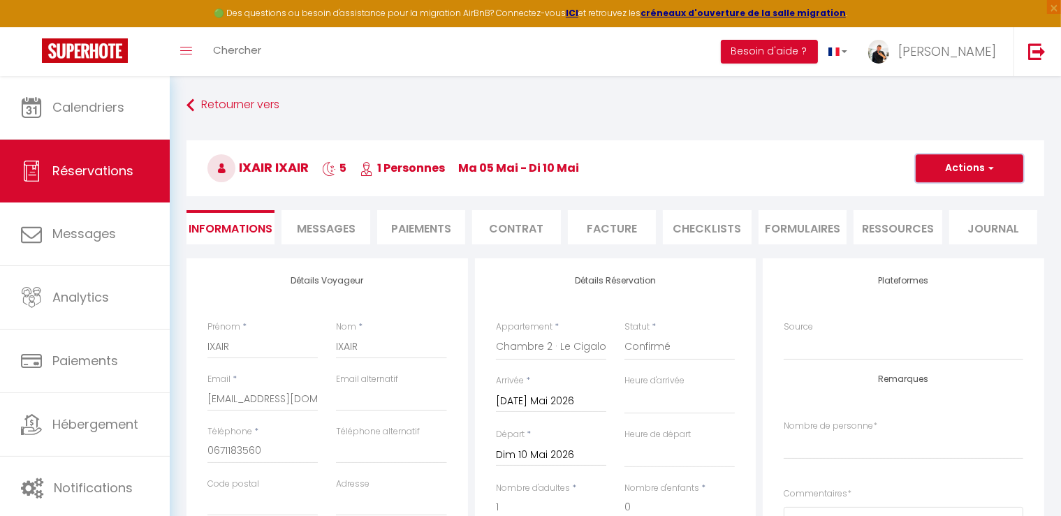
click at [944, 161] on button "Actions" at bounding box center [970, 168] width 108 height 28
click at [948, 210] on link "Dupliquer" at bounding box center [955, 217] width 110 height 18
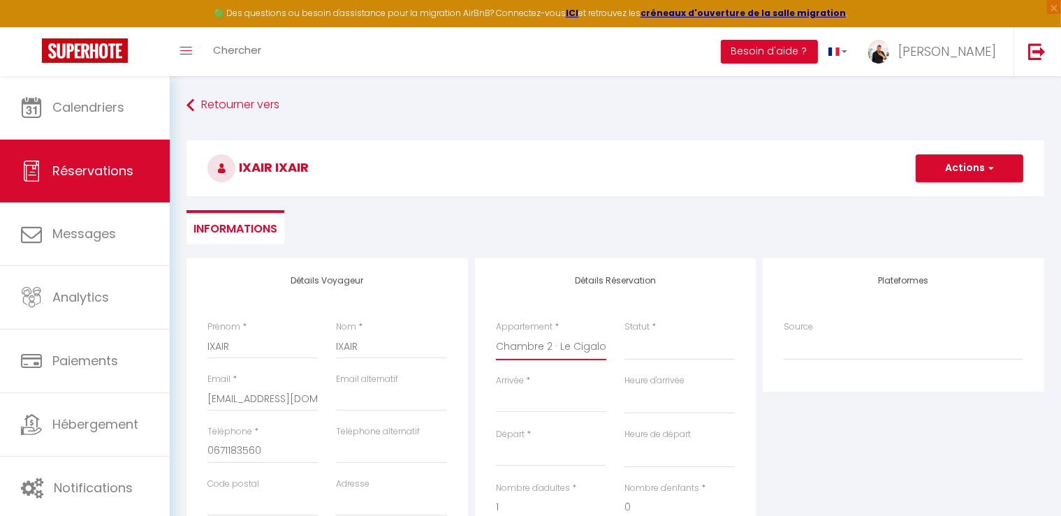
click at [518, 346] on select "Chambre 1 · Le Cigalon Chambre 2 · Le Cigalon Chambre 3 · Le Cigalon Chambre 4 …" at bounding box center [551, 347] width 110 height 27
click at [960, 172] on button "Actions" at bounding box center [970, 168] width 108 height 28
click at [571, 351] on select "Chambre 1 · Le Cigalon Chambre 2 · Le Cigalon Chambre 3 · Le Cigalon Chambre 4 …" at bounding box center [551, 347] width 110 height 27
click at [496, 334] on select "Chambre 1 · Le Cigalon Chambre 2 · Le Cigalon Chambre 3 · Le Cigalon Chambre 4 …" at bounding box center [551, 347] width 110 height 27
click at [673, 349] on select "Confirmé Non Confirmé [PERSON_NAME] par le voyageur No Show Request" at bounding box center [679, 347] width 110 height 27
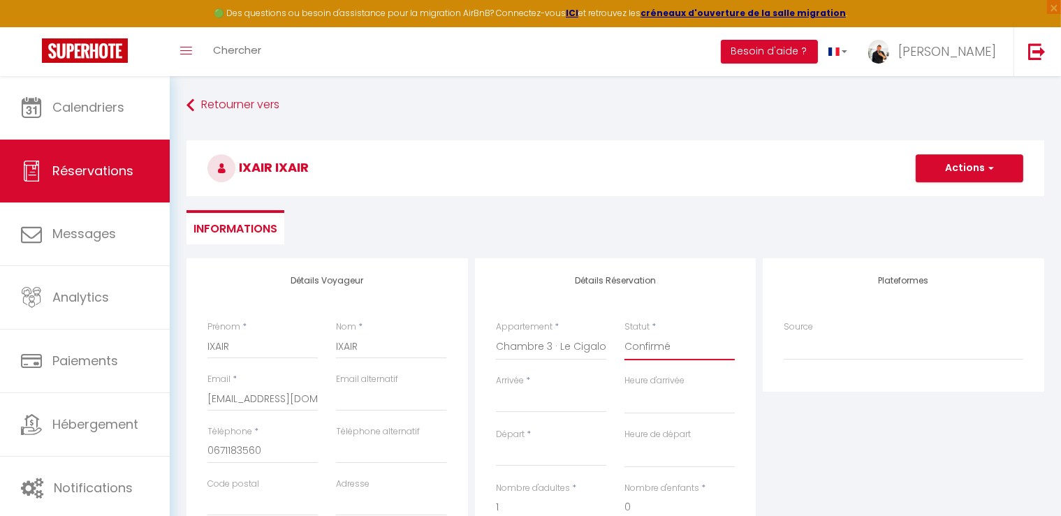
click at [624, 334] on select "Confirmé Non Confirmé [PERSON_NAME] par le voyageur No Show Request" at bounding box center [679, 347] width 110 height 27
click at [534, 406] on input "Arrivée" at bounding box center [551, 402] width 110 height 18
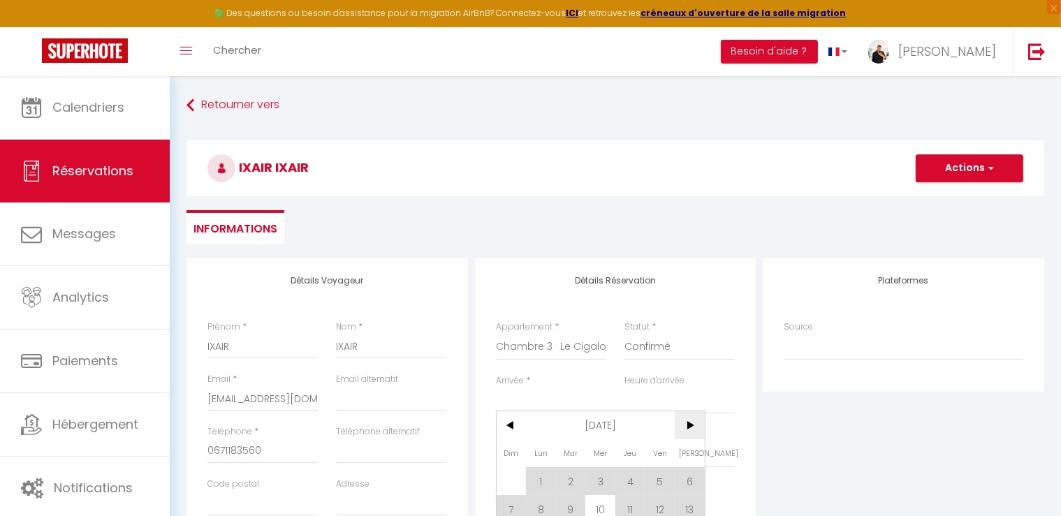
click at [684, 430] on span ">" at bounding box center [690, 425] width 30 height 28
click at [684, 427] on span ">" at bounding box center [690, 425] width 30 height 28
click at [684, 431] on span ">" at bounding box center [690, 425] width 30 height 28
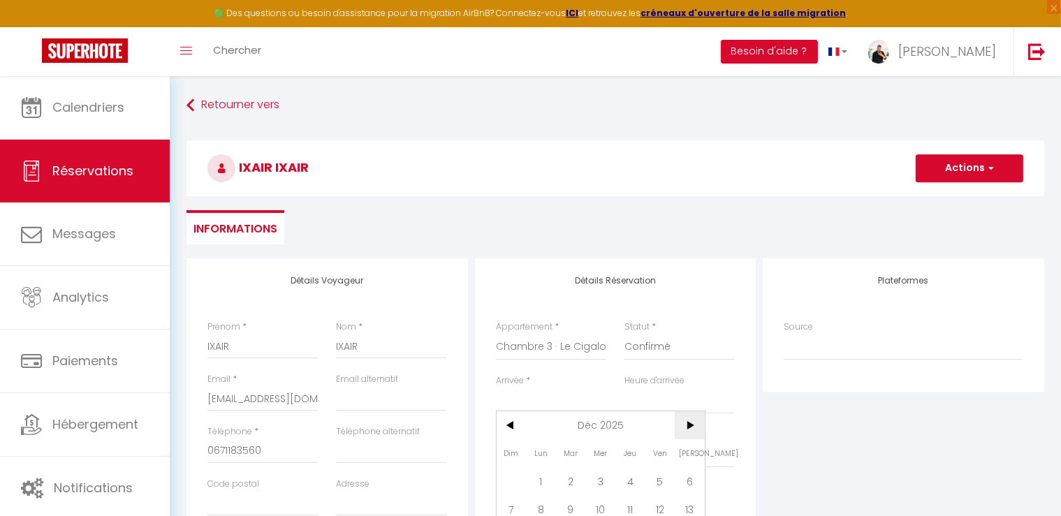
click at [684, 430] on span ">" at bounding box center [690, 425] width 30 height 28
click at [687, 427] on span ">" at bounding box center [690, 425] width 30 height 28
click at [687, 424] on span ">" at bounding box center [690, 425] width 30 height 28
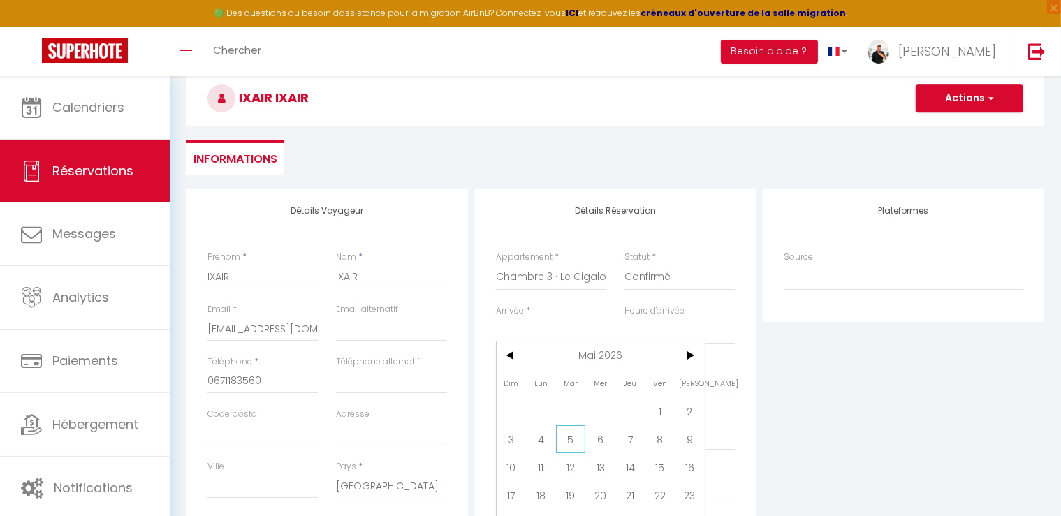
click at [569, 433] on span "5" at bounding box center [571, 439] width 30 height 28
click at [553, 379] on input "Mer 06 Mai 2026" at bounding box center [551, 385] width 110 height 18
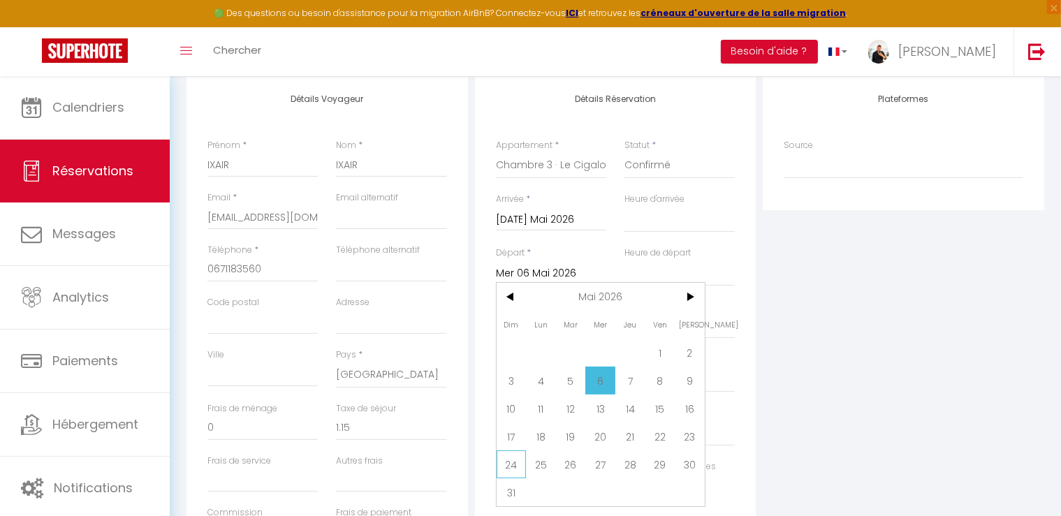
scroll to position [210, 0]
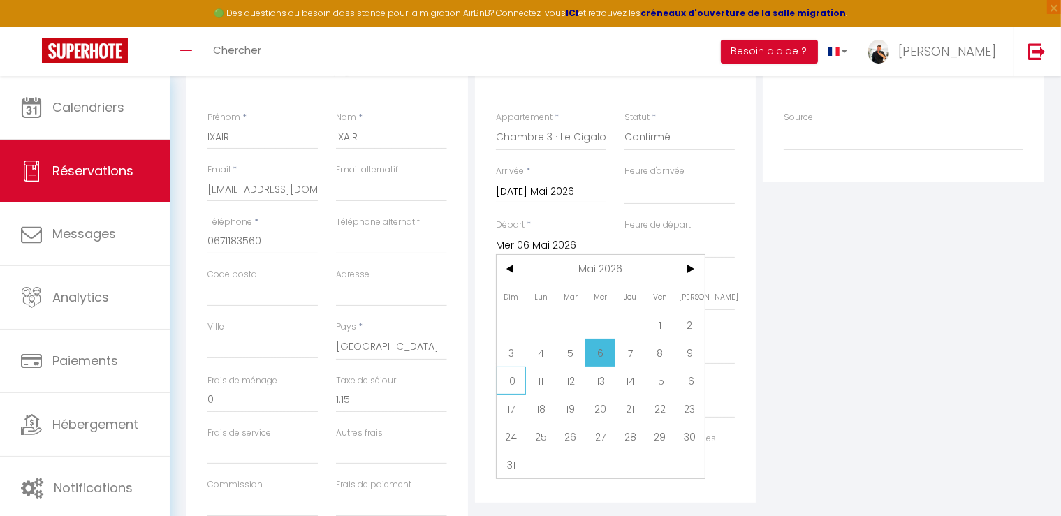
click at [503, 385] on span "10" at bounding box center [512, 381] width 30 height 28
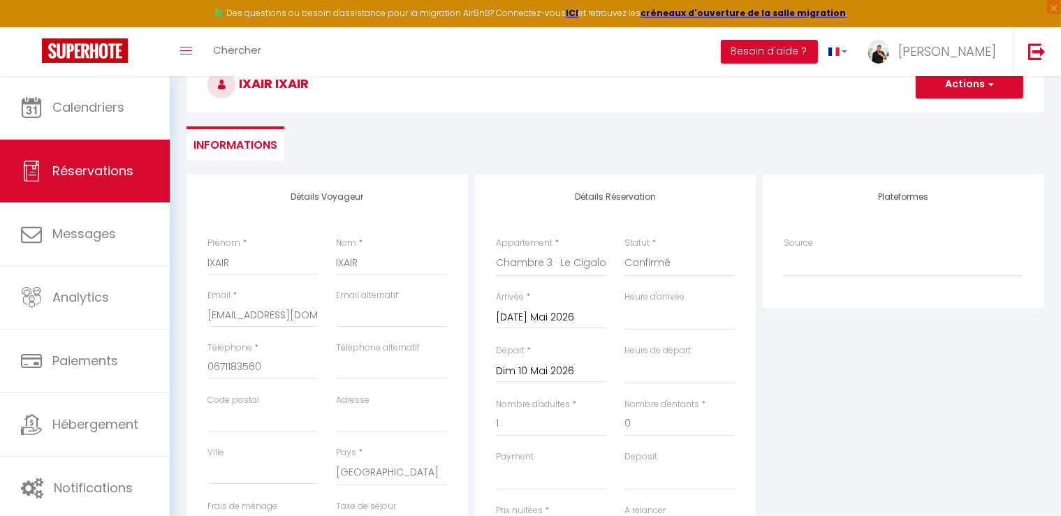
scroll to position [0, 0]
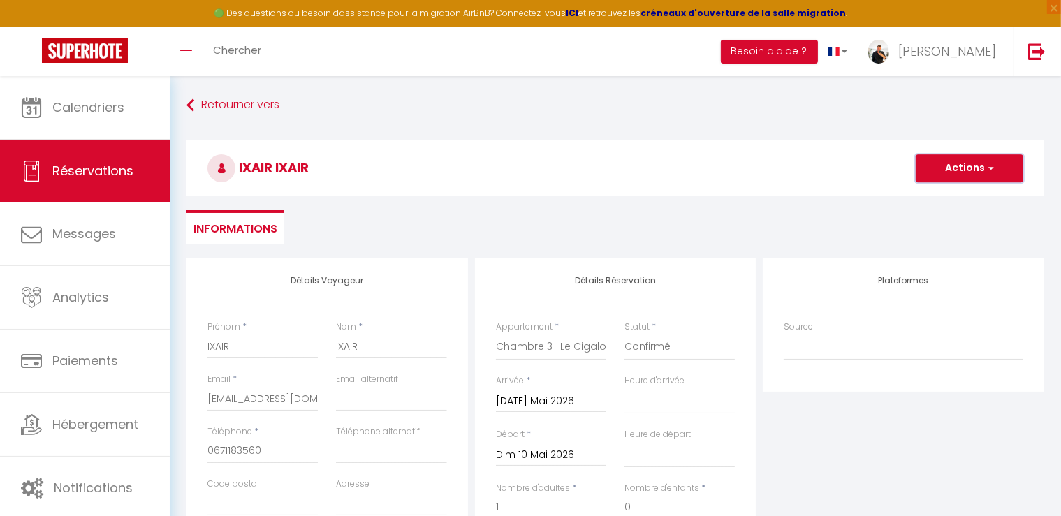
click at [958, 160] on button "Actions" at bounding box center [970, 168] width 108 height 28
click at [936, 198] on link "Enregistrer" at bounding box center [955, 199] width 110 height 18
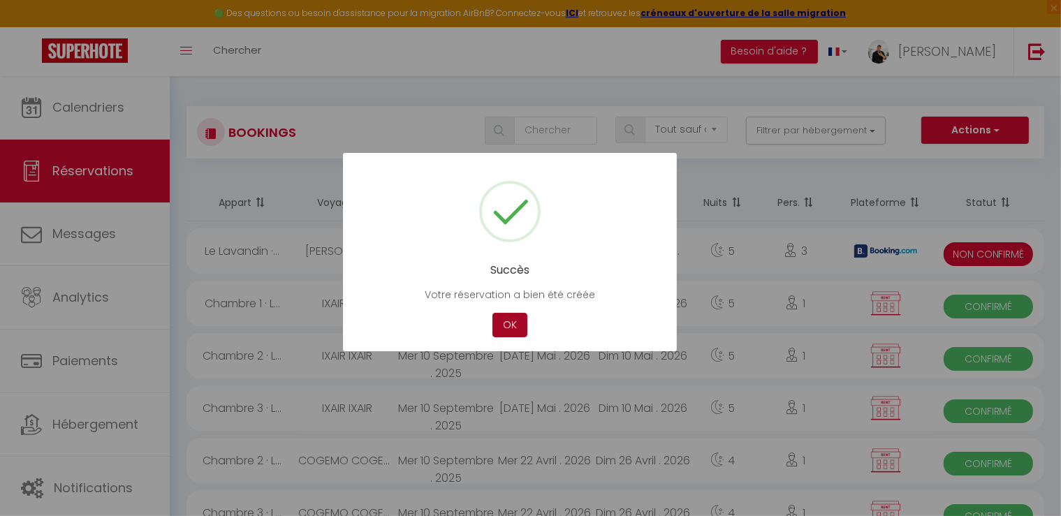
click at [509, 328] on button "OK" at bounding box center [509, 325] width 35 height 24
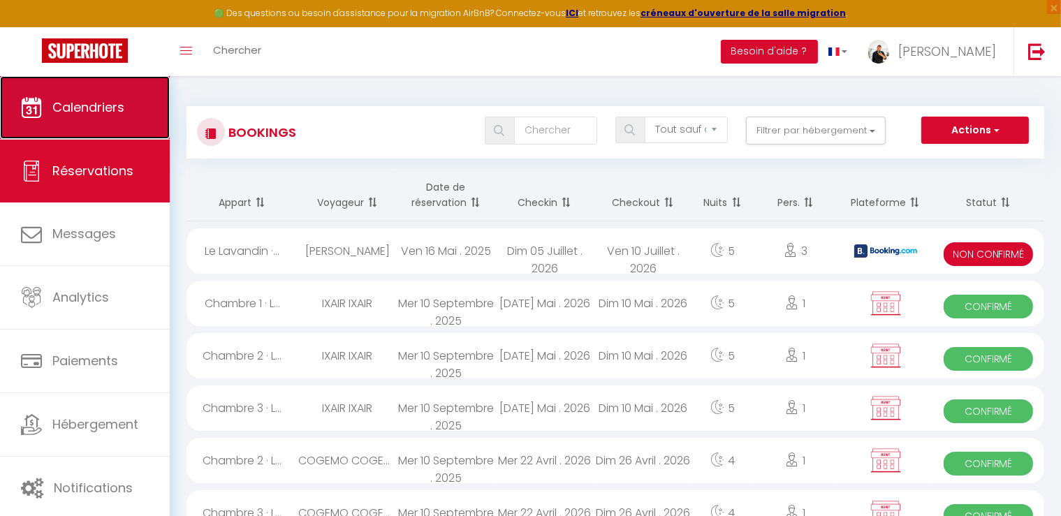
click at [92, 89] on link "Calendriers" at bounding box center [85, 107] width 170 height 63
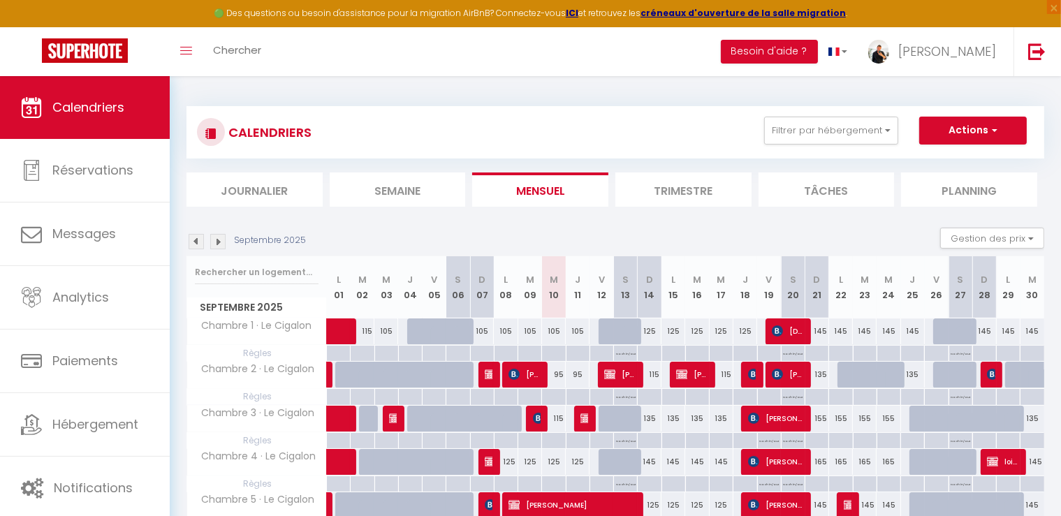
click at [226, 241] on div "Septembre 2025" at bounding box center [248, 241] width 124 height 15
click at [219, 242] on img at bounding box center [217, 241] width 15 height 15
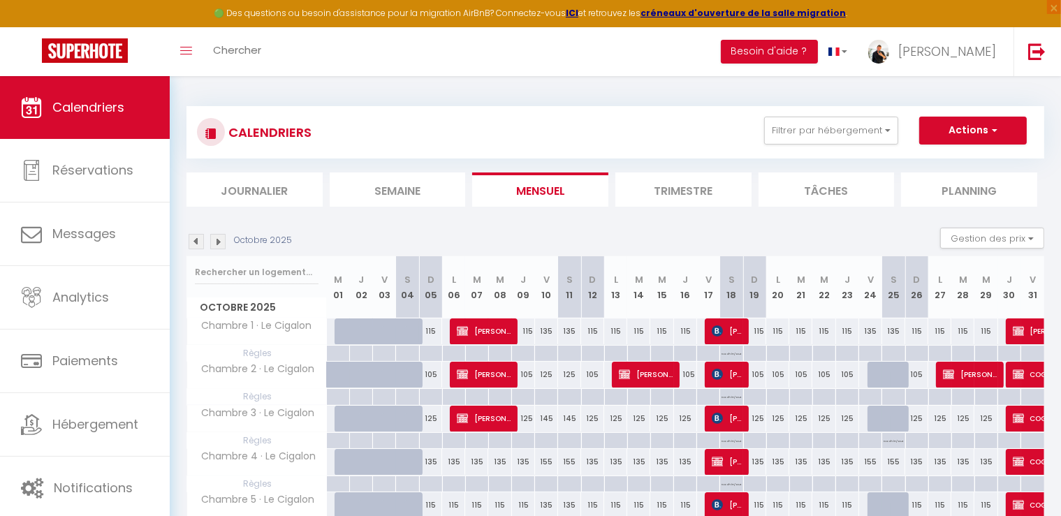
click at [219, 242] on img at bounding box center [217, 241] width 15 height 15
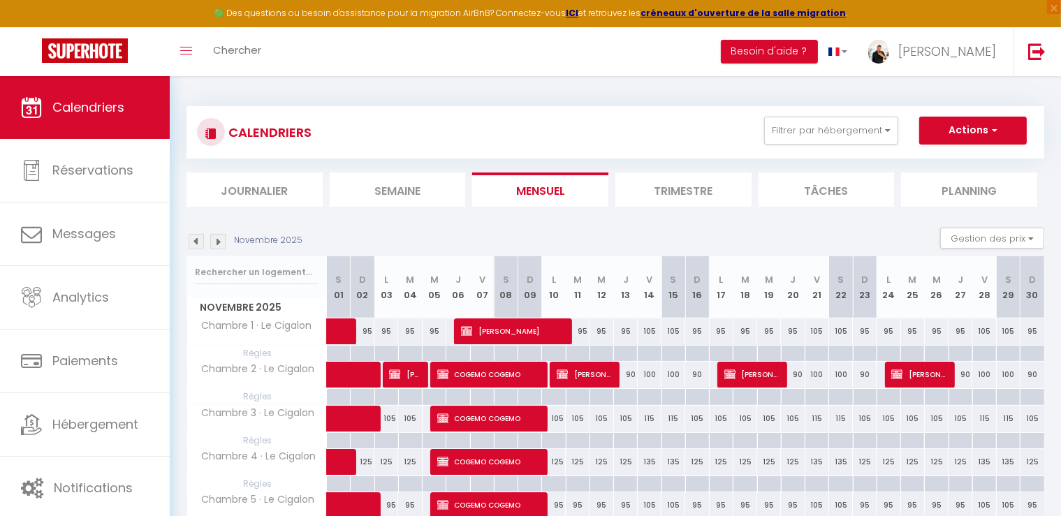
click at [219, 242] on img at bounding box center [217, 241] width 15 height 15
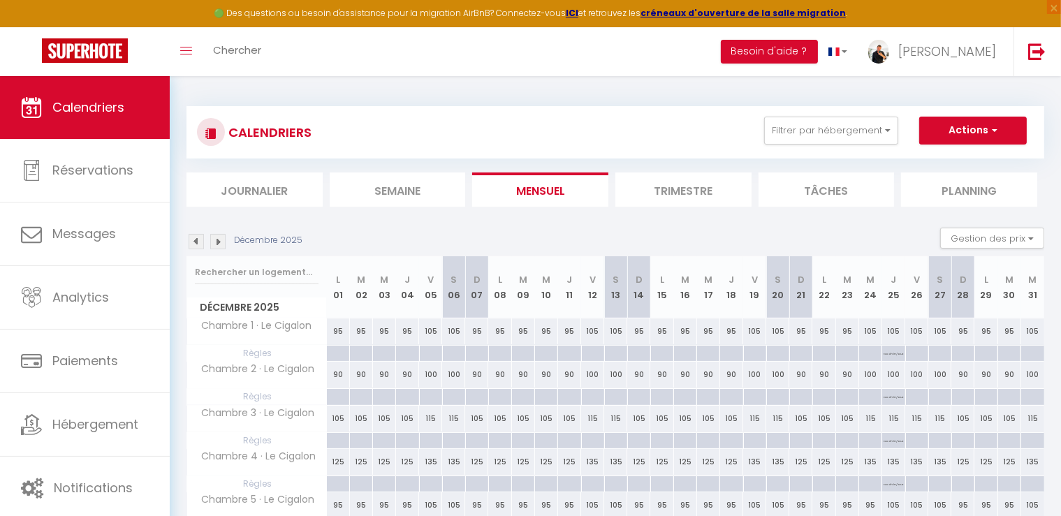
click at [219, 242] on img at bounding box center [217, 241] width 15 height 15
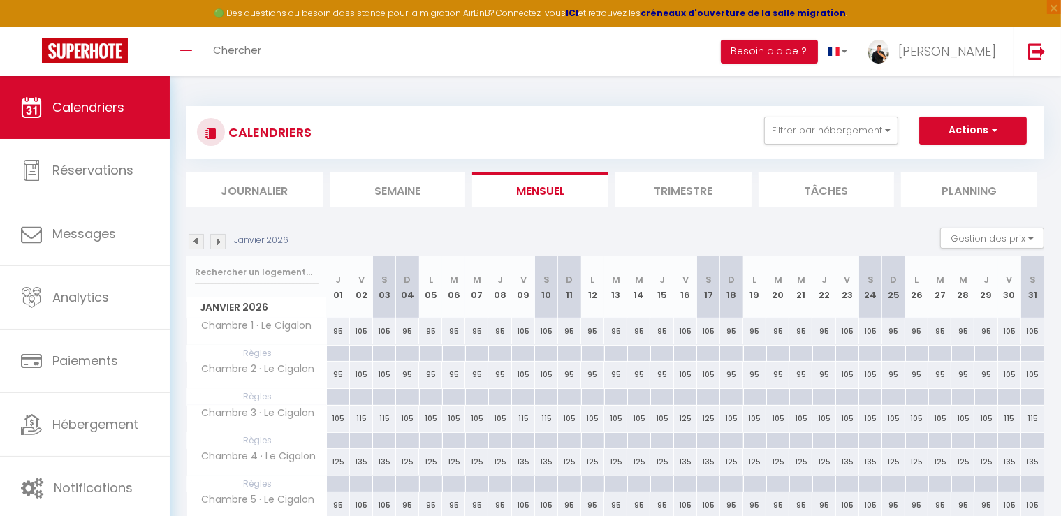
click at [219, 242] on img at bounding box center [217, 241] width 15 height 15
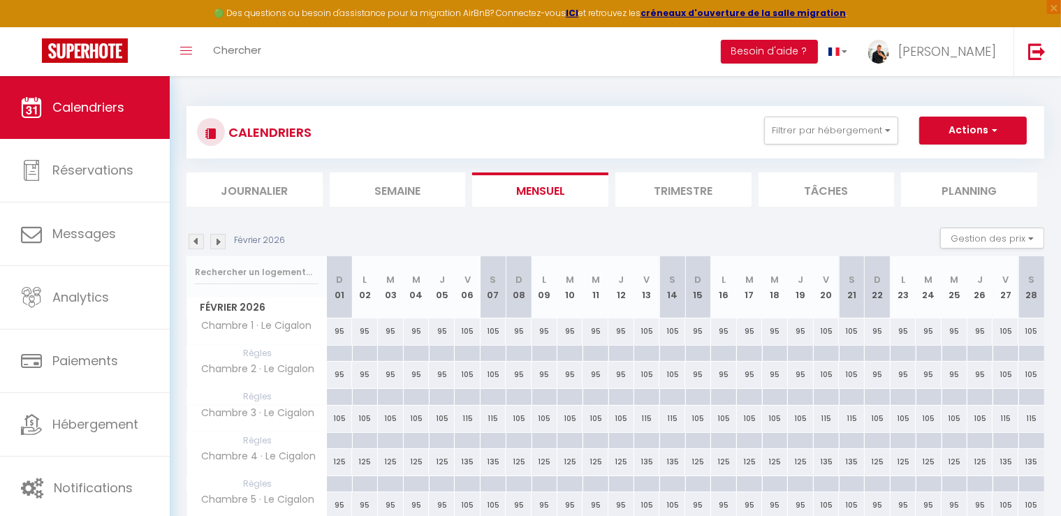
click at [219, 242] on img at bounding box center [217, 241] width 15 height 15
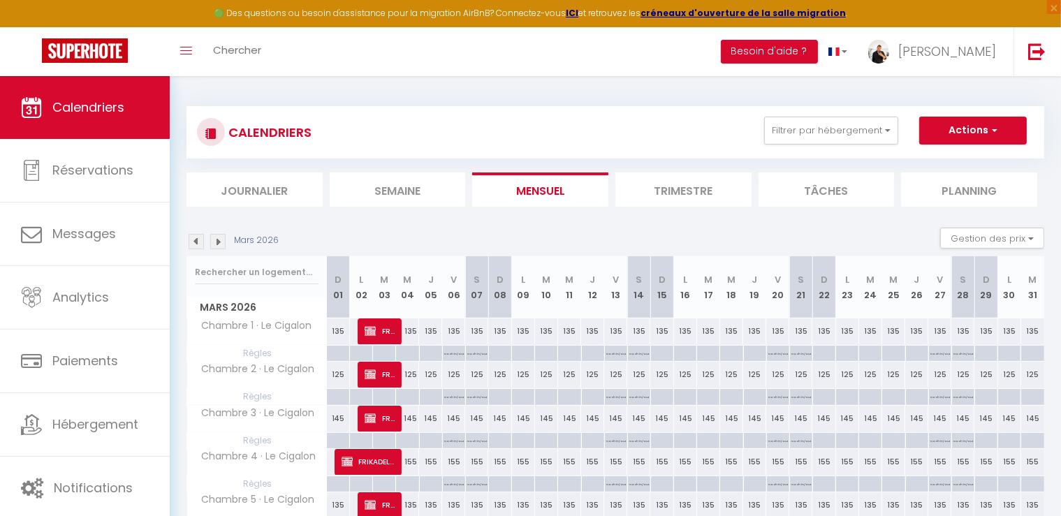
click at [219, 242] on img at bounding box center [217, 241] width 15 height 15
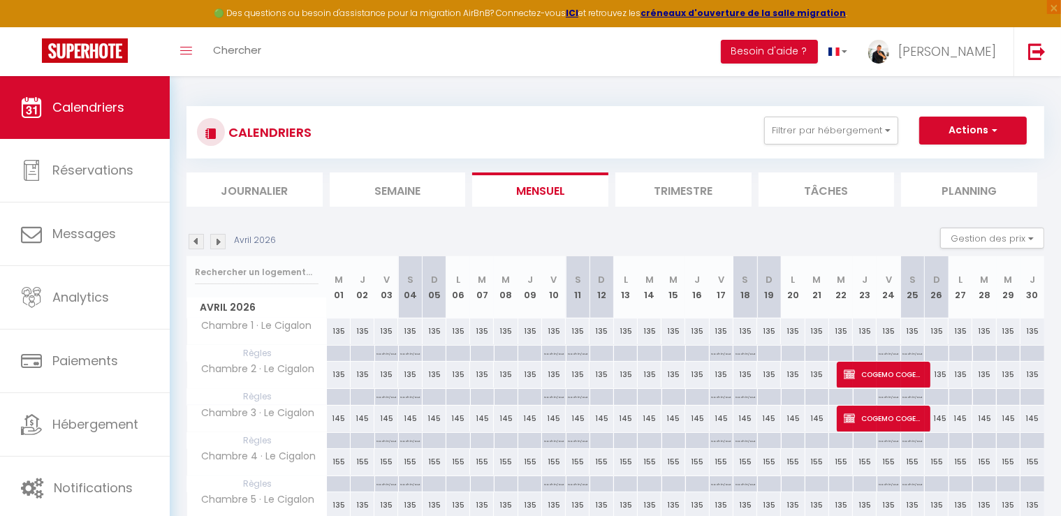
click at [219, 242] on img at bounding box center [217, 241] width 15 height 15
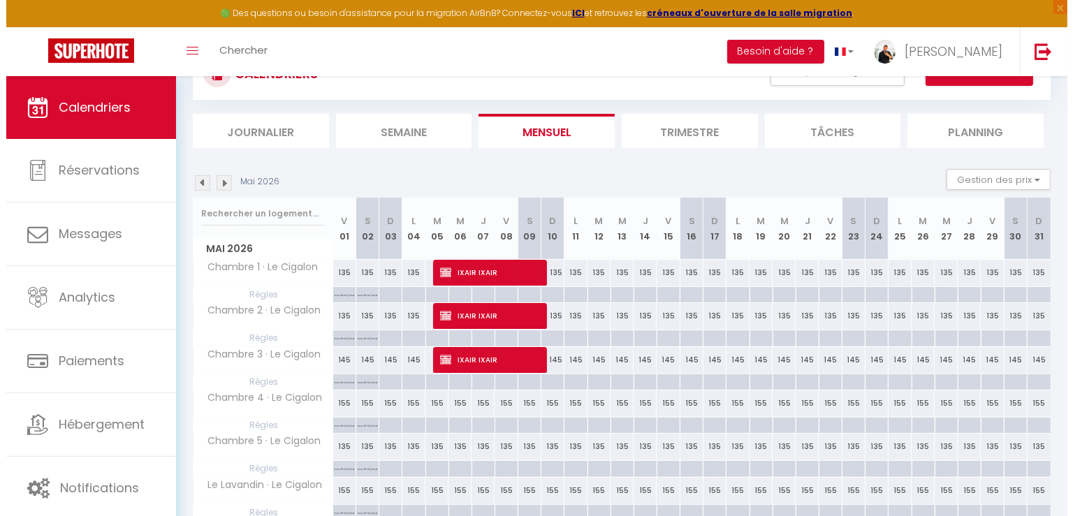
scroll to position [119, 0]
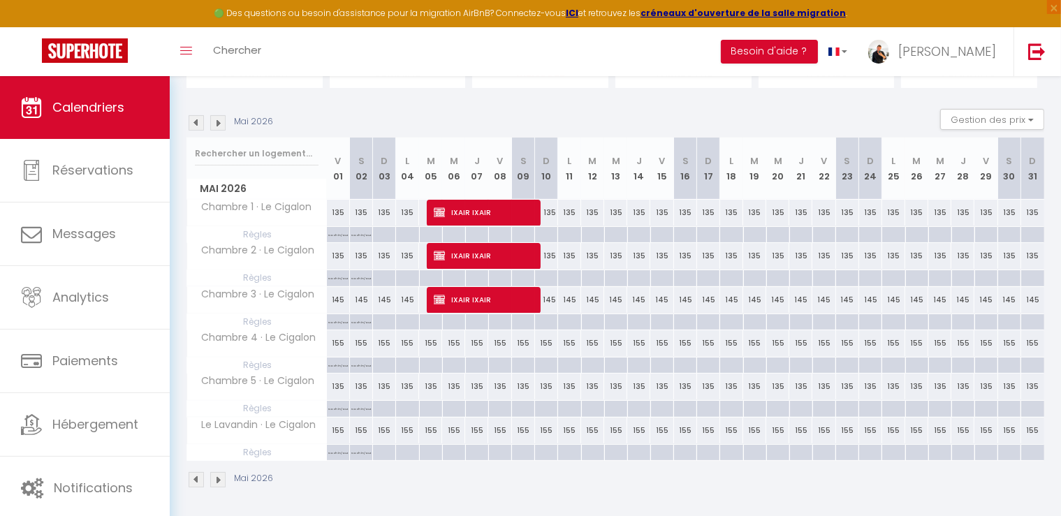
click at [425, 344] on div "155" at bounding box center [430, 343] width 23 height 26
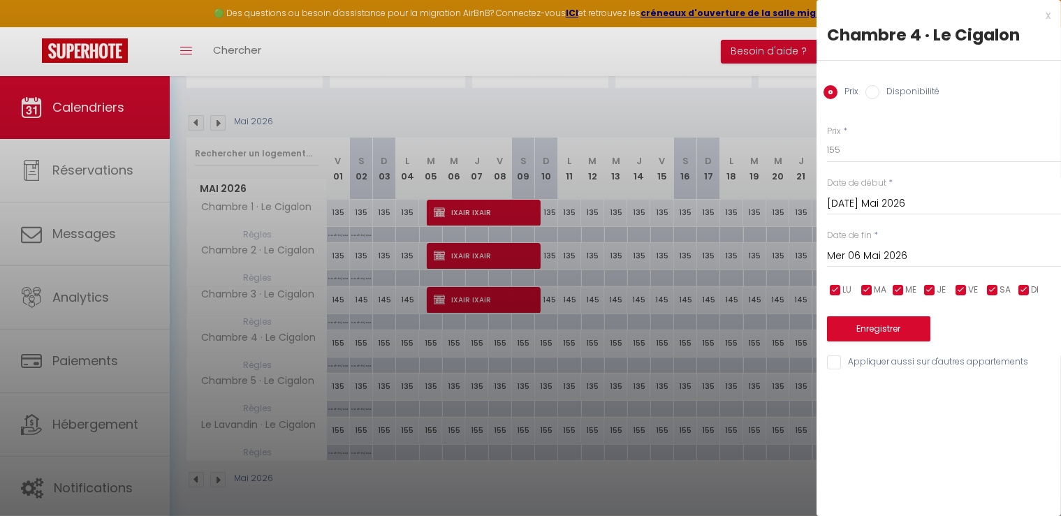
click at [890, 256] on input "Mer 06 Mai 2026" at bounding box center [944, 256] width 234 height 18
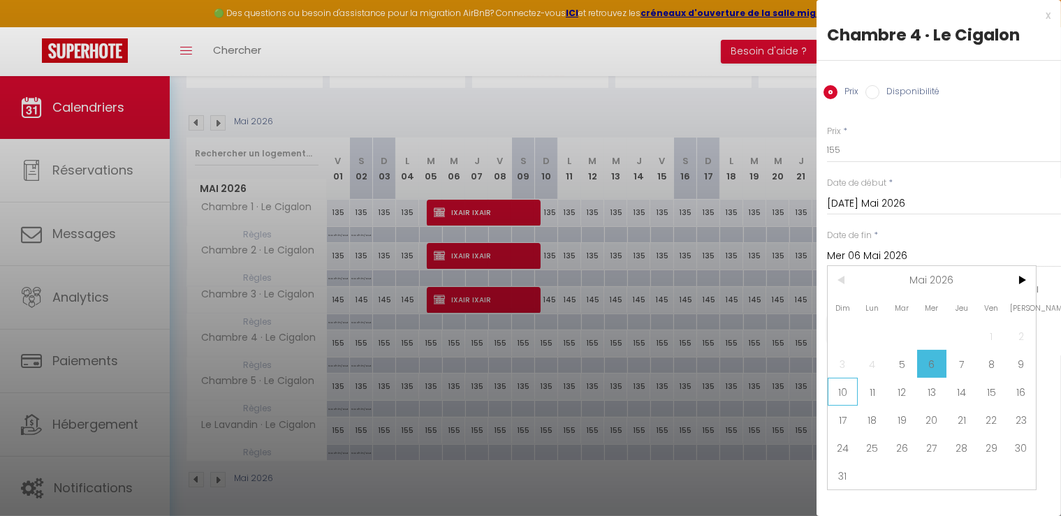
click at [846, 388] on span "10" at bounding box center [843, 392] width 30 height 28
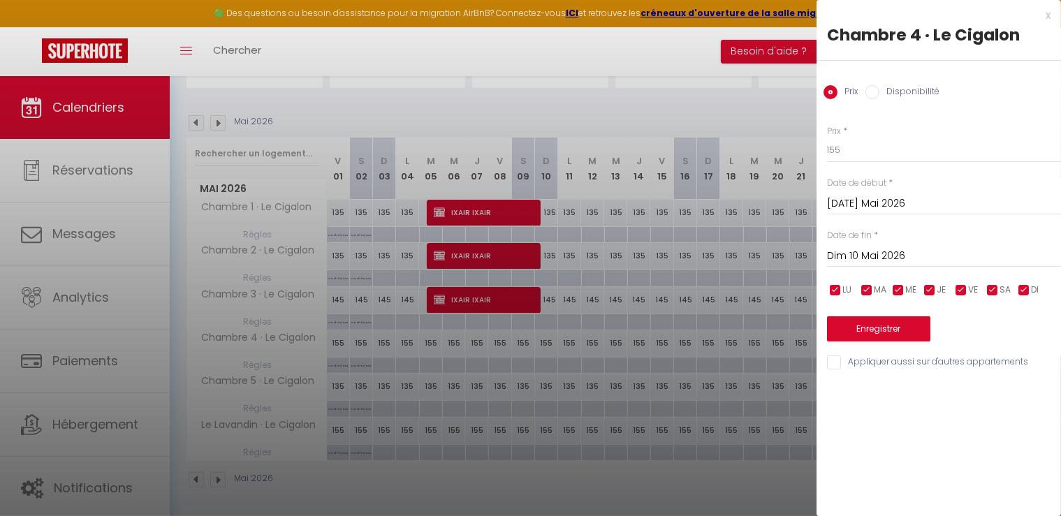
click at [867, 91] on input "Disponibilité" at bounding box center [872, 92] width 14 height 14
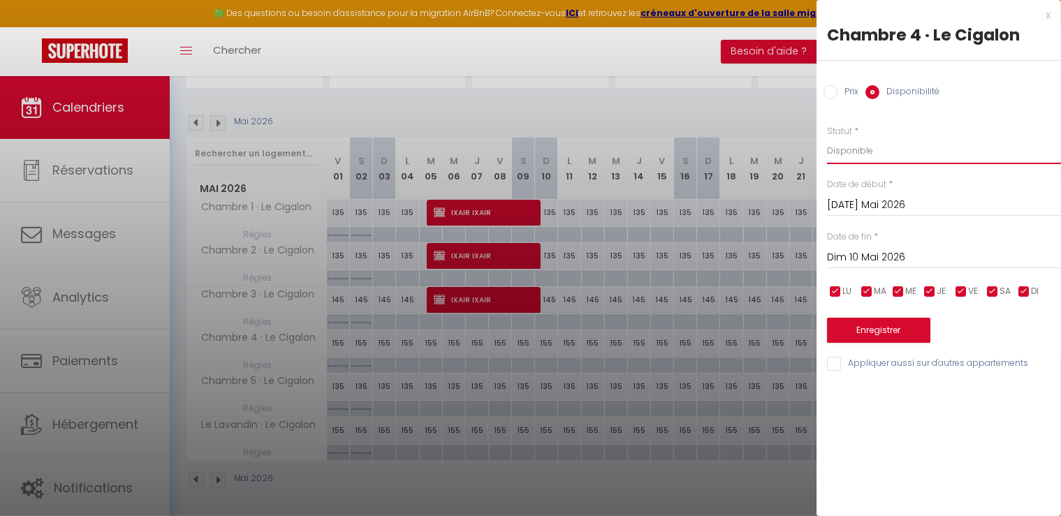
drag, startPoint x: 841, startPoint y: 152, endPoint x: 842, endPoint y: 161, distance: 9.2
click at [841, 152] on select "Disponible Indisponible" at bounding box center [944, 151] width 234 height 27
click at [827, 138] on select "Disponible Indisponible" at bounding box center [944, 151] width 234 height 27
click at [833, 361] on input "Appliquer aussi sur d'autres appartements" at bounding box center [944, 364] width 234 height 14
click at [854, 329] on button "Enregistrer" at bounding box center [878, 330] width 103 height 25
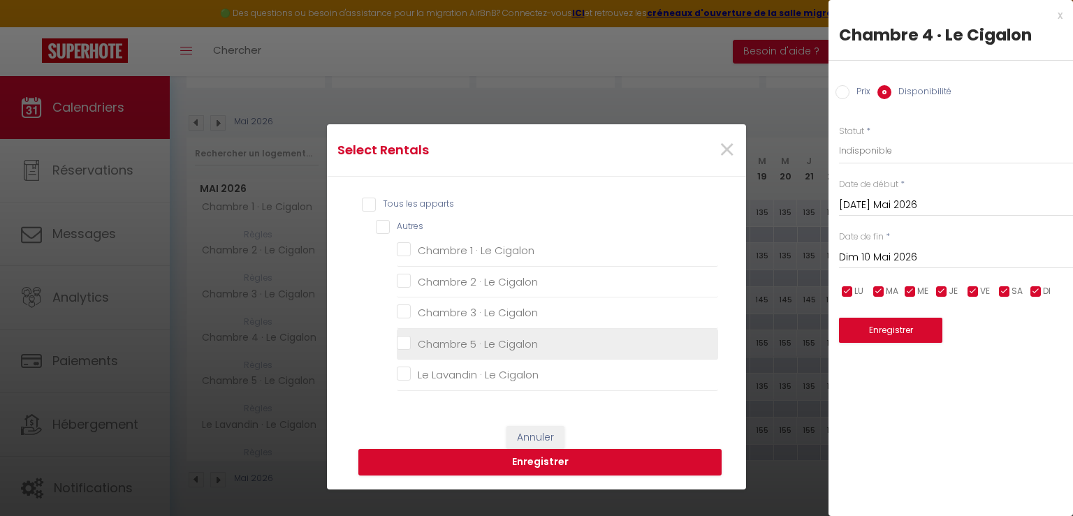
click at [397, 338] on Cigalon "Chambre 5 · Le Cigalon" at bounding box center [557, 344] width 321 height 14
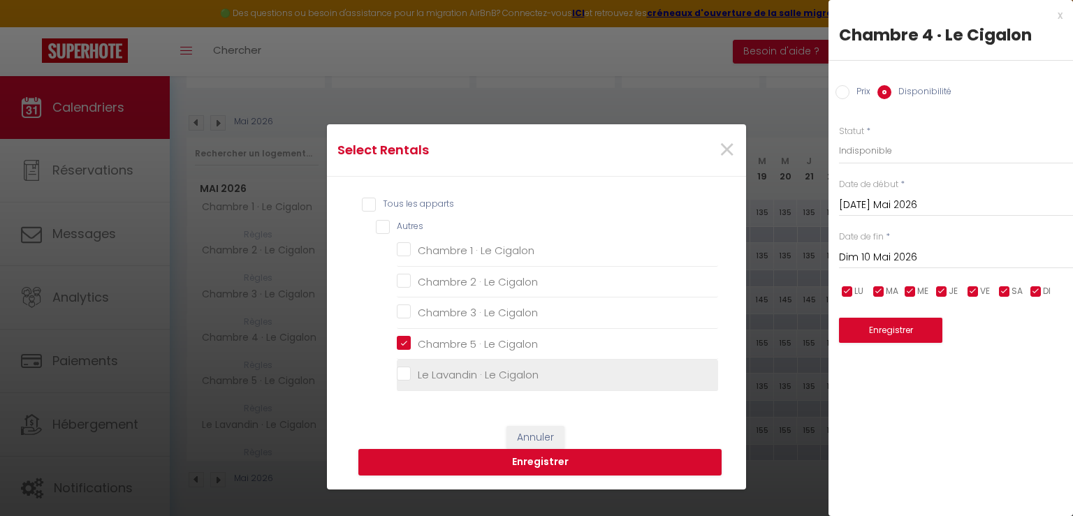
click at [400, 373] on Cigalon "Le Lavandin · Le Cigalon" at bounding box center [557, 375] width 321 height 14
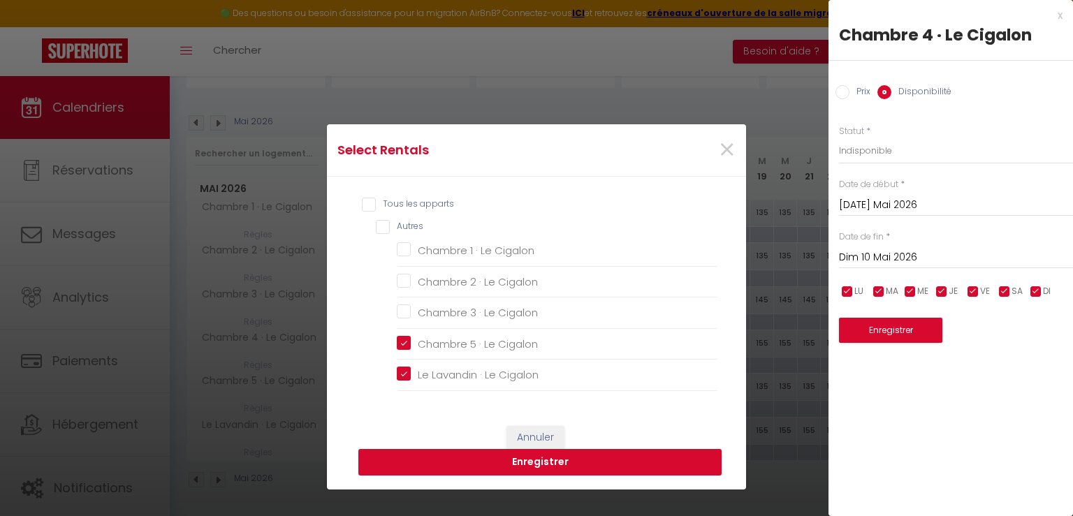
click at [483, 469] on button "Enregistrer" at bounding box center [539, 462] width 363 height 27
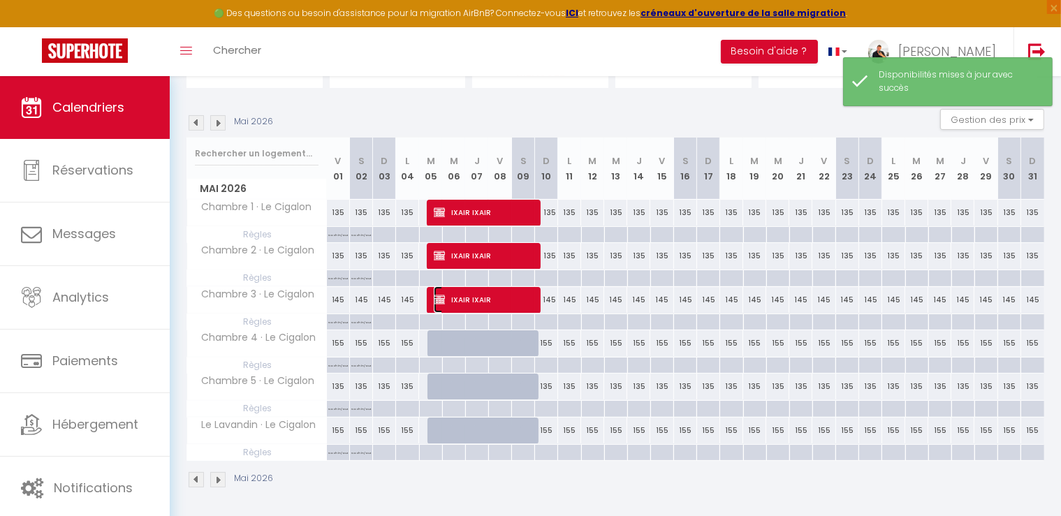
click at [457, 299] on span "IXAIR IXAIR" at bounding box center [484, 299] width 100 height 27
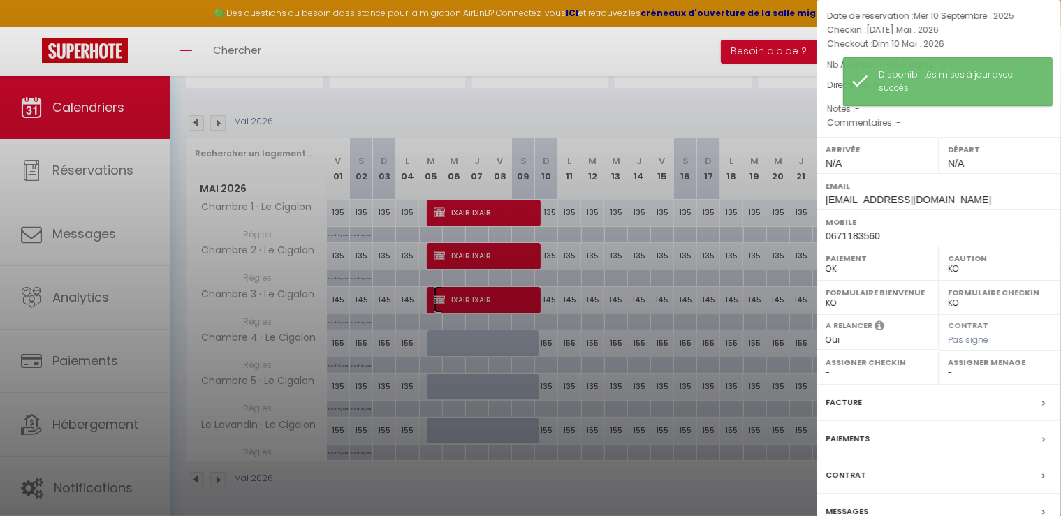
scroll to position [132, 0]
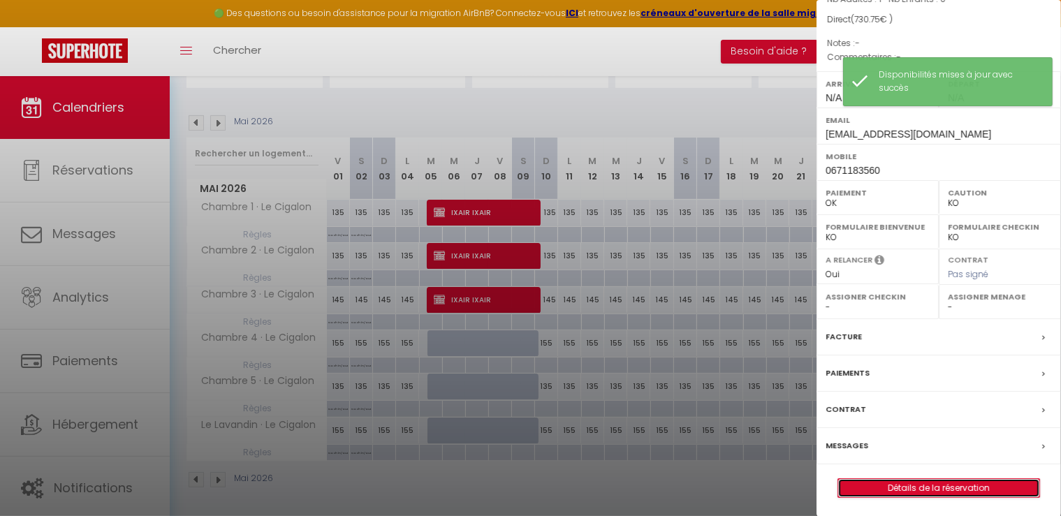
click at [967, 488] on link "Détails de la réservation" at bounding box center [938, 488] width 201 height 18
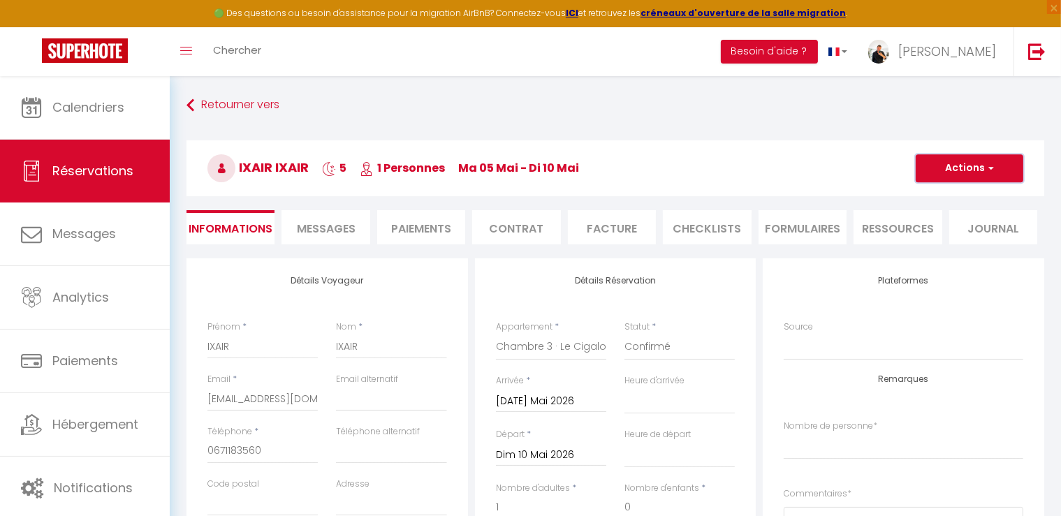
click at [998, 166] on button "Actions" at bounding box center [970, 168] width 108 height 28
click at [955, 215] on link "Dupliquer" at bounding box center [955, 217] width 110 height 18
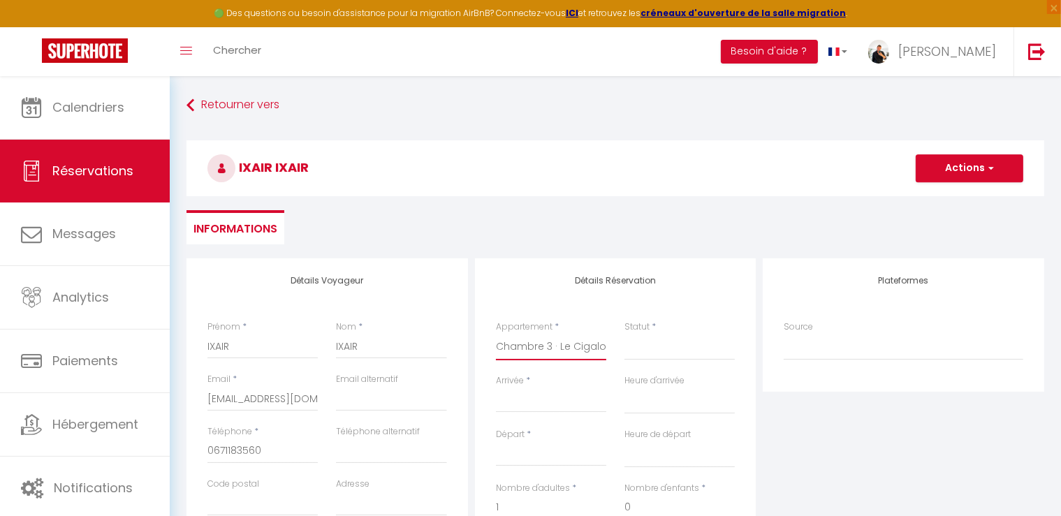
click at [555, 360] on select "Chambre 1 · Le Cigalon Chambre 2 · Le Cigalon Chambre 3 · Le Cigalon Chambre 4 …" at bounding box center [551, 347] width 110 height 27
click at [496, 334] on select "Chambre 1 · Le Cigalon Chambre 2 · Le Cigalon Chambre 3 · Le Cigalon Chambre 4 …" at bounding box center [551, 347] width 110 height 27
click at [552, 404] on input "Arrivée" at bounding box center [551, 402] width 110 height 18
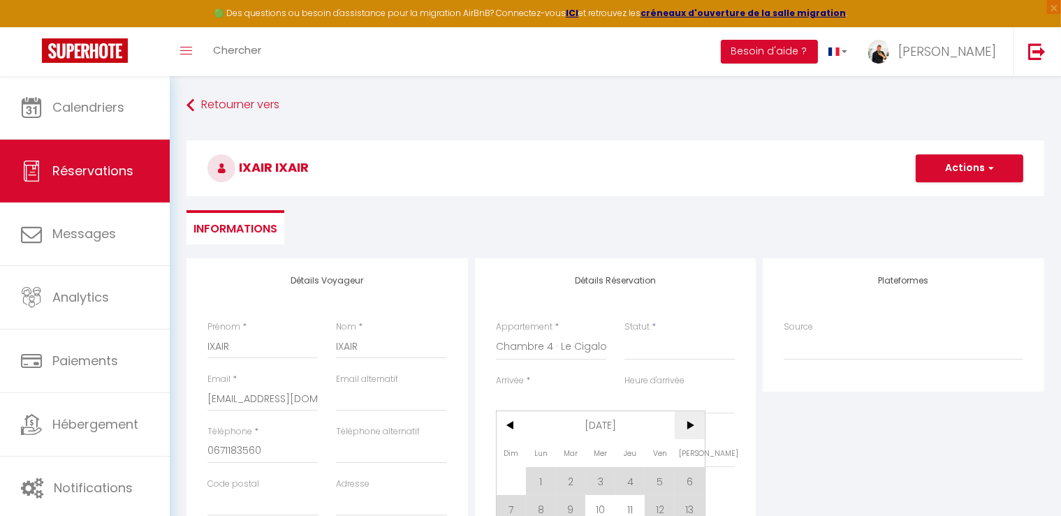
click at [689, 434] on span ">" at bounding box center [690, 425] width 30 height 28
click at [689, 432] on span ">" at bounding box center [690, 425] width 30 height 28
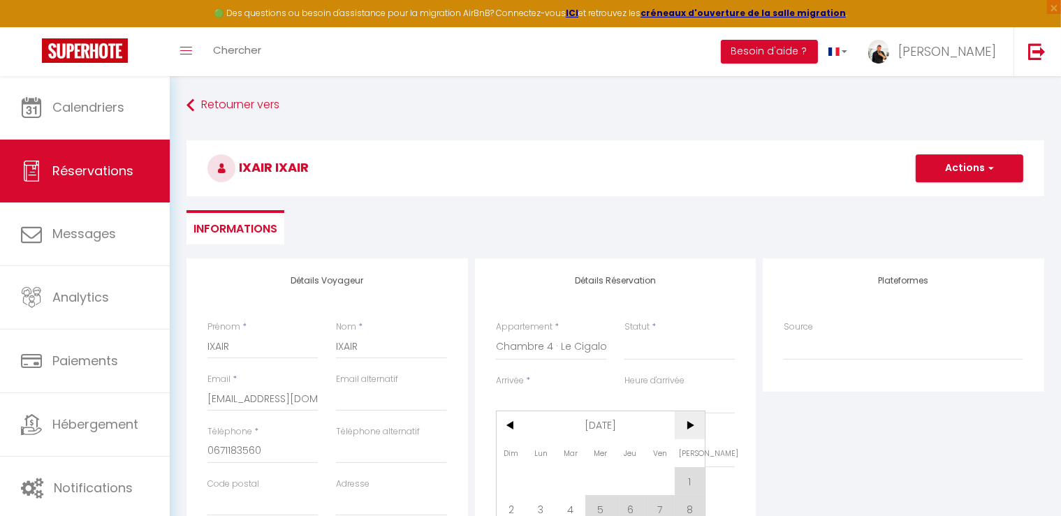
click at [689, 432] on span ">" at bounding box center [690, 425] width 30 height 28
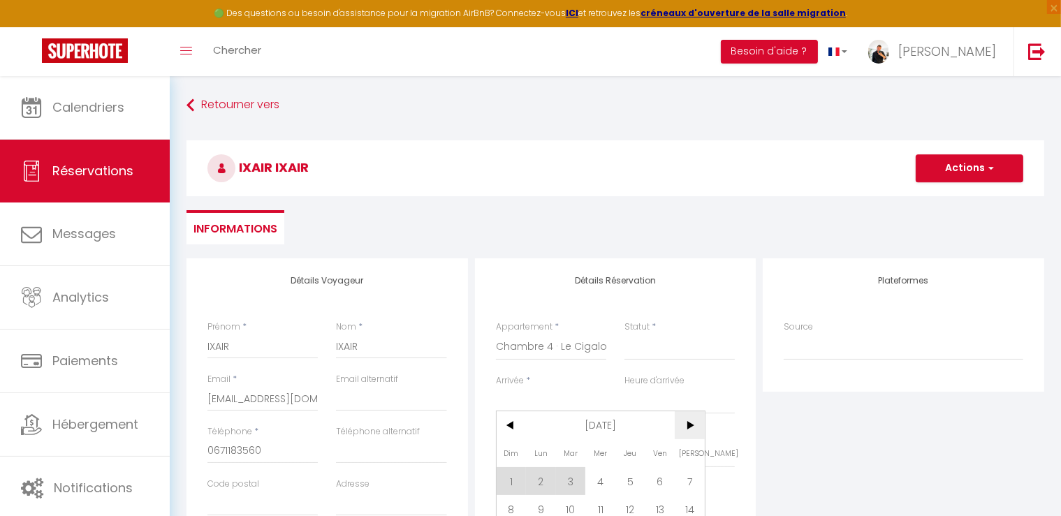
click at [689, 432] on span ">" at bounding box center [690, 425] width 30 height 28
click at [518, 424] on span "<" at bounding box center [512, 425] width 30 height 28
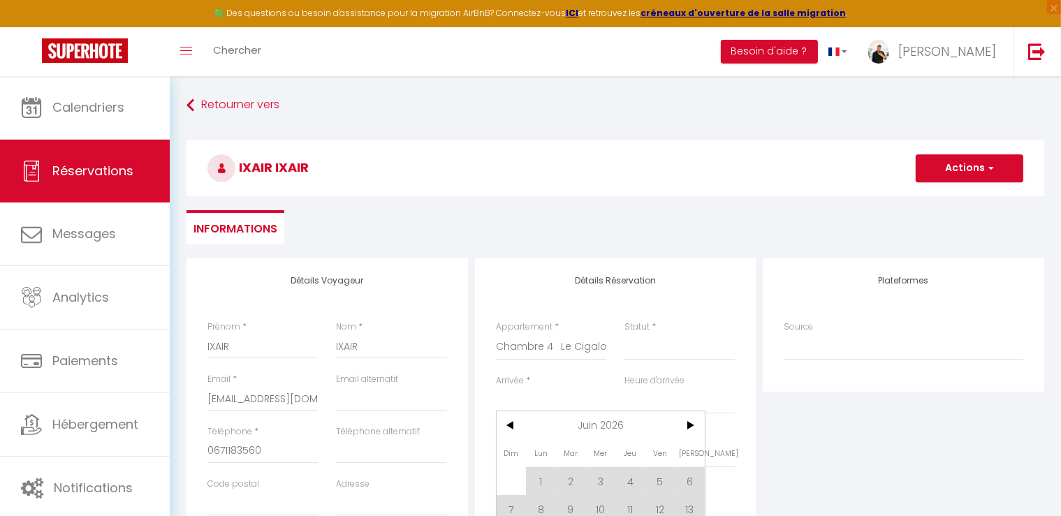
scroll to position [70, 0]
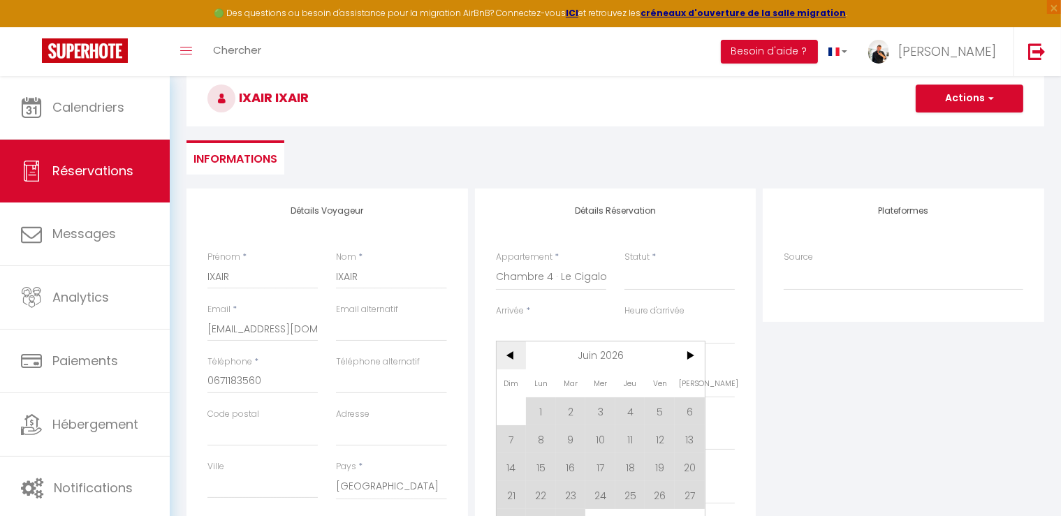
click at [518, 359] on span "<" at bounding box center [512, 356] width 30 height 28
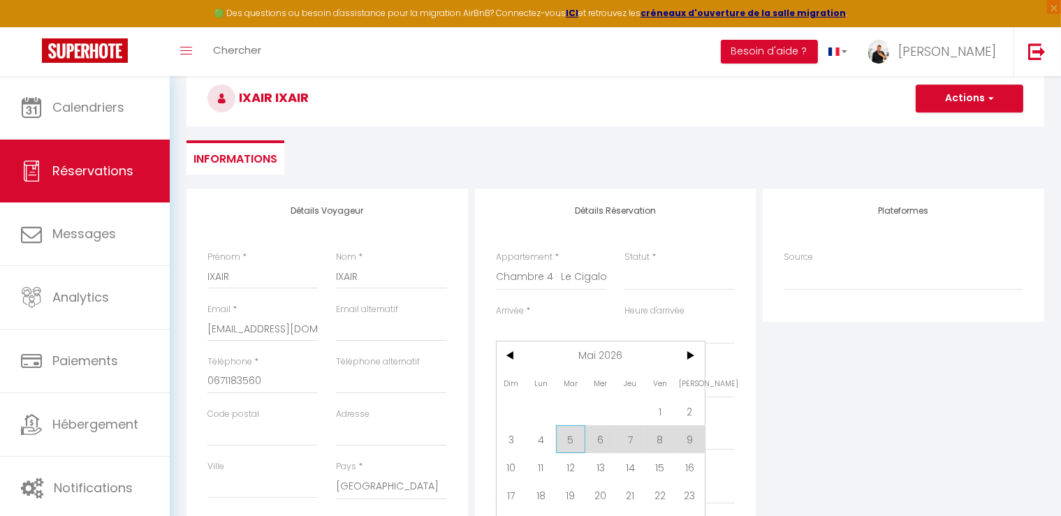
click at [566, 437] on span "5" at bounding box center [571, 439] width 30 height 28
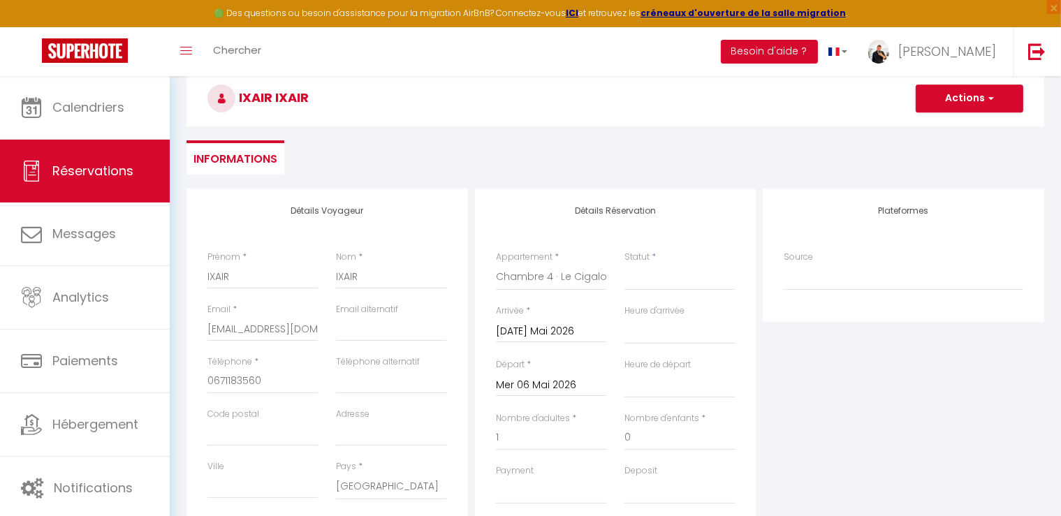
click at [531, 388] on input "Mer 06 Mai 2026" at bounding box center [551, 385] width 110 height 18
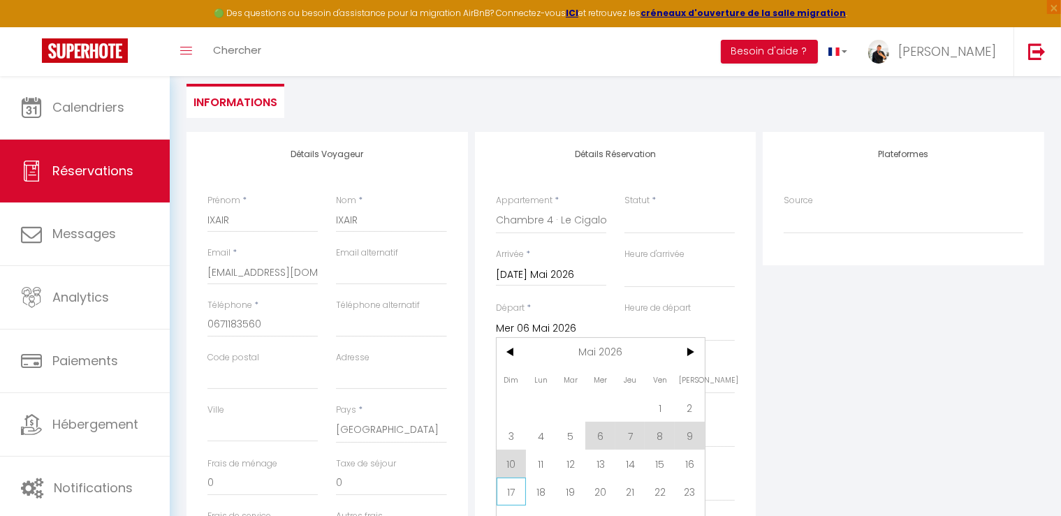
scroll to position [210, 0]
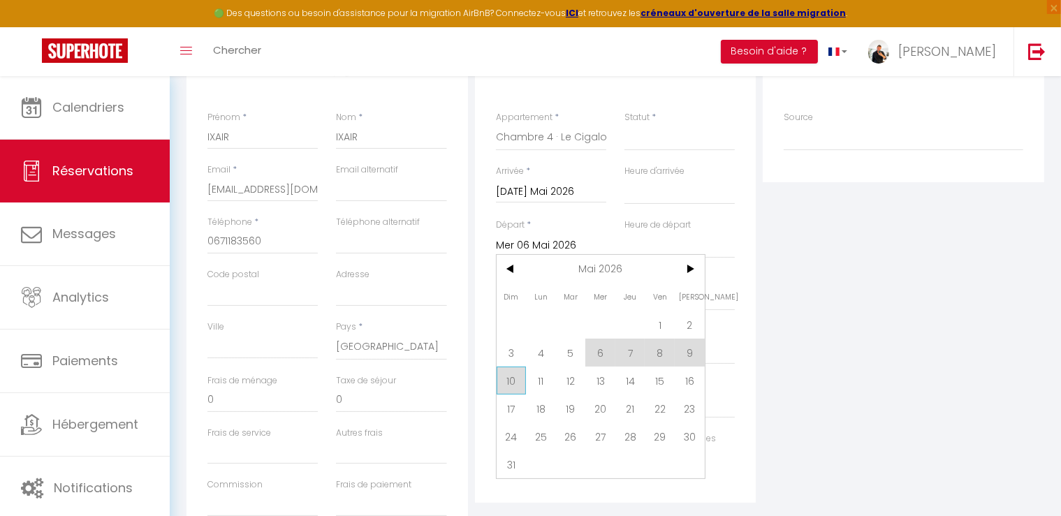
click at [501, 379] on span "10" at bounding box center [512, 381] width 30 height 28
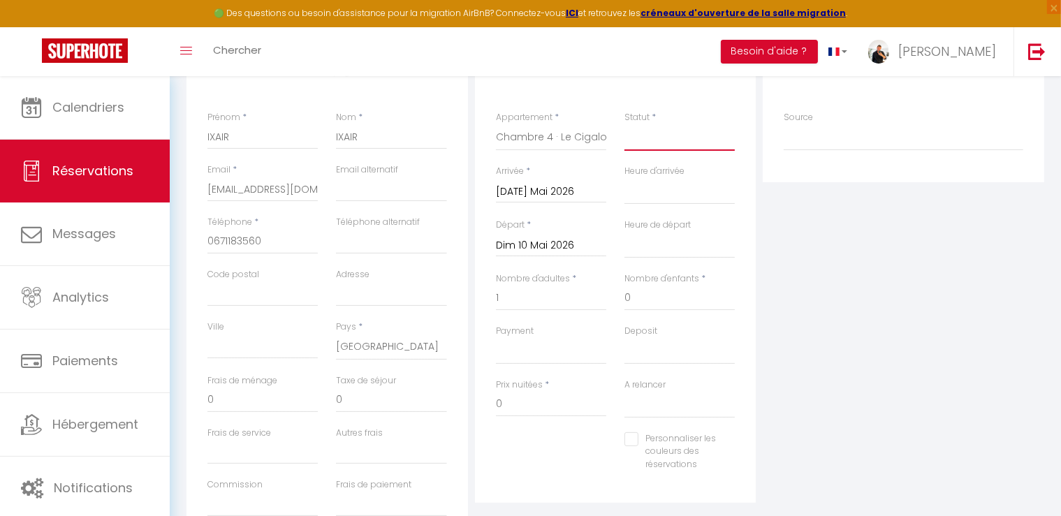
drag, startPoint x: 659, startPoint y: 142, endPoint x: 658, endPoint y: 150, distance: 8.5
click at [659, 142] on select "Confirmé Non Confirmé [PERSON_NAME] par le voyageur No Show Request" at bounding box center [679, 137] width 110 height 27
click at [624, 124] on select "Confirmé Non Confirmé [PERSON_NAME] par le voyageur No Show Request" at bounding box center [679, 137] width 110 height 27
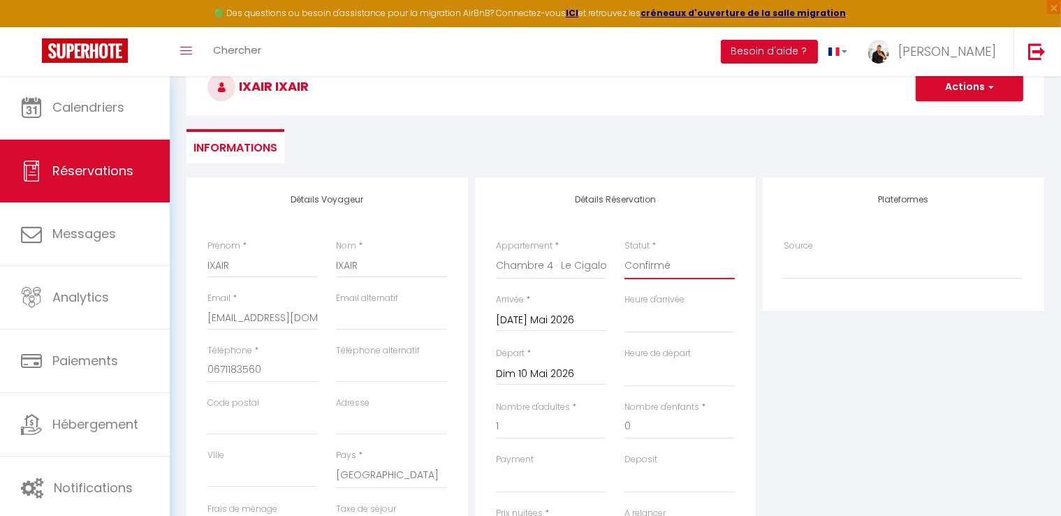
scroll to position [0, 0]
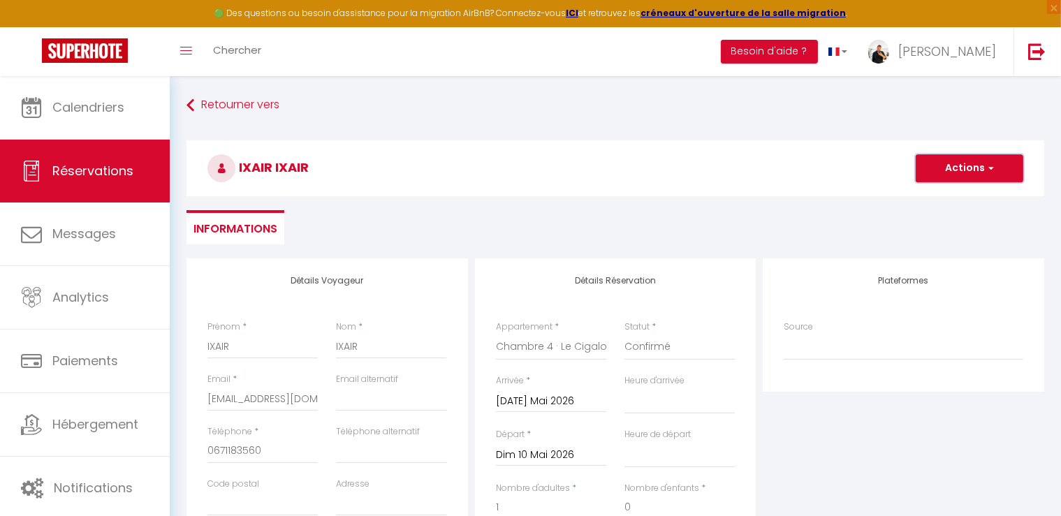
click at [937, 164] on button "Actions" at bounding box center [970, 168] width 108 height 28
click at [932, 196] on link "Enregistrer" at bounding box center [955, 199] width 110 height 18
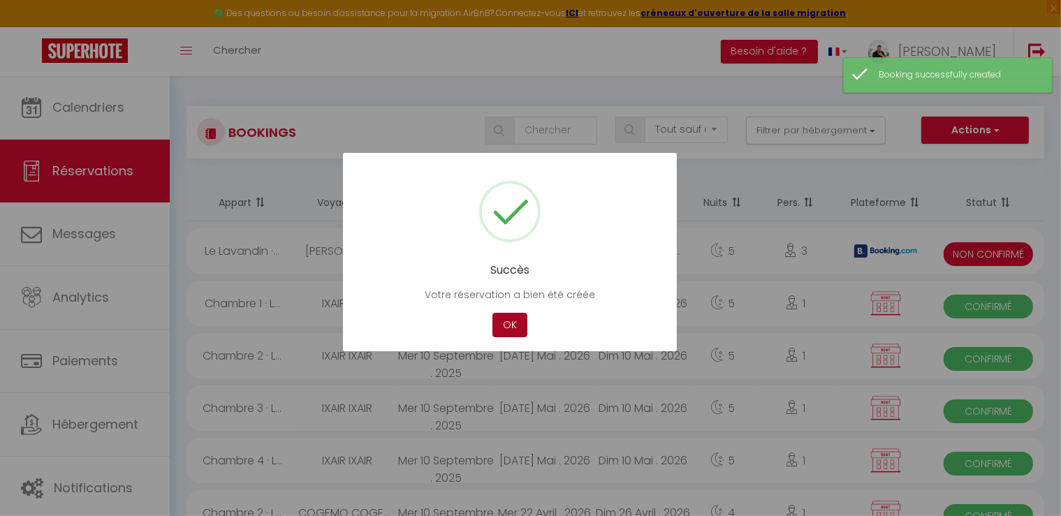
click at [499, 313] on button "OK" at bounding box center [509, 325] width 35 height 24
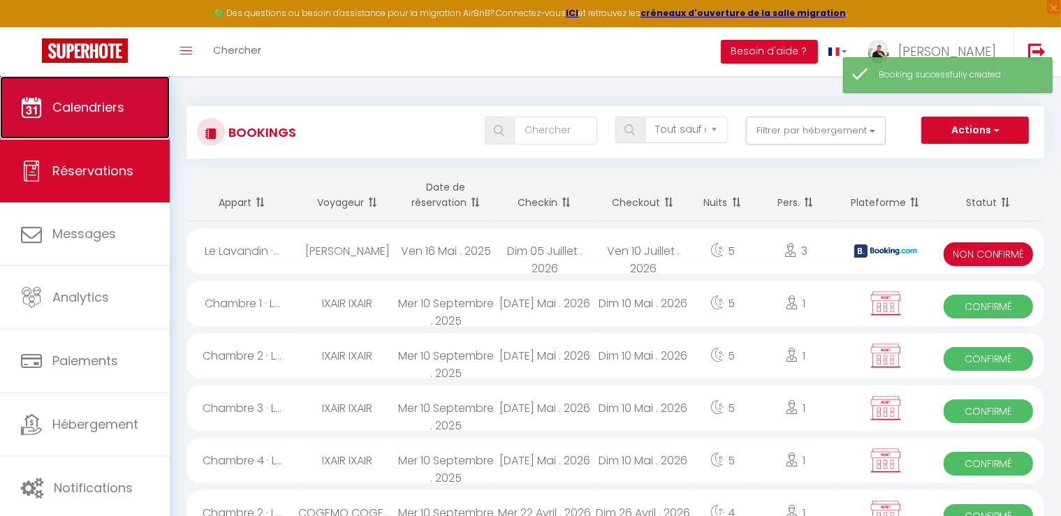
click at [34, 111] on icon at bounding box center [31, 107] width 21 height 21
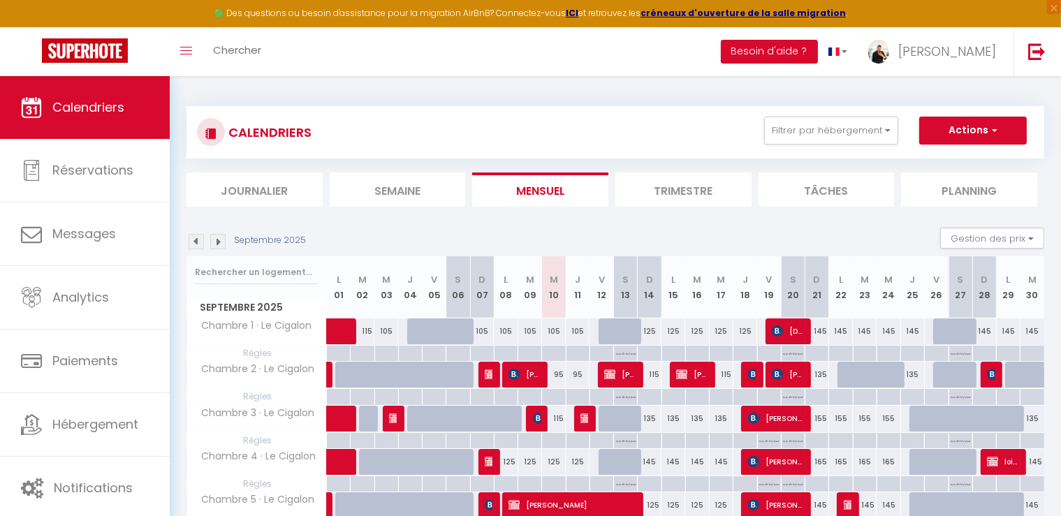
click at [217, 242] on img at bounding box center [217, 241] width 15 height 15
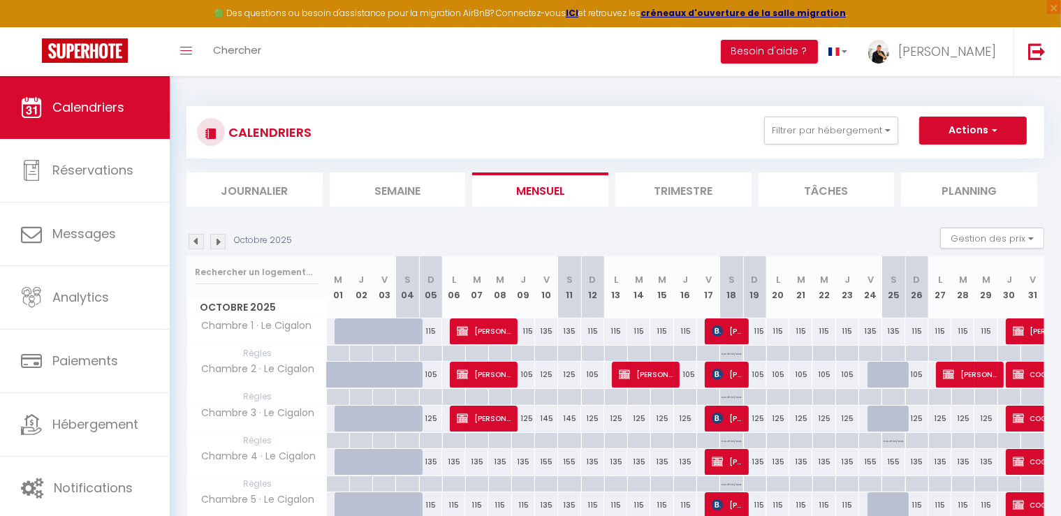
click at [217, 242] on img at bounding box center [217, 241] width 15 height 15
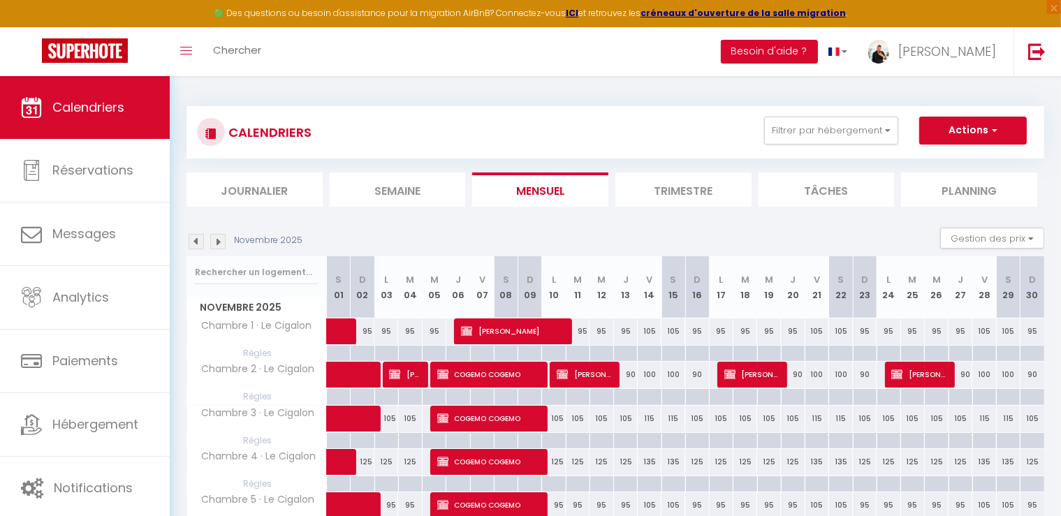
click at [217, 242] on img at bounding box center [217, 241] width 15 height 15
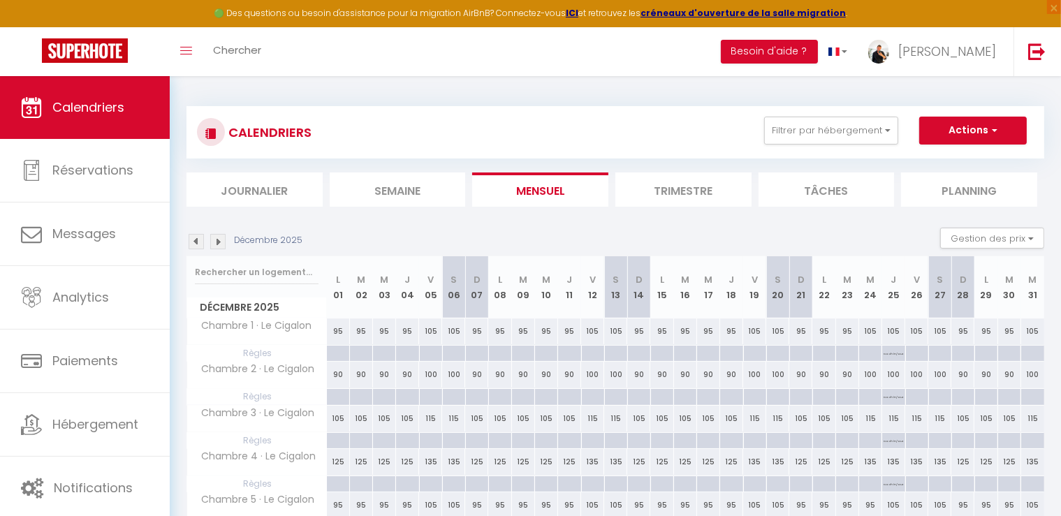
click at [218, 240] on img at bounding box center [217, 241] width 15 height 15
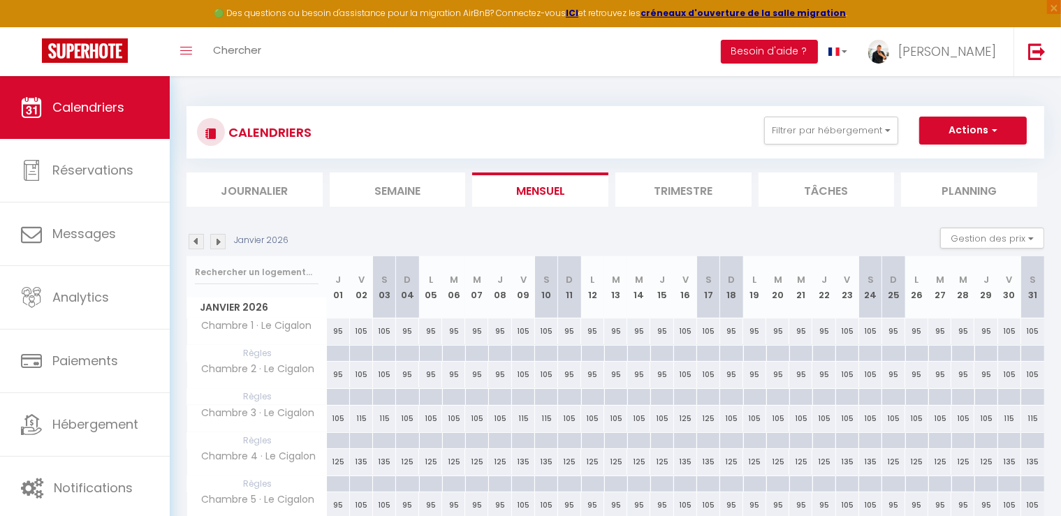
click at [218, 240] on img at bounding box center [217, 241] width 15 height 15
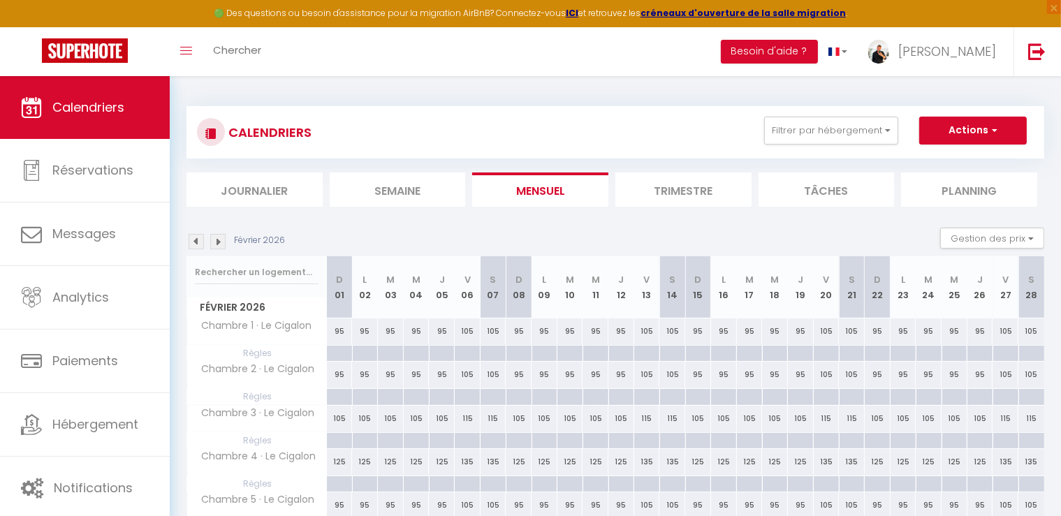
click at [218, 240] on img at bounding box center [217, 241] width 15 height 15
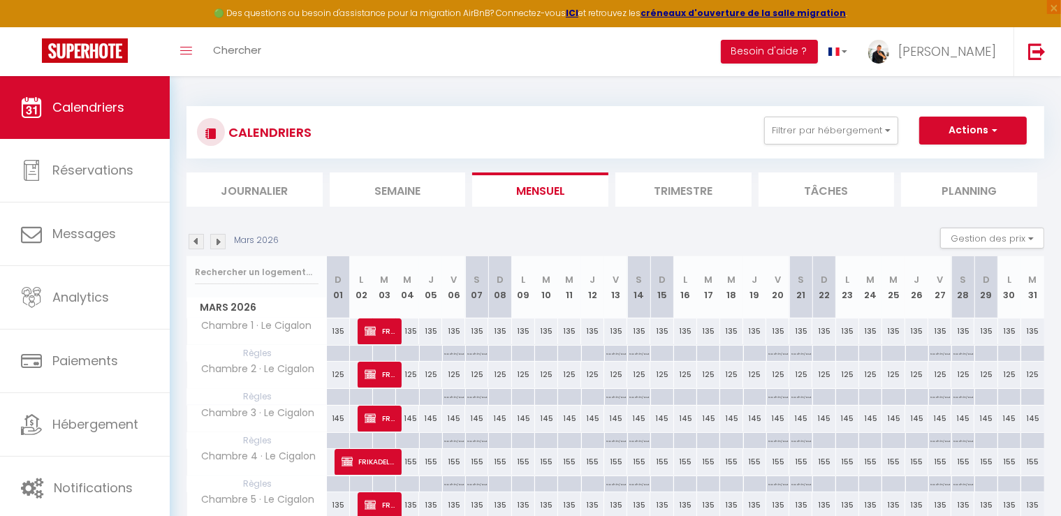
click at [218, 236] on img at bounding box center [217, 241] width 15 height 15
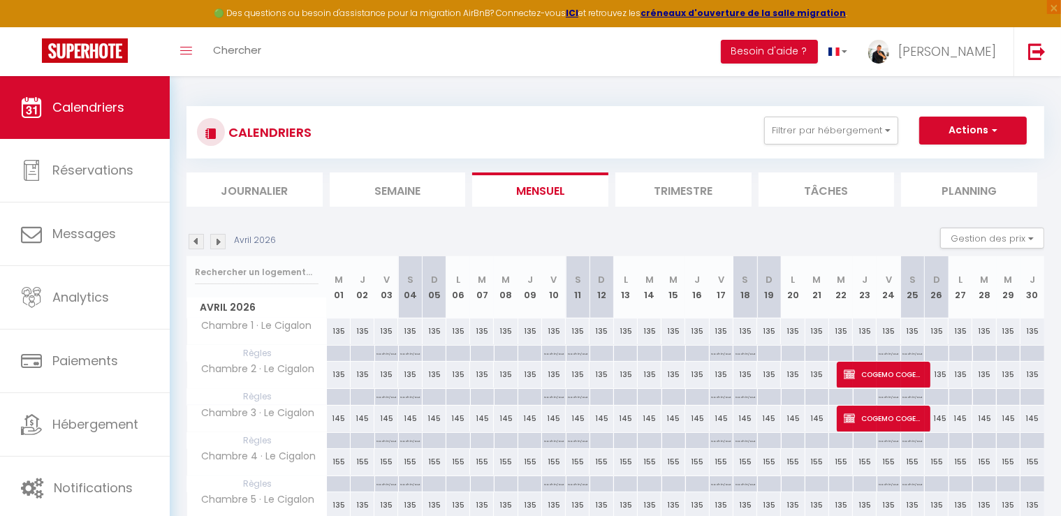
click at [219, 234] on img at bounding box center [217, 241] width 15 height 15
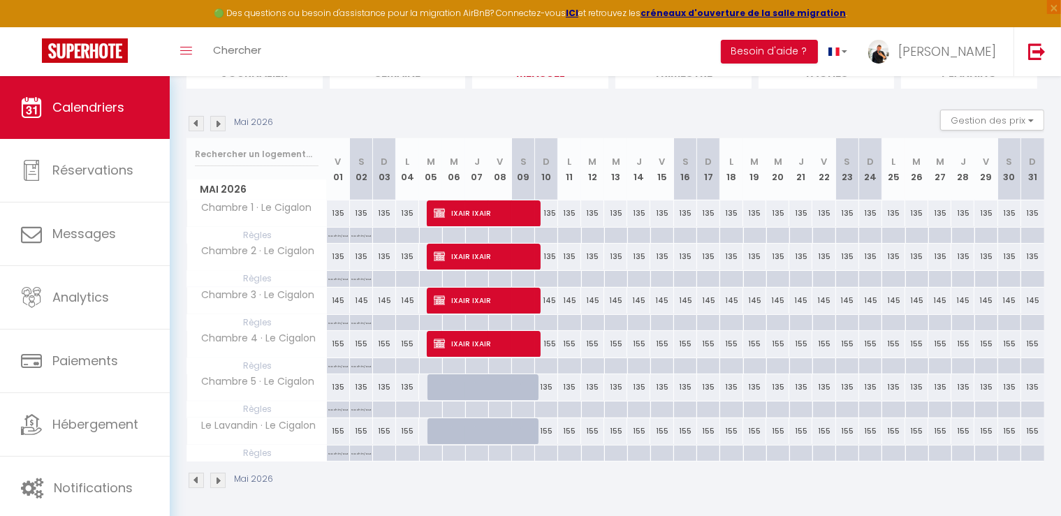
scroll to position [119, 0]
click at [504, 349] on span "IXAIR IXAIR" at bounding box center [484, 343] width 100 height 27
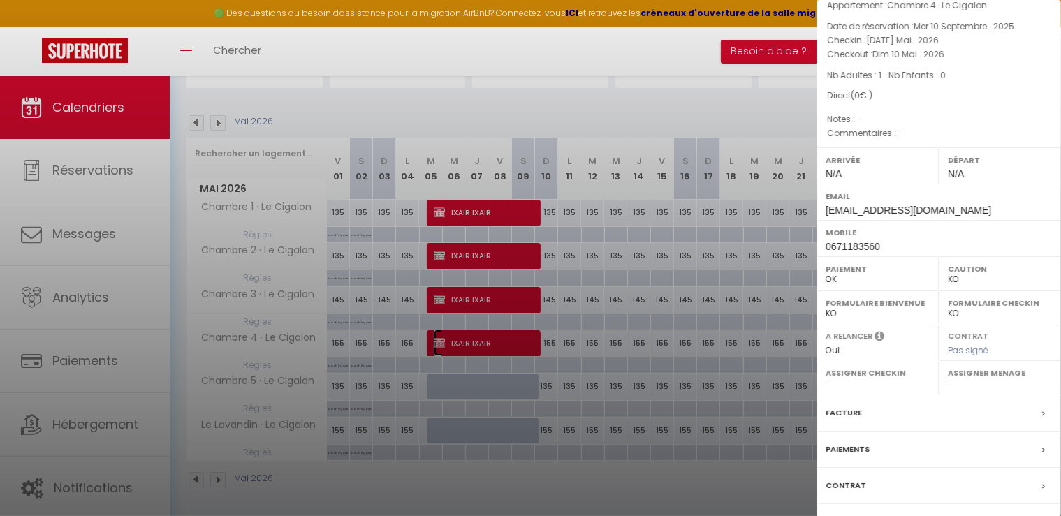
scroll to position [132, 0]
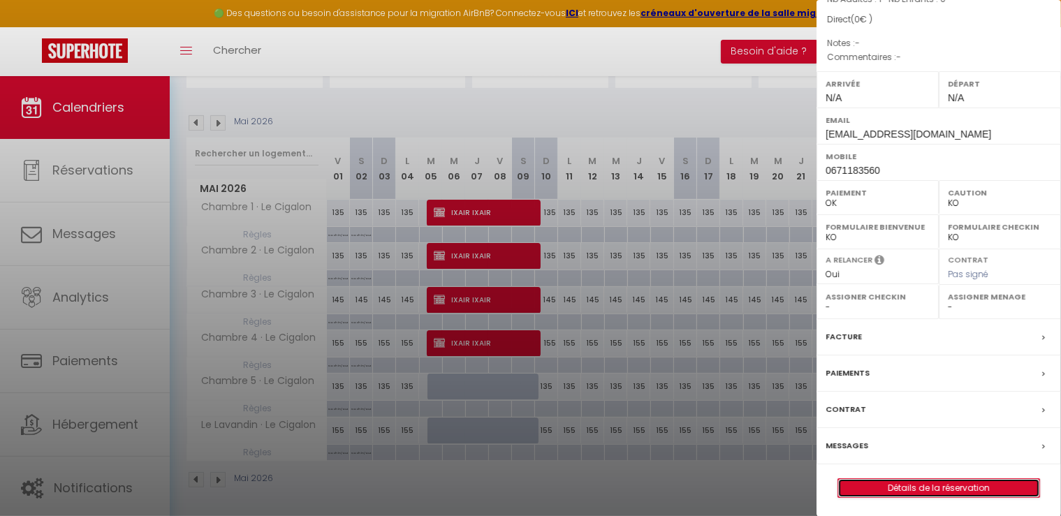
click at [977, 484] on link "Détails de la réservation" at bounding box center [938, 488] width 201 height 18
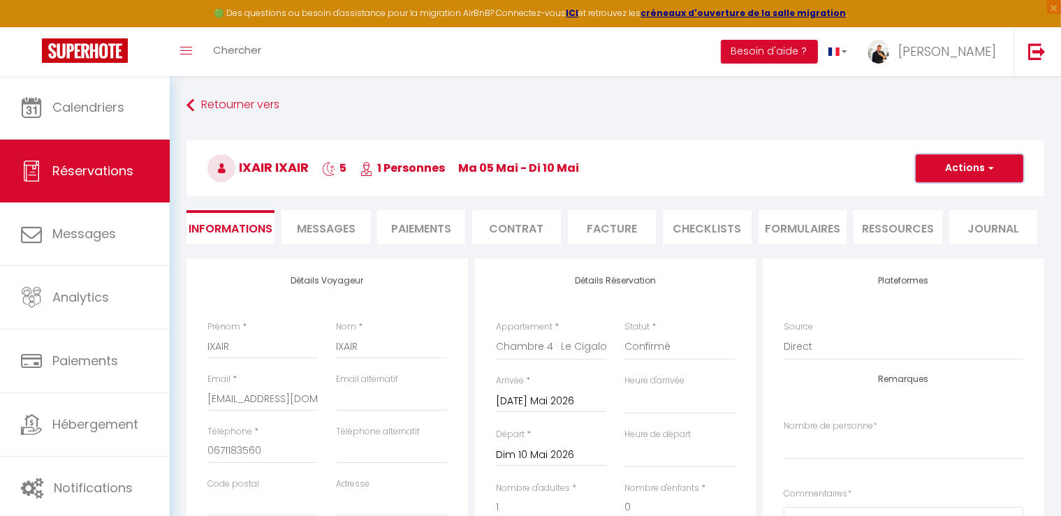
click at [953, 168] on button "Actions" at bounding box center [970, 168] width 108 height 28
click at [950, 217] on link "Dupliquer" at bounding box center [955, 217] width 110 height 18
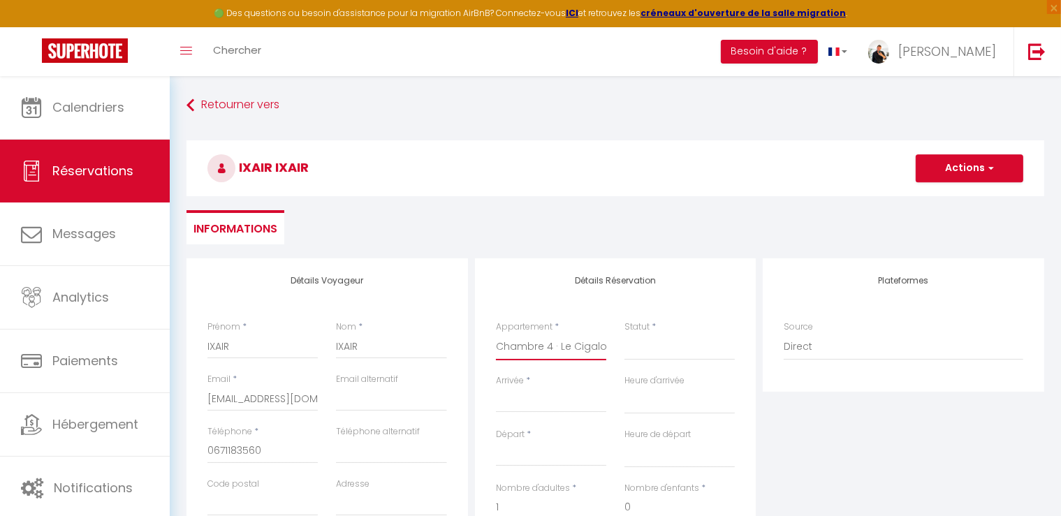
click at [529, 344] on select "Chambre 1 · Le Cigalon Chambre 2 · Le Cigalon Chambre 3 · Le Cigalon Chambre 4 …" at bounding box center [551, 347] width 110 height 27
click at [496, 334] on select "Chambre 1 · Le Cigalon Chambre 2 · Le Cigalon Chambre 3 · Le Cigalon Chambre 4 …" at bounding box center [551, 347] width 110 height 27
click at [537, 414] on div "Arrivée * < [DATE] > Dim Lun Mar Mer Jeu Ven Sam 1 2 3 4 5 6 7 8 9 10 11 12 13 …" at bounding box center [551, 401] width 129 height 54
click at [539, 402] on input "Arrivée" at bounding box center [551, 402] width 110 height 18
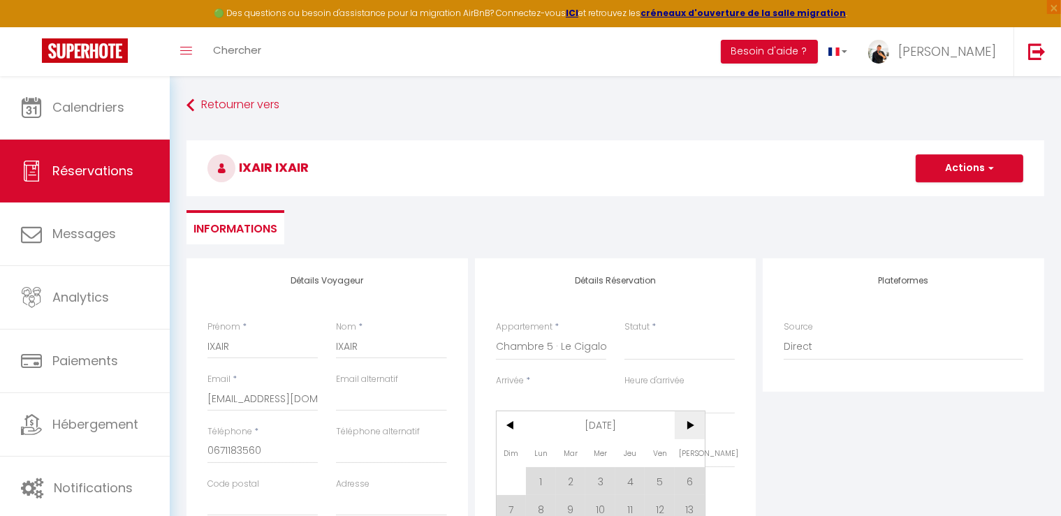
click at [689, 427] on span ">" at bounding box center [690, 425] width 30 height 28
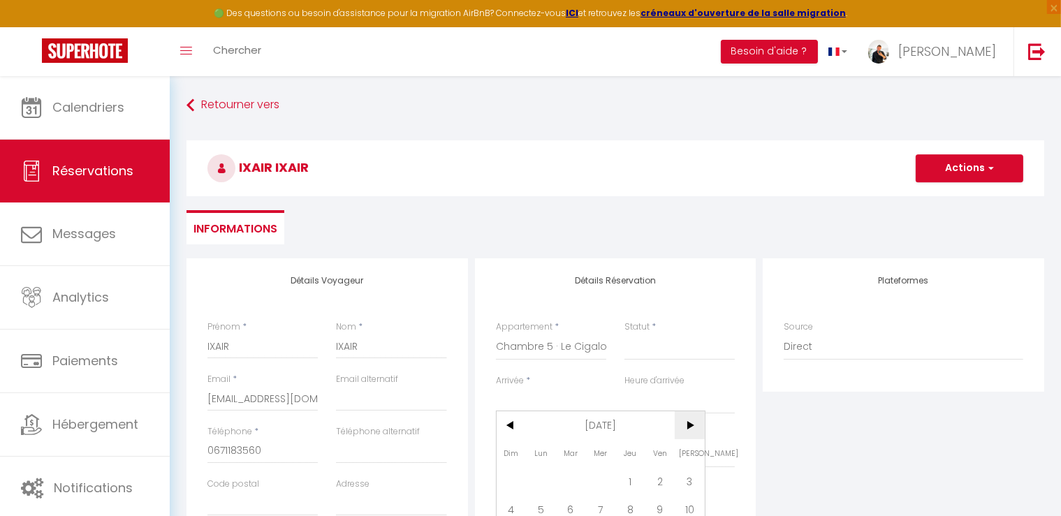
click at [689, 427] on span ">" at bounding box center [690, 425] width 30 height 28
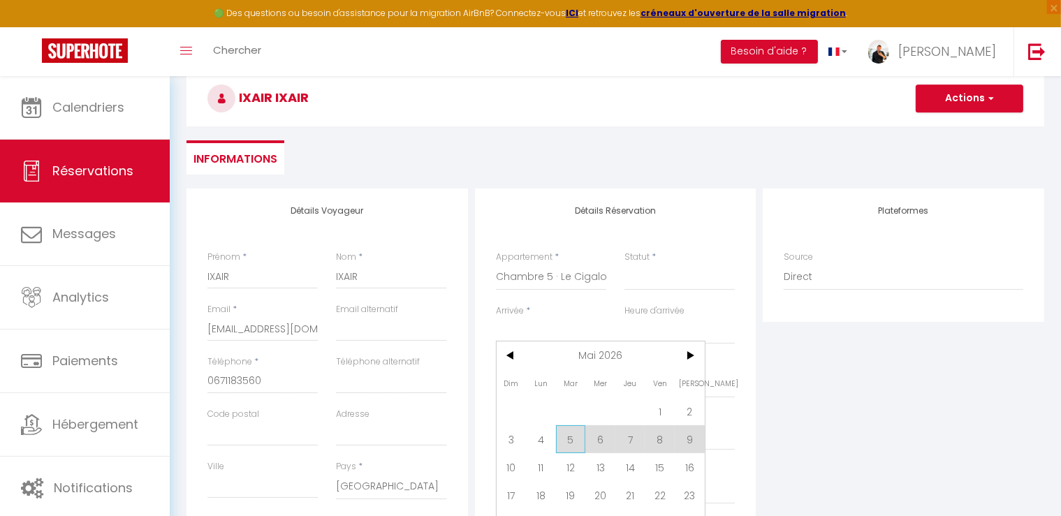
click at [564, 441] on span "5" at bounding box center [571, 439] width 30 height 28
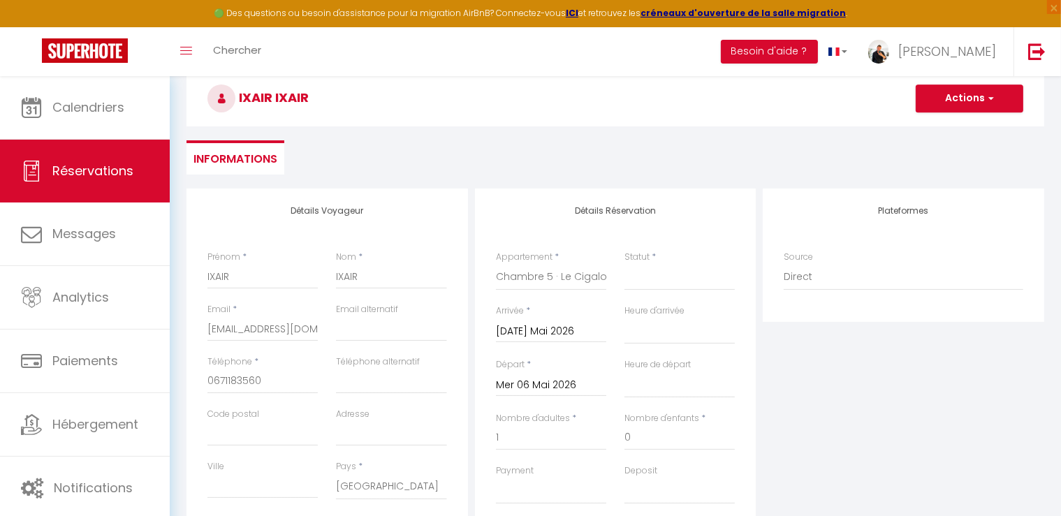
click at [528, 388] on input "Mer 06 Mai 2026" at bounding box center [551, 385] width 110 height 18
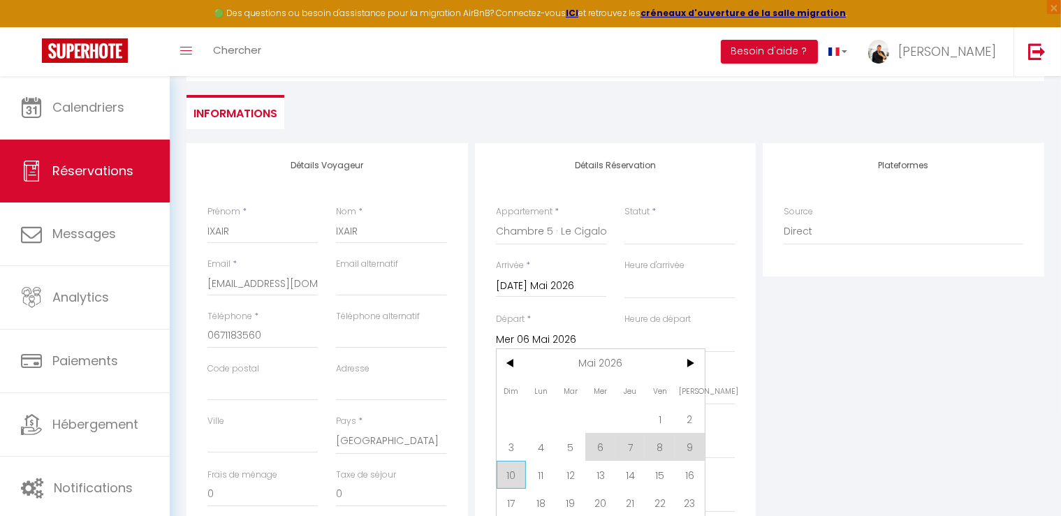
scroll to position [140, 0]
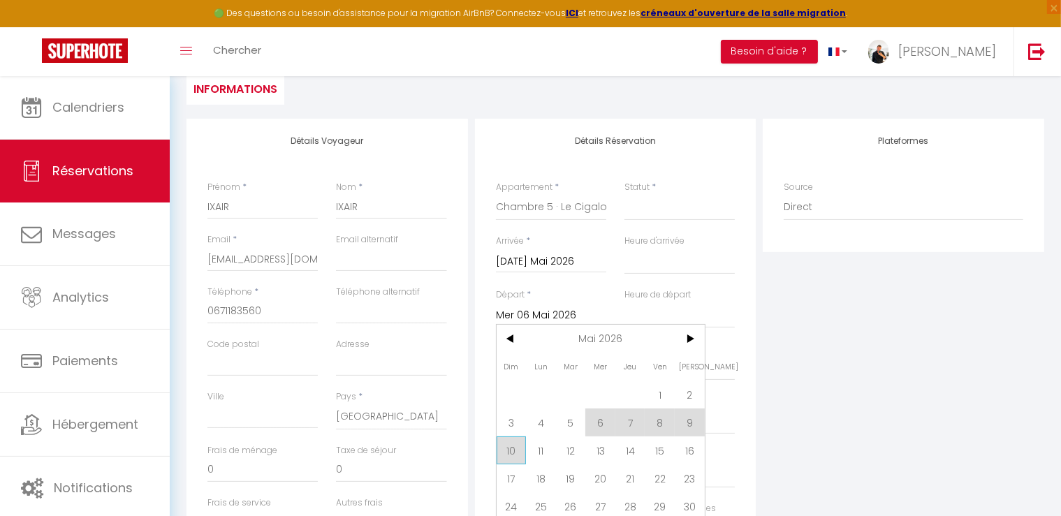
click at [510, 448] on span "10" at bounding box center [512, 451] width 30 height 28
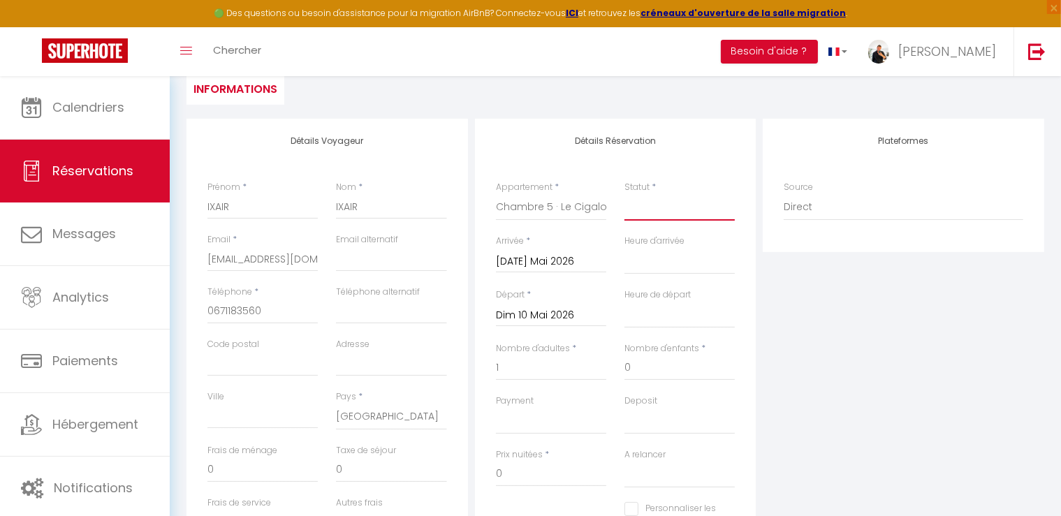
click at [647, 209] on select "Confirmé Non Confirmé [PERSON_NAME] par le voyageur No Show Request" at bounding box center [679, 207] width 110 height 27
click at [624, 194] on select "Confirmé Non Confirmé [PERSON_NAME] par le voyageur No Show Request" at bounding box center [679, 207] width 110 height 27
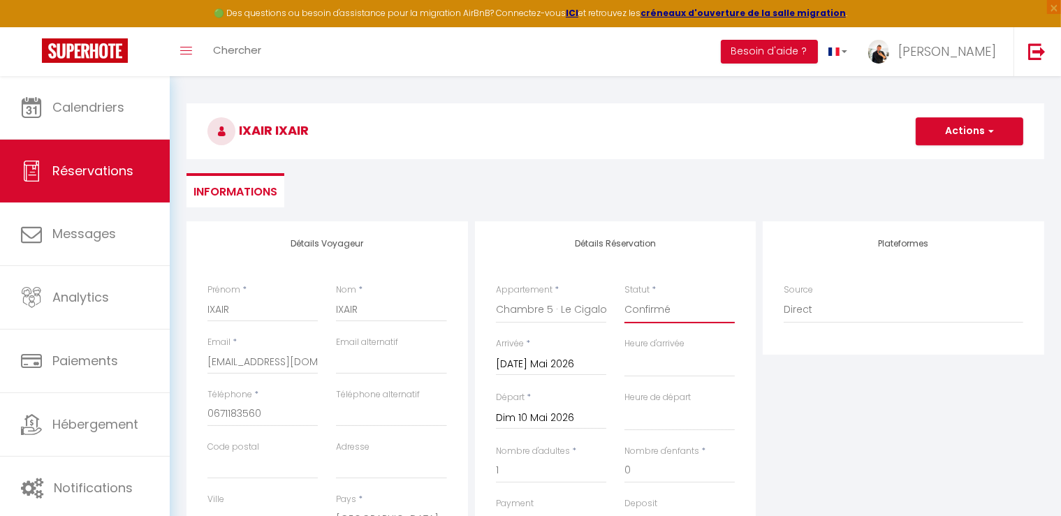
scroll to position [0, 0]
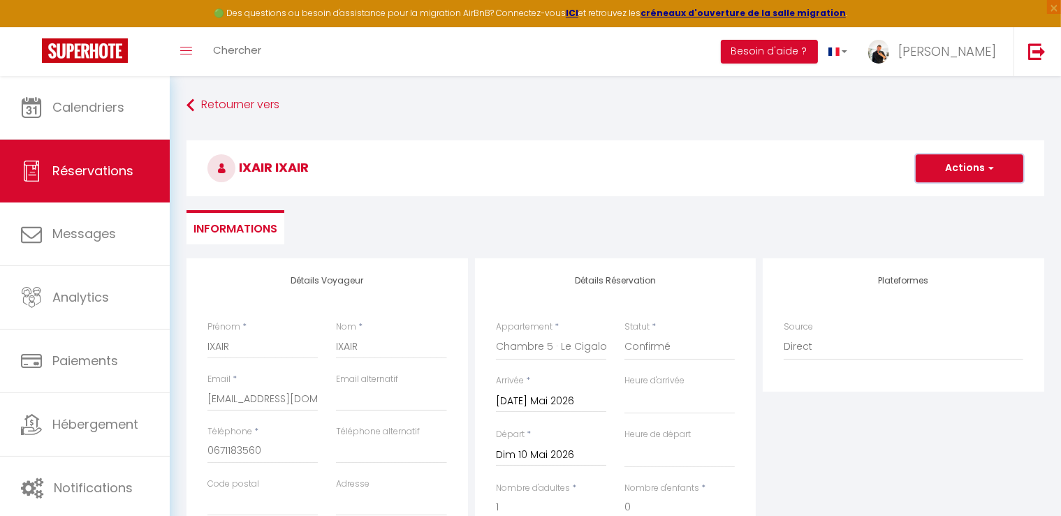
click at [979, 175] on button "Actions" at bounding box center [970, 168] width 108 height 28
click at [948, 198] on link "Enregistrer" at bounding box center [955, 199] width 110 height 18
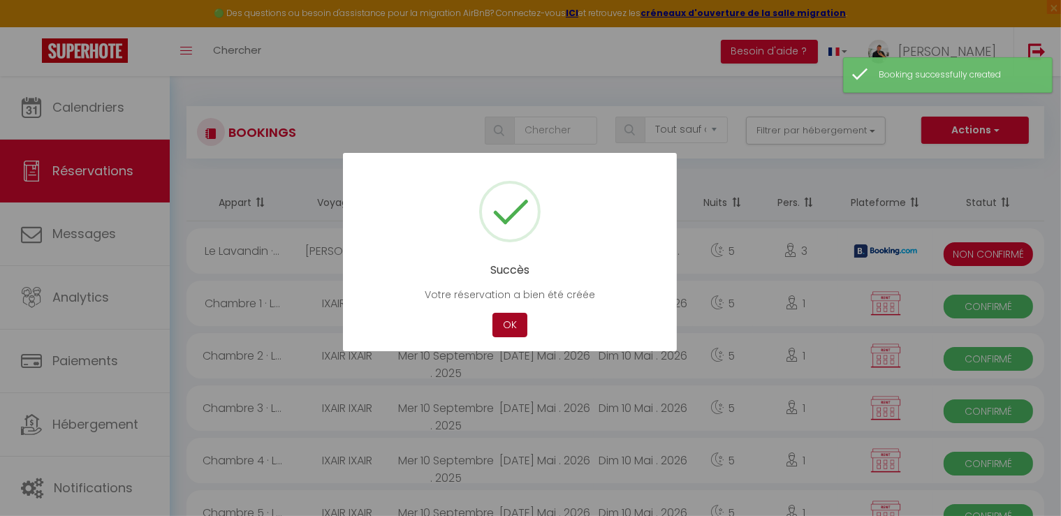
click at [507, 332] on button "OK" at bounding box center [509, 325] width 35 height 24
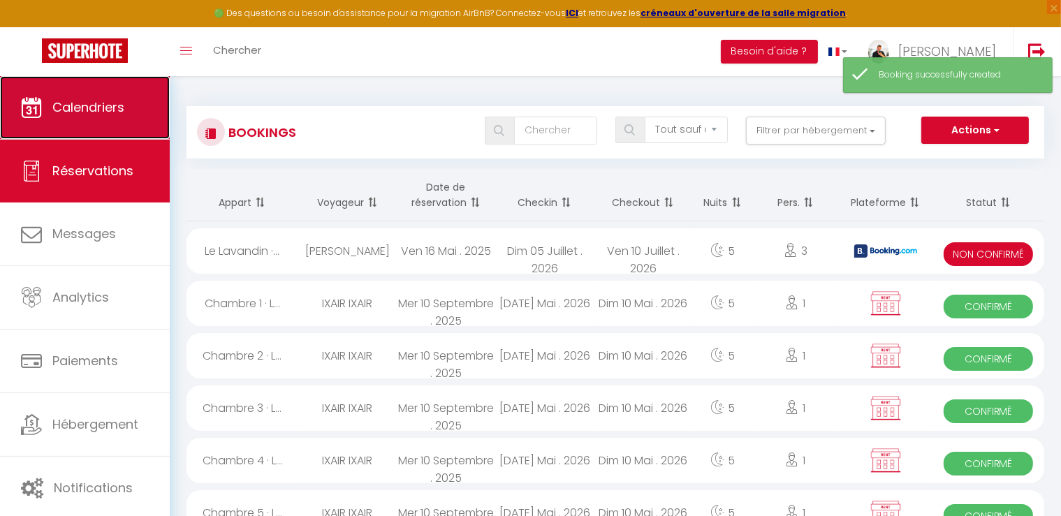
click at [89, 105] on span "Calendriers" at bounding box center [88, 106] width 72 height 17
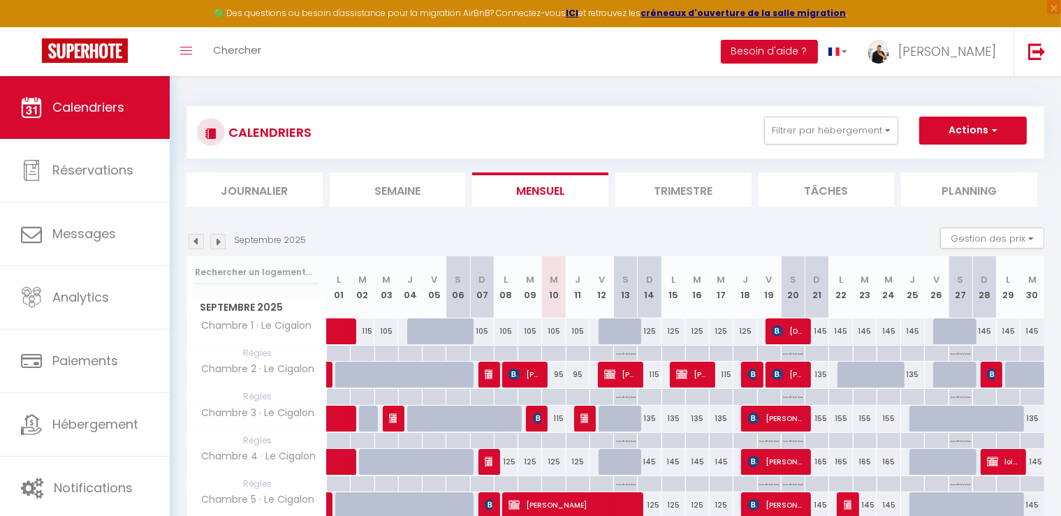
click at [228, 245] on div "Septembre 2025" at bounding box center [248, 241] width 124 height 15
click at [218, 242] on img at bounding box center [217, 241] width 15 height 15
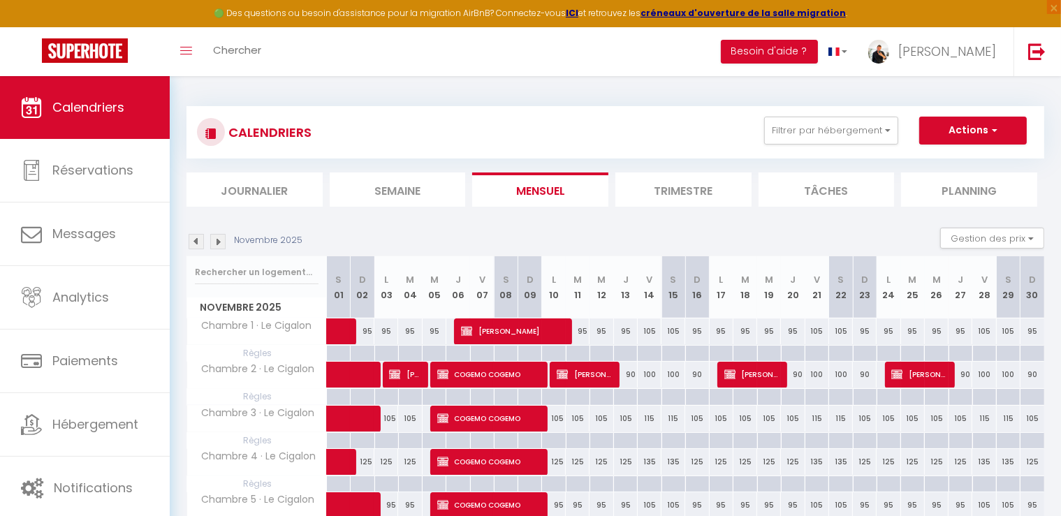
click at [218, 242] on img at bounding box center [217, 241] width 15 height 15
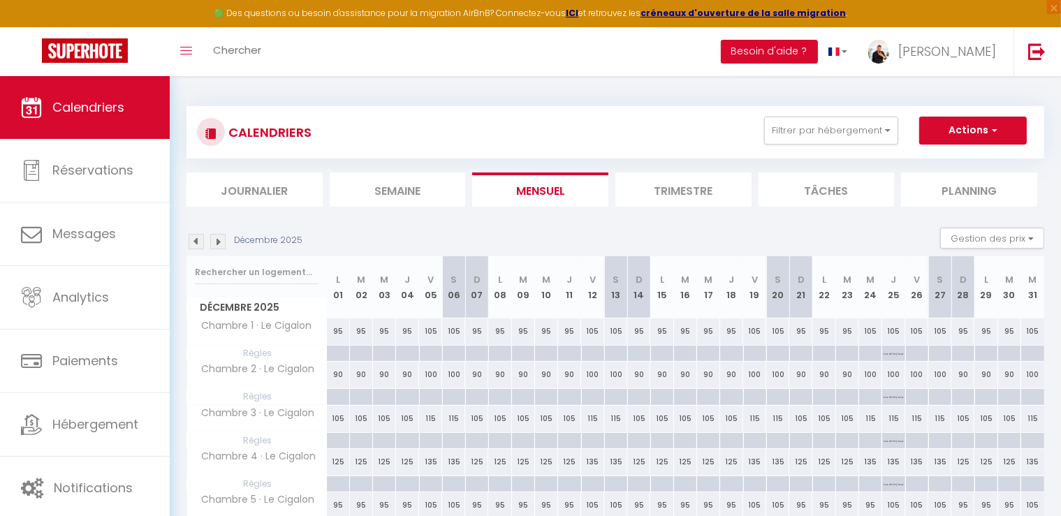
click at [218, 242] on img at bounding box center [217, 241] width 15 height 15
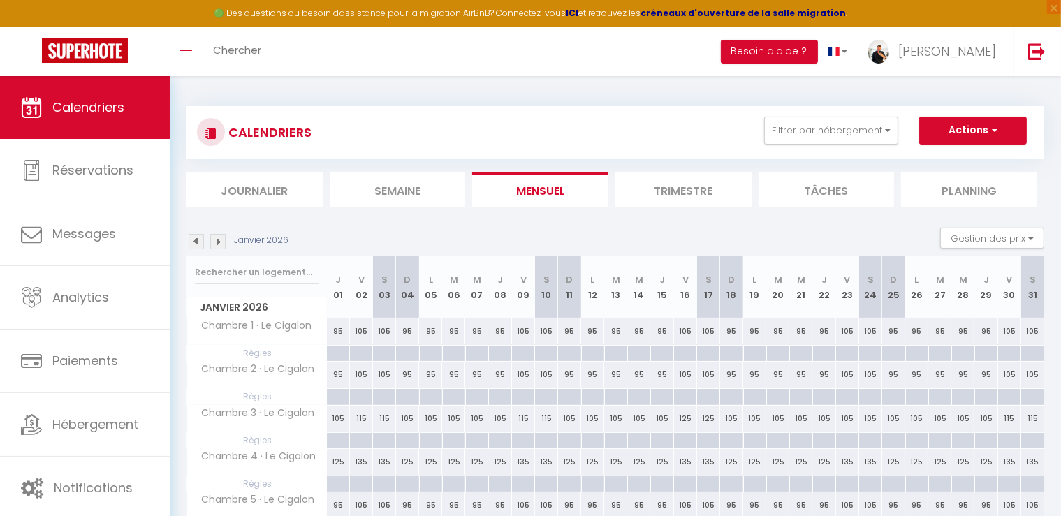
click at [218, 242] on img at bounding box center [217, 241] width 15 height 15
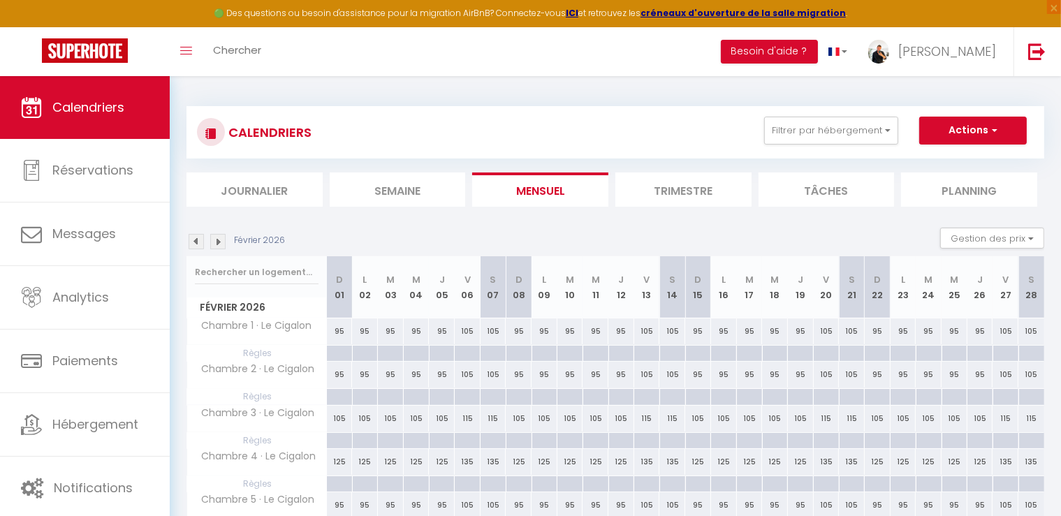
click at [218, 242] on img at bounding box center [217, 241] width 15 height 15
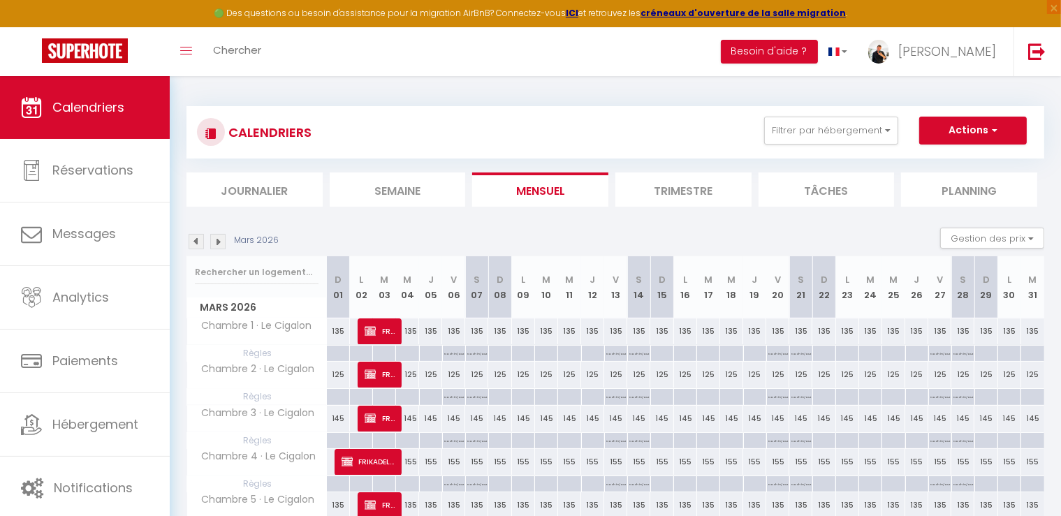
click at [218, 242] on img at bounding box center [217, 241] width 15 height 15
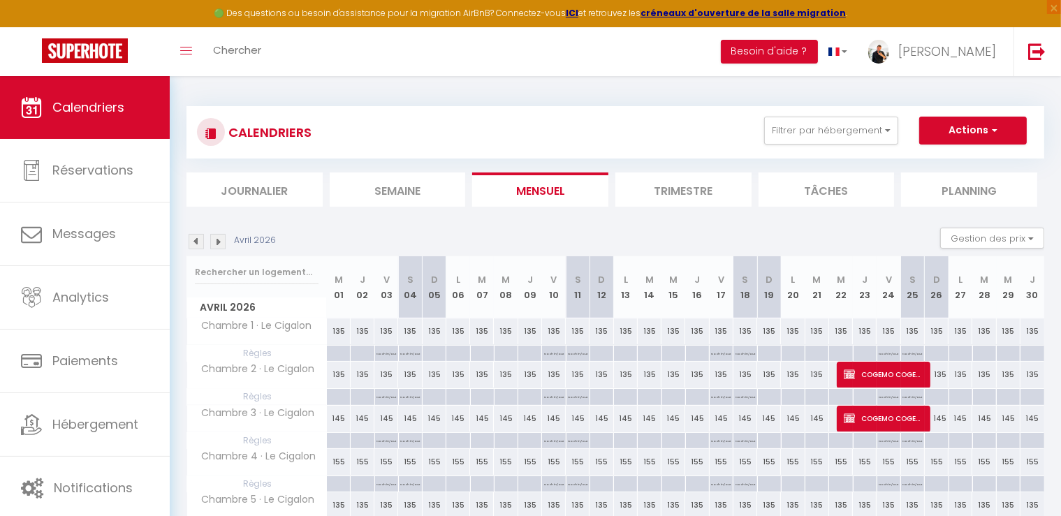
click at [218, 242] on img at bounding box center [217, 241] width 15 height 15
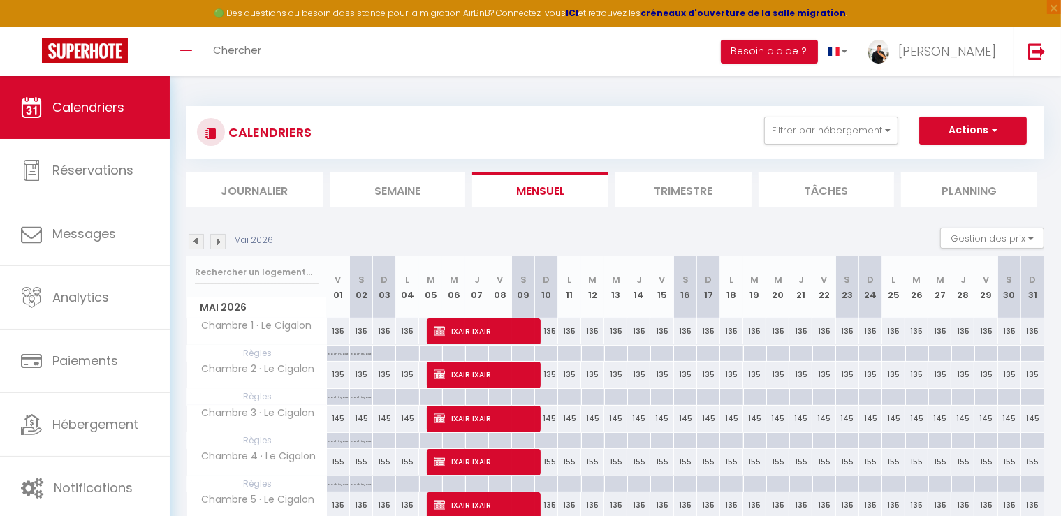
scroll to position [119, 0]
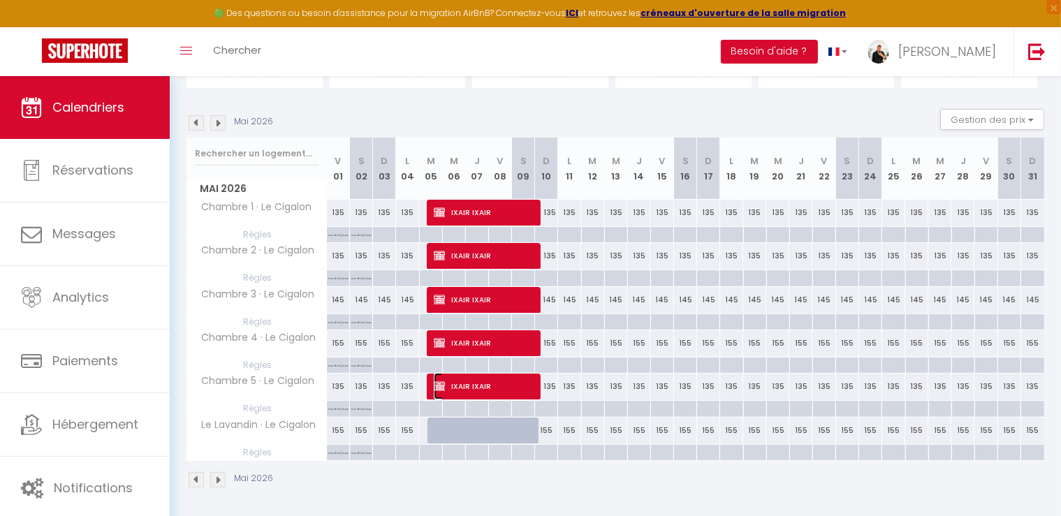
click at [472, 386] on span "IXAIR IXAIR" at bounding box center [484, 386] width 100 height 27
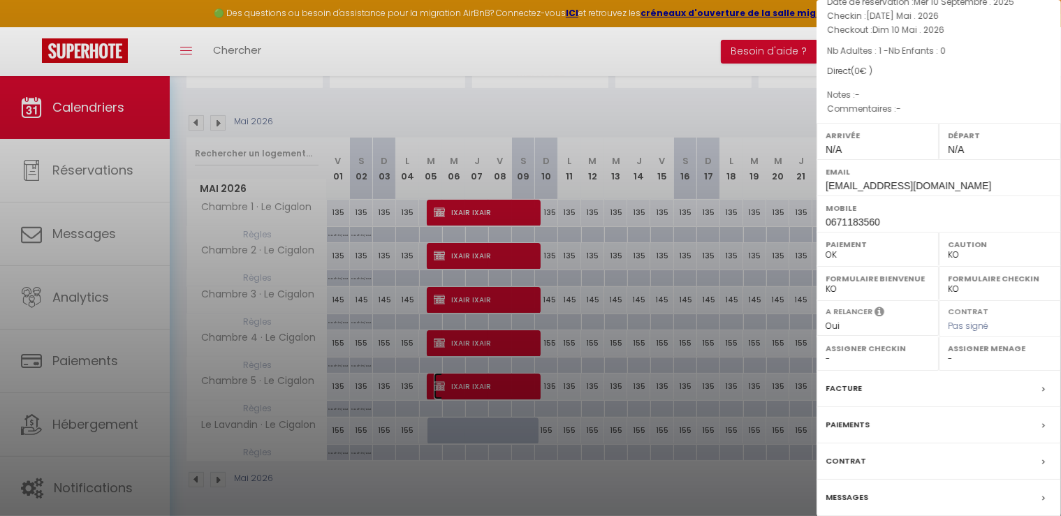
scroll to position [132, 0]
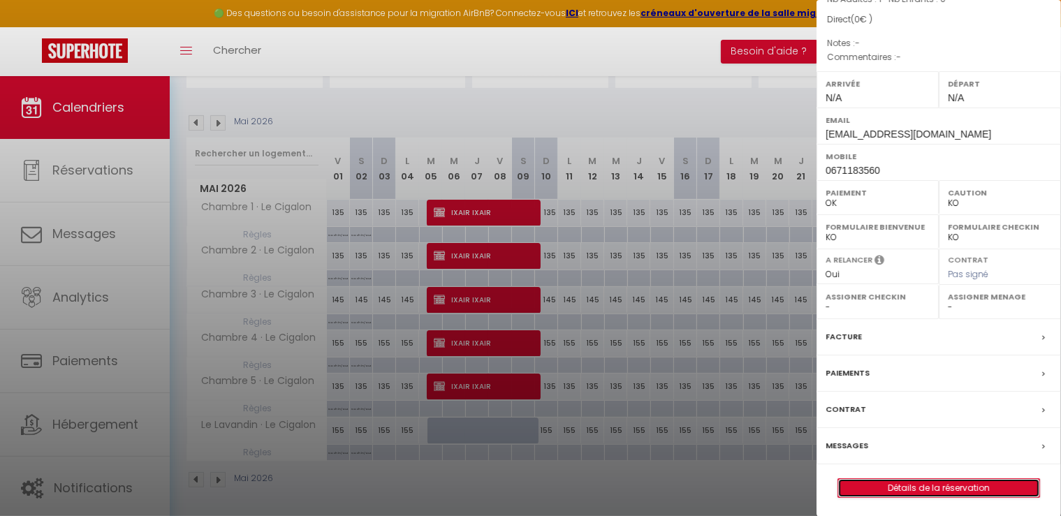
click at [928, 479] on link "Détails de la réservation" at bounding box center [938, 488] width 201 height 18
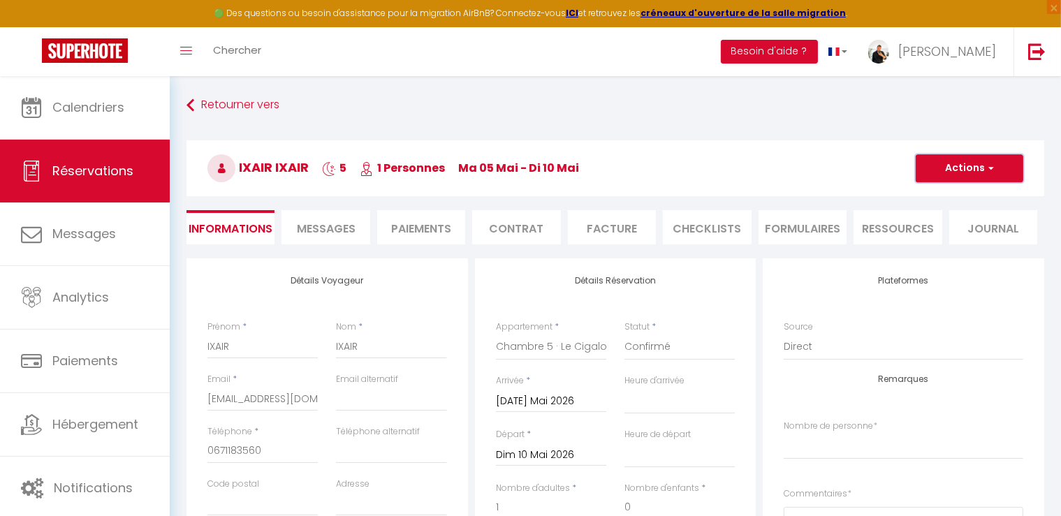
click at [942, 170] on button "Actions" at bounding box center [970, 168] width 108 height 28
click at [930, 216] on link "Dupliquer" at bounding box center [955, 217] width 110 height 18
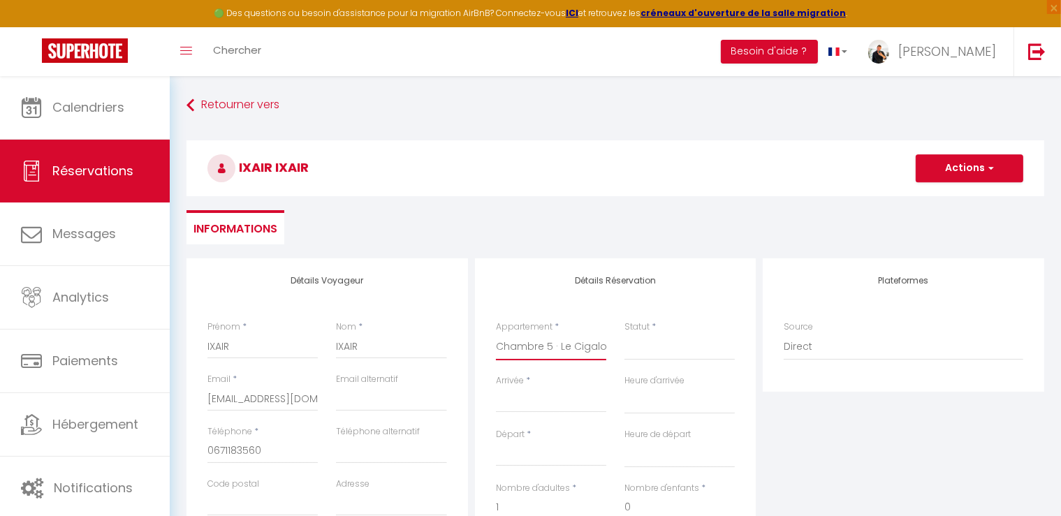
click at [576, 346] on select "Chambre 1 · Le Cigalon Chambre 2 · Le Cigalon Chambre 3 · Le Cigalon Chambre 4 …" at bounding box center [551, 347] width 110 height 27
click at [496, 334] on select "Chambre 1 · Le Cigalon Chambre 2 · Le Cigalon Chambre 3 · Le Cigalon Chambre 4 …" at bounding box center [551, 347] width 110 height 27
click at [530, 400] on input "Arrivée" at bounding box center [551, 402] width 110 height 18
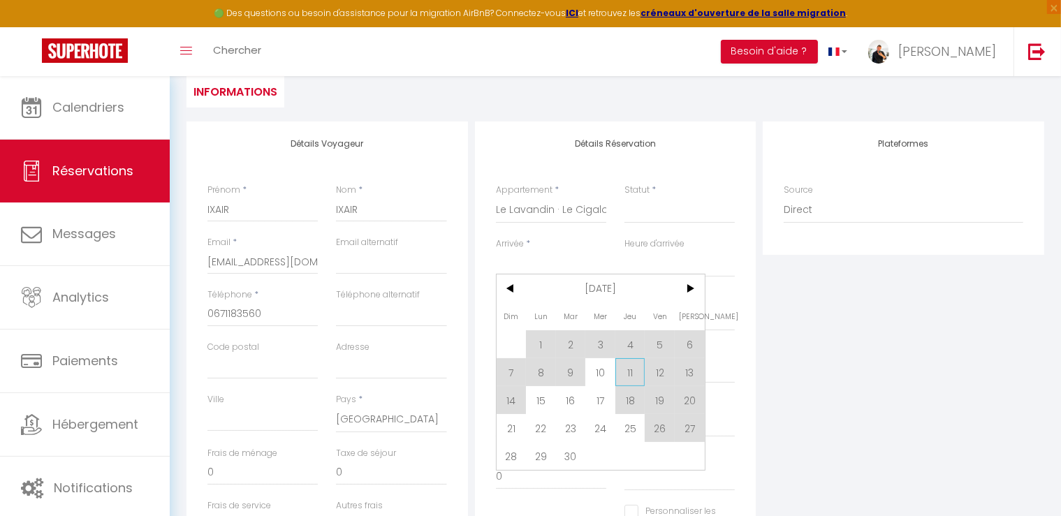
scroll to position [140, 0]
click at [691, 281] on span ">" at bounding box center [690, 286] width 30 height 28
click at [691, 280] on span ">" at bounding box center [690, 286] width 30 height 28
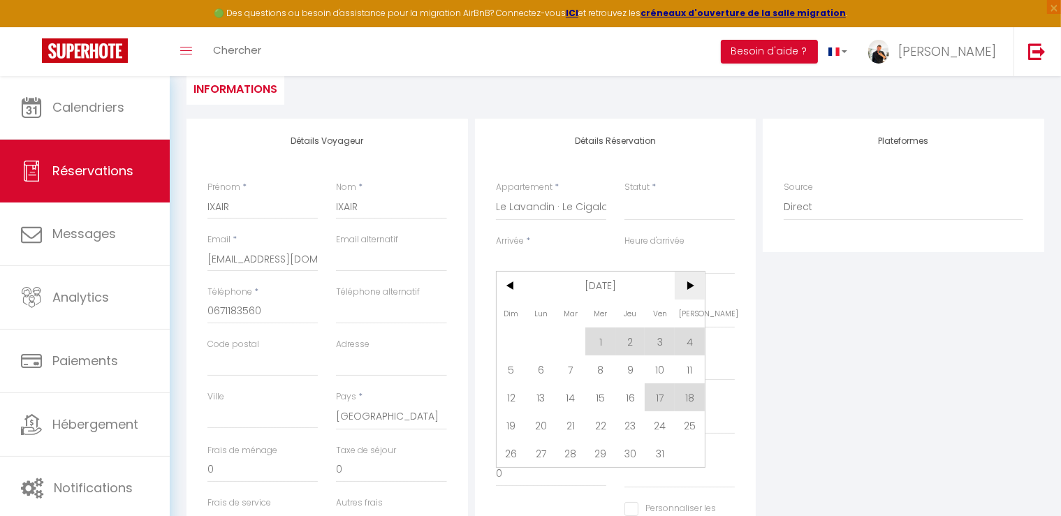
click at [691, 280] on span ">" at bounding box center [690, 286] width 30 height 28
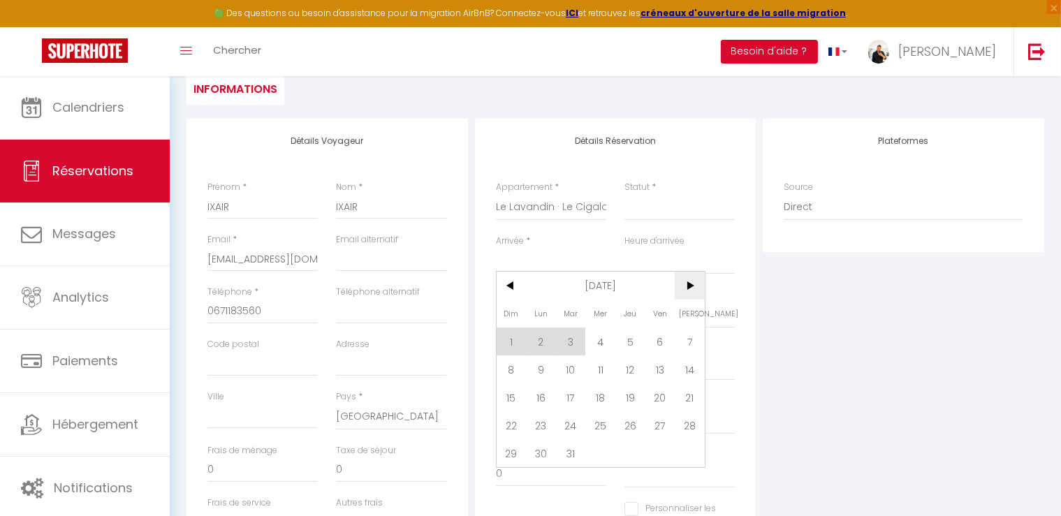
click at [691, 280] on span ">" at bounding box center [690, 286] width 30 height 28
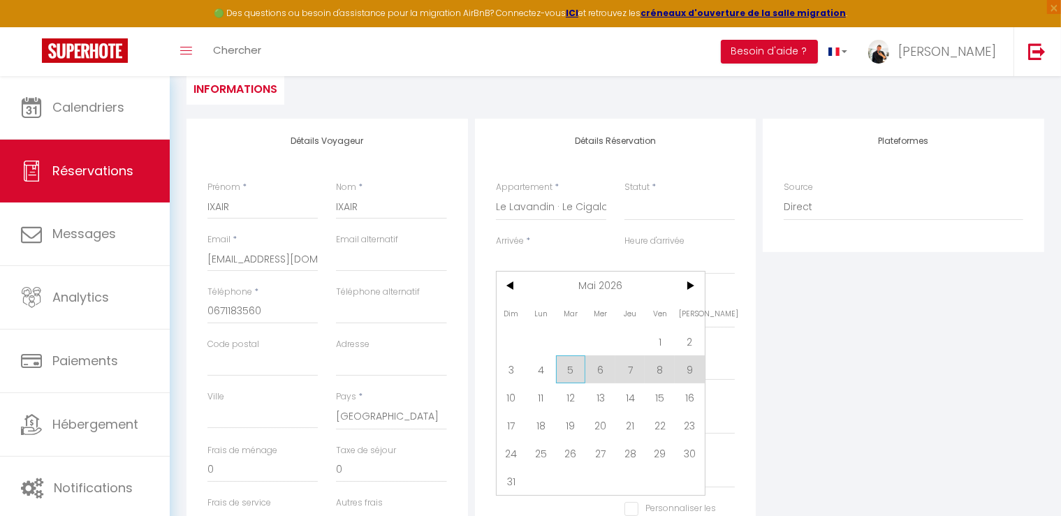
click at [575, 371] on span "5" at bounding box center [571, 370] width 30 height 28
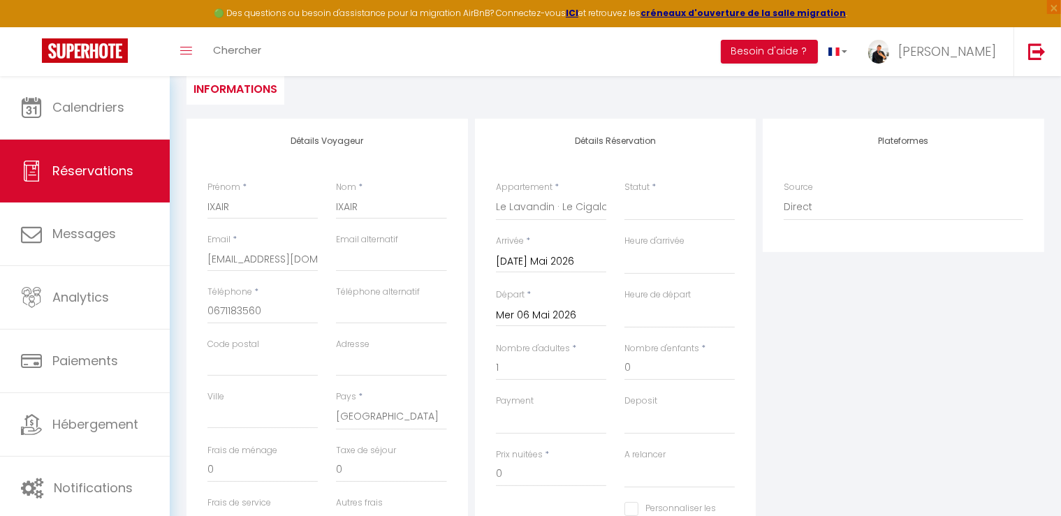
click at [553, 316] on input "Mer 06 Mai 2026" at bounding box center [551, 316] width 110 height 18
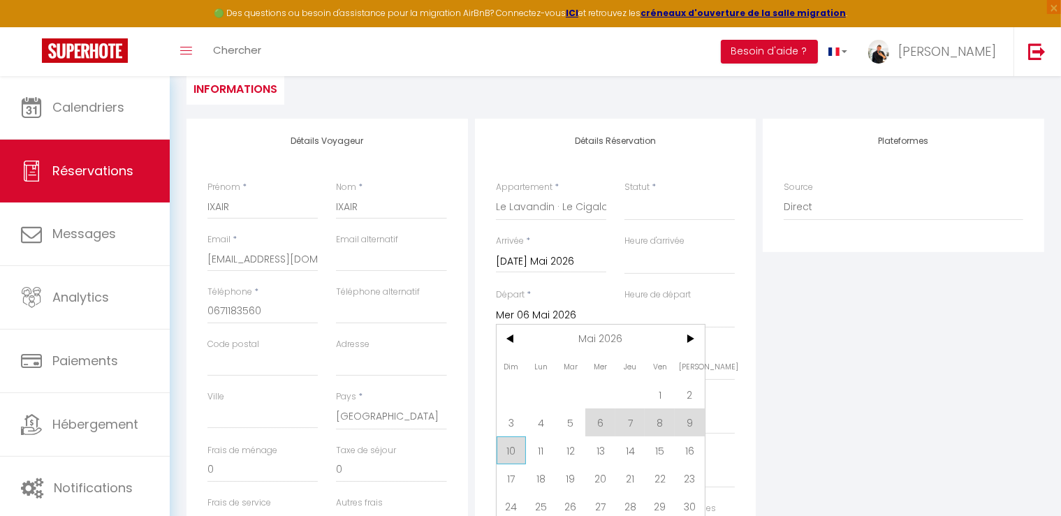
click at [511, 454] on span "10" at bounding box center [512, 451] width 30 height 28
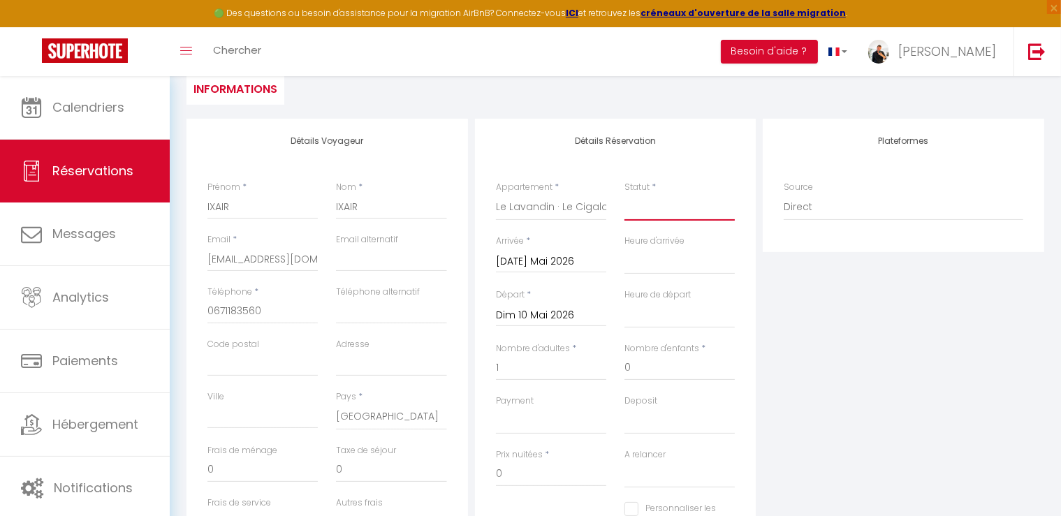
click at [679, 214] on select "Confirmé Non Confirmé [PERSON_NAME] par le voyageur No Show Request" at bounding box center [679, 207] width 110 height 27
click at [624, 194] on select "Confirmé Non Confirmé [PERSON_NAME] par le voyageur No Show Request" at bounding box center [679, 207] width 110 height 27
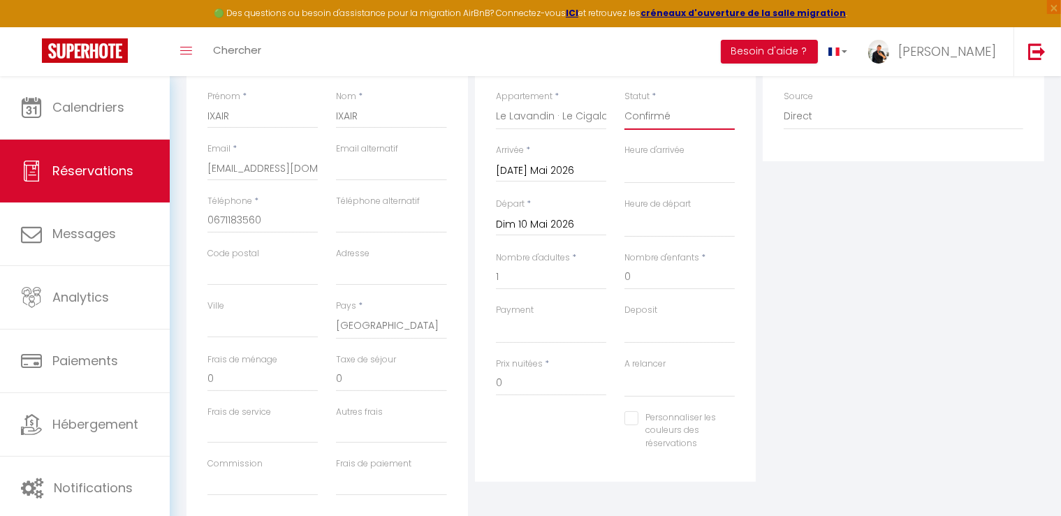
scroll to position [59, 0]
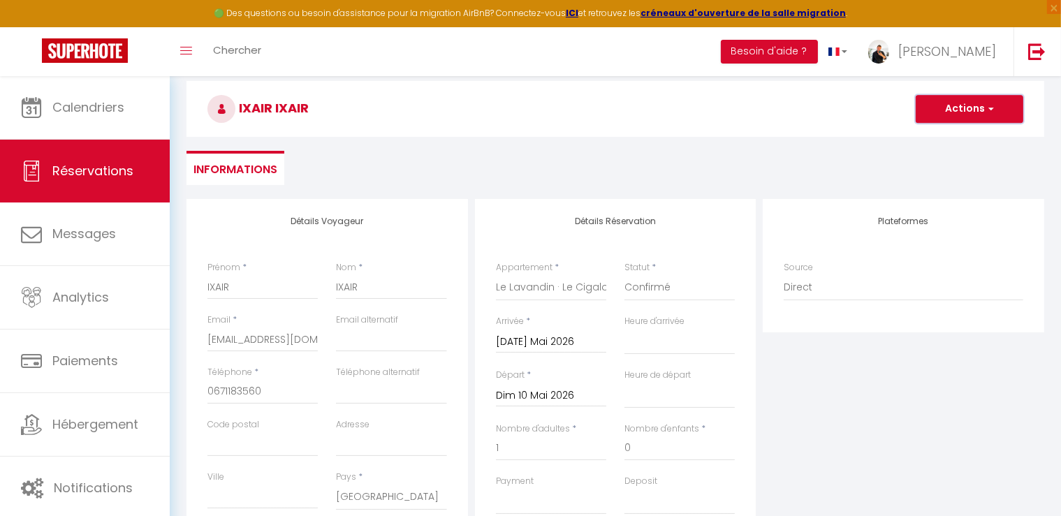
click at [961, 106] on button "Actions" at bounding box center [970, 109] width 108 height 28
click at [944, 139] on link "Enregistrer" at bounding box center [955, 140] width 110 height 18
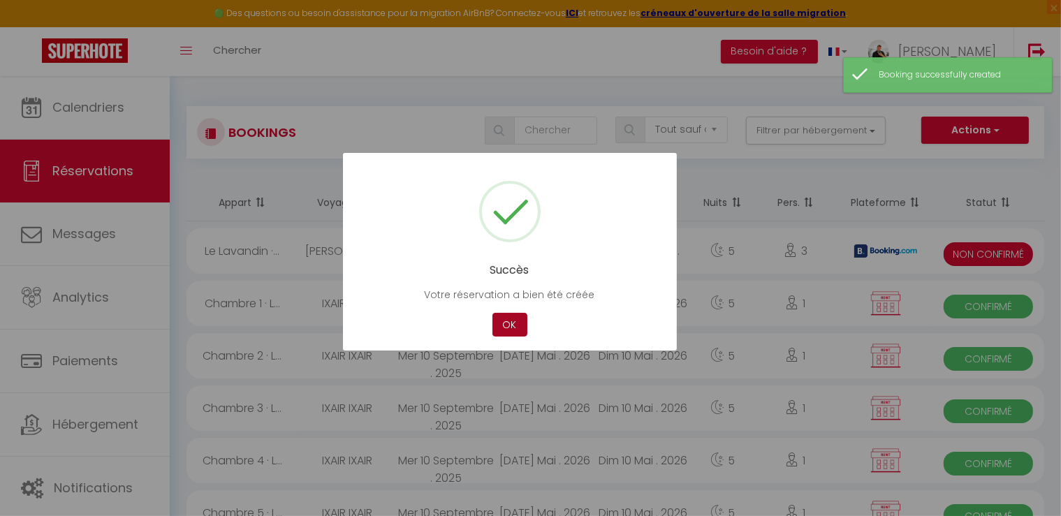
click at [511, 323] on button "OK" at bounding box center [509, 325] width 35 height 24
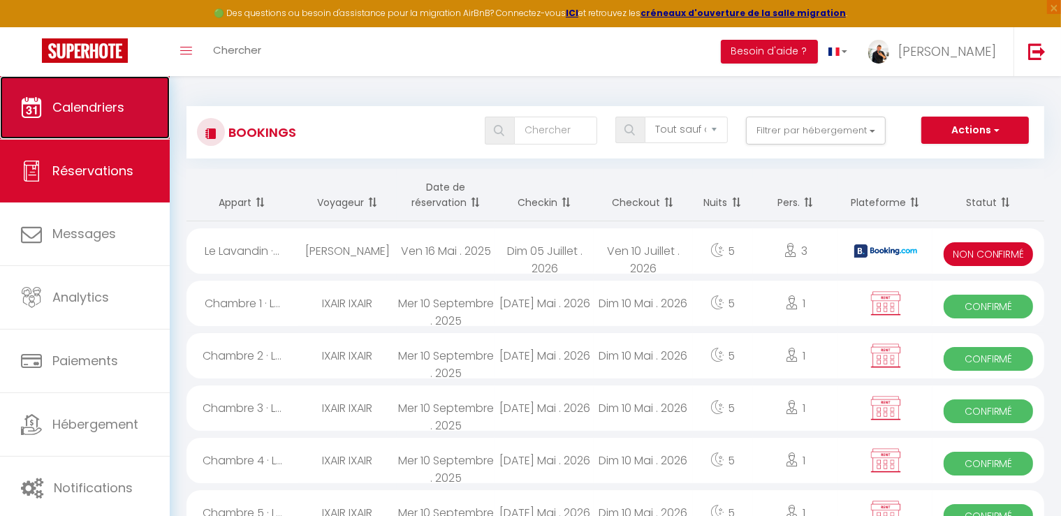
click at [29, 129] on link "Calendriers" at bounding box center [85, 107] width 170 height 63
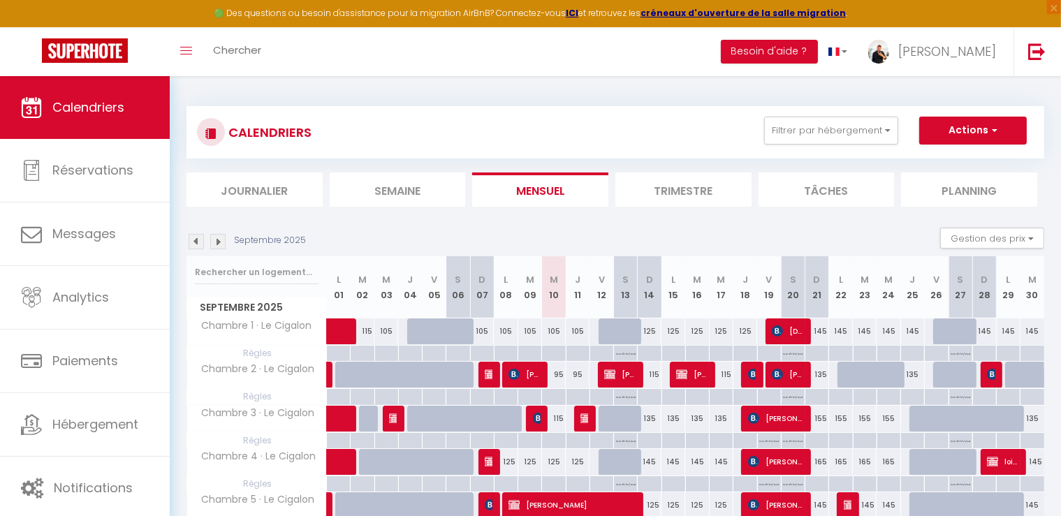
click at [215, 242] on img at bounding box center [217, 241] width 15 height 15
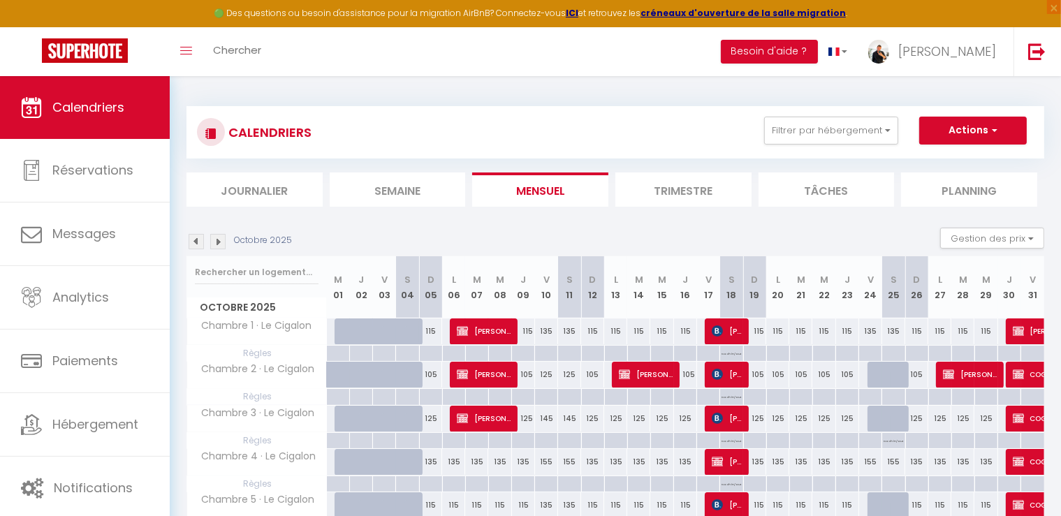
click at [215, 242] on img at bounding box center [217, 241] width 15 height 15
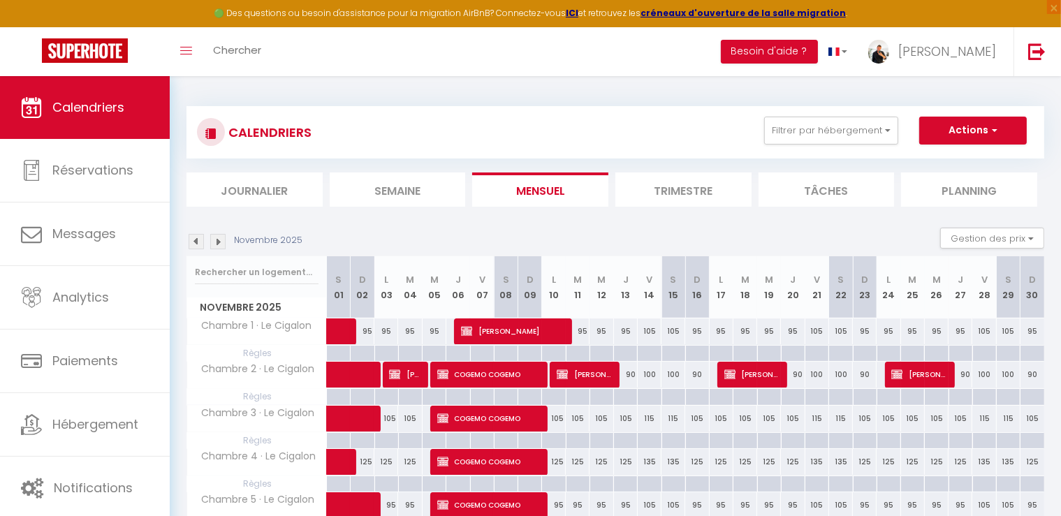
click at [215, 242] on img at bounding box center [217, 241] width 15 height 15
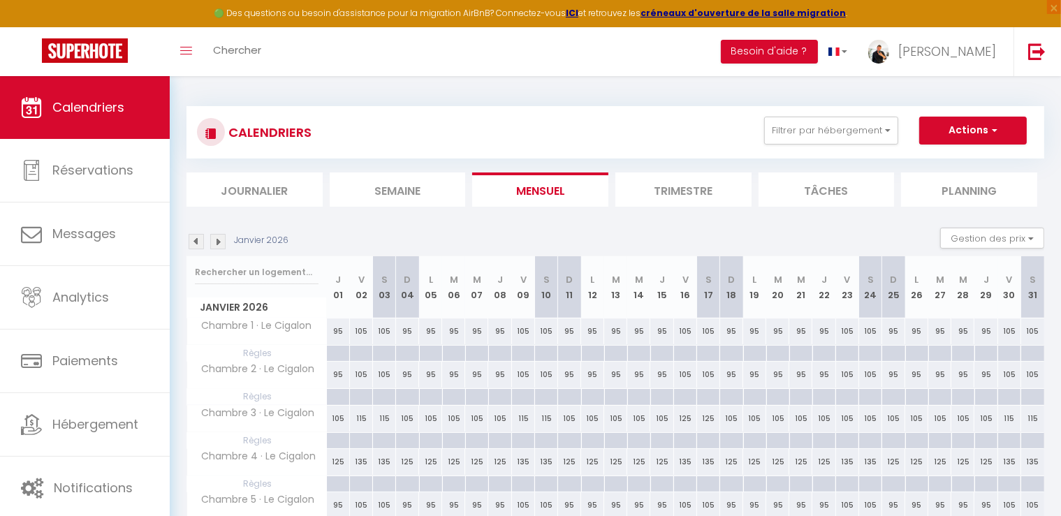
click at [217, 241] on img at bounding box center [217, 241] width 15 height 15
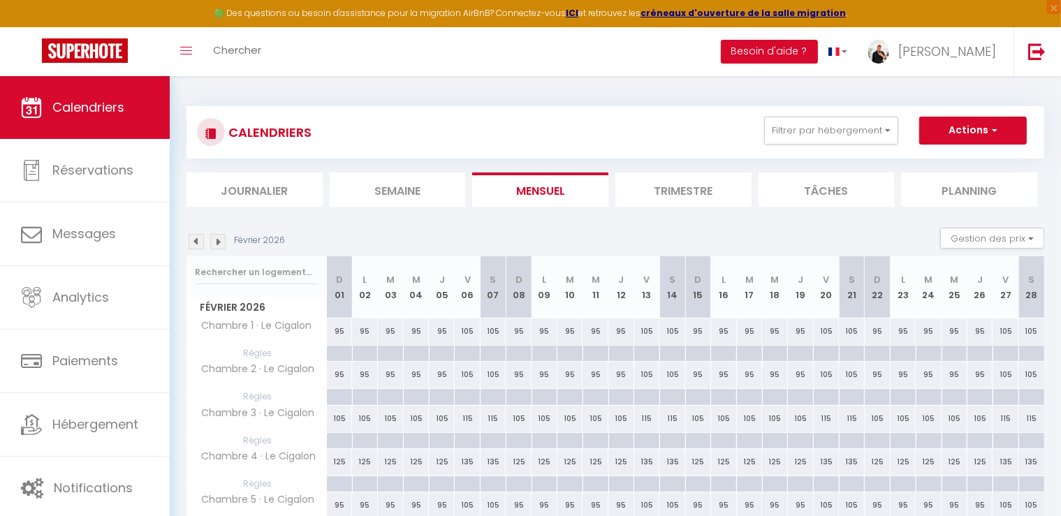
click at [217, 241] on img at bounding box center [217, 241] width 15 height 15
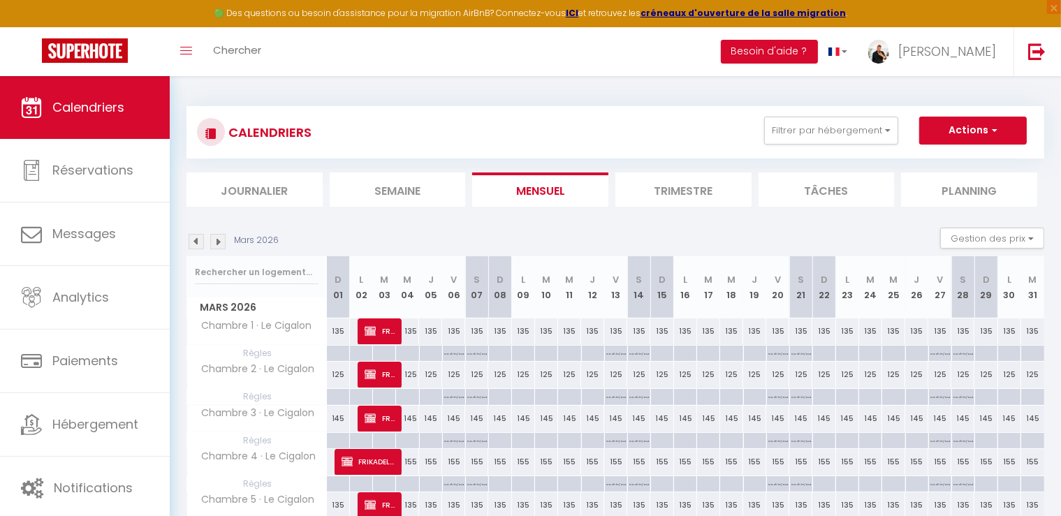
click at [193, 242] on img at bounding box center [196, 241] width 15 height 15
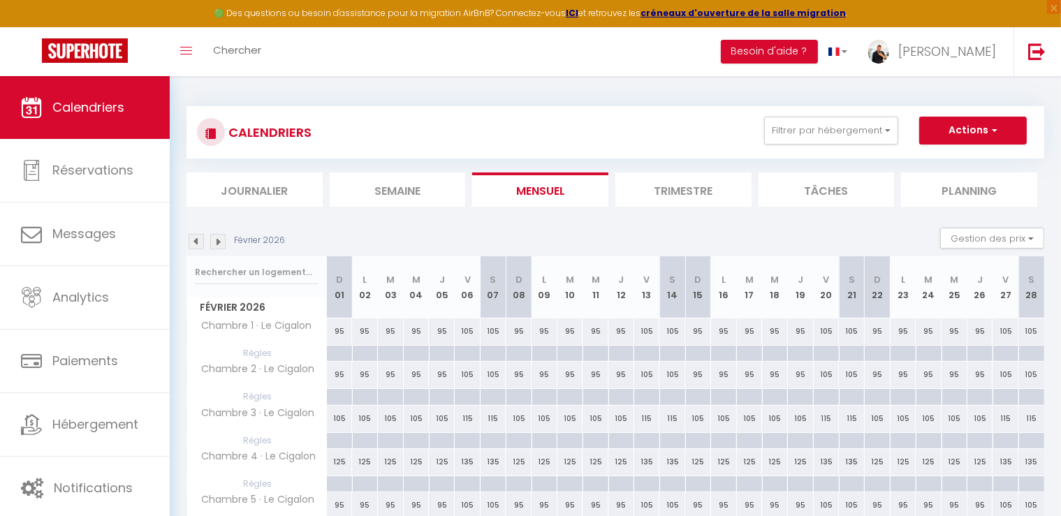
click at [212, 244] on img at bounding box center [217, 241] width 15 height 15
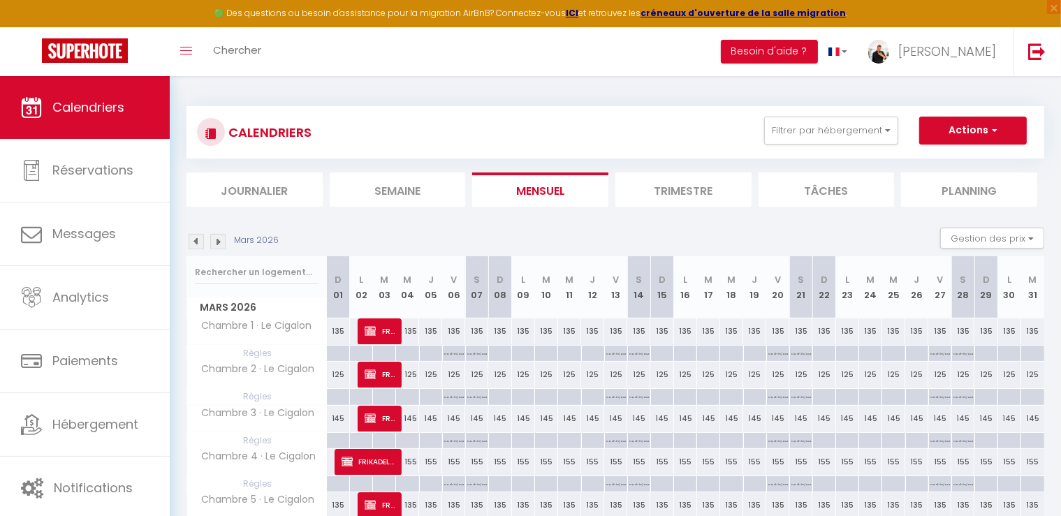
click at [212, 244] on img at bounding box center [217, 241] width 15 height 15
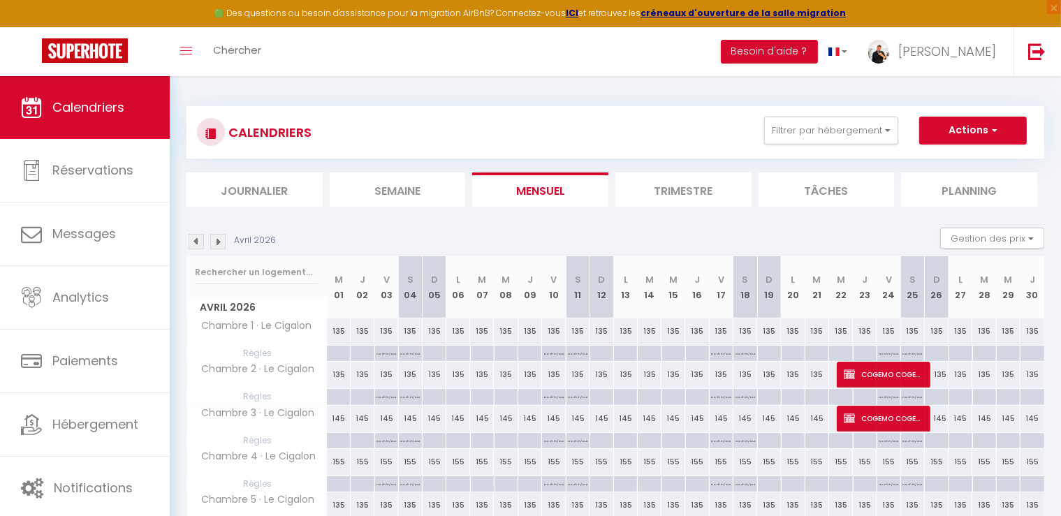
click at [212, 244] on img at bounding box center [217, 241] width 15 height 15
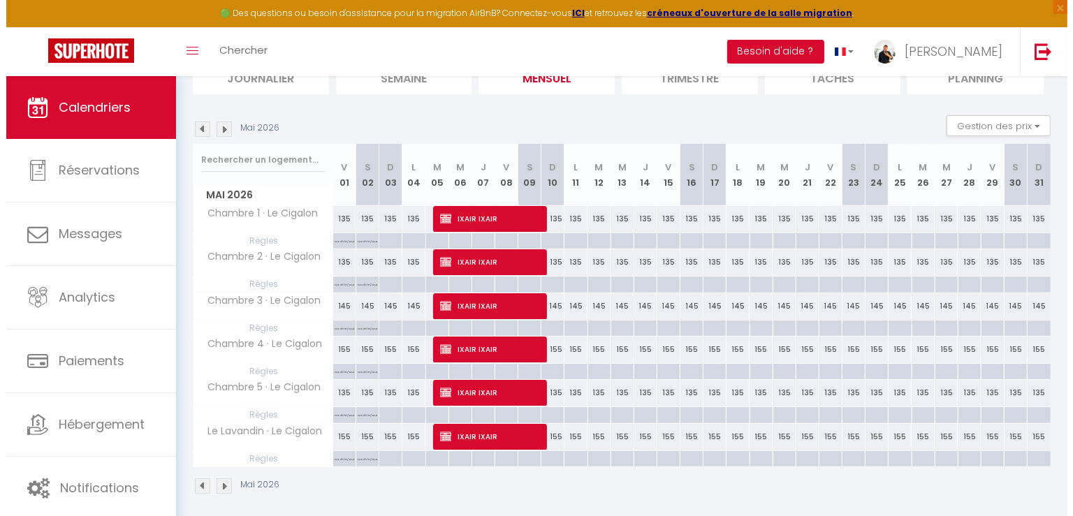
scroll to position [119, 0]
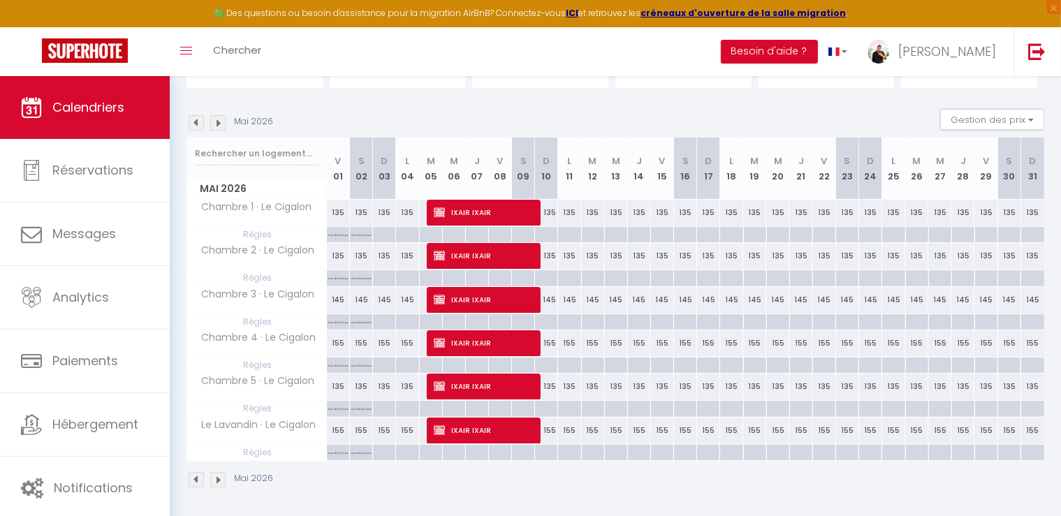
click at [667, 234] on div at bounding box center [661, 235] width 23 height 16
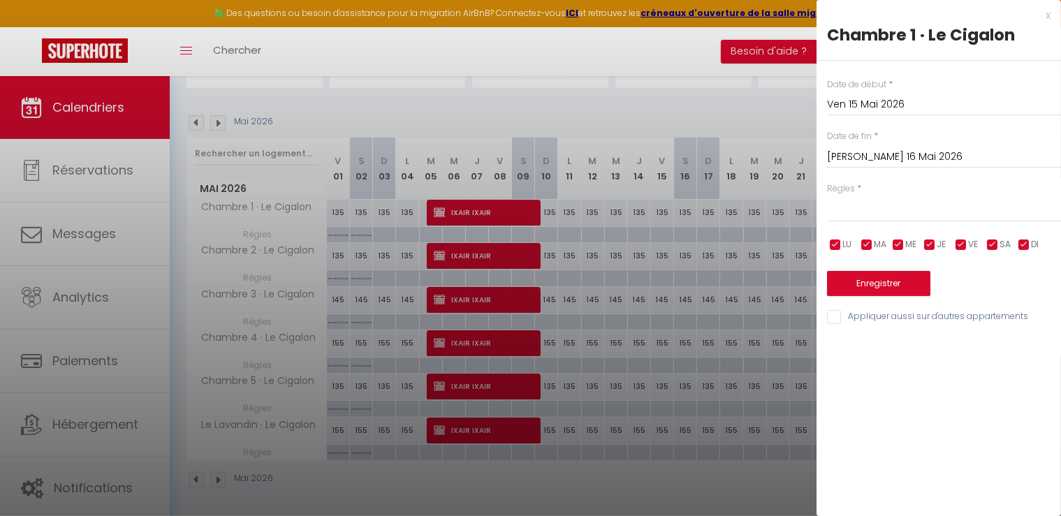
click at [881, 153] on input "[PERSON_NAME] 16 Mai 2026" at bounding box center [944, 157] width 234 height 18
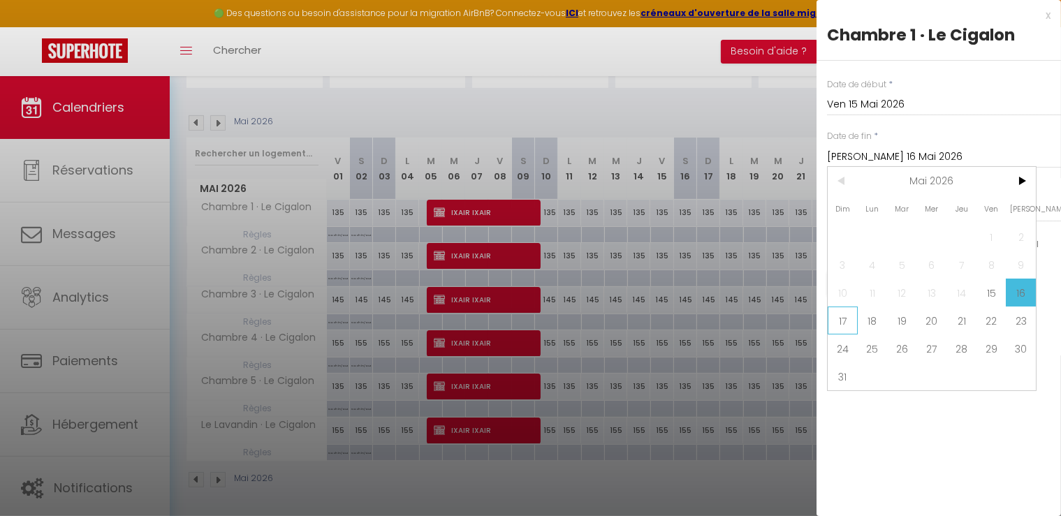
click at [840, 317] on span "17" at bounding box center [843, 321] width 30 height 28
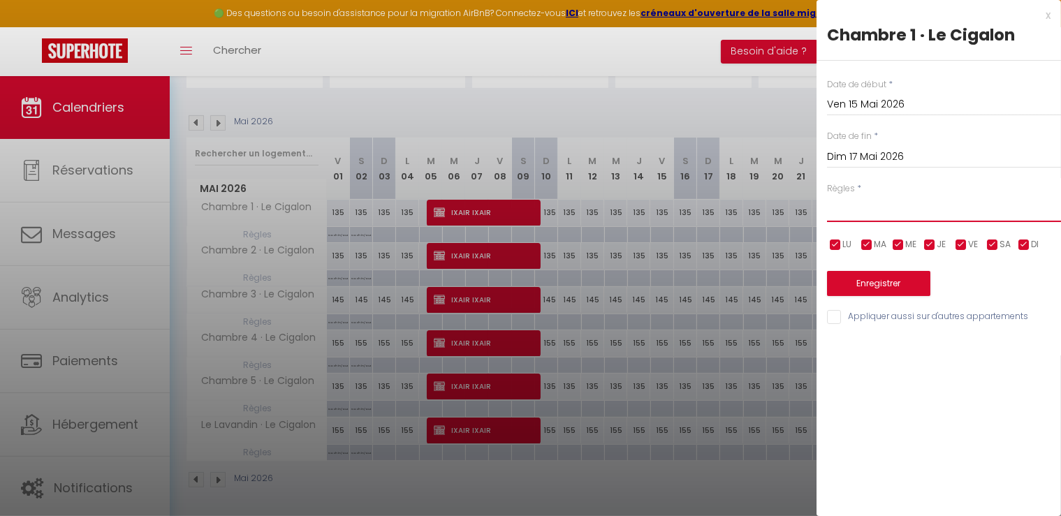
click at [859, 218] on select "Aucun No Checkin No Checkout Pas d'arrivée / Pas de départ" at bounding box center [944, 209] width 234 height 27
click at [827, 196] on select "Aucun No Checkin No Checkout Pas d'arrivée / Pas de départ" at bounding box center [944, 209] width 234 height 27
click at [833, 316] on input "Appliquer aussi sur d'autres appartements" at bounding box center [944, 317] width 234 height 14
click at [851, 284] on button "Enregistrer" at bounding box center [878, 283] width 103 height 25
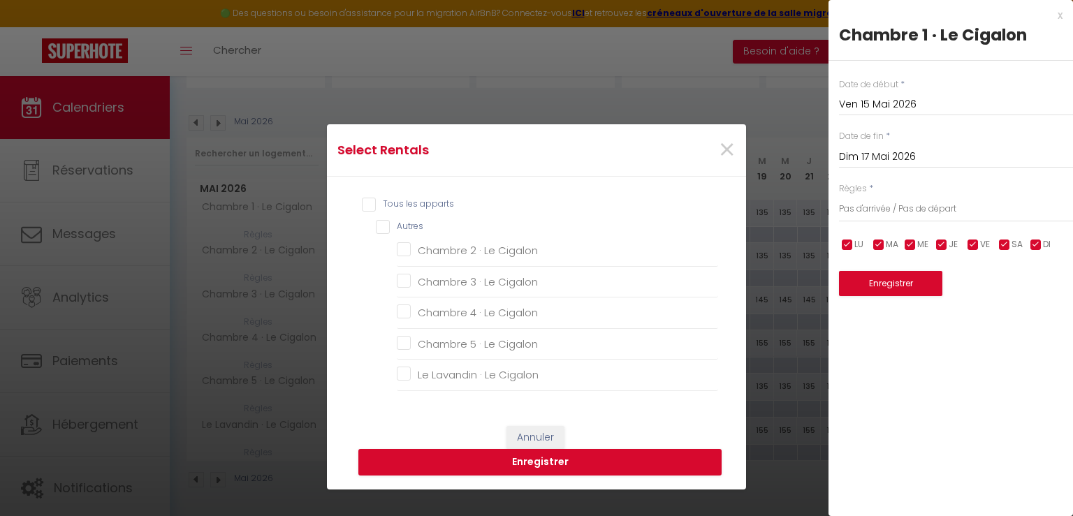
click at [362, 200] on input "Tous les apparts" at bounding box center [540, 205] width 356 height 14
click at [485, 461] on button "Enregistrer" at bounding box center [539, 462] width 363 height 27
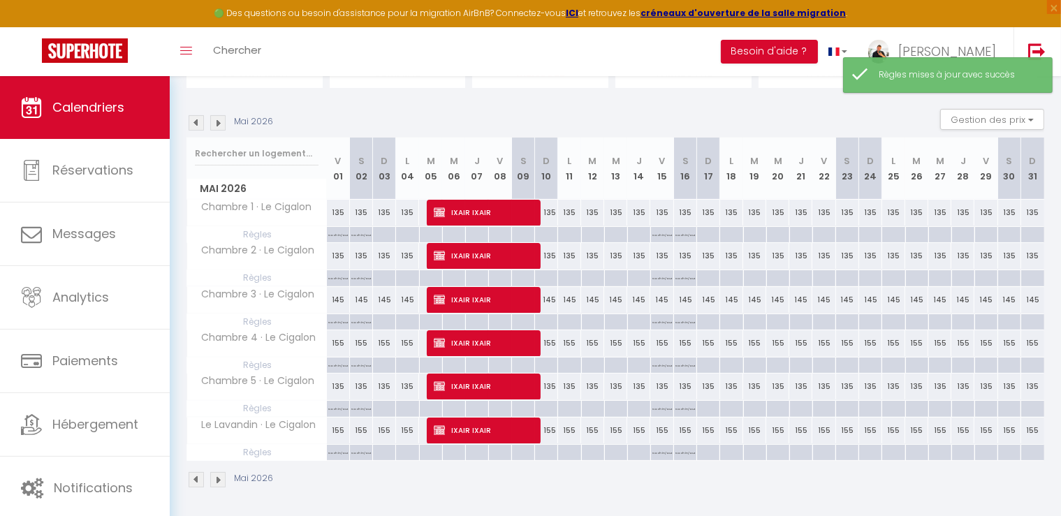
click at [828, 235] on div at bounding box center [823, 235] width 23 height 16
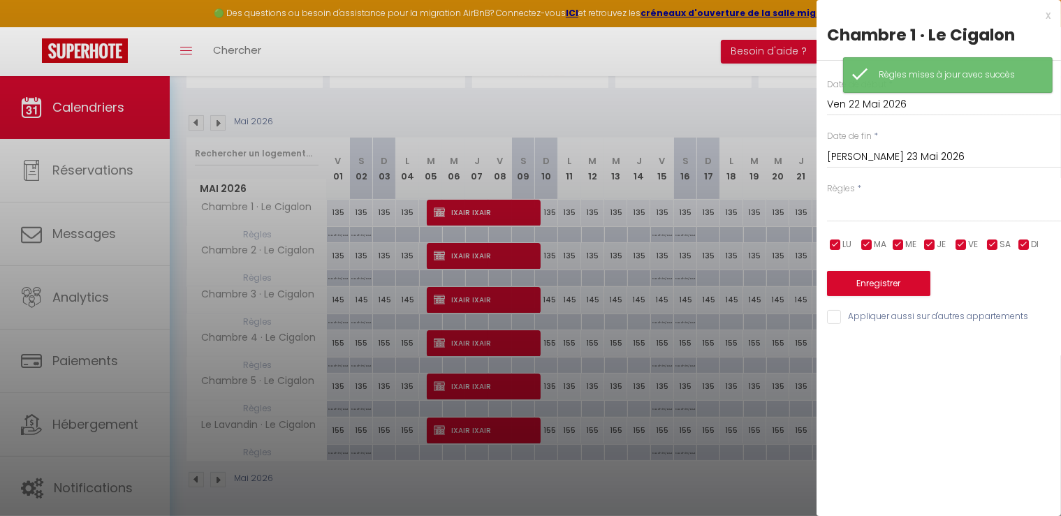
click at [874, 154] on input "[PERSON_NAME] 23 Mai 2026" at bounding box center [944, 157] width 234 height 18
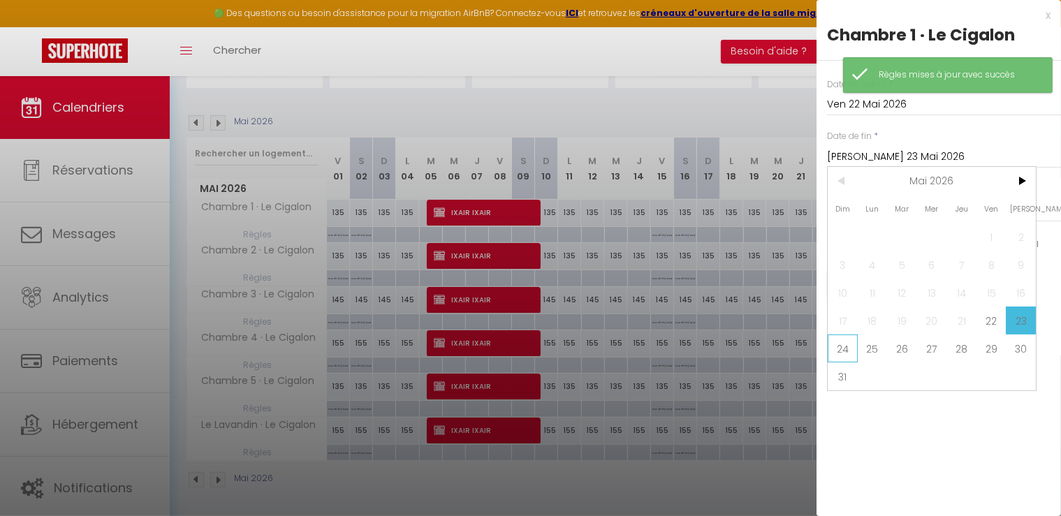
click at [844, 344] on span "24" at bounding box center [843, 349] width 30 height 28
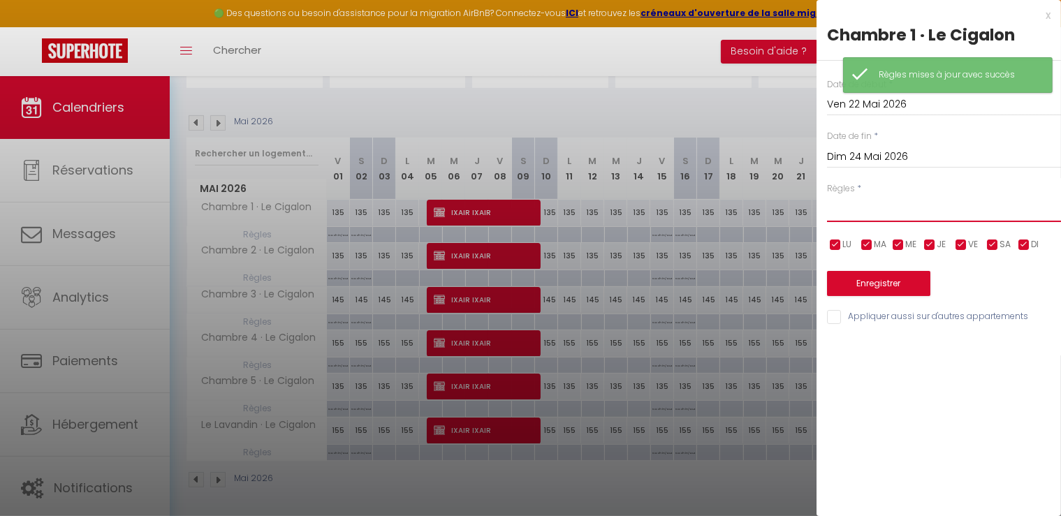
drag, startPoint x: 847, startPoint y: 207, endPoint x: 847, endPoint y: 218, distance: 10.5
click at [847, 207] on select "Aucun No Checkin No Checkout Pas d'arrivée / Pas de départ" at bounding box center [944, 209] width 234 height 27
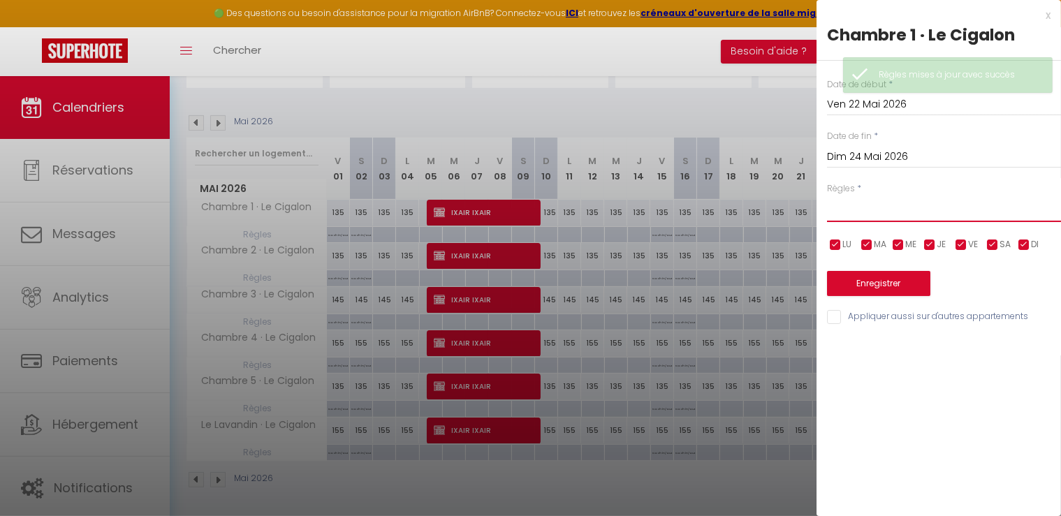
click at [827, 196] on select "Aucun No Checkin No Checkout Pas d'arrivée / Pas de départ" at bounding box center [944, 209] width 234 height 27
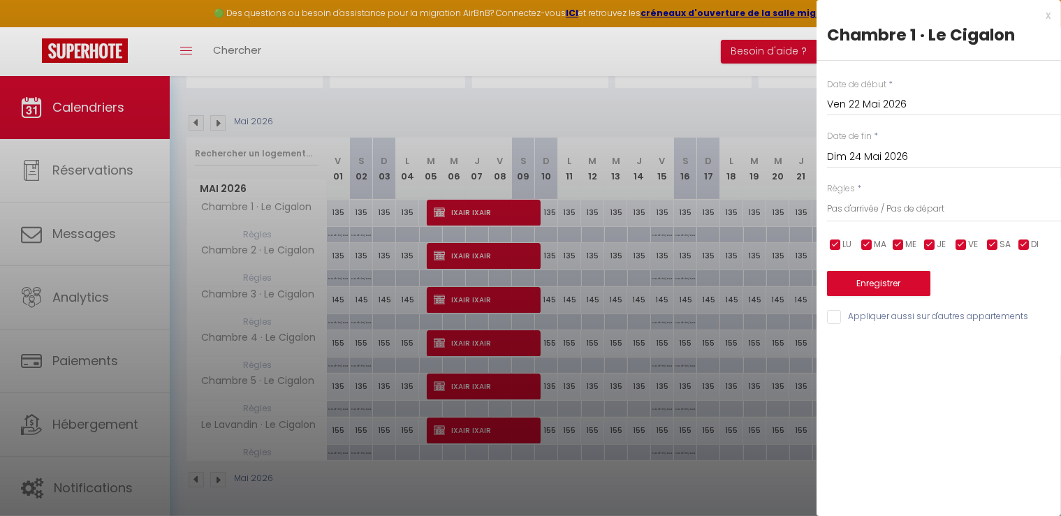
click at [841, 321] on input "Appliquer aussi sur d'autres appartements" at bounding box center [944, 317] width 234 height 14
click at [857, 276] on button "Enregistrer" at bounding box center [878, 283] width 103 height 25
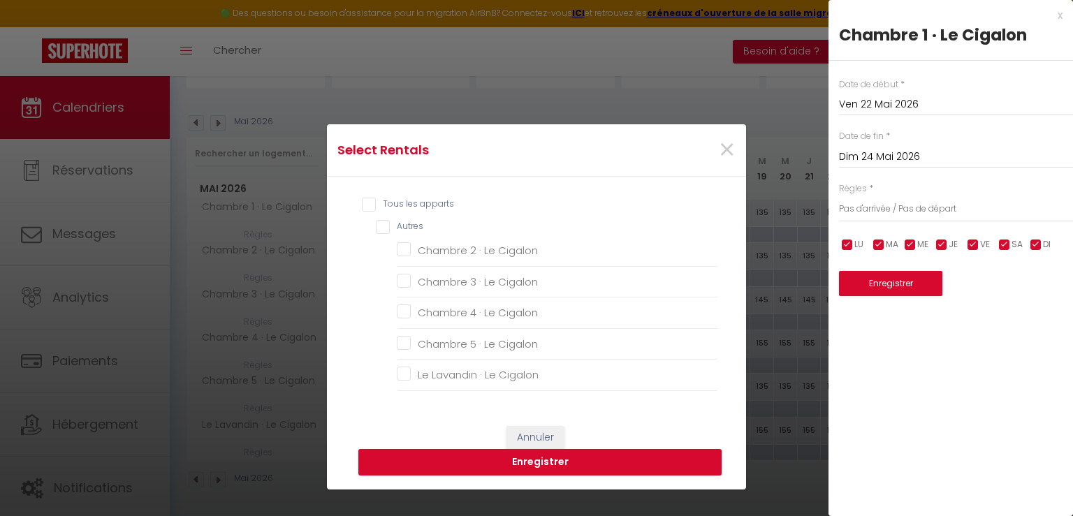
click at [362, 203] on input "Tous les apparts" at bounding box center [540, 205] width 356 height 14
click at [476, 451] on button "Enregistrer" at bounding box center [539, 462] width 363 height 27
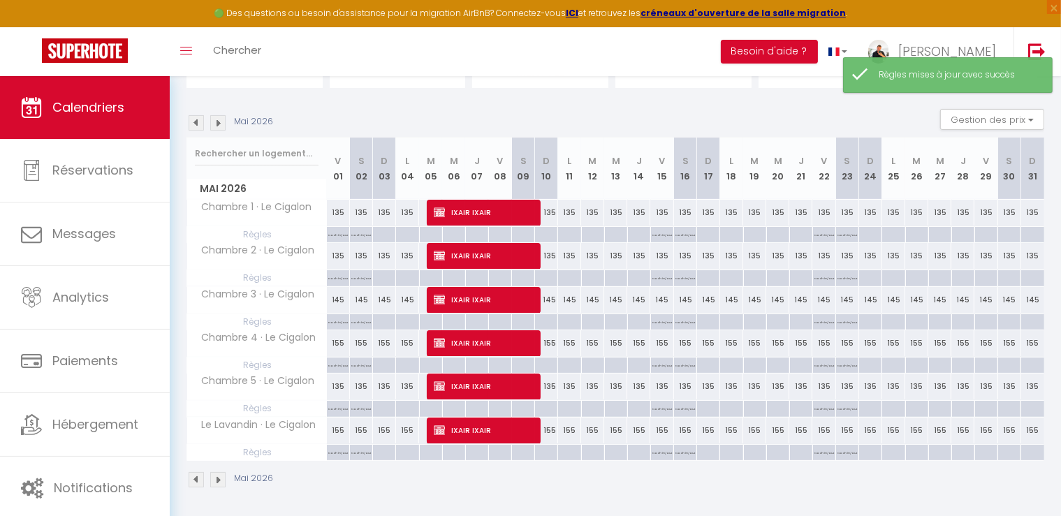
click at [992, 236] on div at bounding box center [985, 235] width 23 height 16
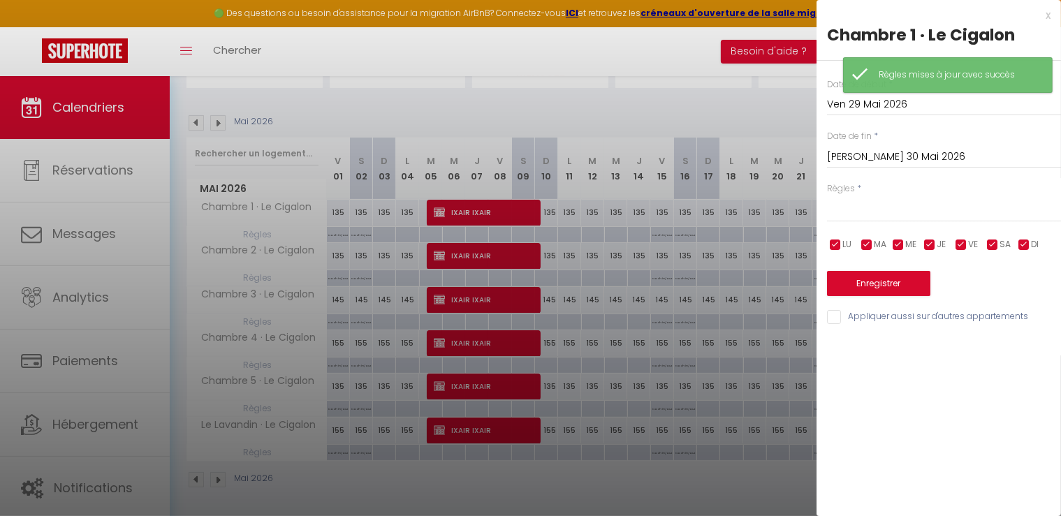
click at [872, 157] on input "[PERSON_NAME] 30 Mai 2026" at bounding box center [944, 157] width 234 height 18
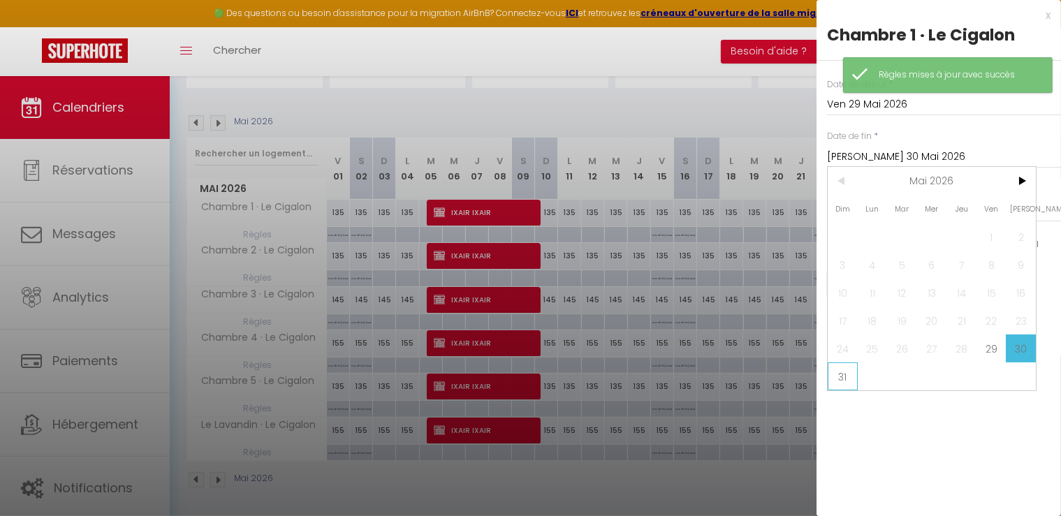
click at [835, 374] on span "31" at bounding box center [843, 376] width 30 height 28
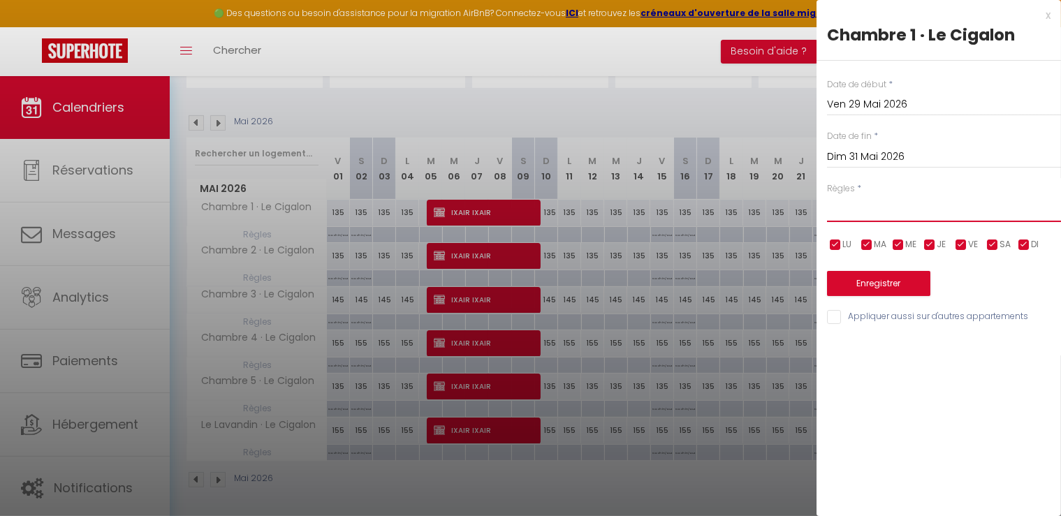
click at [852, 207] on select "Aucun No Checkin No Checkout Pas d'arrivée / Pas de départ" at bounding box center [944, 209] width 234 height 27
click at [827, 196] on select "Aucun No Checkin No Checkout Pas d'arrivée / Pas de départ" at bounding box center [944, 209] width 234 height 27
click at [846, 315] on input "Appliquer aussi sur d'autres appartements" at bounding box center [944, 317] width 234 height 14
click at [863, 284] on button "Enregistrer" at bounding box center [878, 283] width 103 height 25
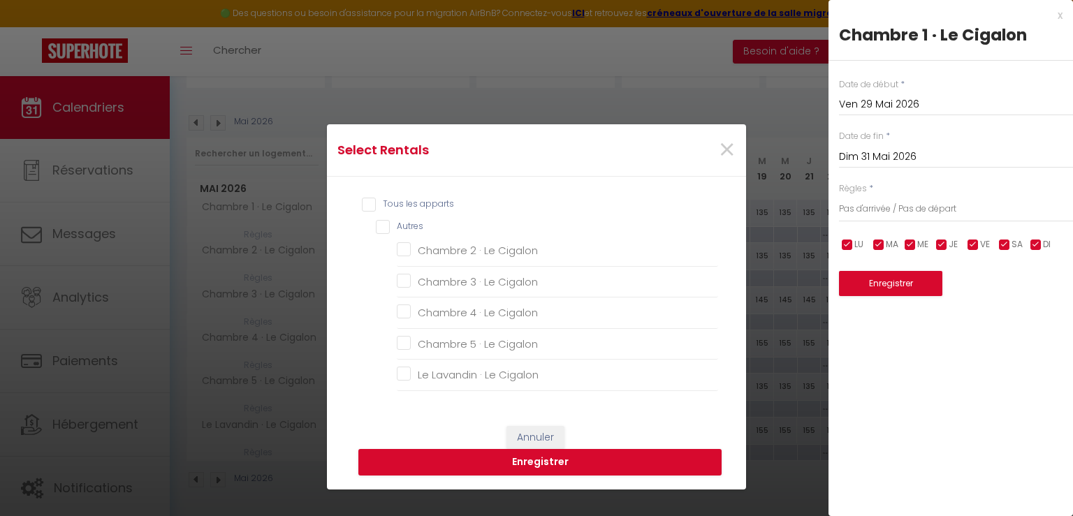
click at [364, 203] on input "Tous les apparts" at bounding box center [540, 205] width 356 height 14
click at [520, 466] on button "Enregistrer" at bounding box center [539, 462] width 363 height 27
